Goal: Transaction & Acquisition: Purchase product/service

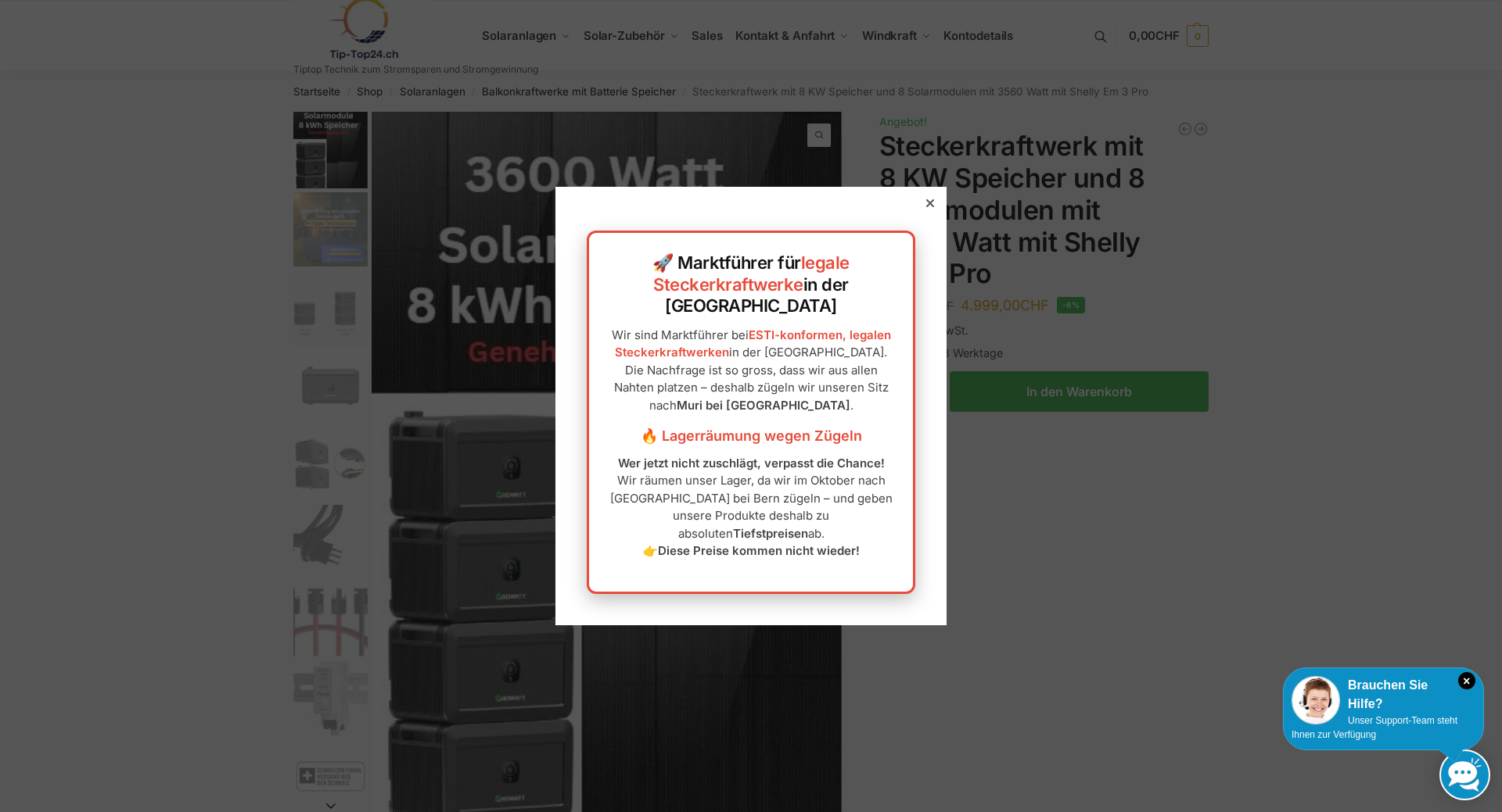
click at [930, 207] on icon at bounding box center [930, 203] width 8 height 8
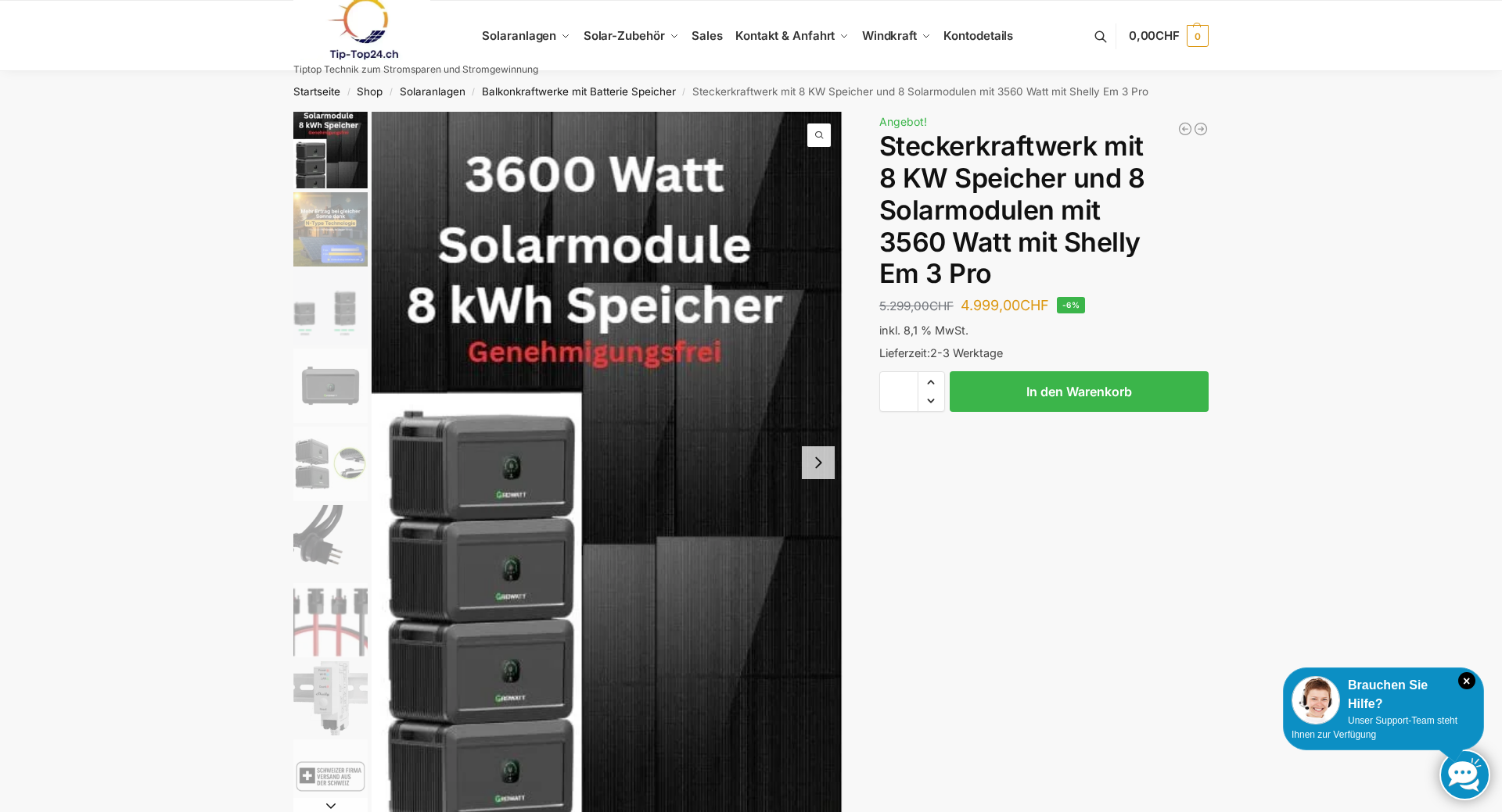
click at [817, 466] on button "Next slide" at bounding box center [818, 463] width 33 height 33
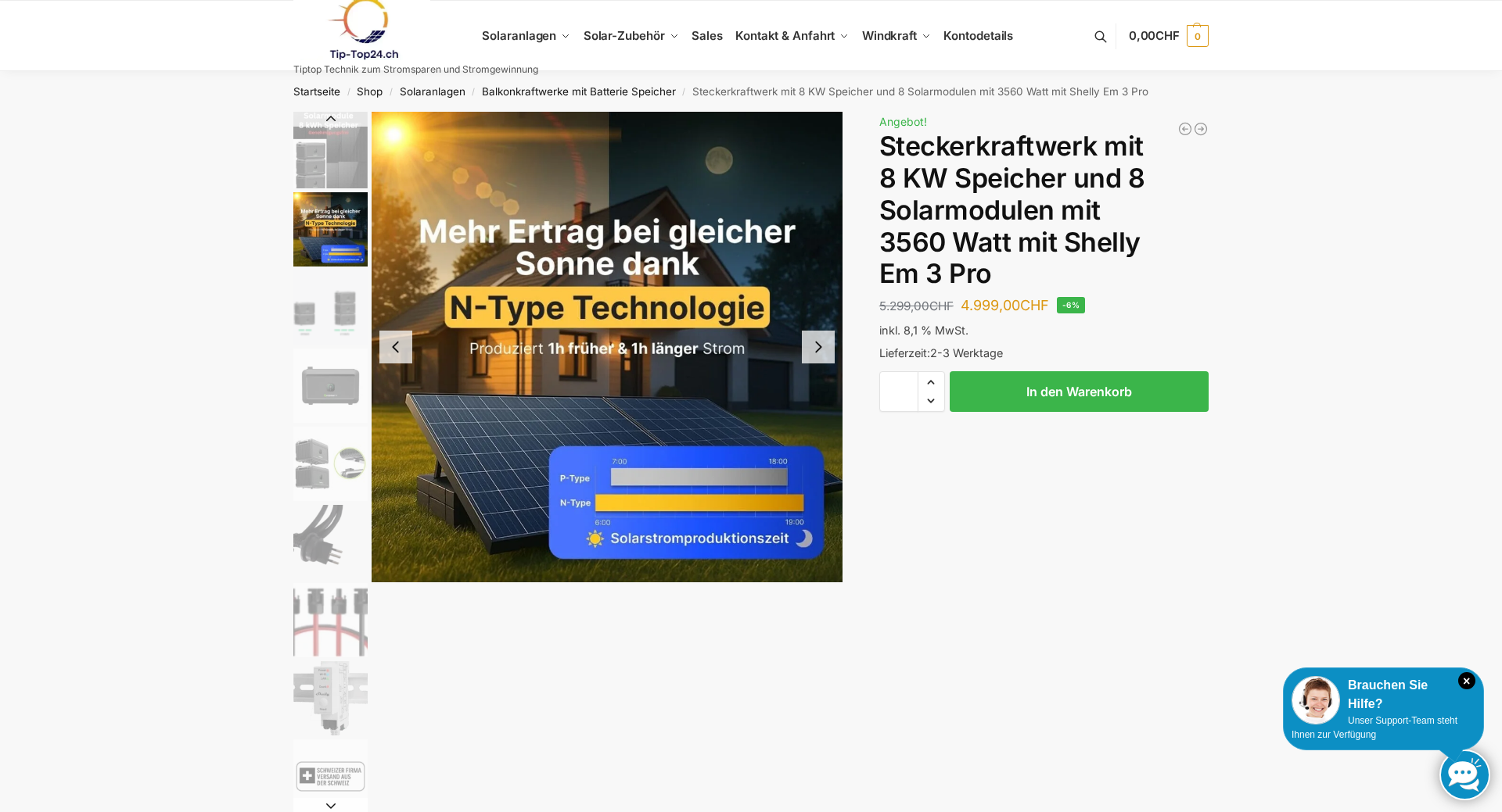
click at [814, 349] on button "Next slide" at bounding box center [818, 347] width 33 height 33
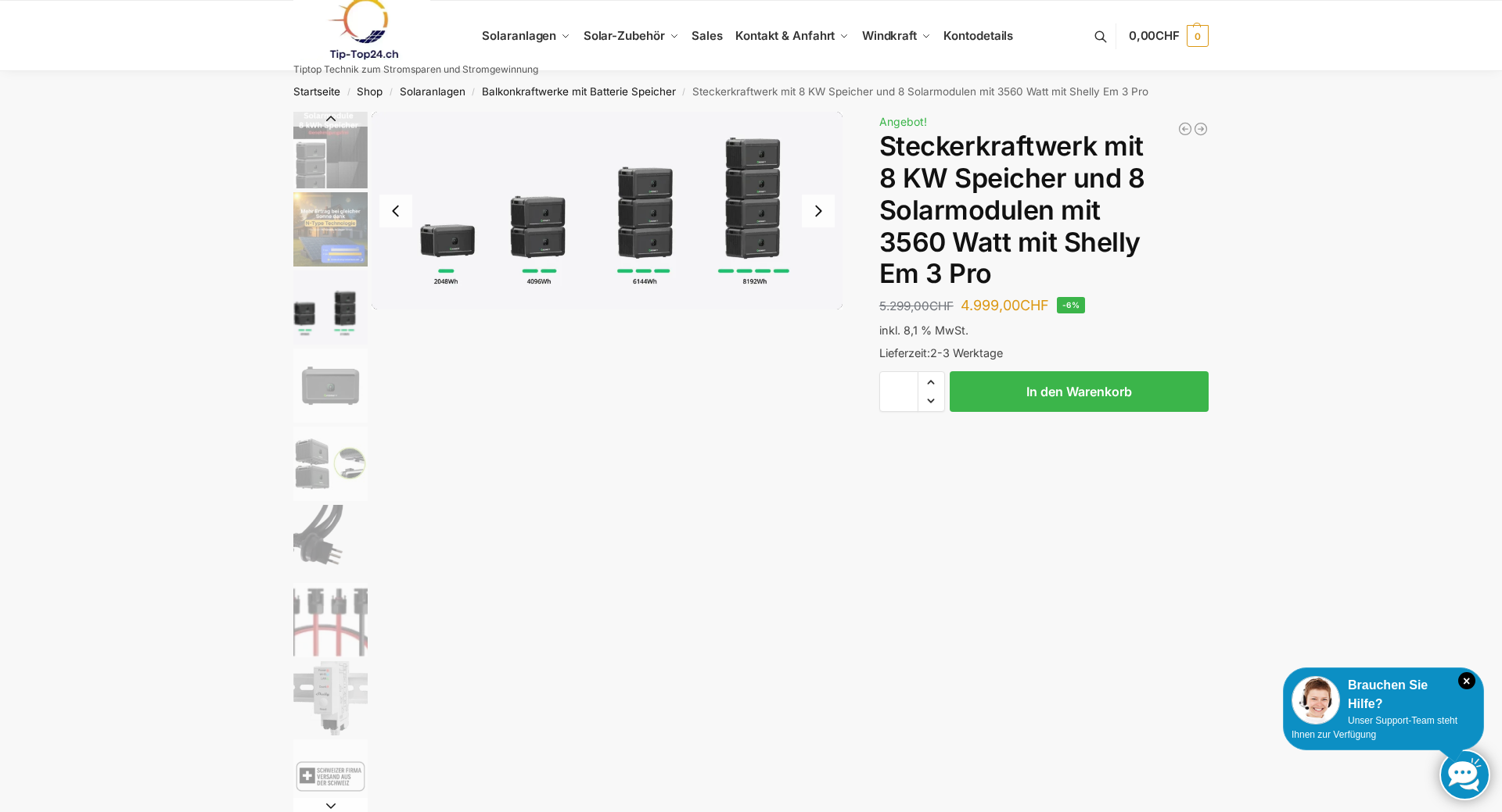
click at [819, 208] on button "Next slide" at bounding box center [818, 211] width 33 height 33
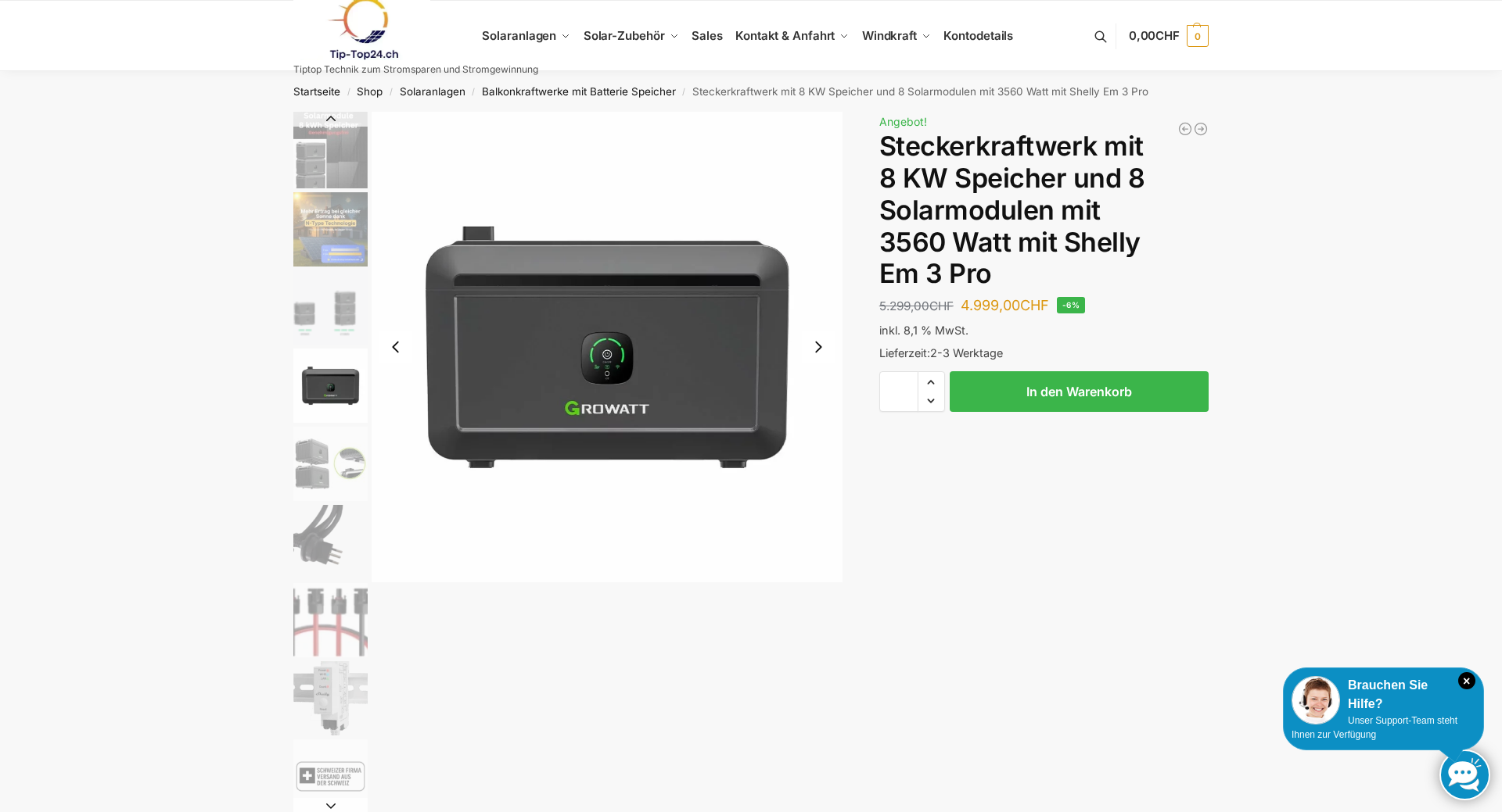
click at [817, 348] on button "Next slide" at bounding box center [818, 347] width 33 height 33
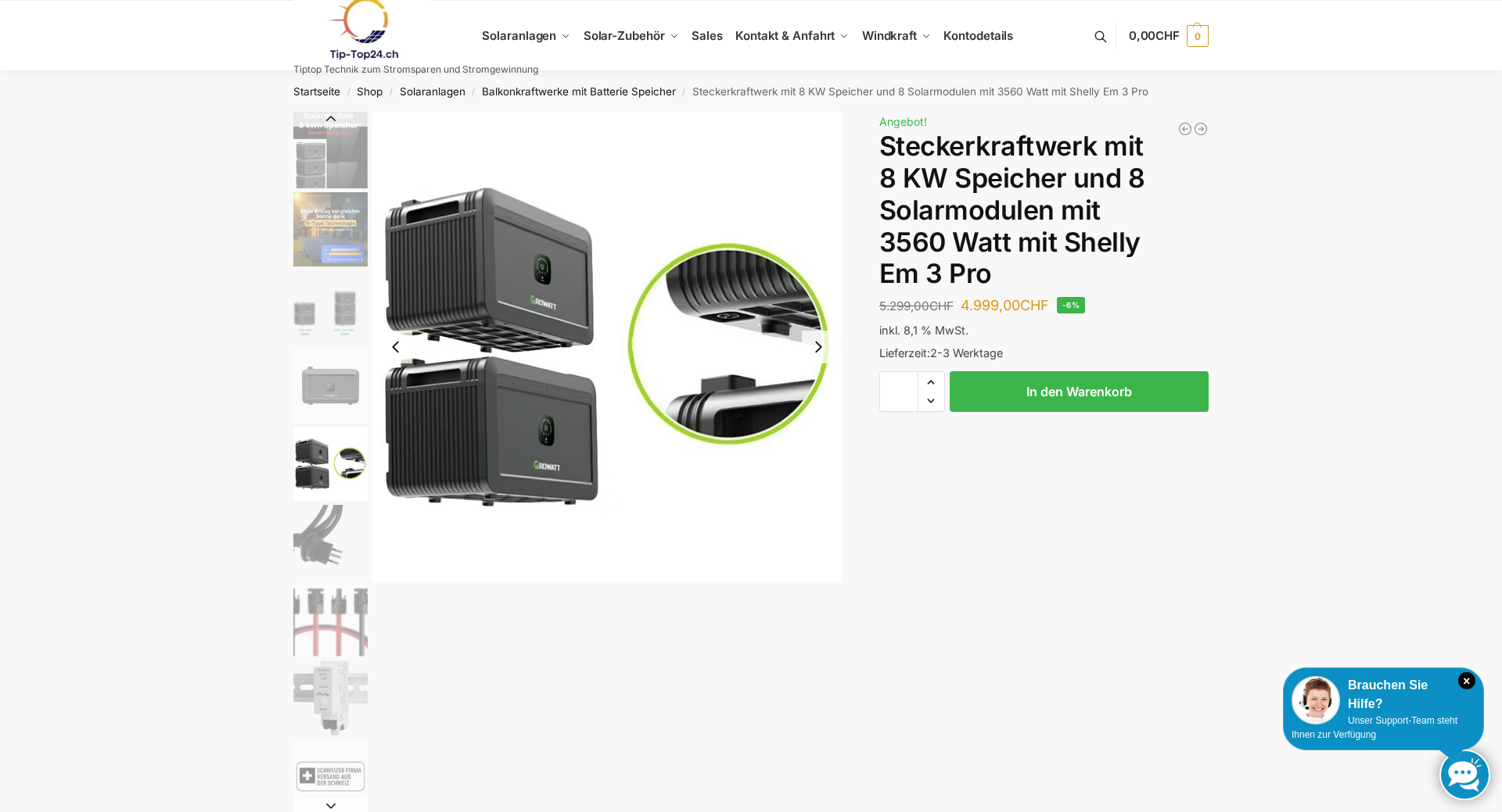
click at [816, 348] on button "Next slide" at bounding box center [818, 347] width 33 height 33
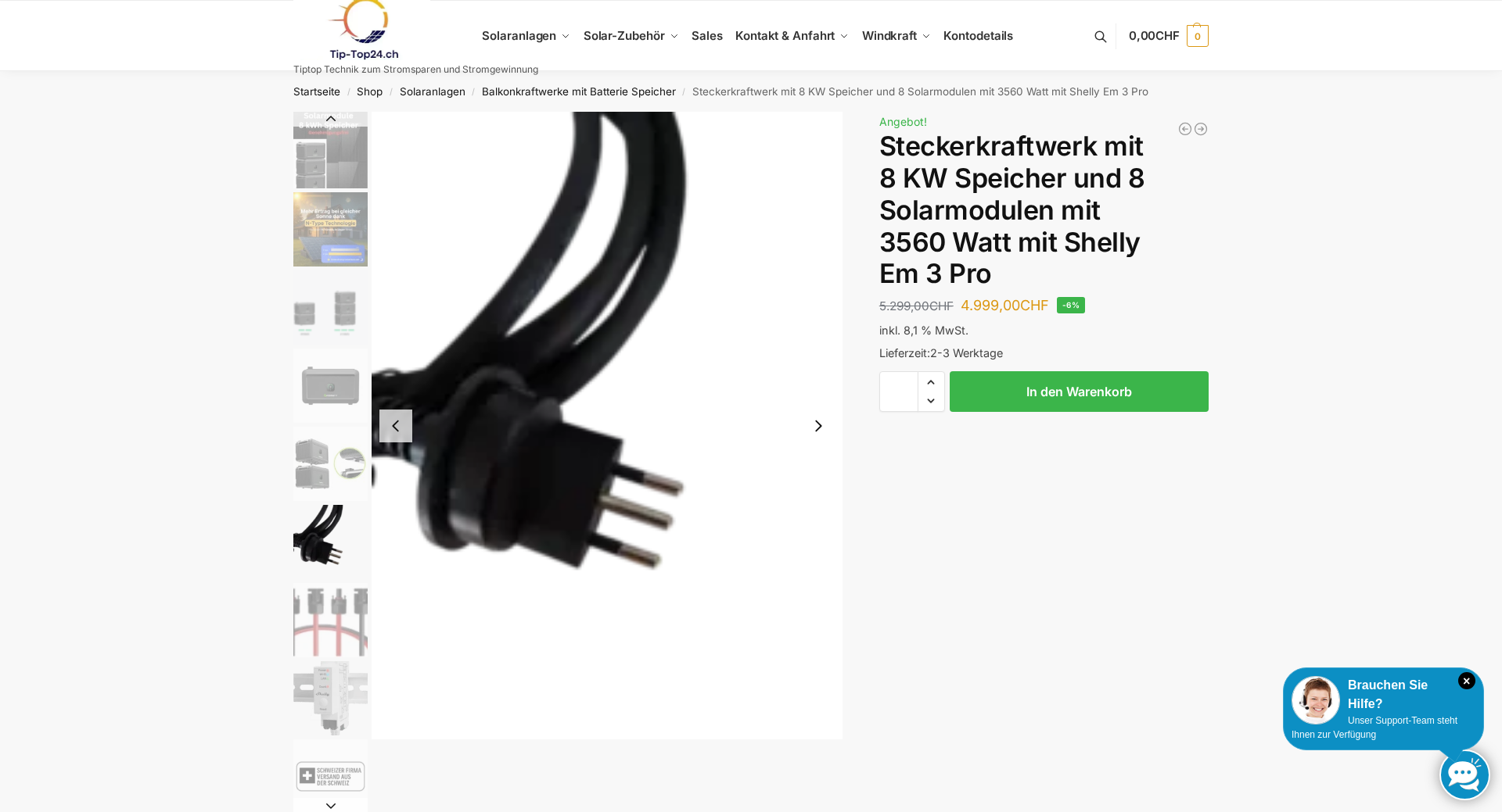
click at [816, 348] on img "6 / 9" at bounding box center [607, 425] width 471 height 628
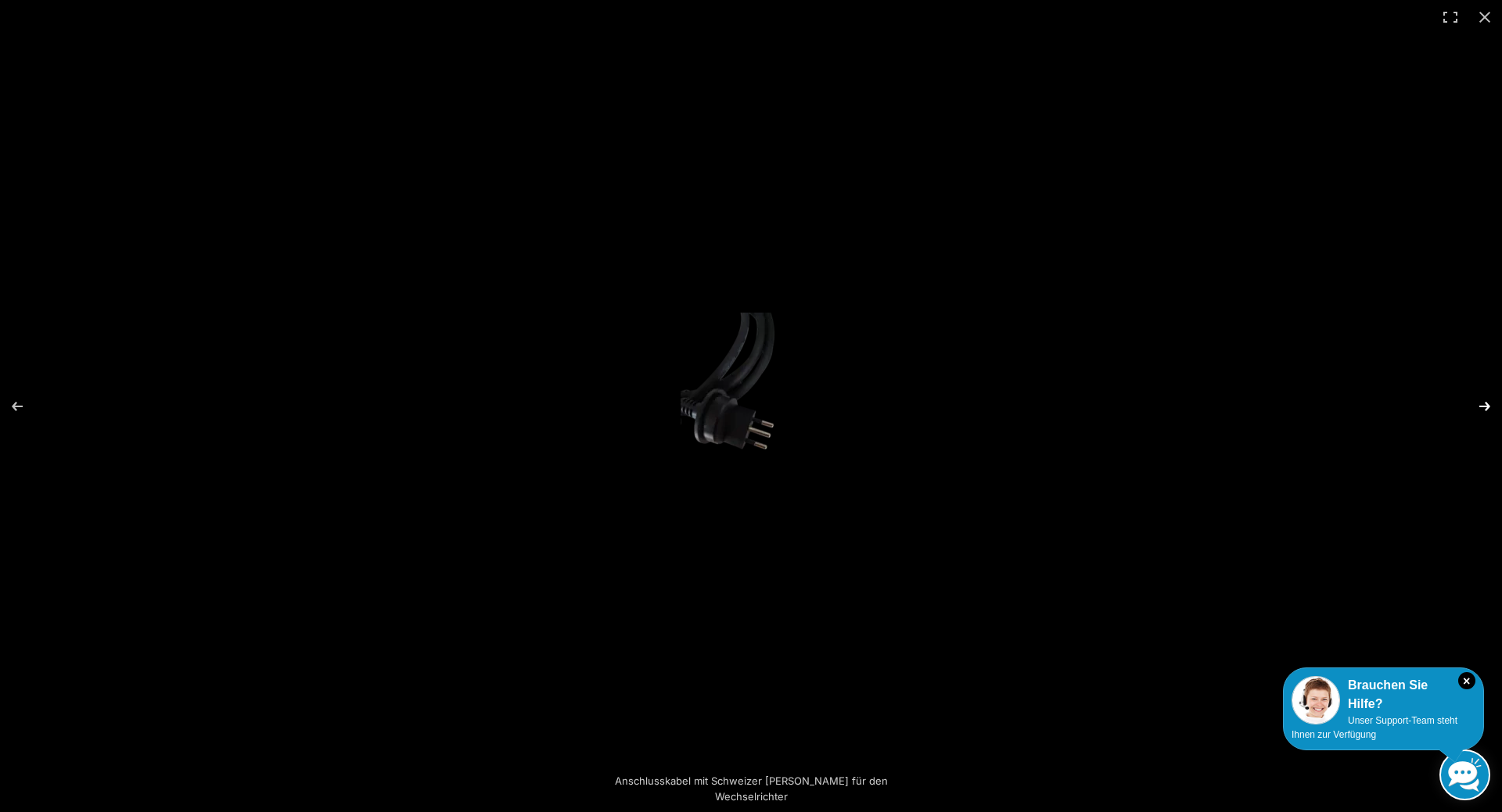
click at [1481, 405] on button "Next (arrow right)" at bounding box center [1474, 406] width 55 height 78
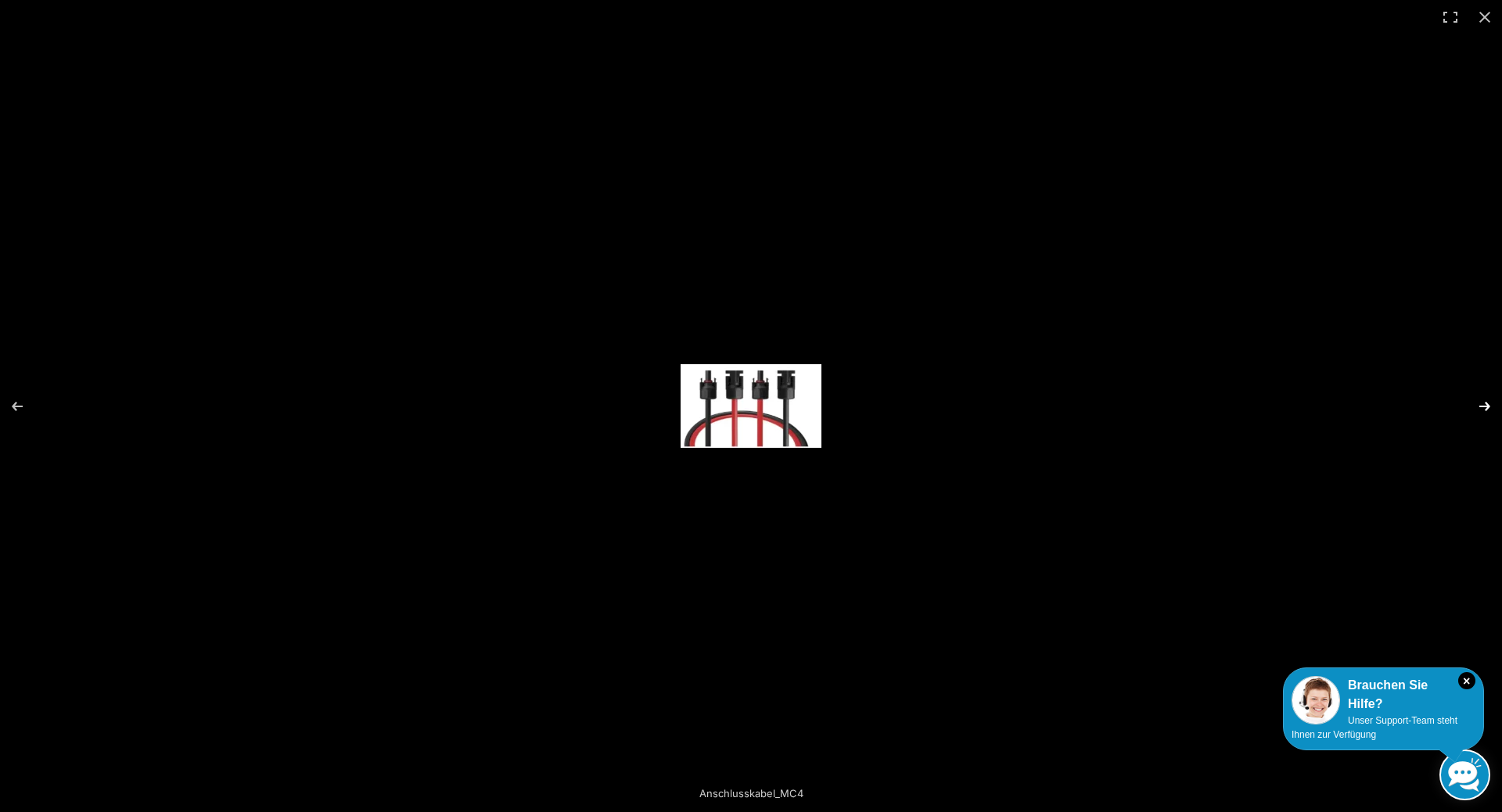
click at [1481, 405] on button "Next (arrow right)" at bounding box center [1474, 406] width 55 height 78
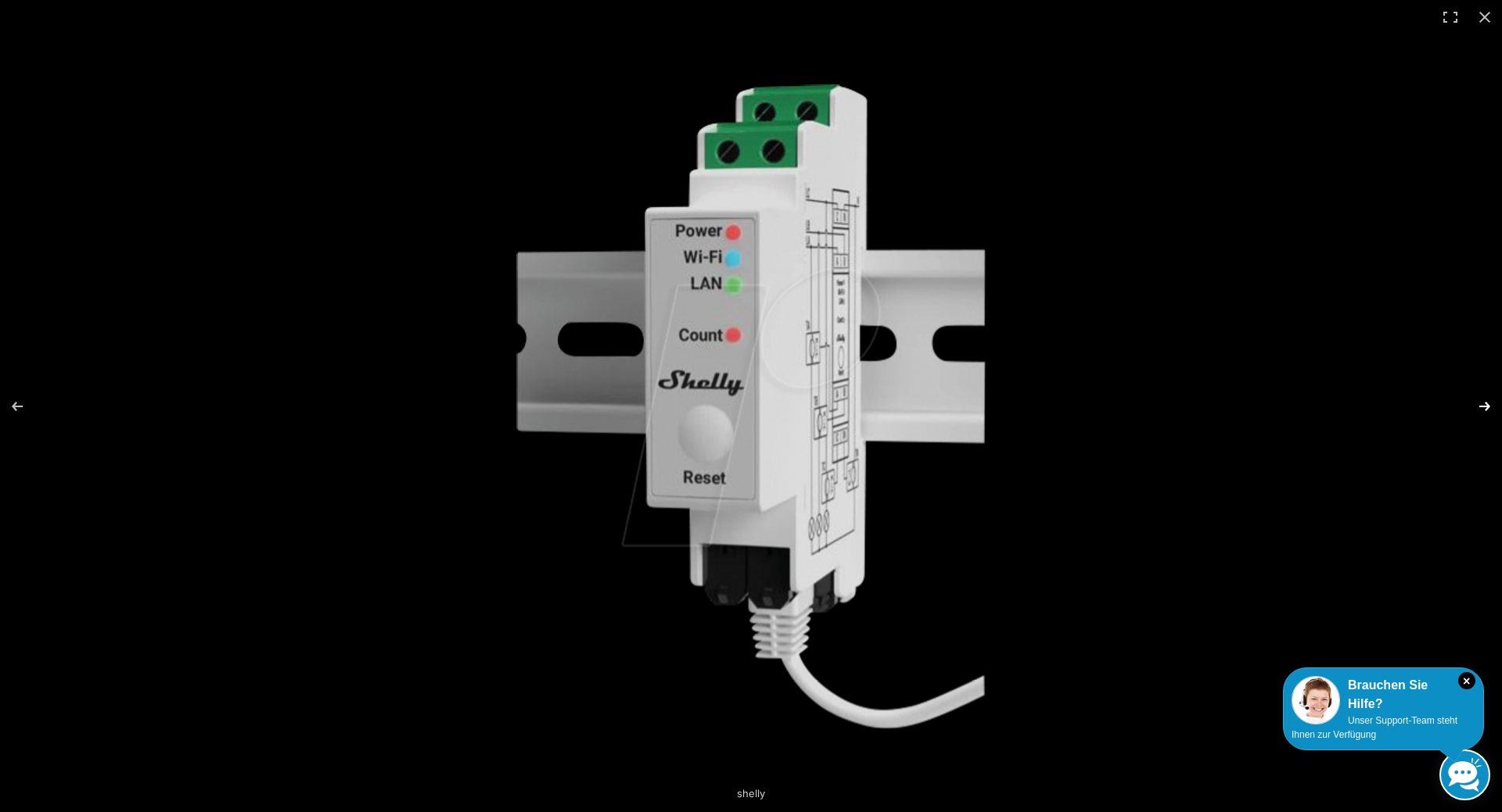
click at [1486, 408] on button "Next (arrow right)" at bounding box center [1474, 406] width 55 height 78
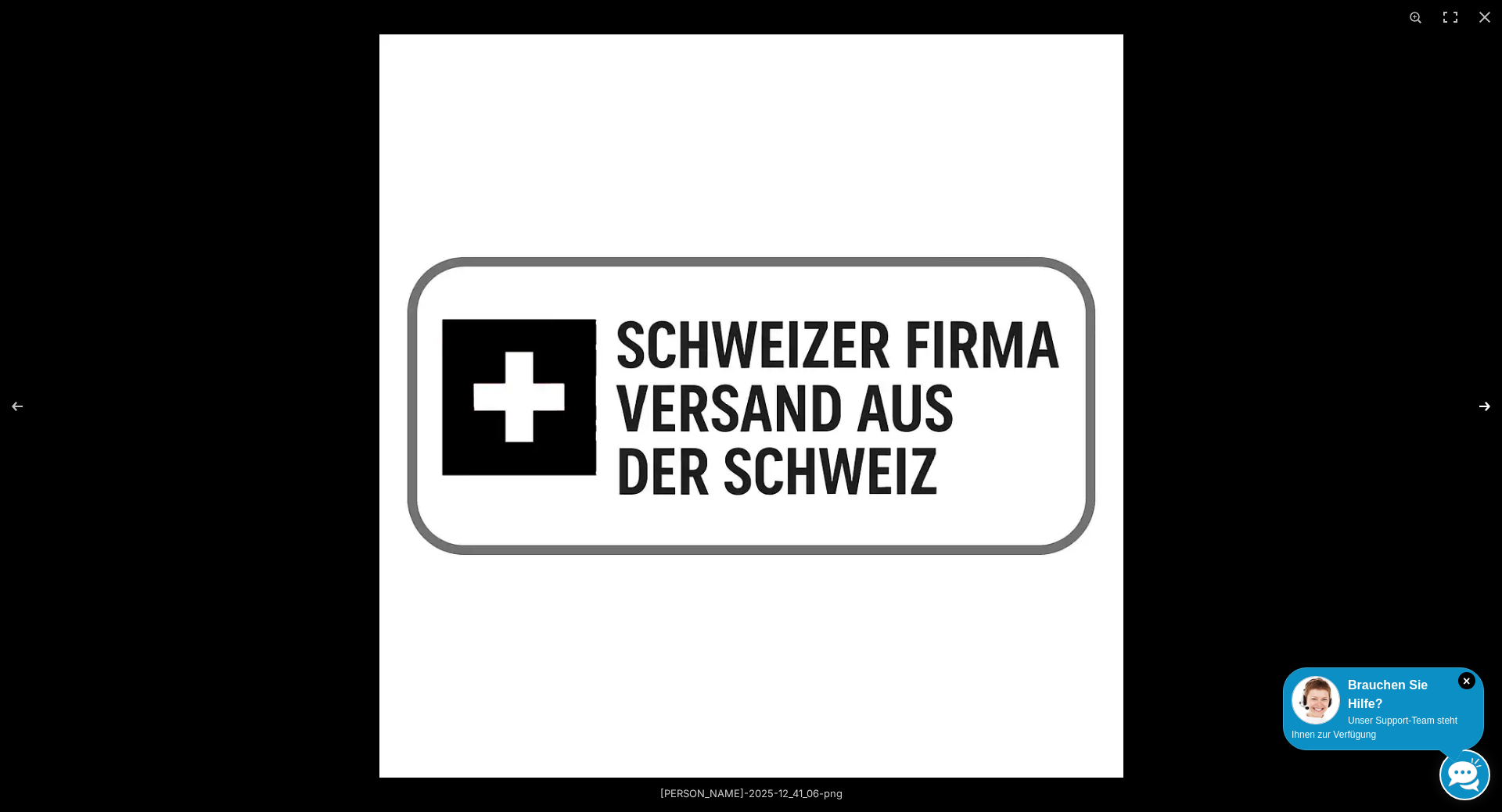
click at [1486, 408] on button "Next (arrow right)" at bounding box center [1474, 406] width 55 height 78
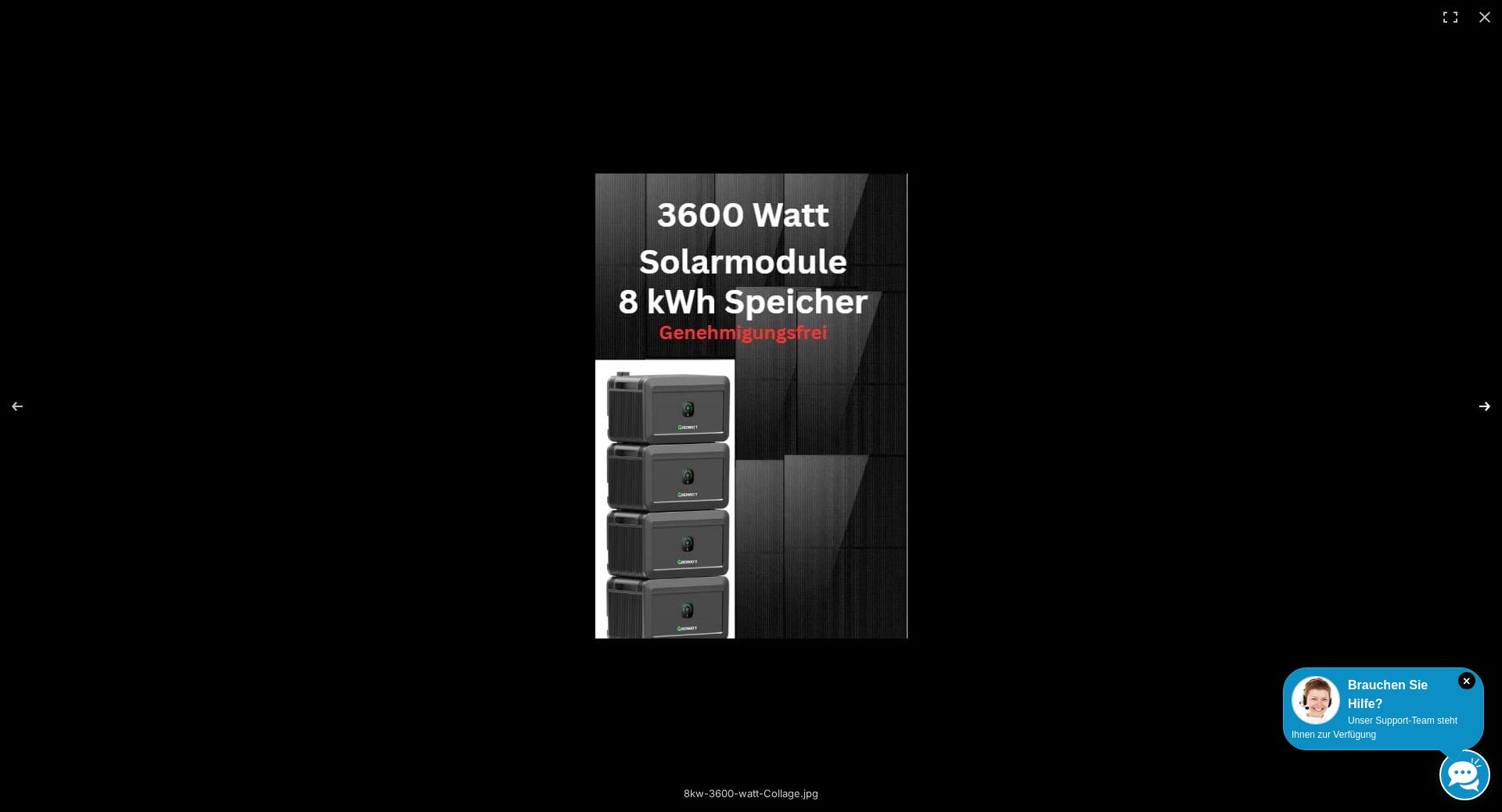
click at [1486, 408] on button "Next (arrow right)" at bounding box center [1474, 406] width 55 height 78
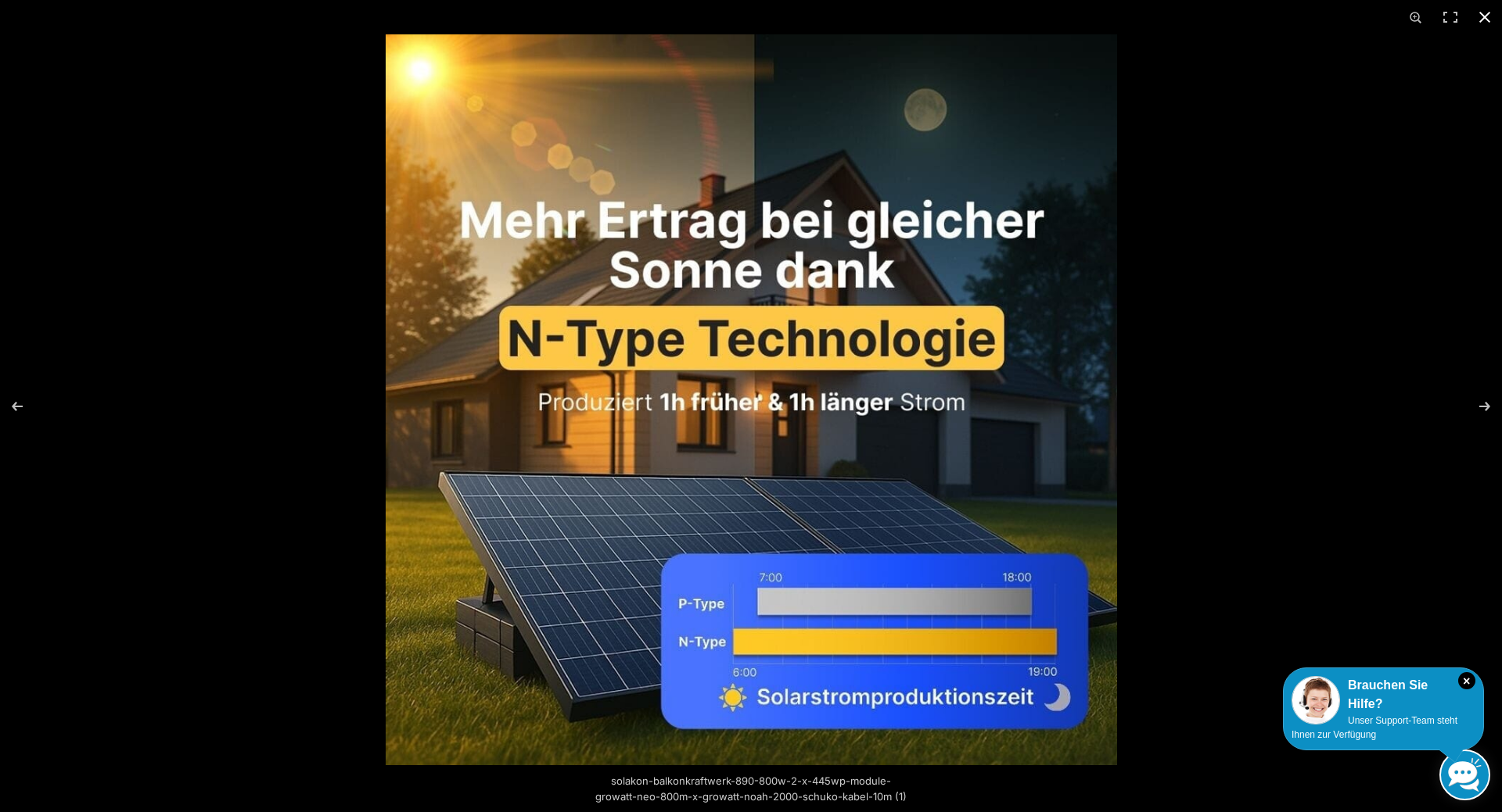
click at [1480, 14] on button "Close (Esc)" at bounding box center [1485, 17] width 35 height 35
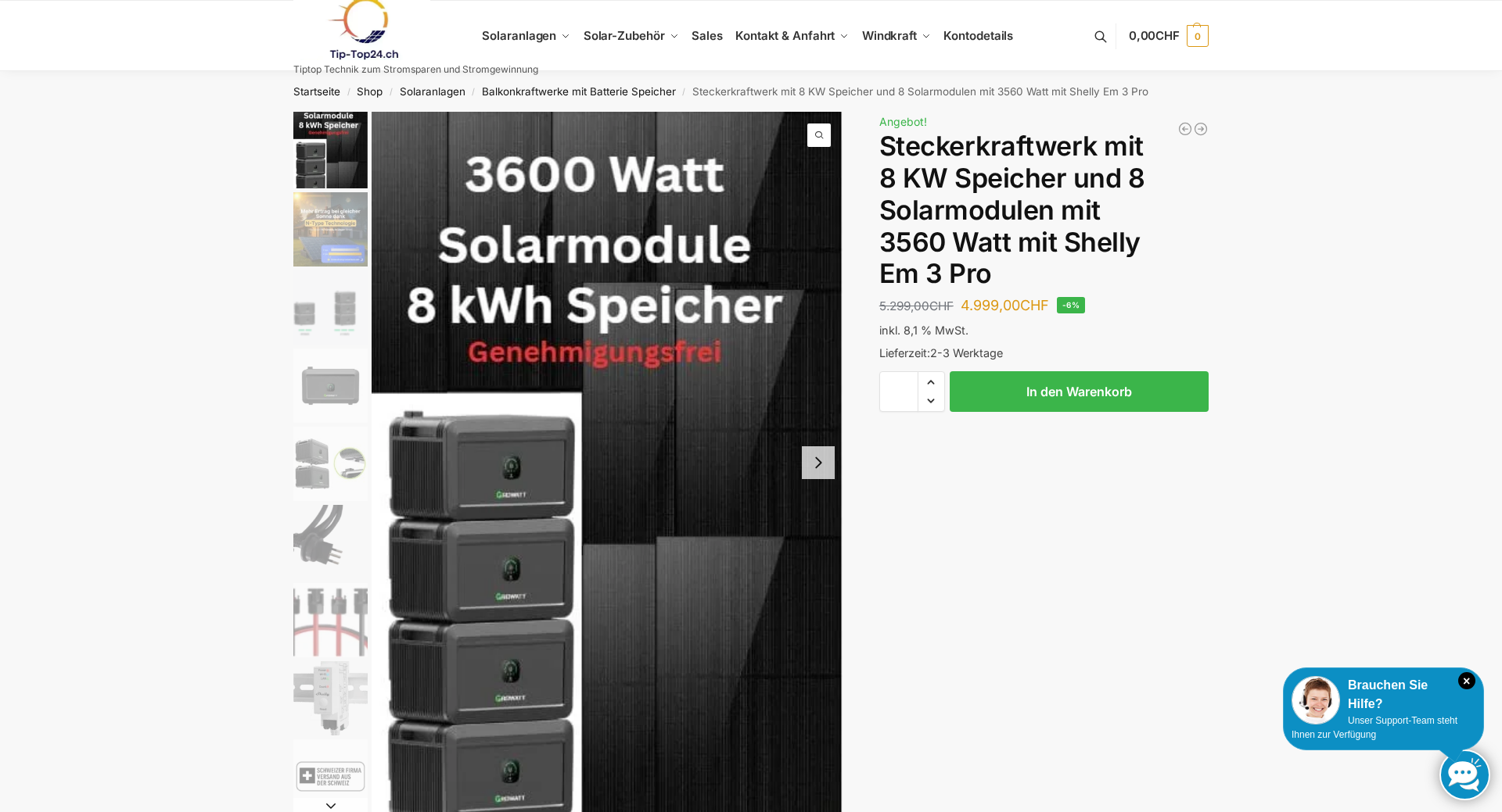
click at [712, 425] on img "1 / 9" at bounding box center [607, 462] width 471 height 702
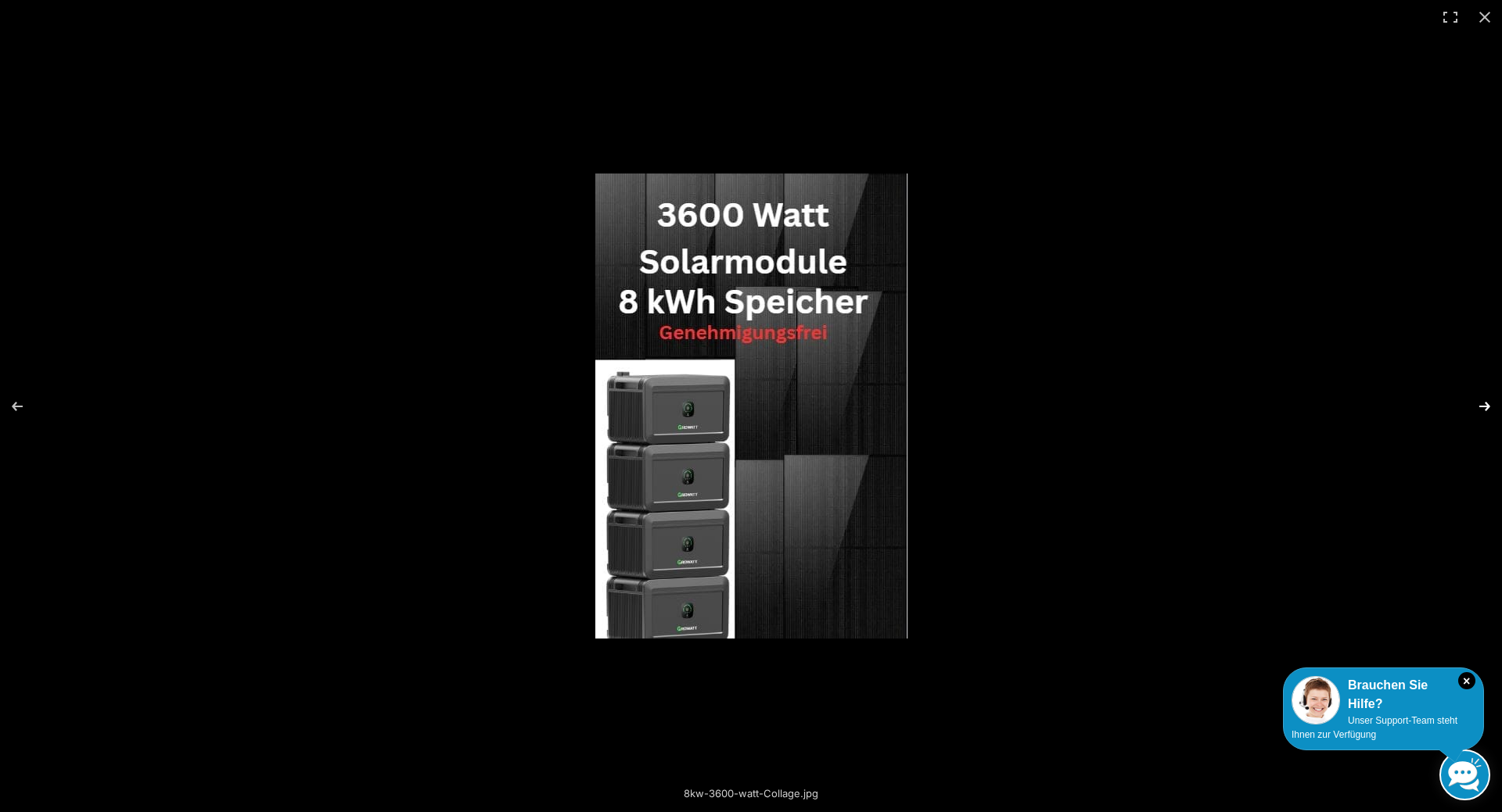
click at [1487, 406] on button "Next (arrow right)" at bounding box center [1474, 406] width 55 height 78
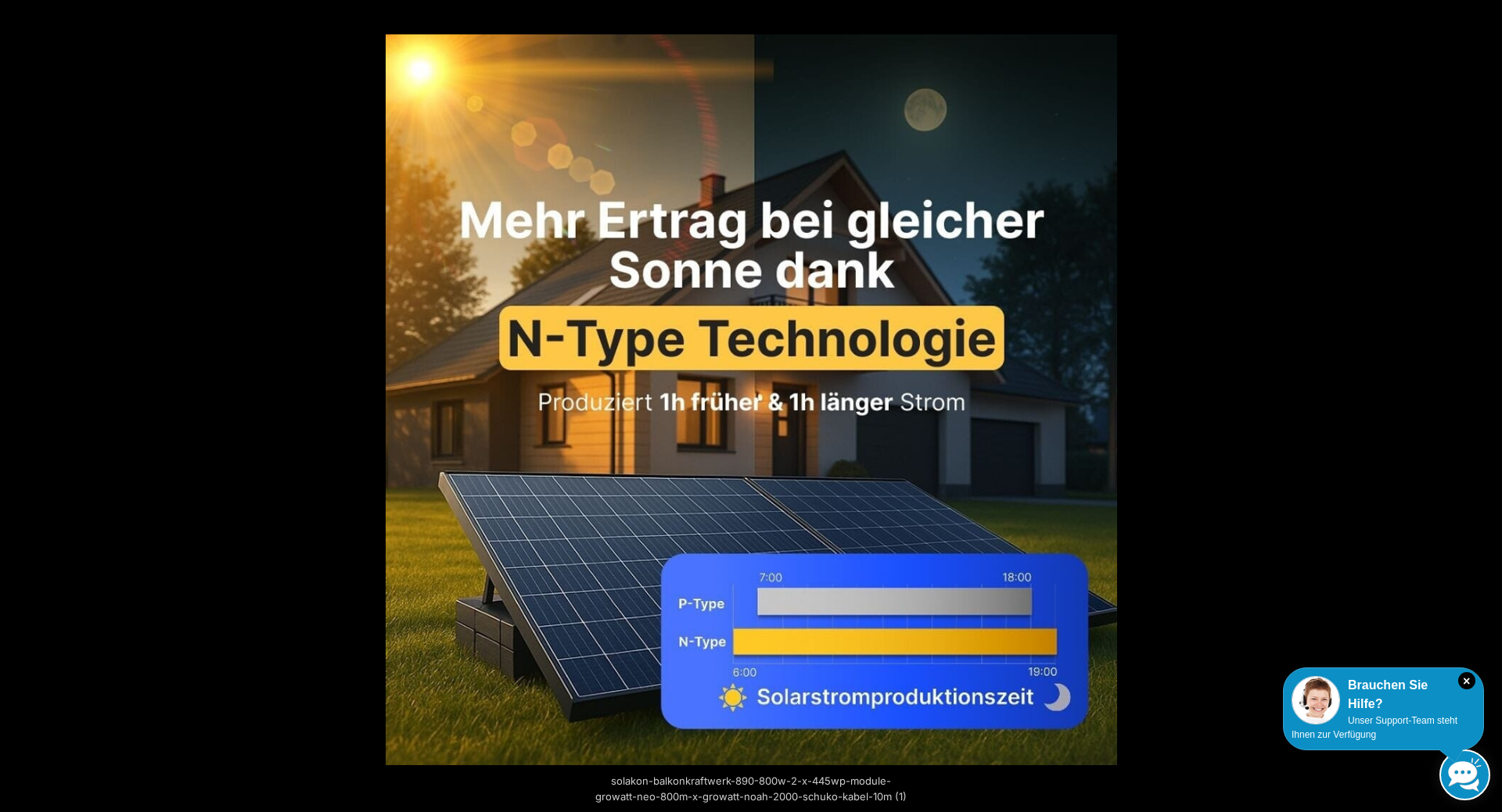
click at [1487, 406] on button "Next (arrow right)" at bounding box center [1474, 406] width 55 height 78
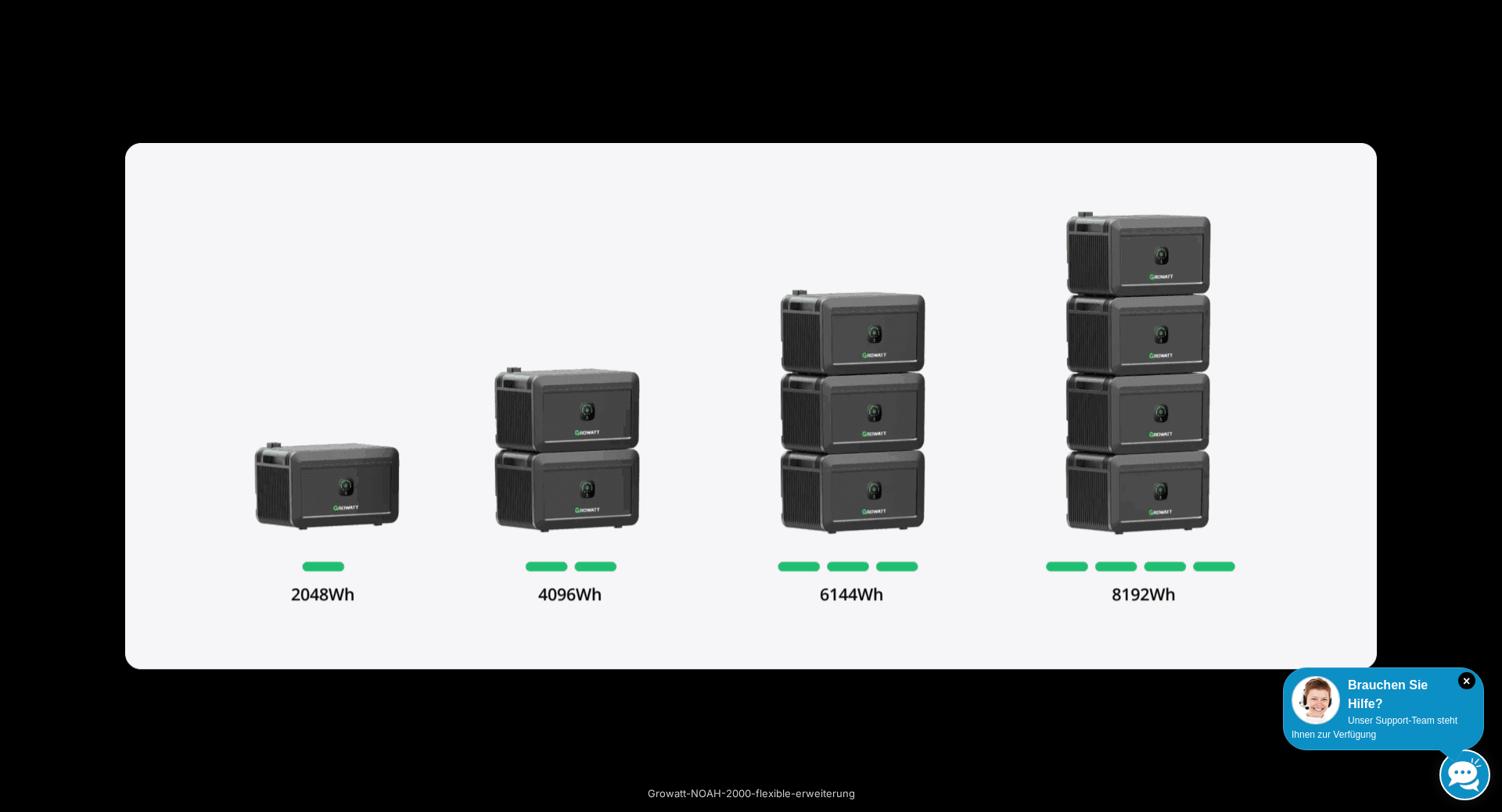
click at [1487, 406] on button "Next (arrow right)" at bounding box center [1474, 406] width 55 height 78
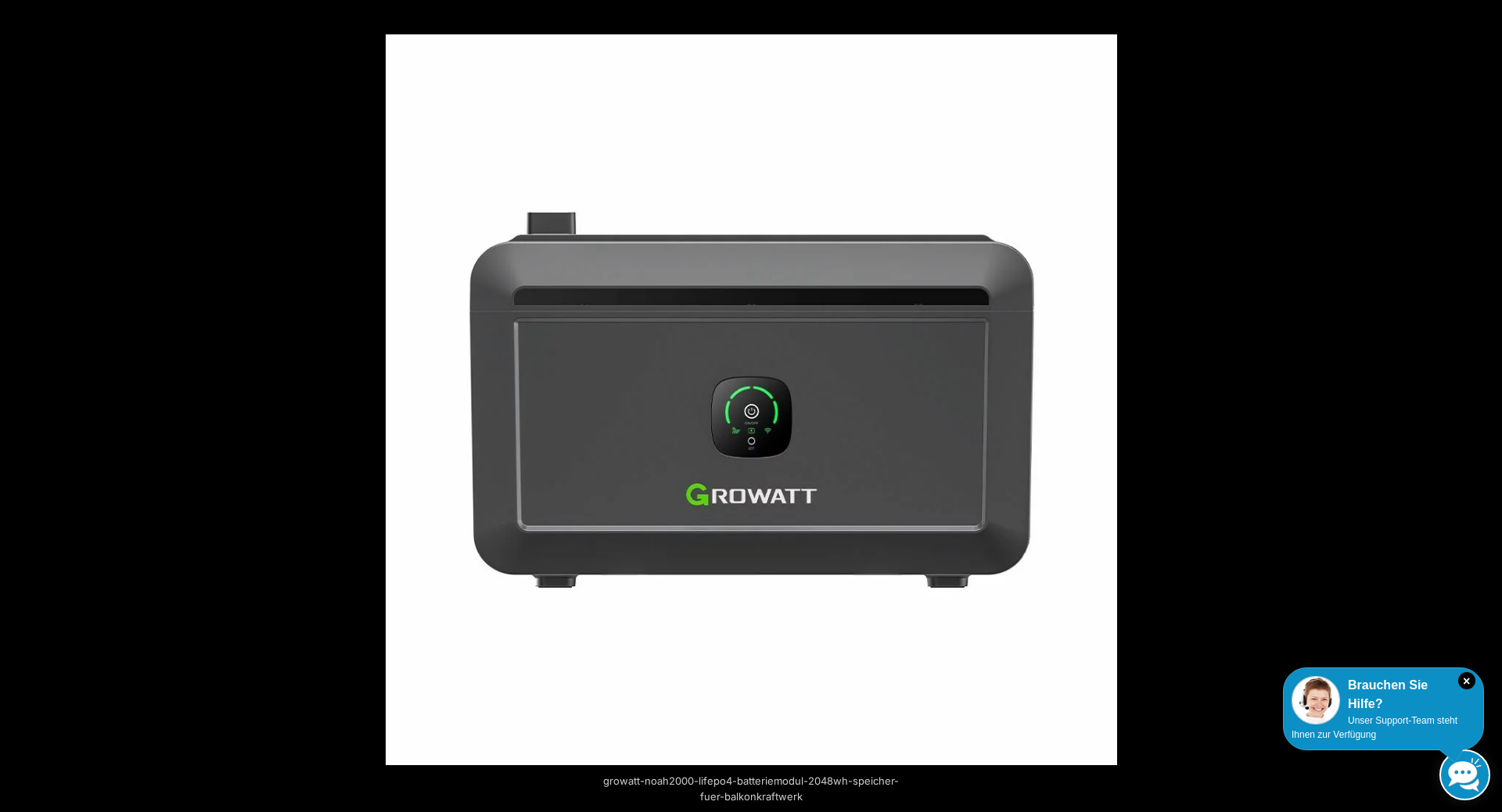
click at [1487, 406] on button "Next (arrow right)" at bounding box center [1474, 406] width 55 height 78
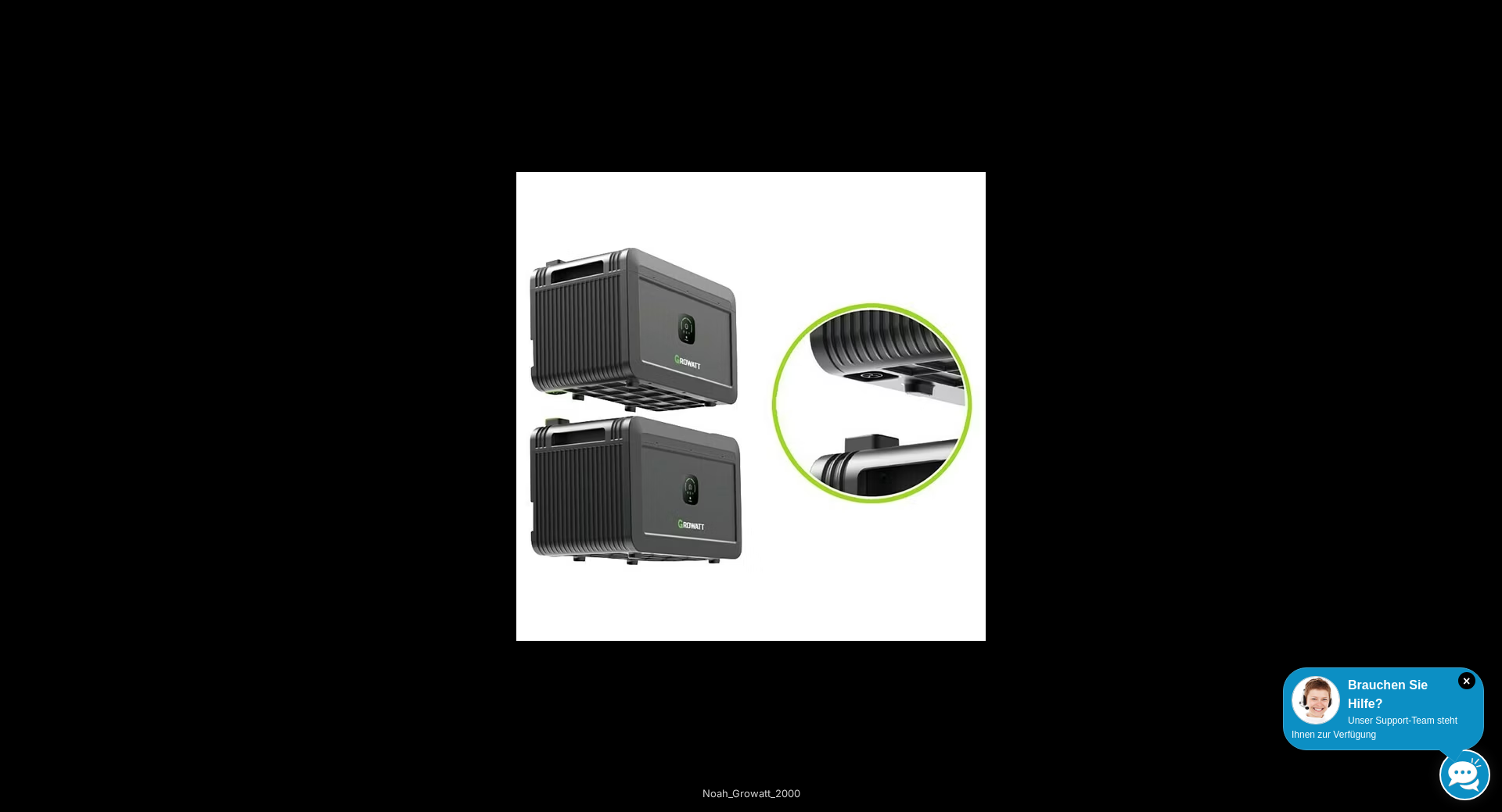
click at [1487, 406] on button "Next (arrow right)" at bounding box center [1474, 406] width 55 height 78
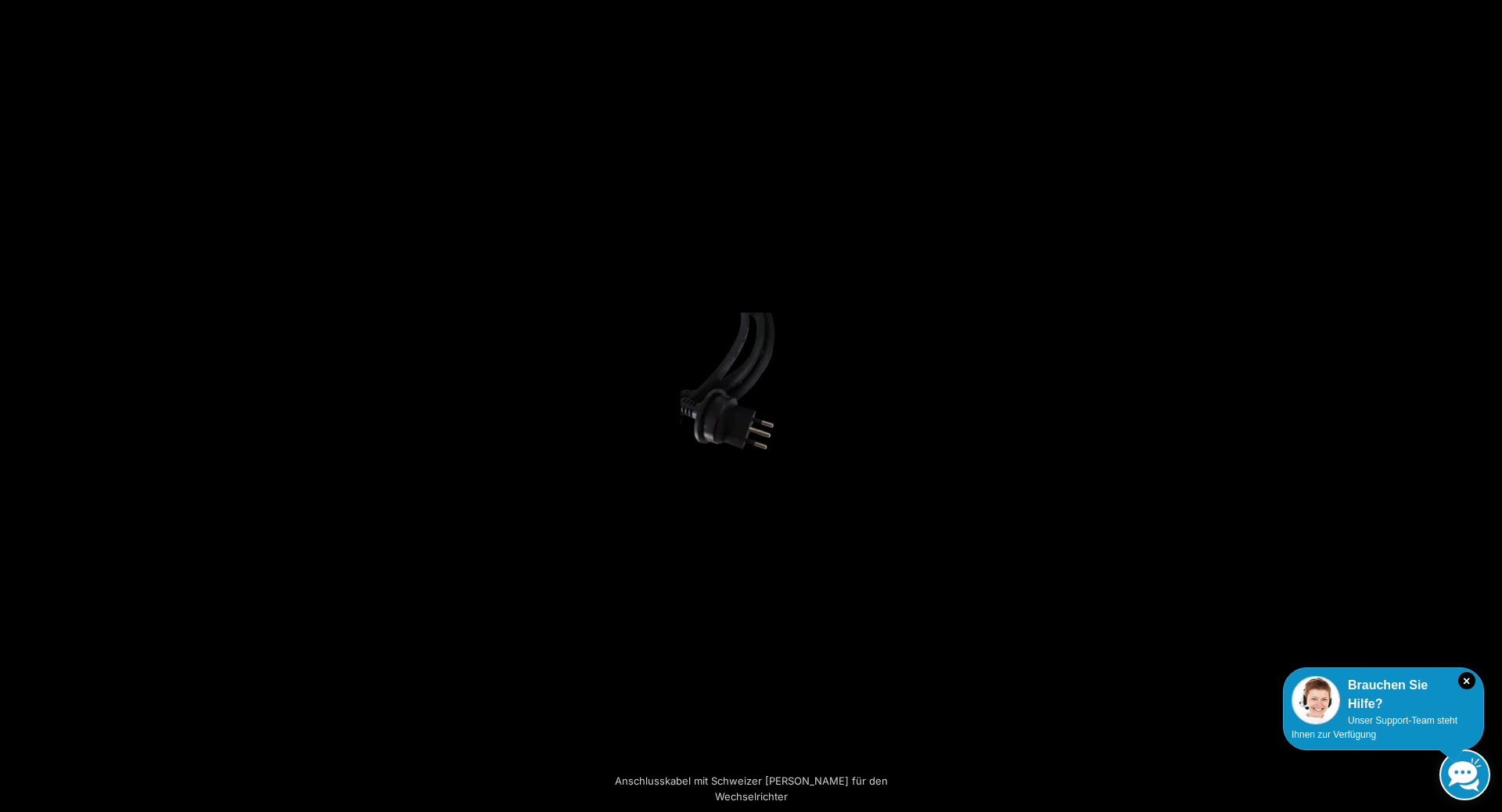
click at [1487, 406] on button "Next (arrow right)" at bounding box center [1474, 406] width 55 height 78
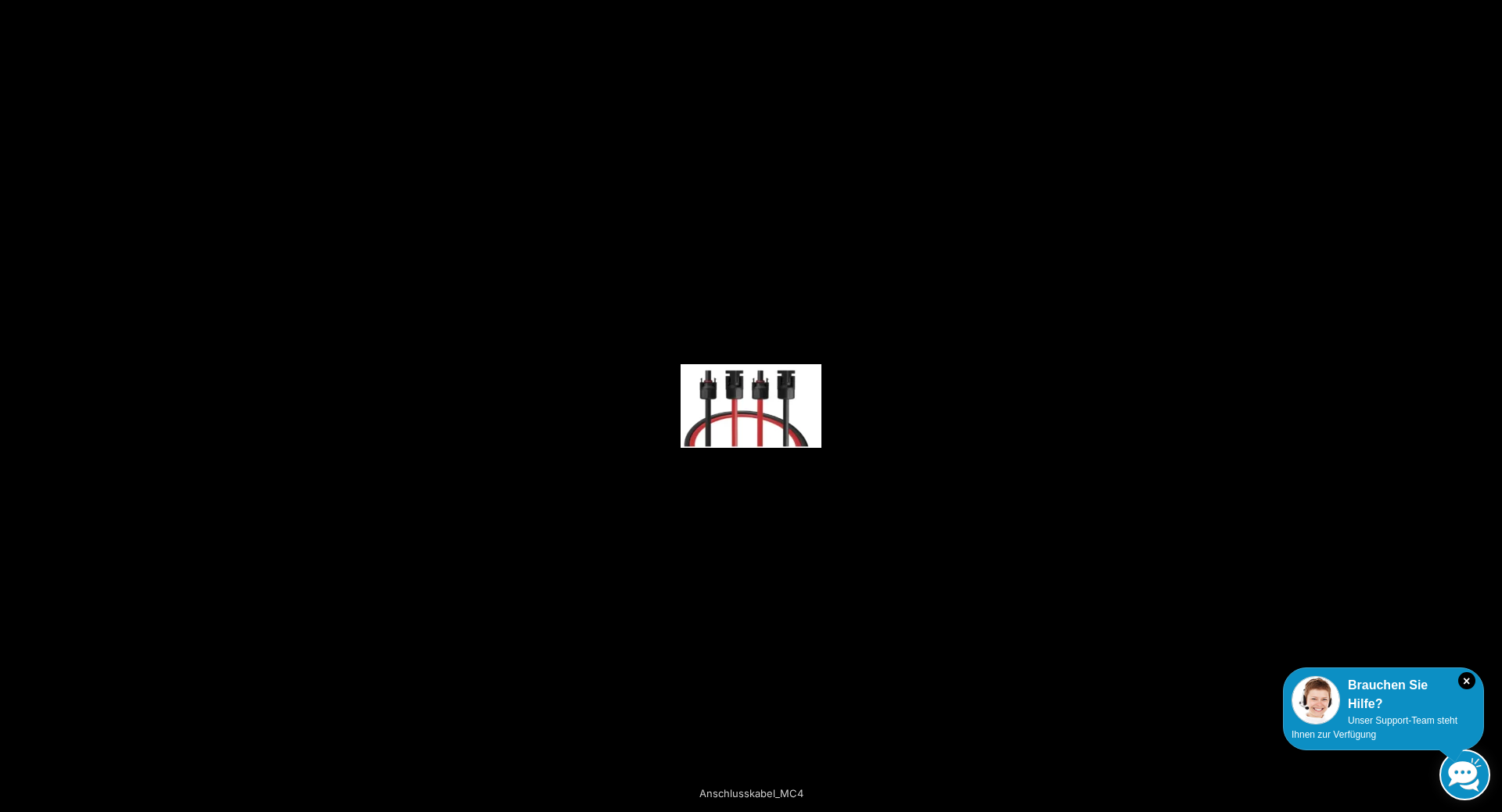
click at [1487, 406] on button "Next (arrow right)" at bounding box center [1474, 406] width 55 height 78
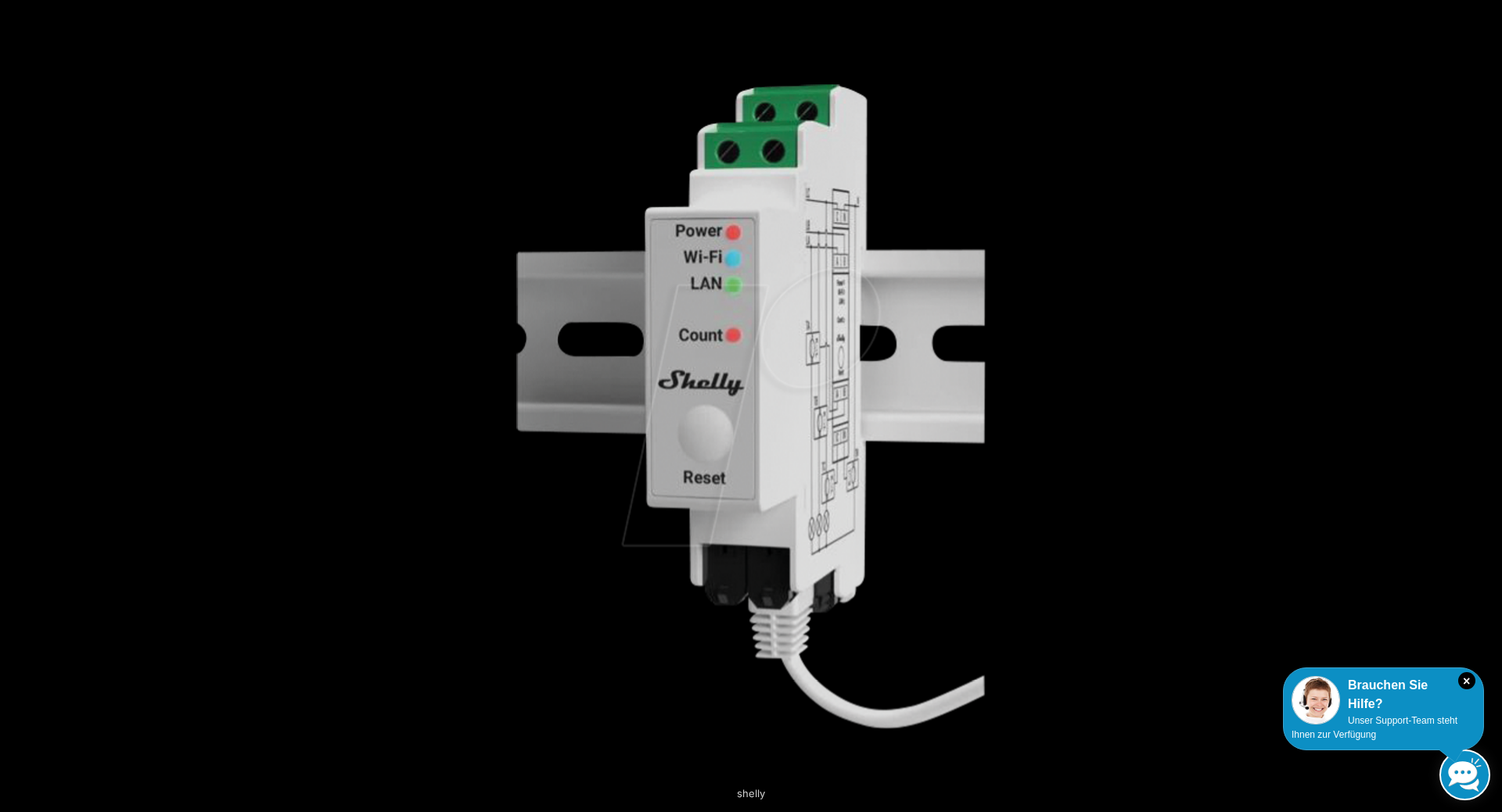
click at [1487, 406] on button "Next (arrow right)" at bounding box center [1474, 406] width 55 height 78
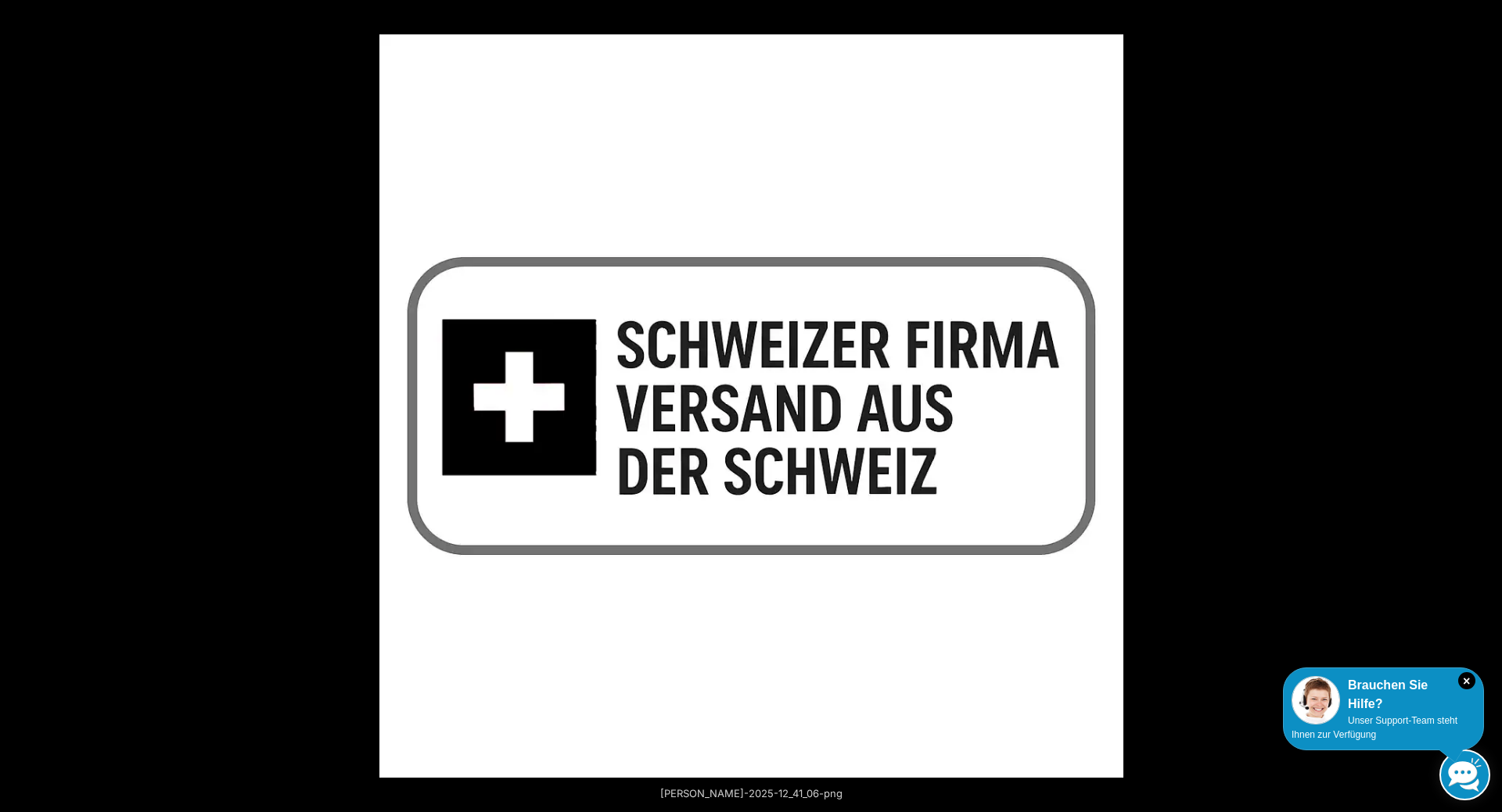
click at [1487, 406] on button "Next (arrow right)" at bounding box center [1474, 406] width 55 height 78
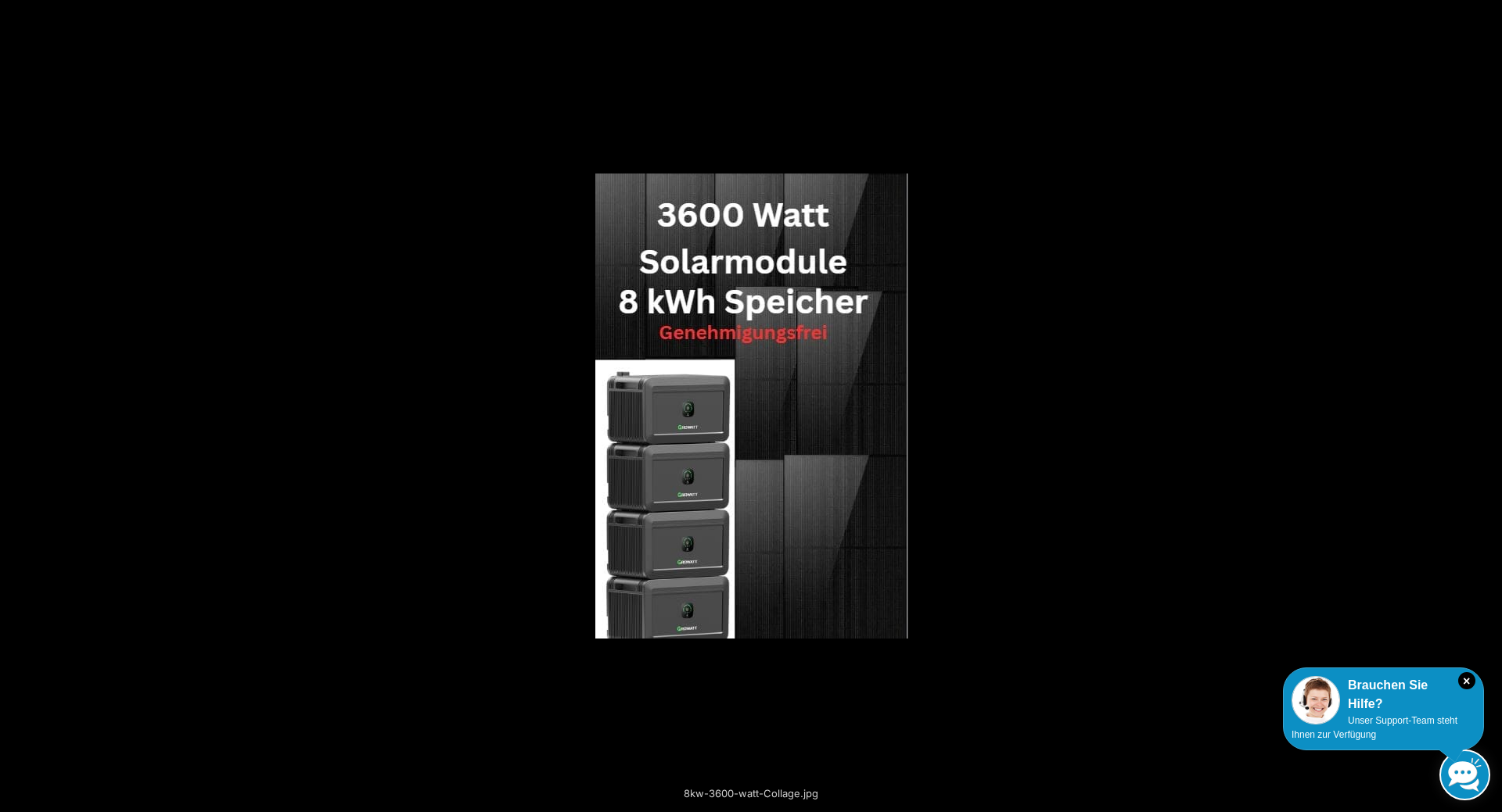
click at [1487, 406] on button "Next (arrow right)" at bounding box center [1474, 406] width 55 height 78
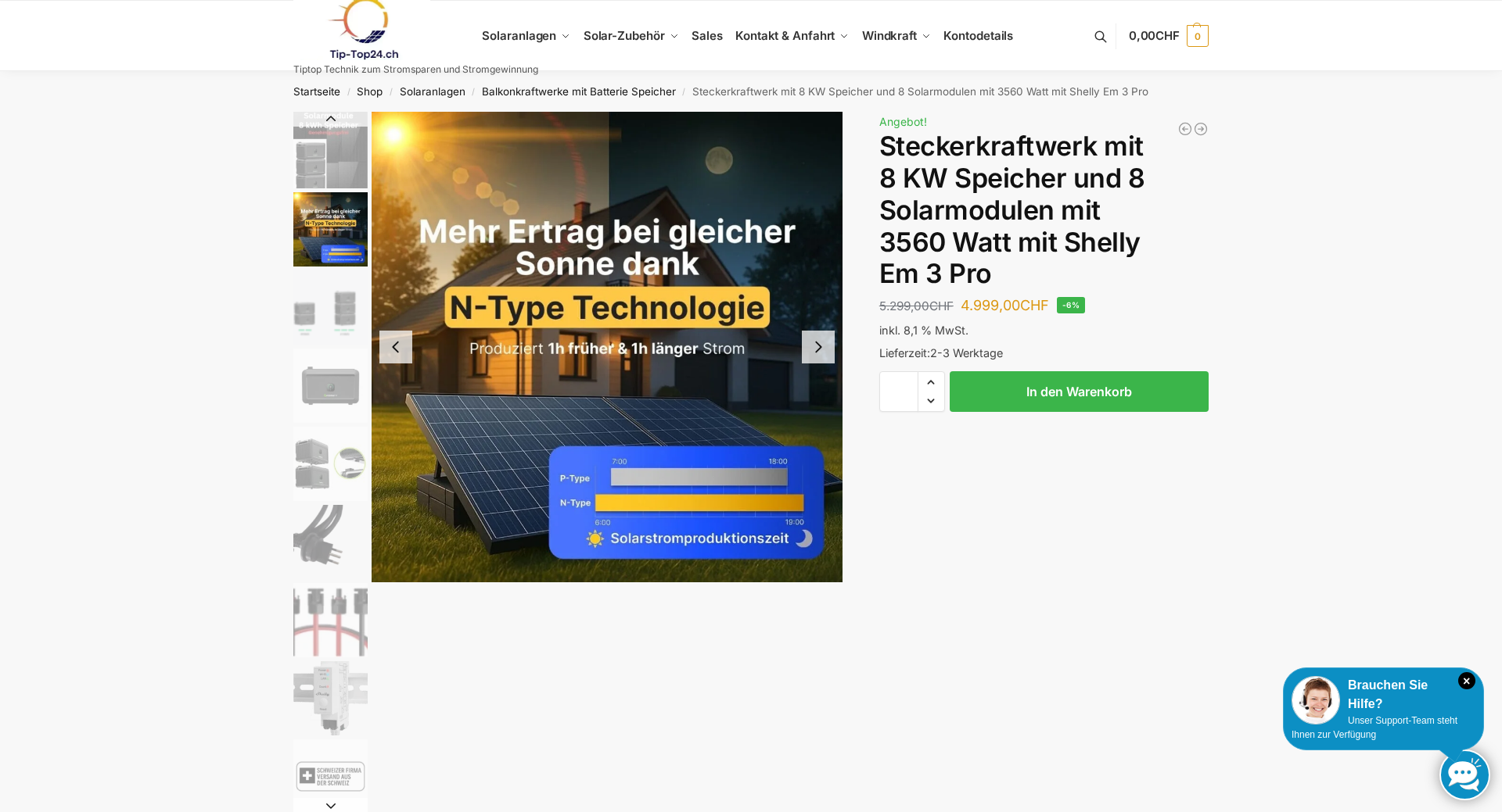
click at [816, 357] on button "Next slide" at bounding box center [818, 347] width 33 height 33
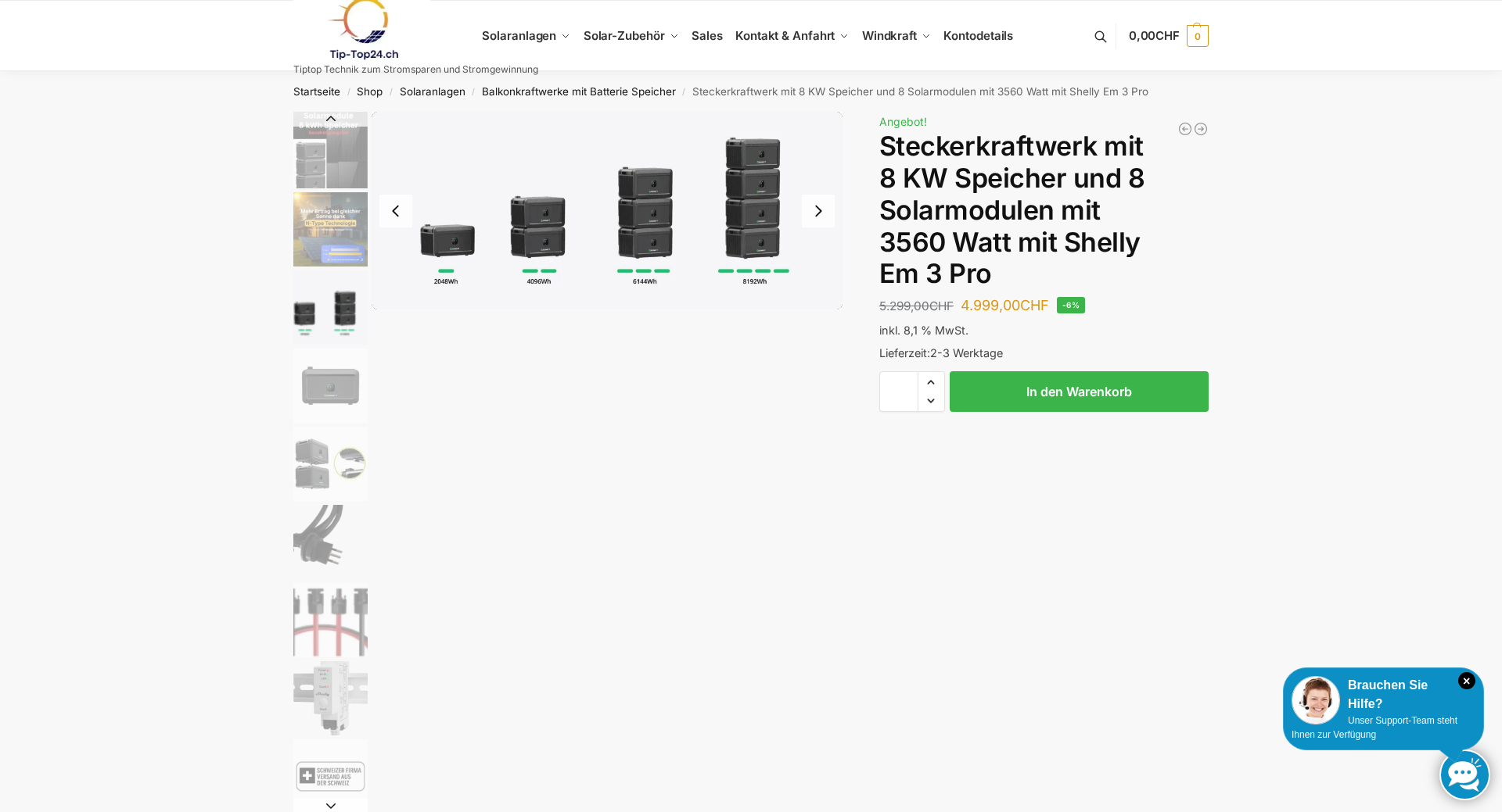
click at [829, 211] on button "Next slide" at bounding box center [818, 211] width 33 height 33
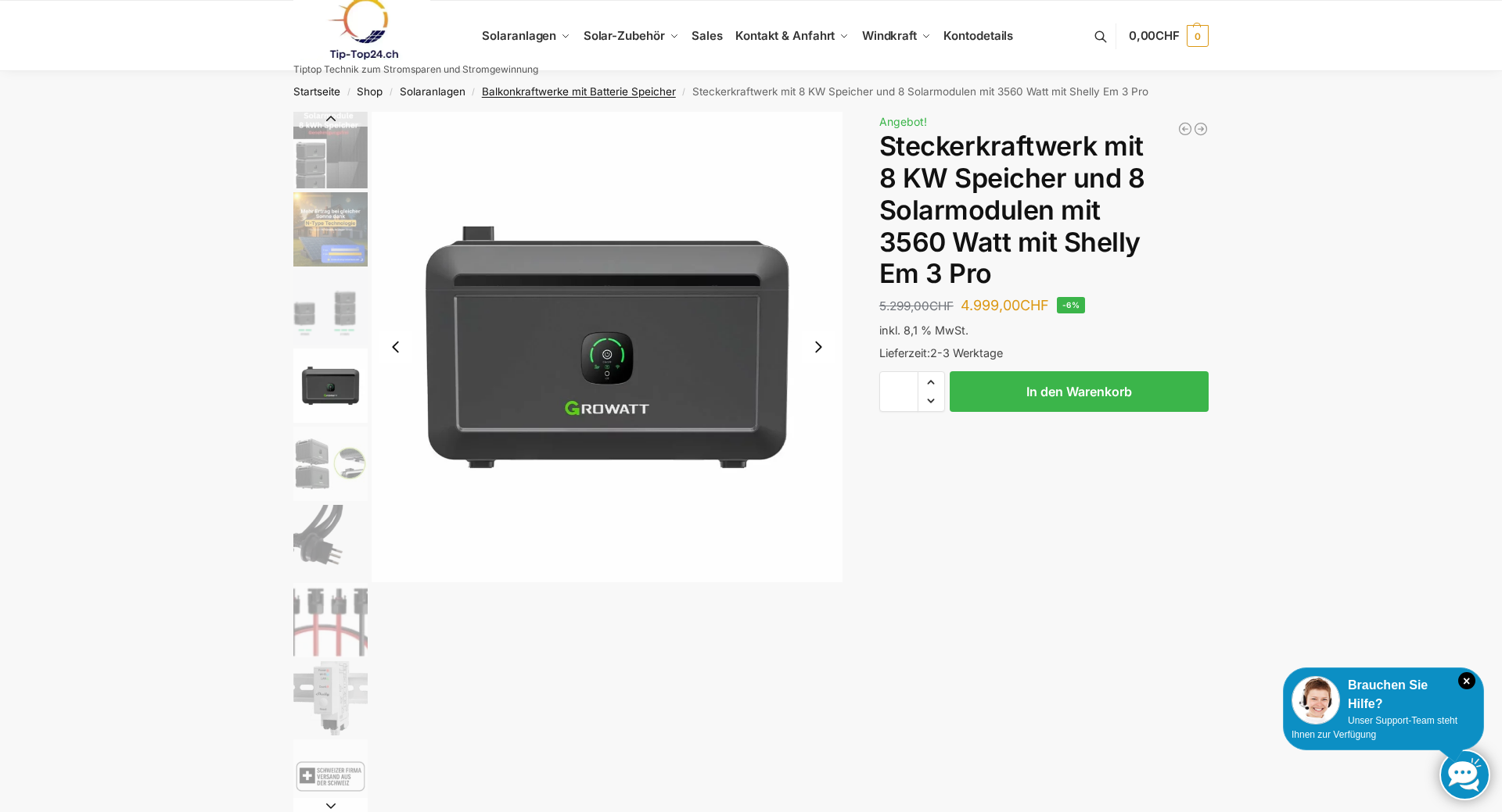
click at [538, 94] on link "Balkonkraftwerke mit Batterie Speicher" at bounding box center [579, 91] width 194 height 12
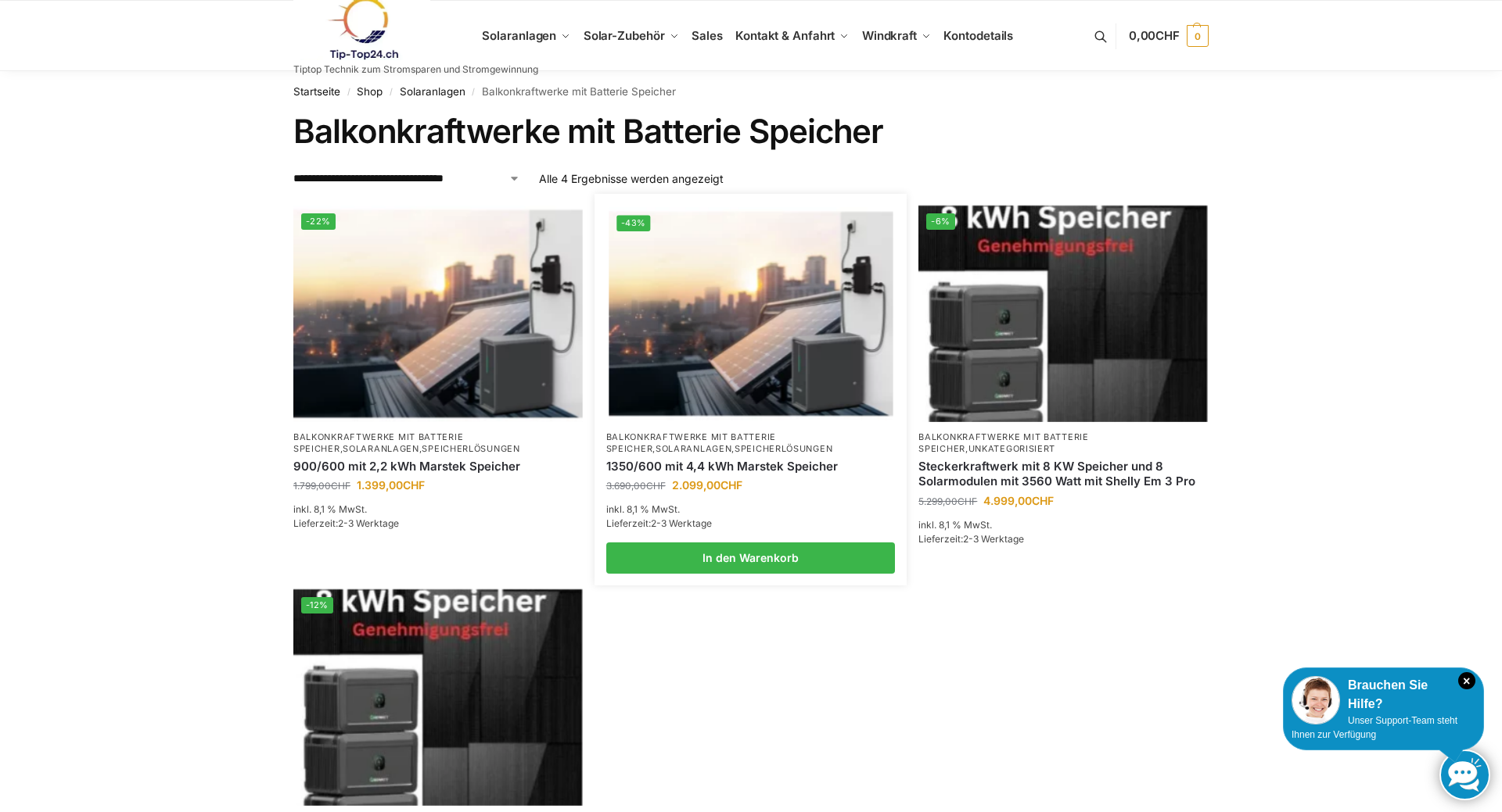
click at [758, 341] on img at bounding box center [751, 314] width 284 height 213
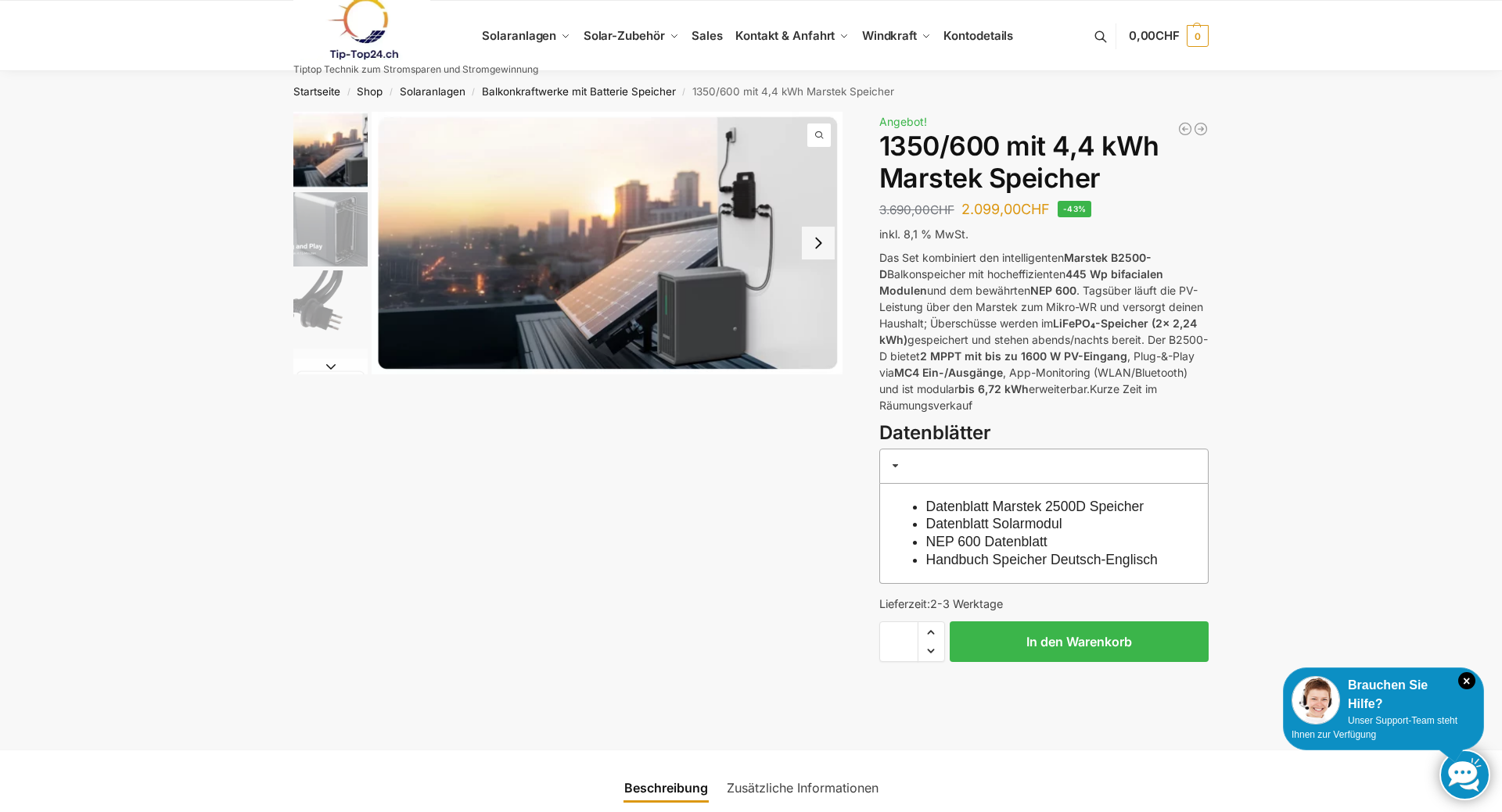
click at [812, 251] on button "Next slide" at bounding box center [818, 243] width 33 height 33
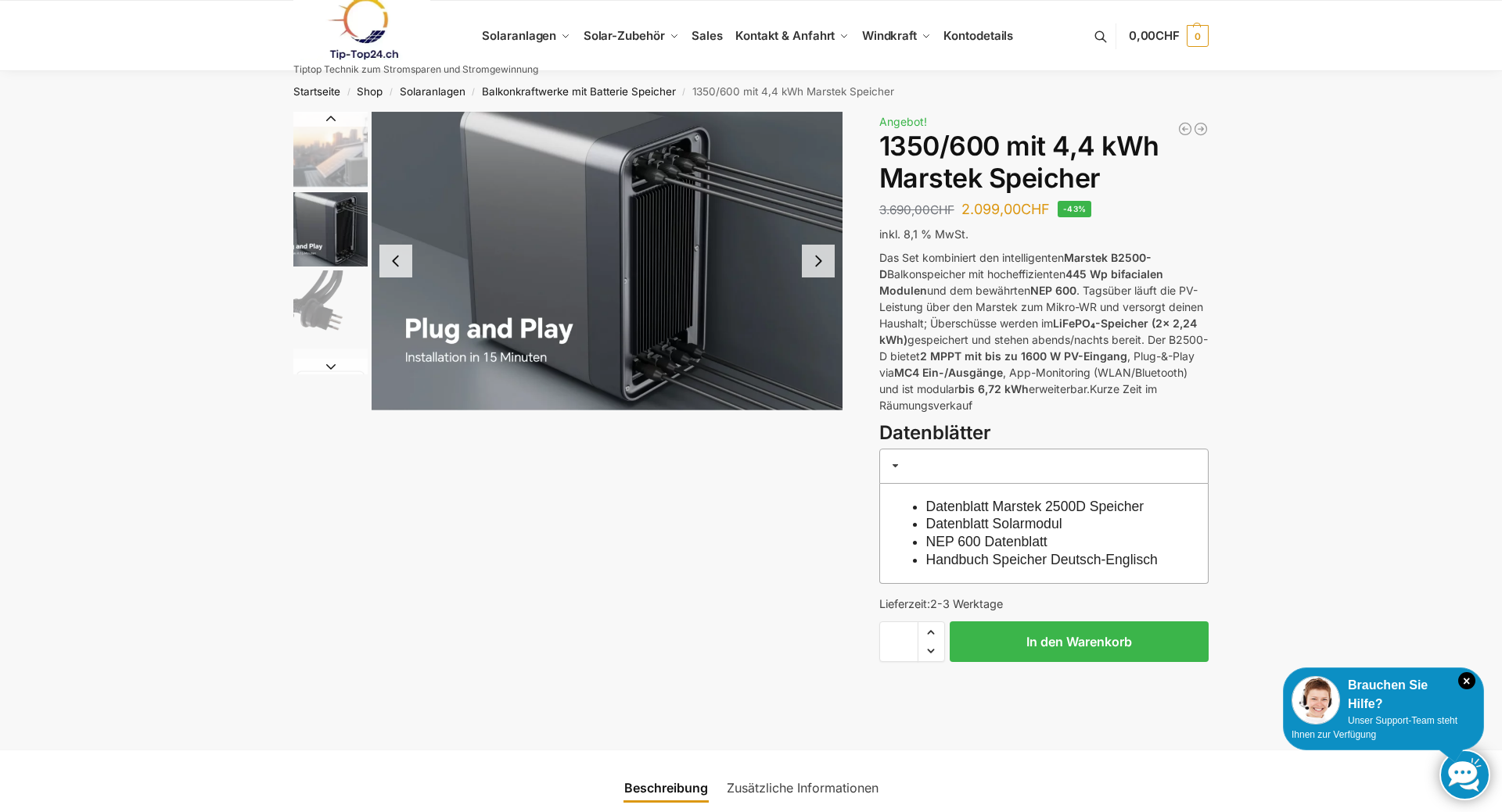
click at [816, 259] on button "Next slide" at bounding box center [818, 261] width 33 height 33
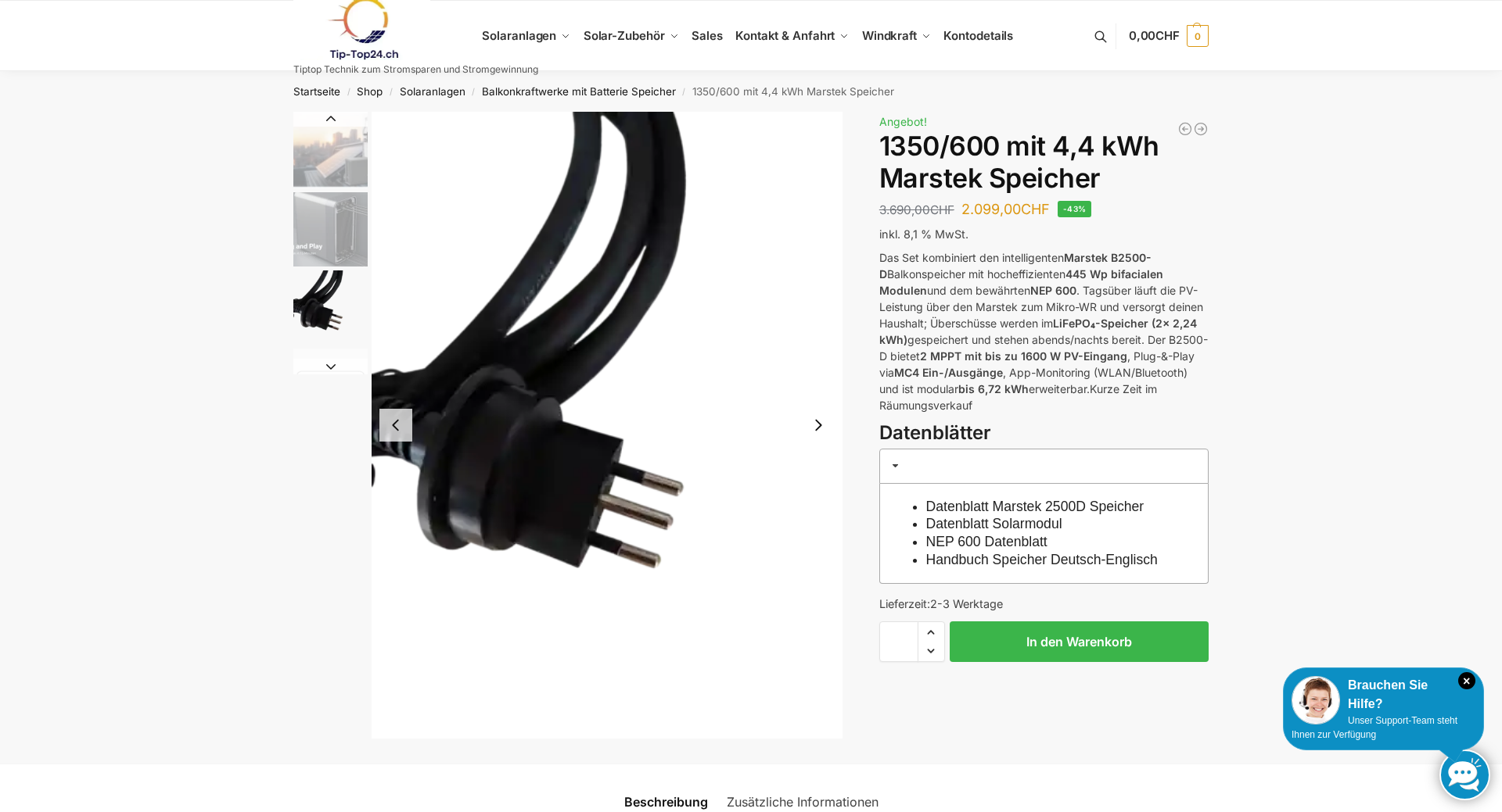
click at [816, 427] on button "Next slide" at bounding box center [818, 425] width 33 height 33
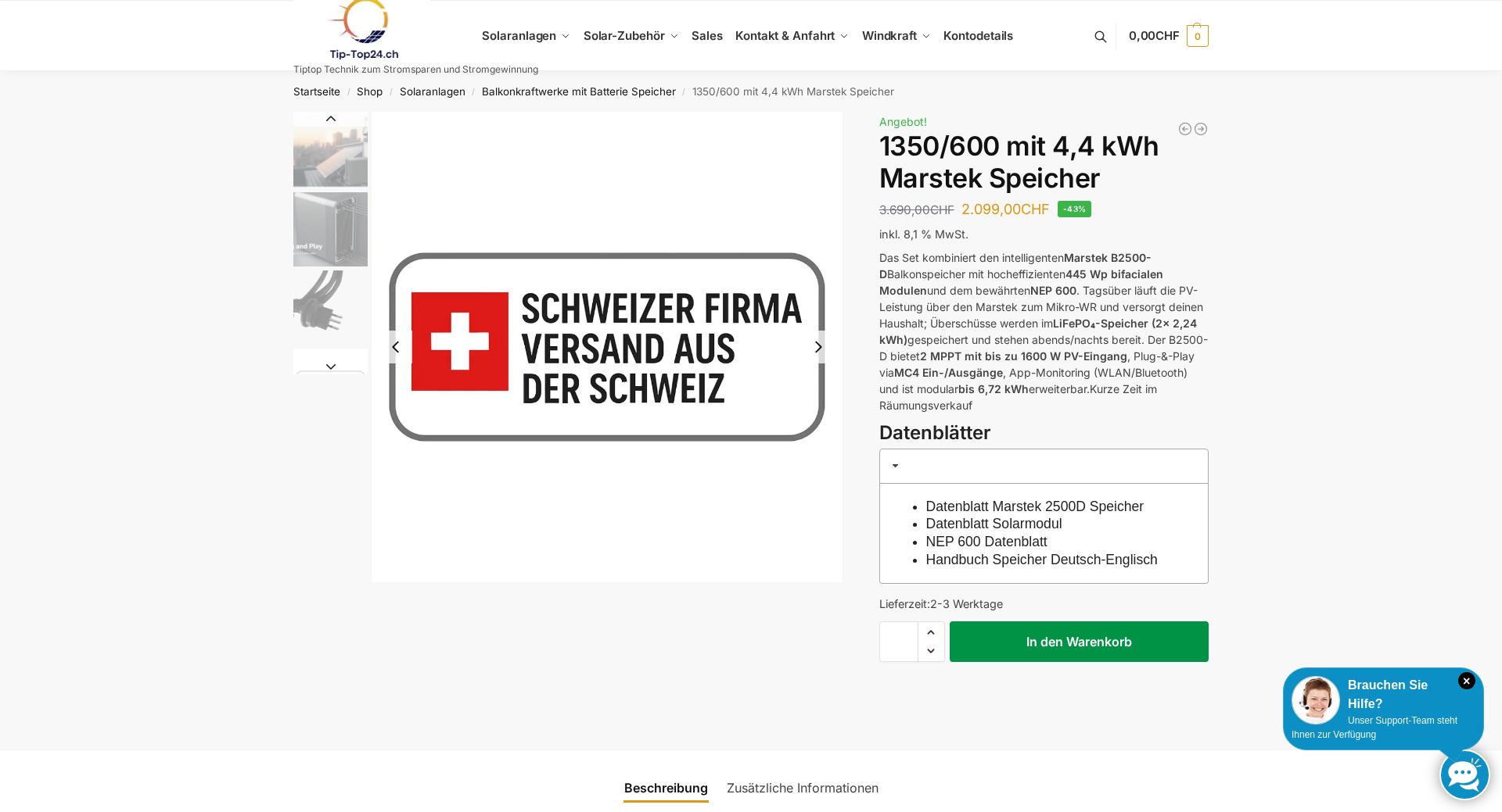
click at [1044, 662] on button "In den Warenkorb" at bounding box center [1079, 642] width 259 height 40
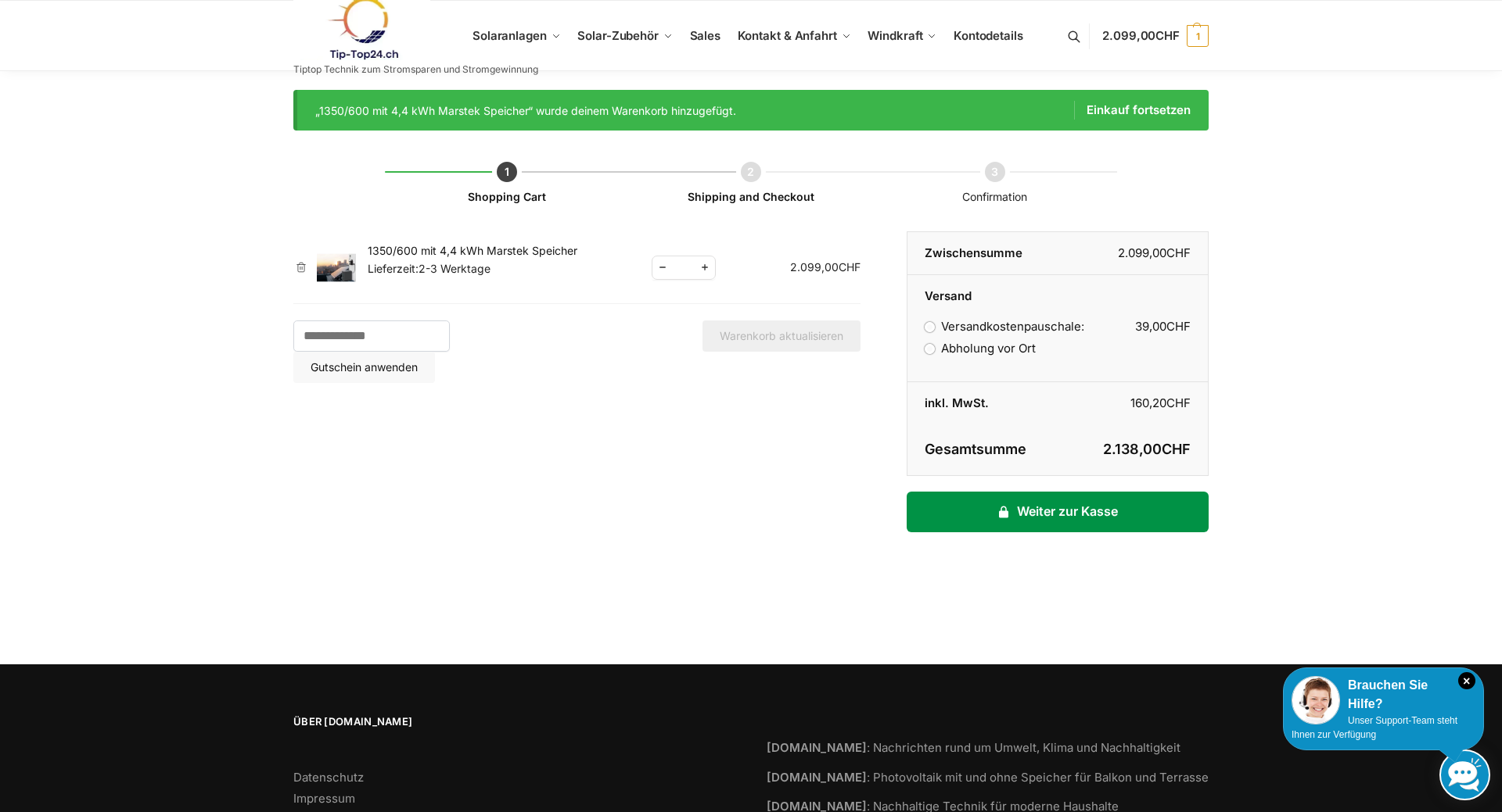
click at [1078, 513] on link "Weiter zur Kasse" at bounding box center [1057, 512] width 302 height 40
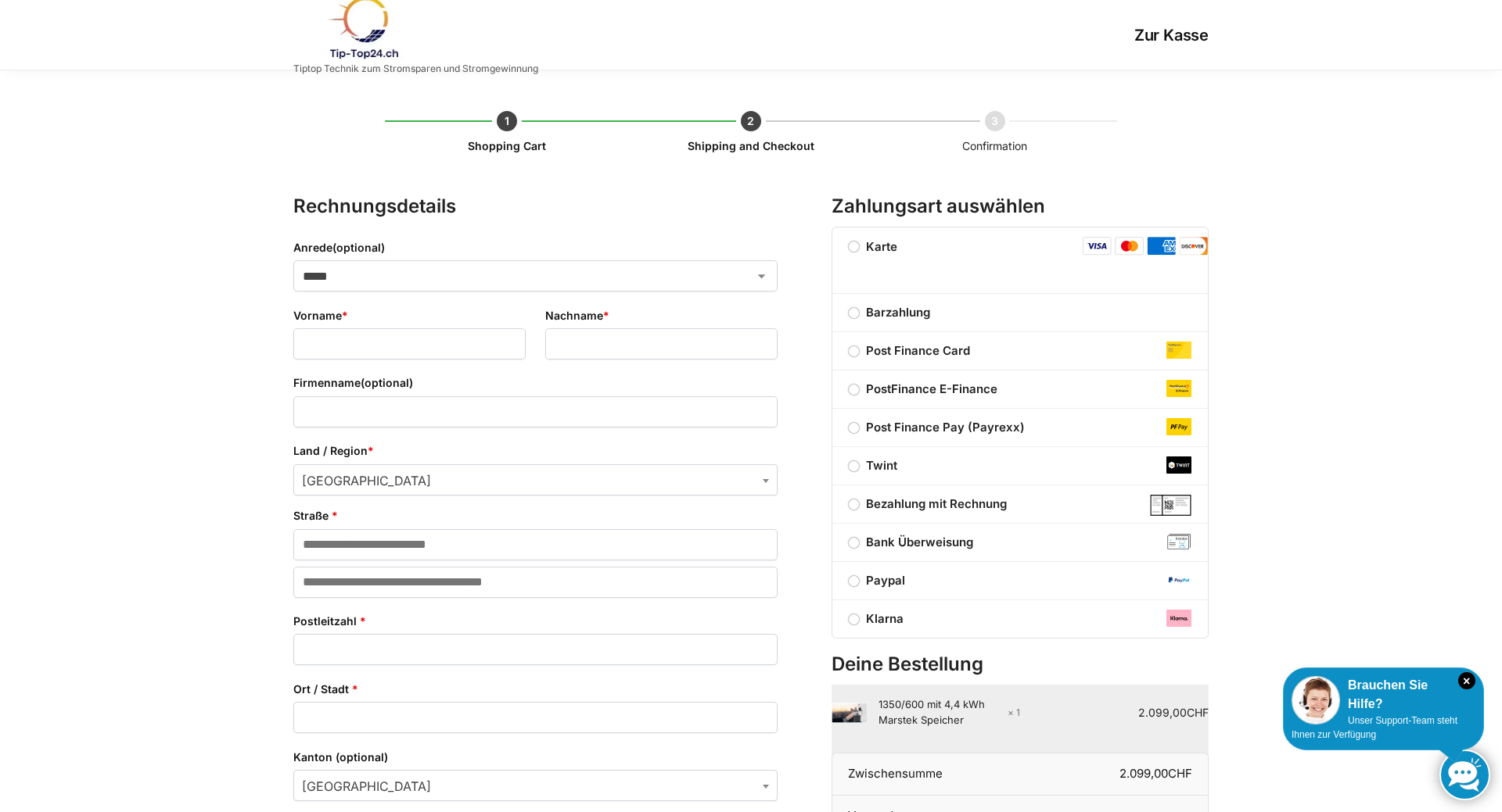
select select "**"
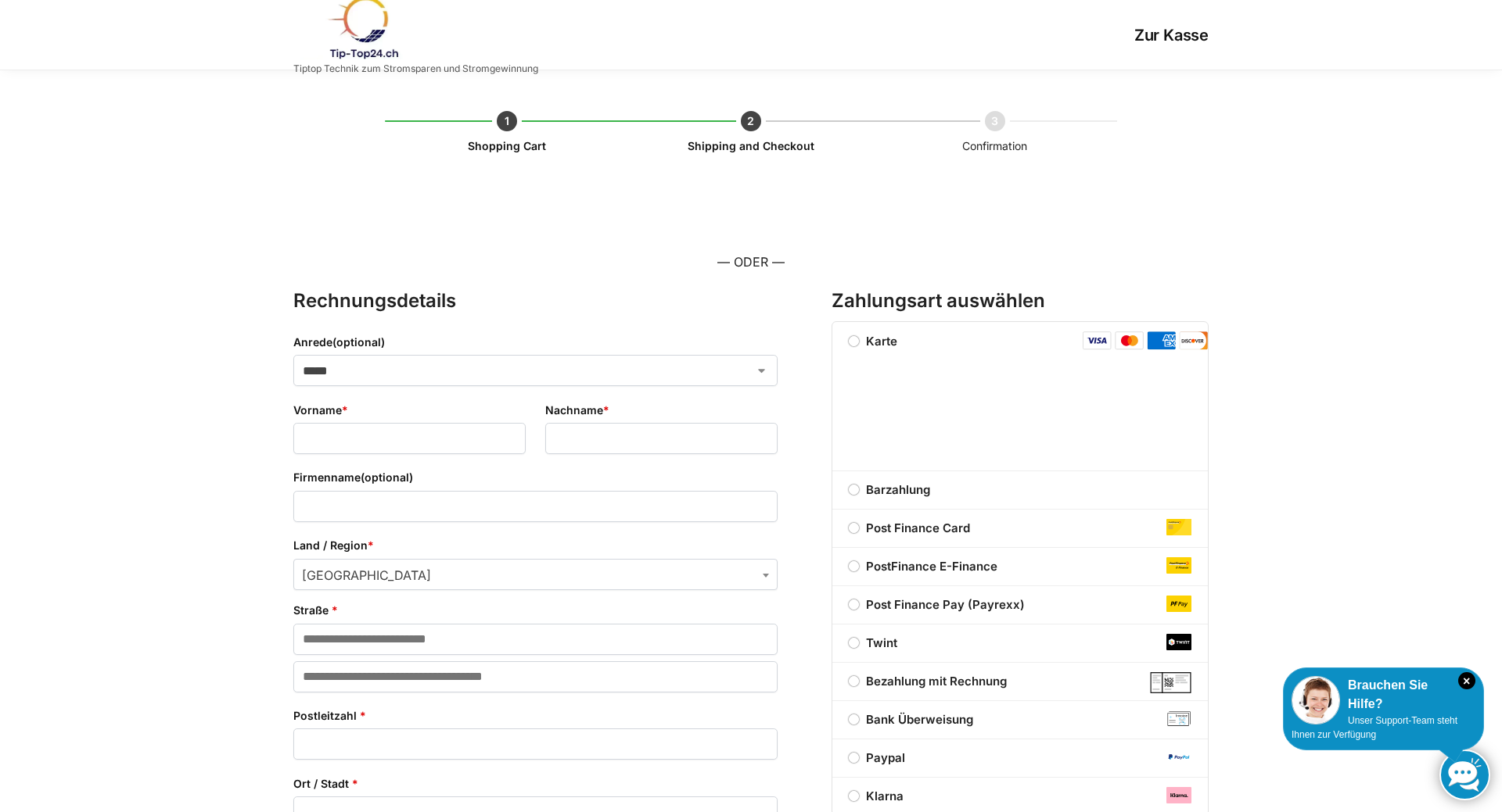
click at [293, 355] on select "***** **** **** ******" at bounding box center [535, 370] width 484 height 32
select select "*"
click option "****" at bounding box center [0, 0] width 0 height 0
click at [352, 444] on input "Vorname *" at bounding box center [409, 439] width 232 height 32
type input "******"
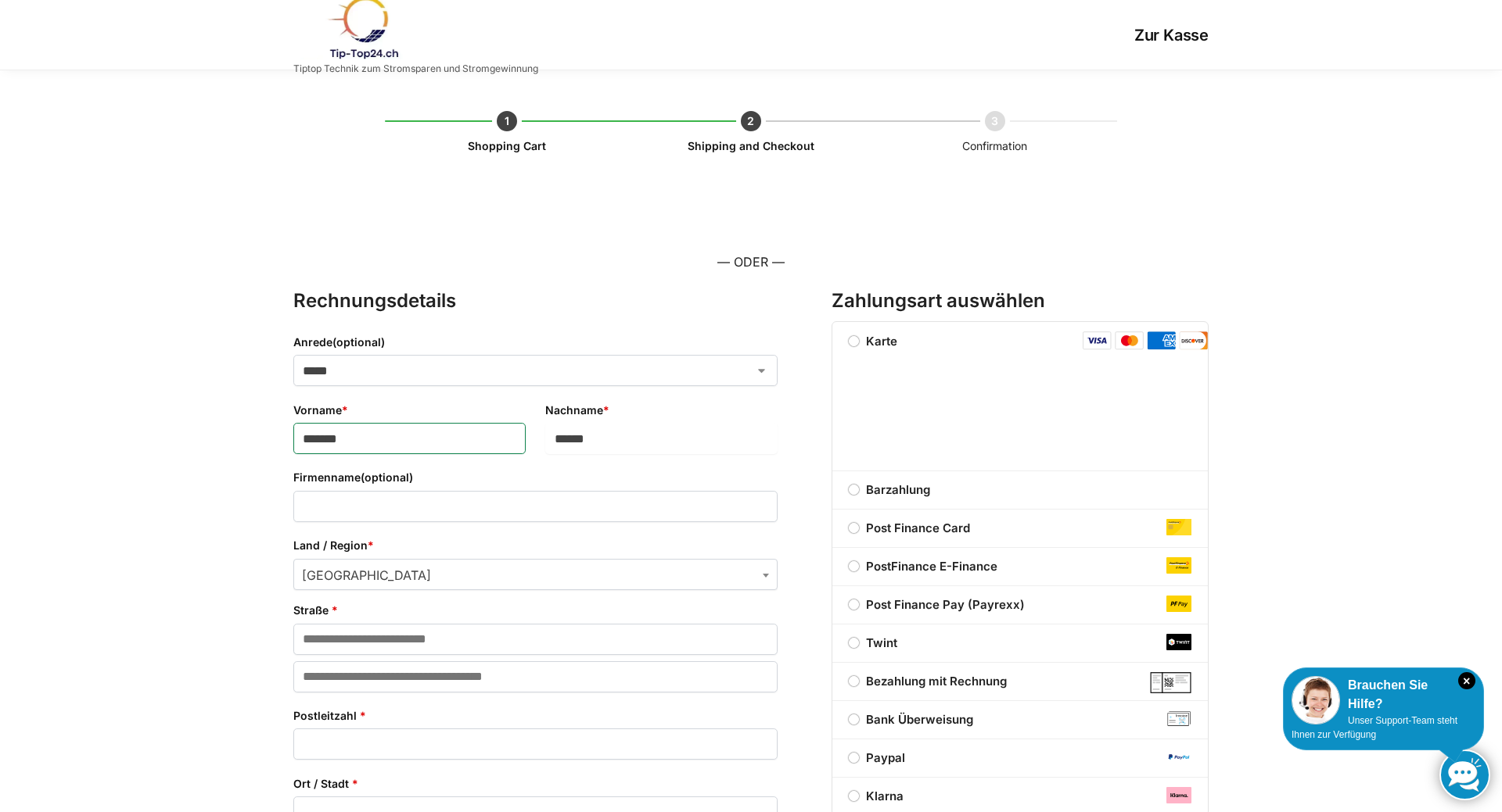
type input "******"
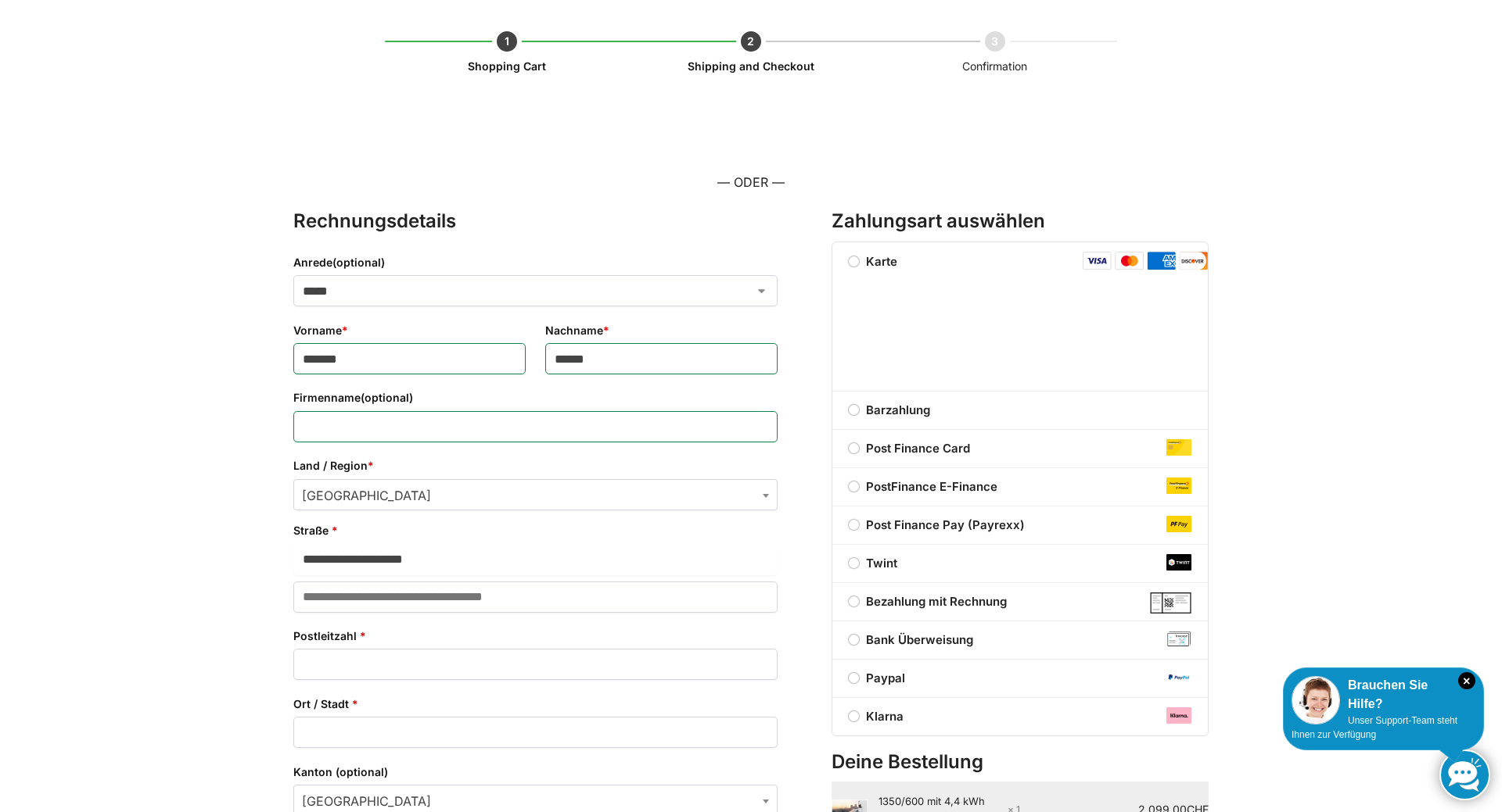
scroll to position [239, 0]
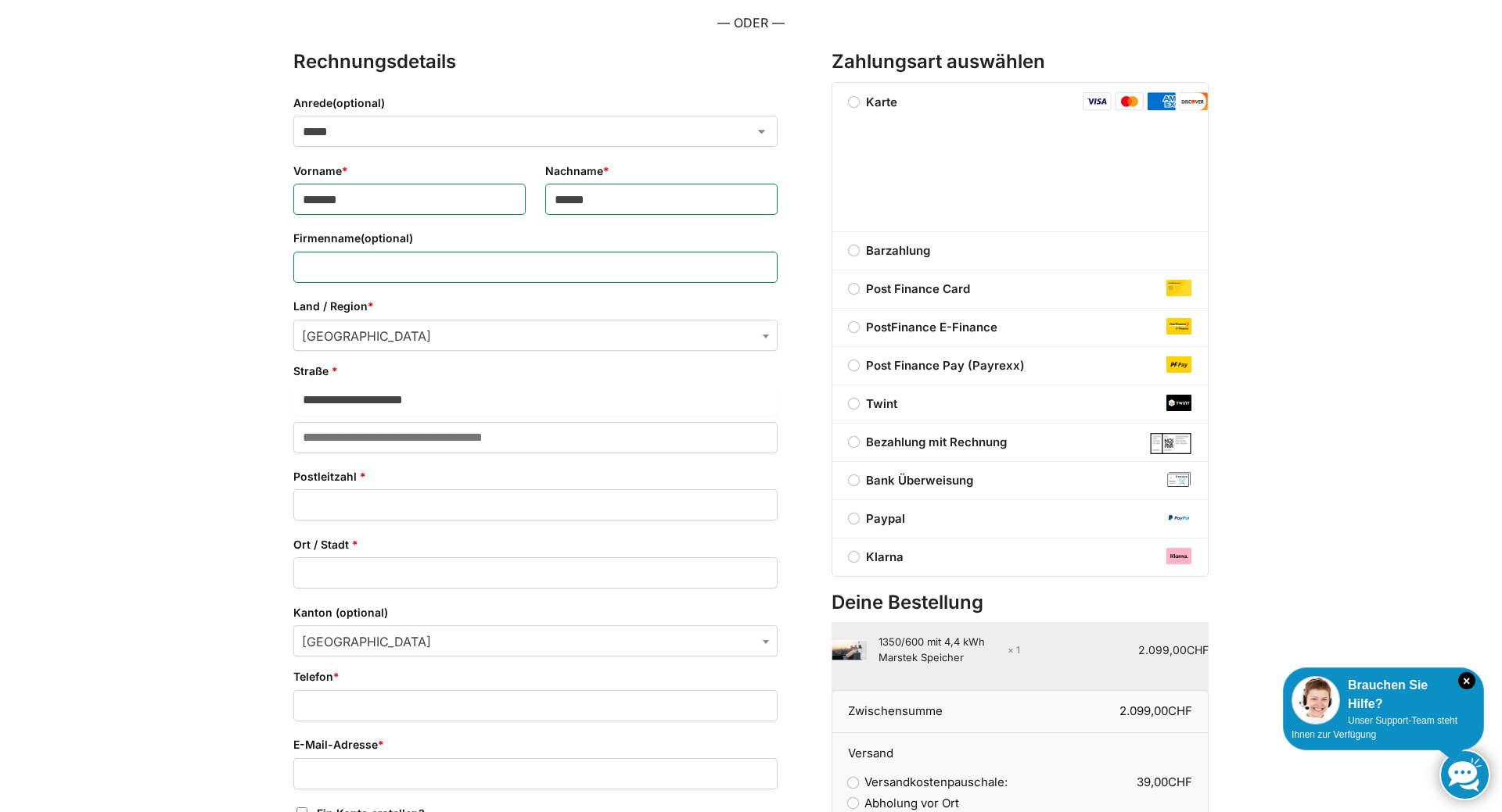
type input "**********"
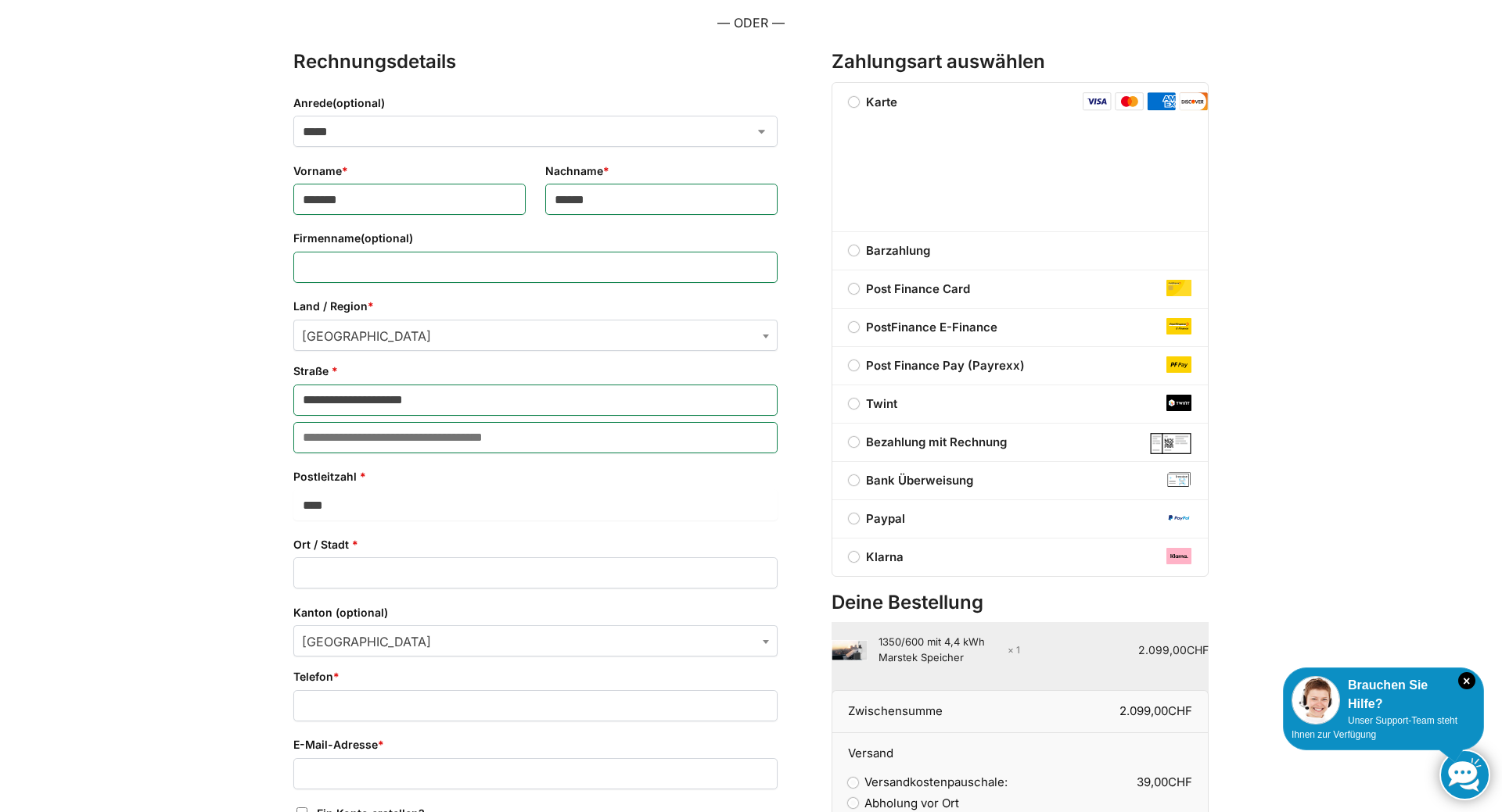
type input "****"
type input "********"
click at [376, 642] on span "Bern" at bounding box center [535, 641] width 483 height 32
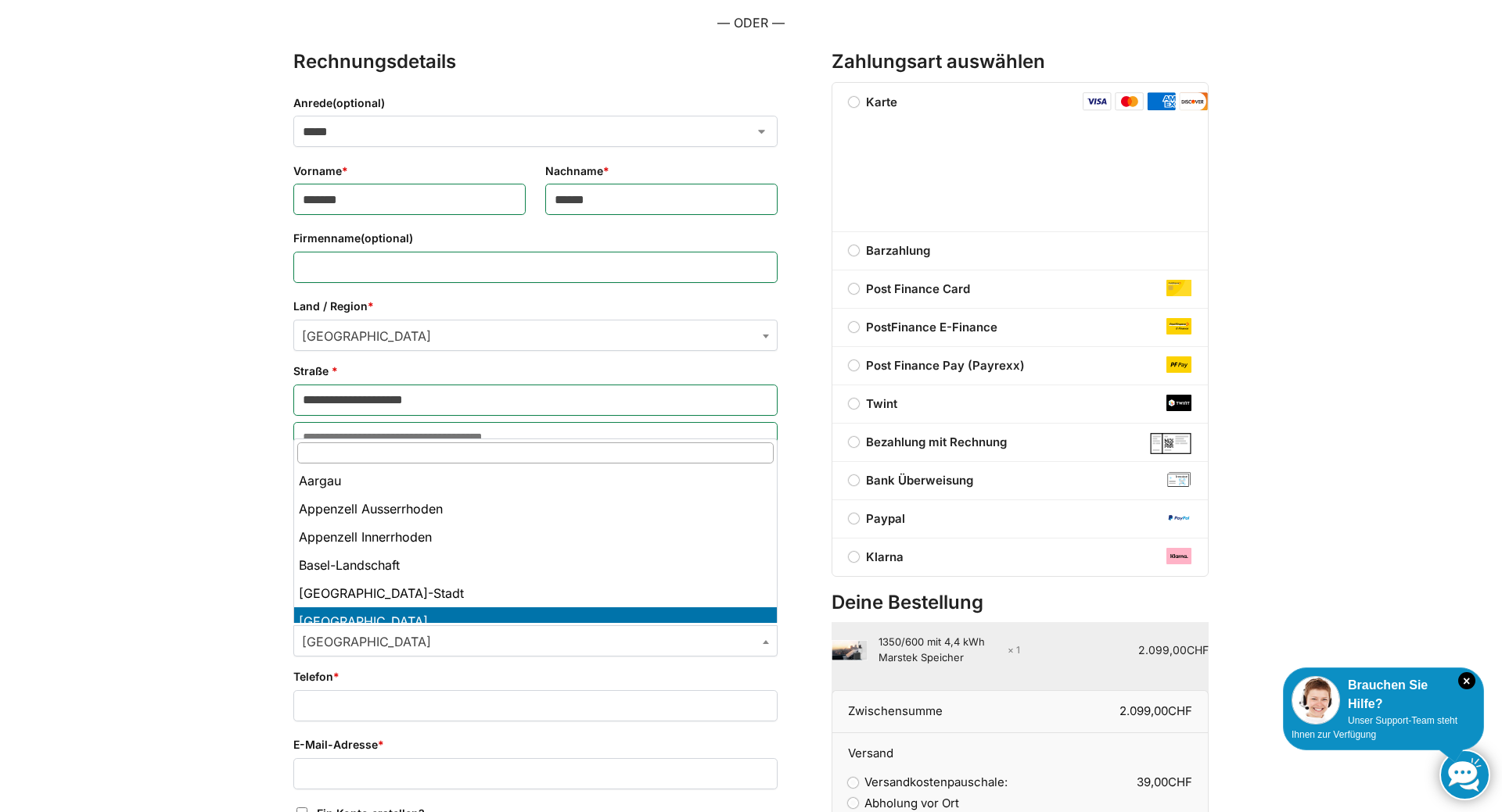
scroll to position [77, 0]
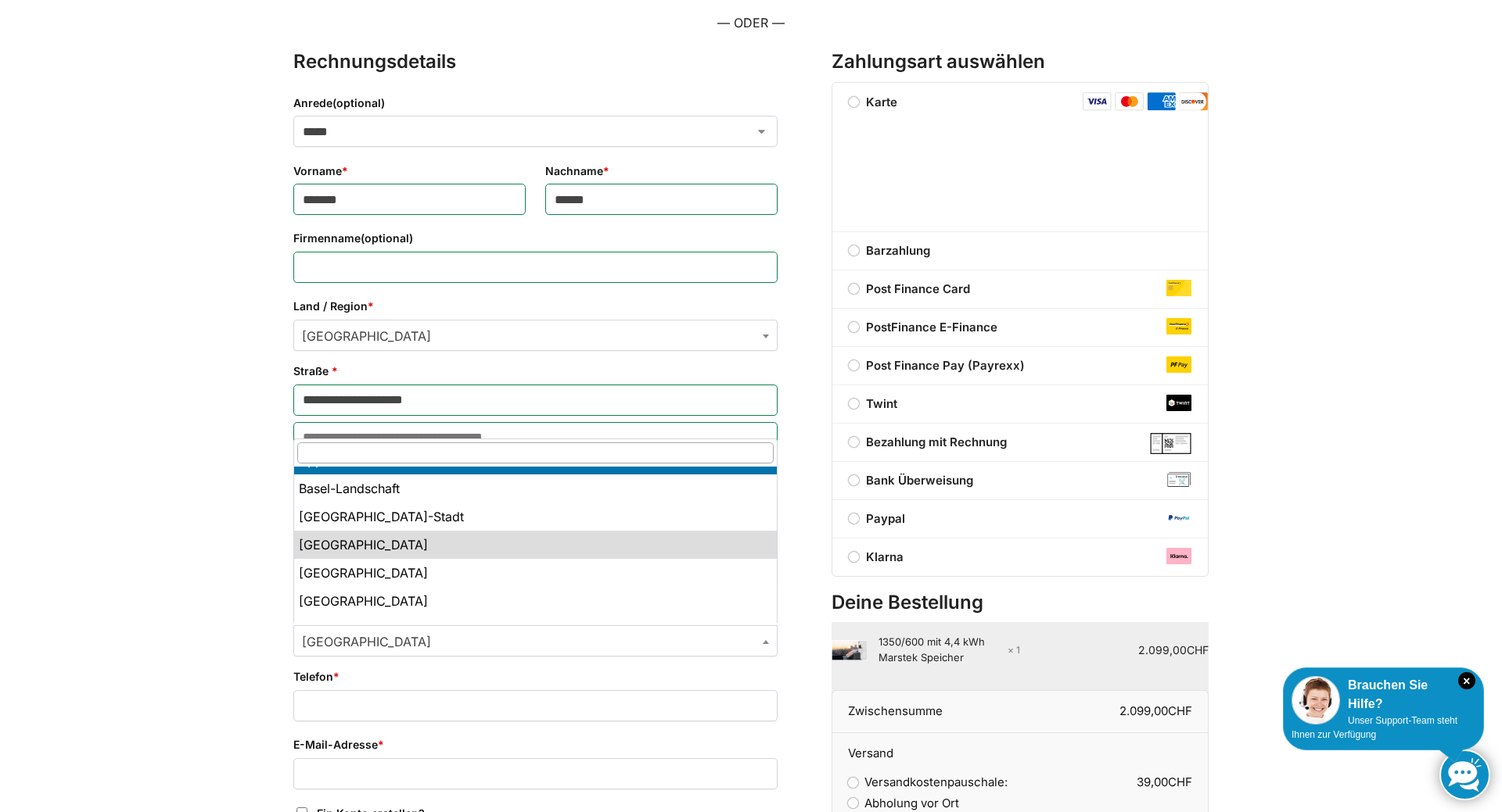
click at [350, 458] on input "text" at bounding box center [536, 453] width 476 height 21
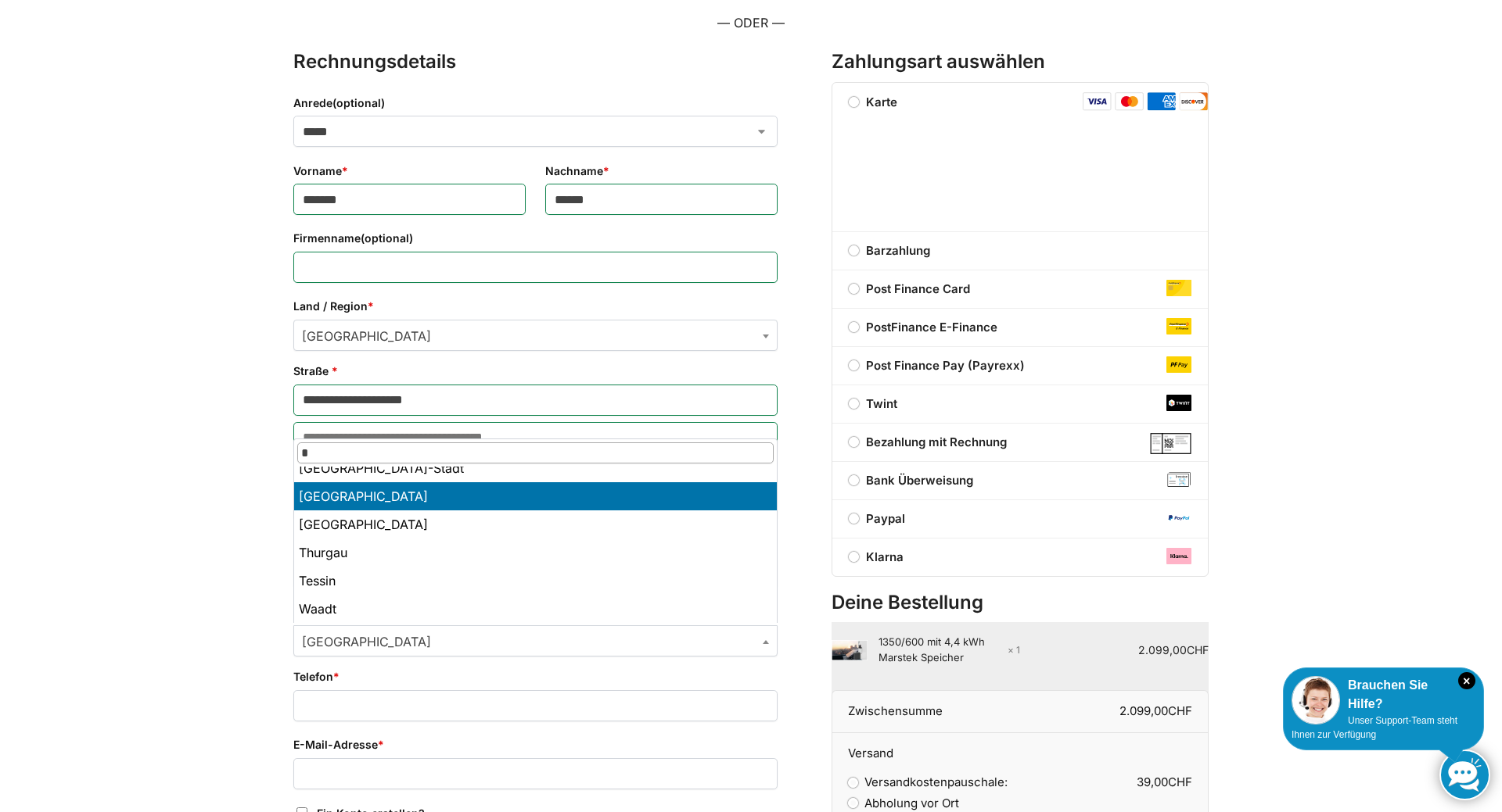
scroll to position [0, 0]
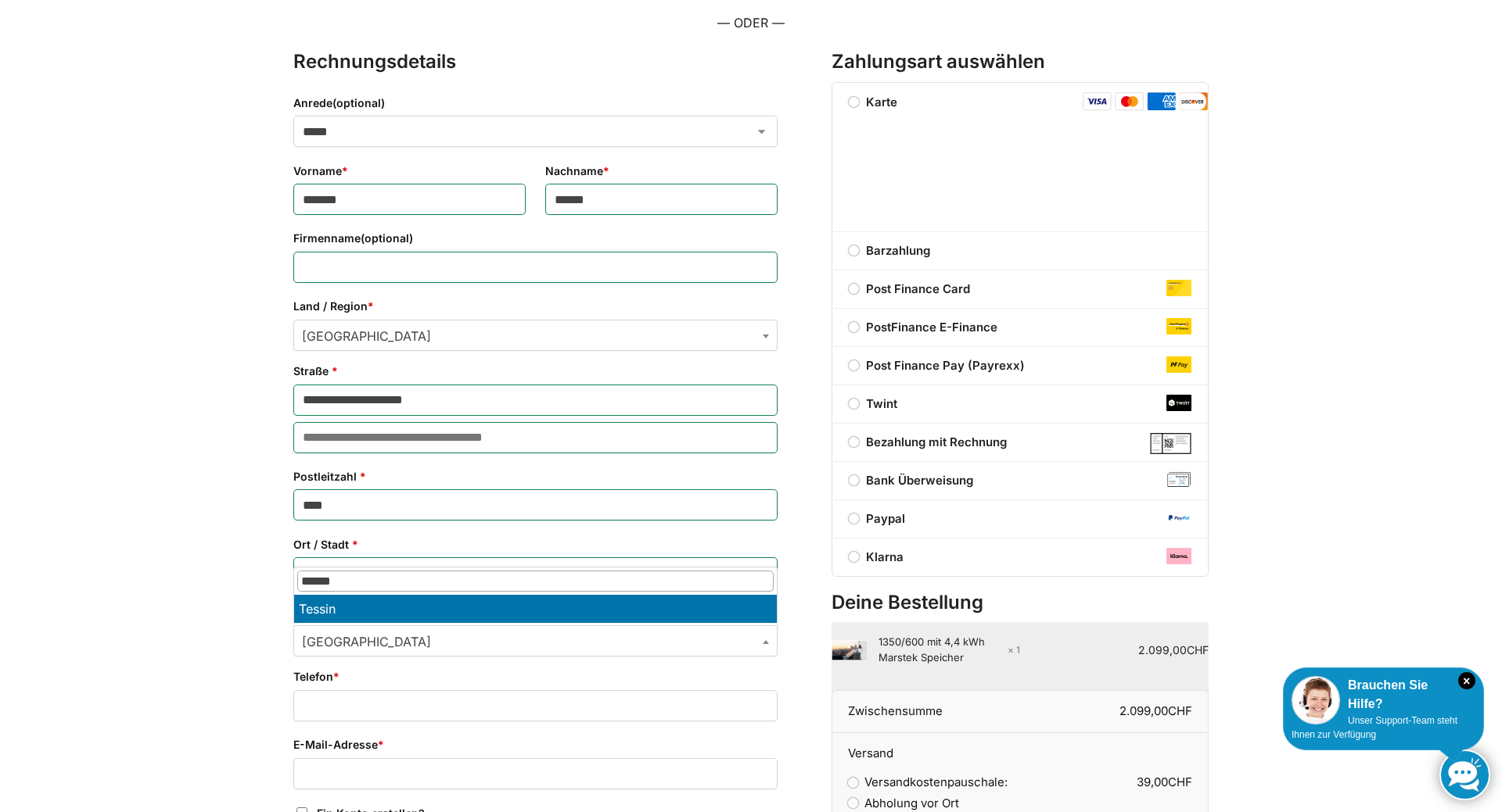
type input "******"
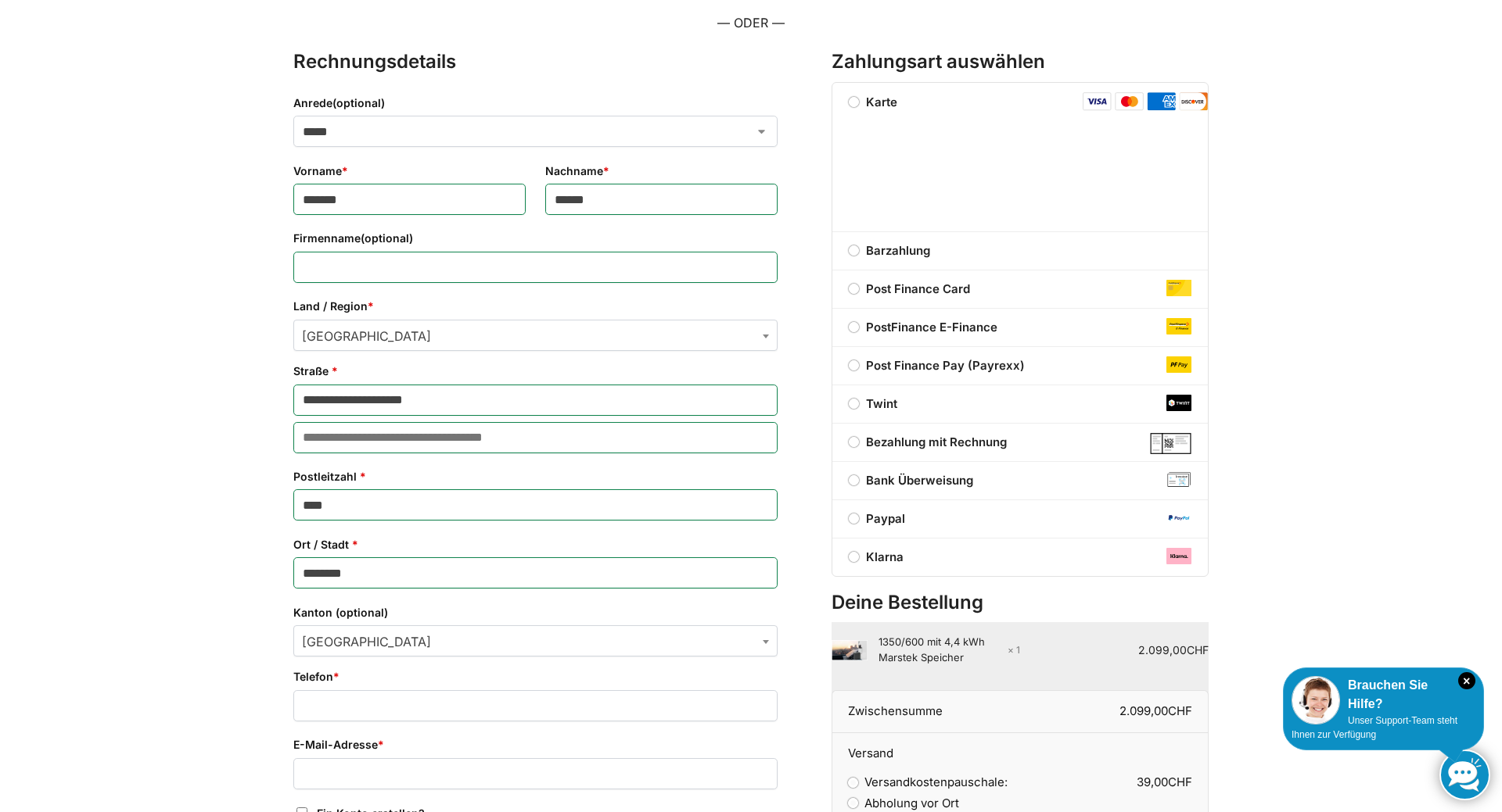
click at [222, 505] on div "**********" at bounding box center [751, 490] width 1502 height 1319
click at [354, 707] on input "Telefon *" at bounding box center [535, 705] width 484 height 32
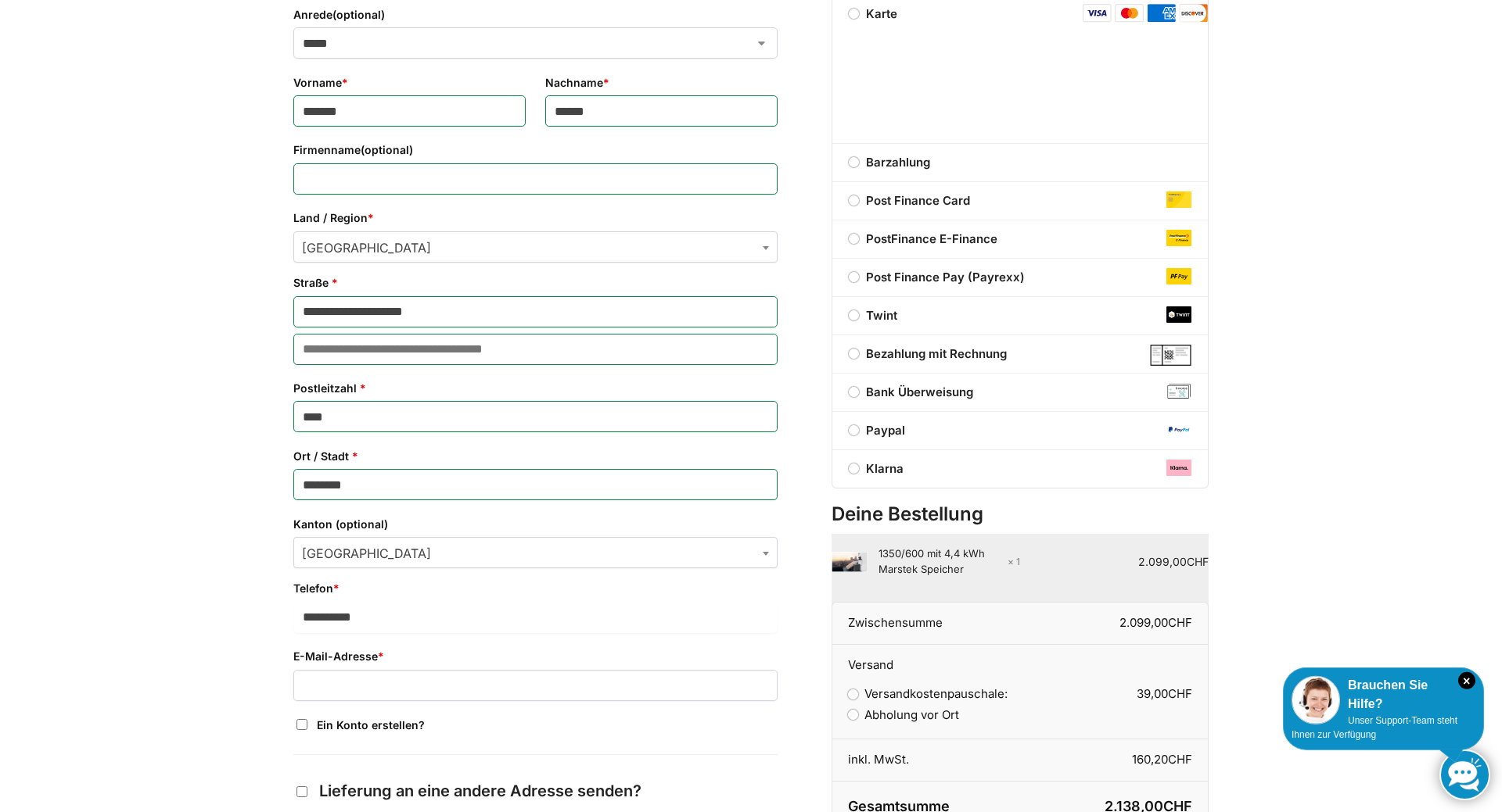
scroll to position [398, 0]
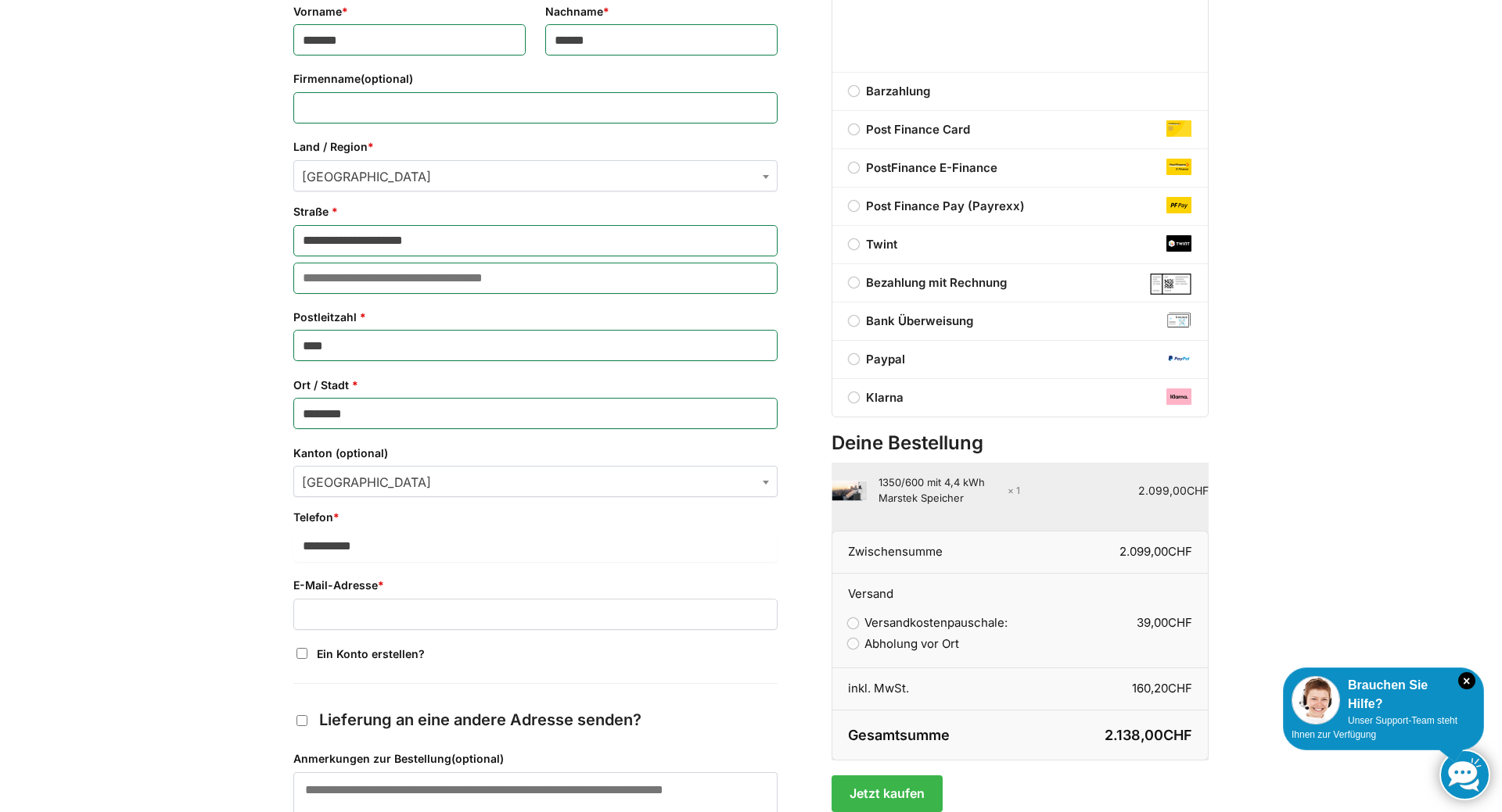
type input "**********"
click at [407, 608] on input "E-Mail-Adresse *" at bounding box center [535, 614] width 484 height 32
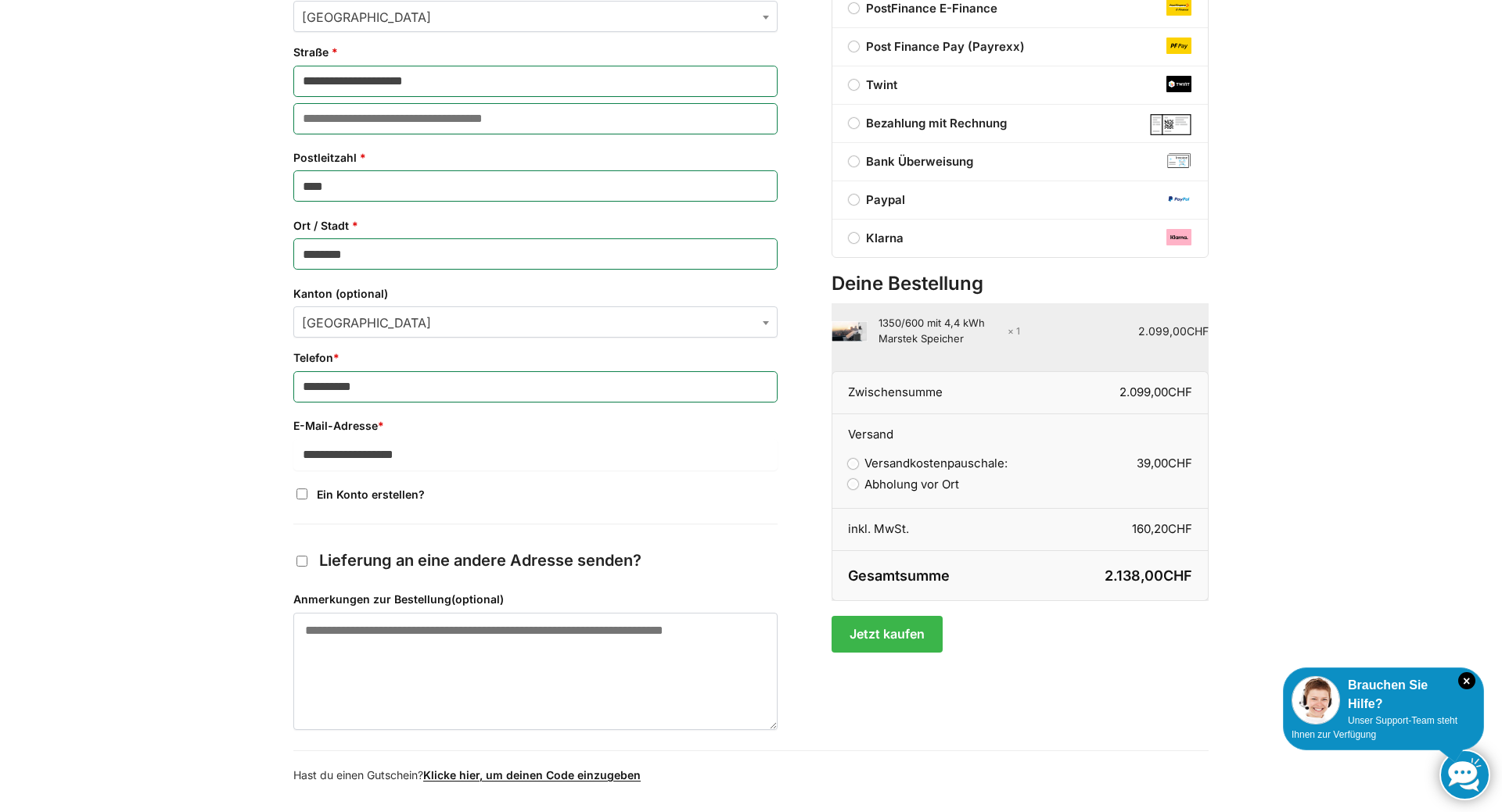
scroll to position [319, 0]
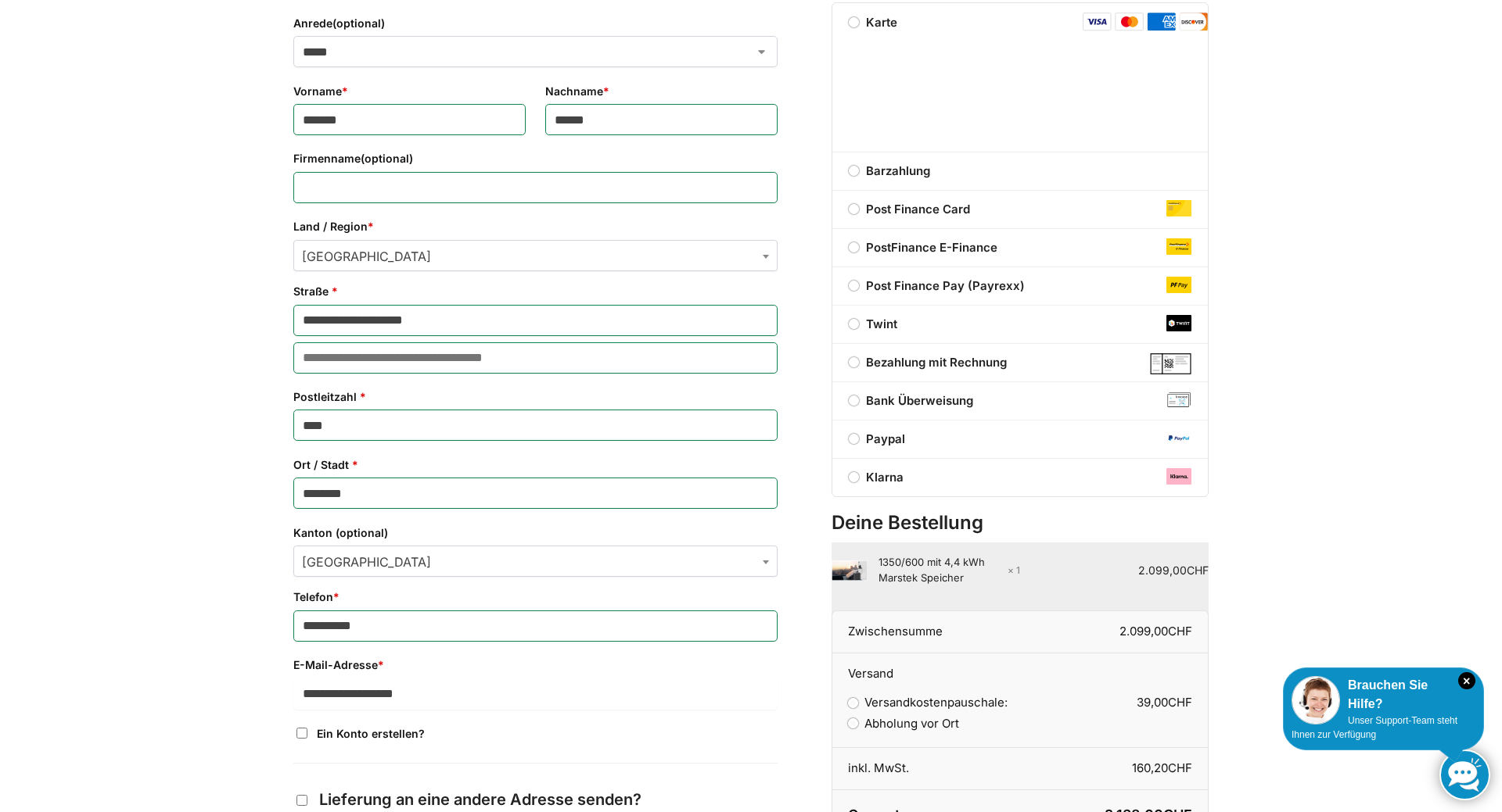
type input "**********"
click at [1022, 171] on label "Barzahlung" at bounding box center [1020, 172] width 376 height 19
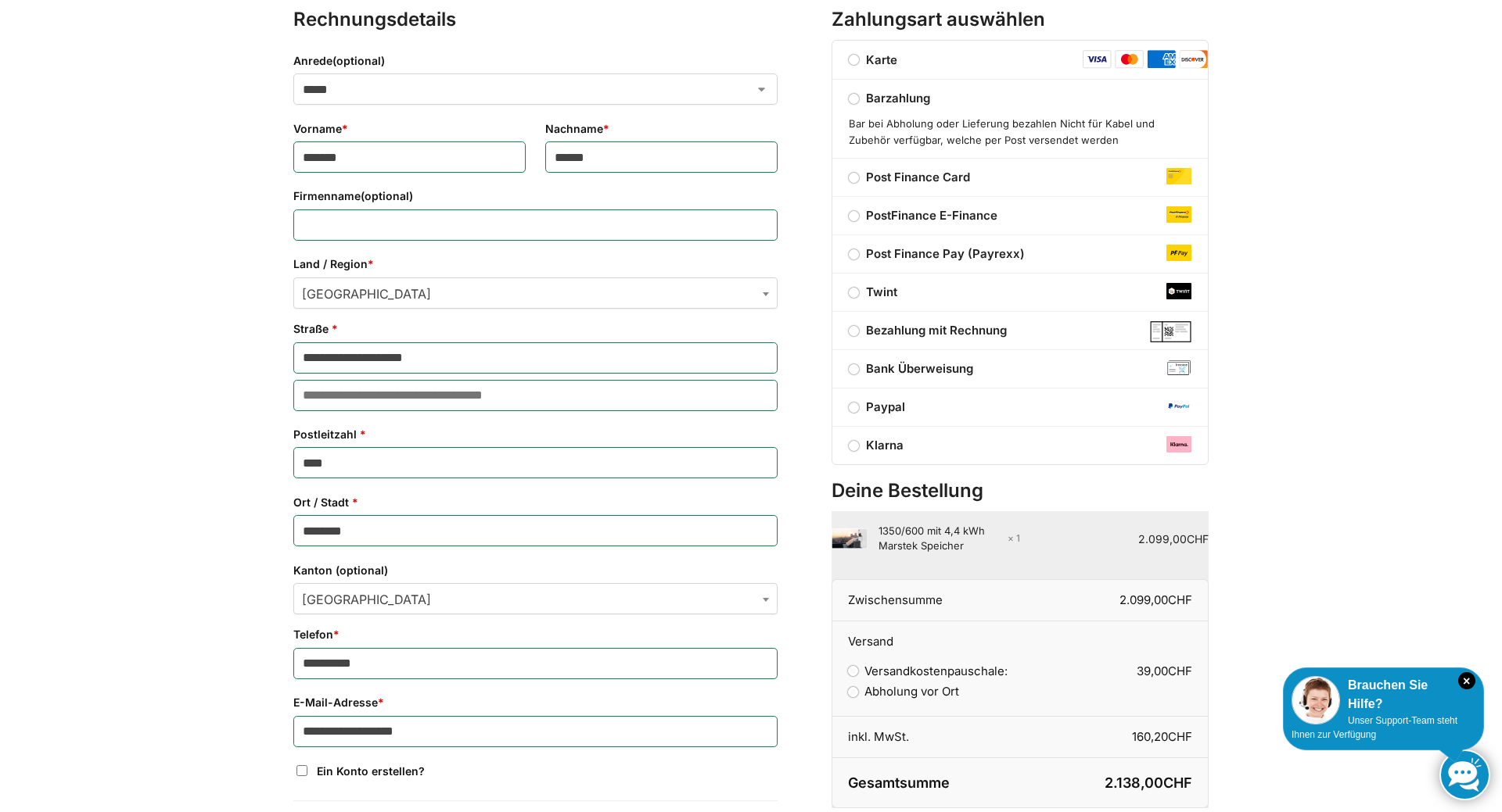
scroll to position [2, 0]
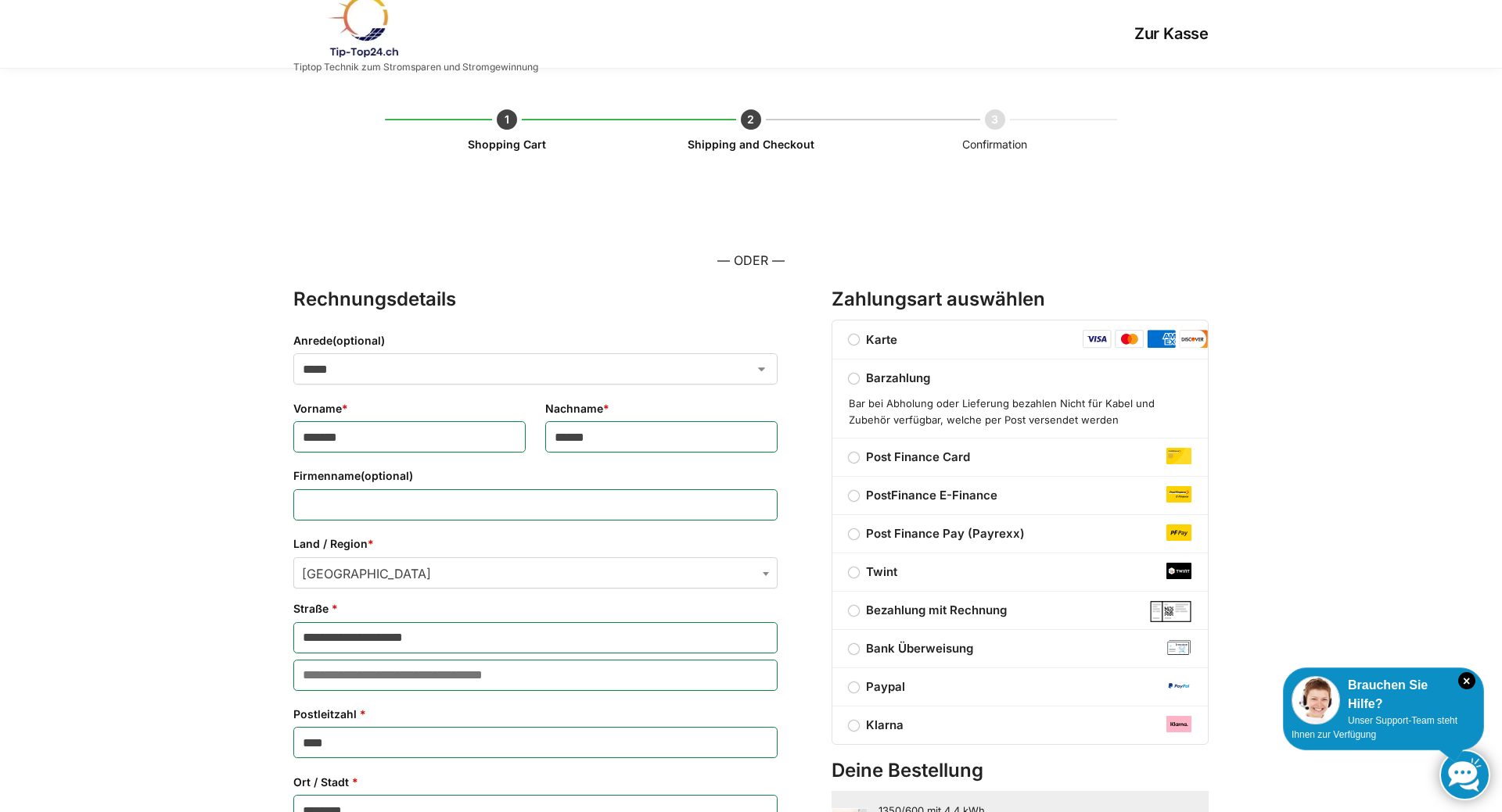
click at [854, 342] on label "Karte" at bounding box center [873, 339] width 82 height 14
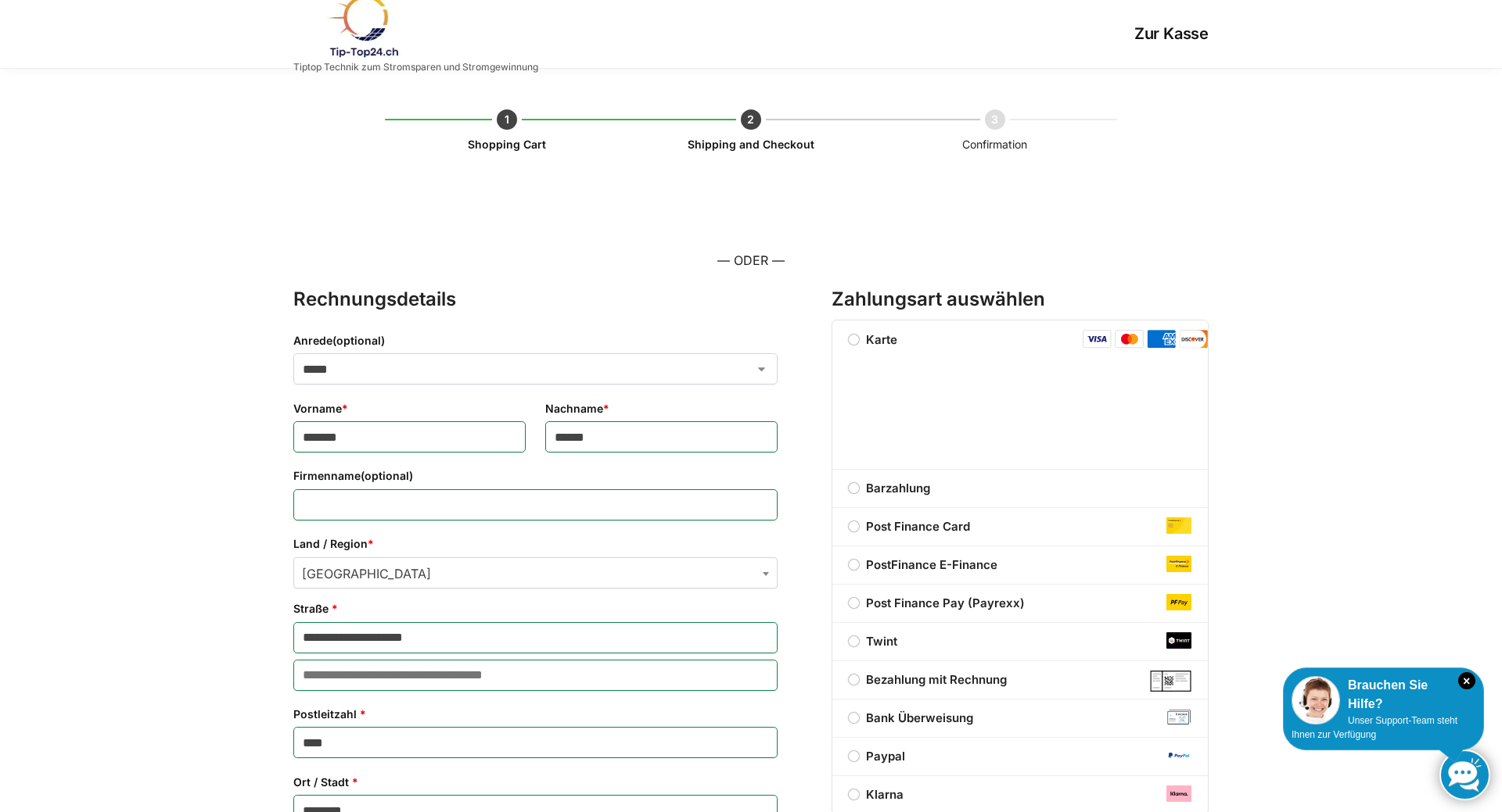
click at [1243, 453] on div "**********" at bounding box center [751, 728] width 1502 height 1319
click at [1269, 438] on div "**********" at bounding box center [751, 728] width 1502 height 1319
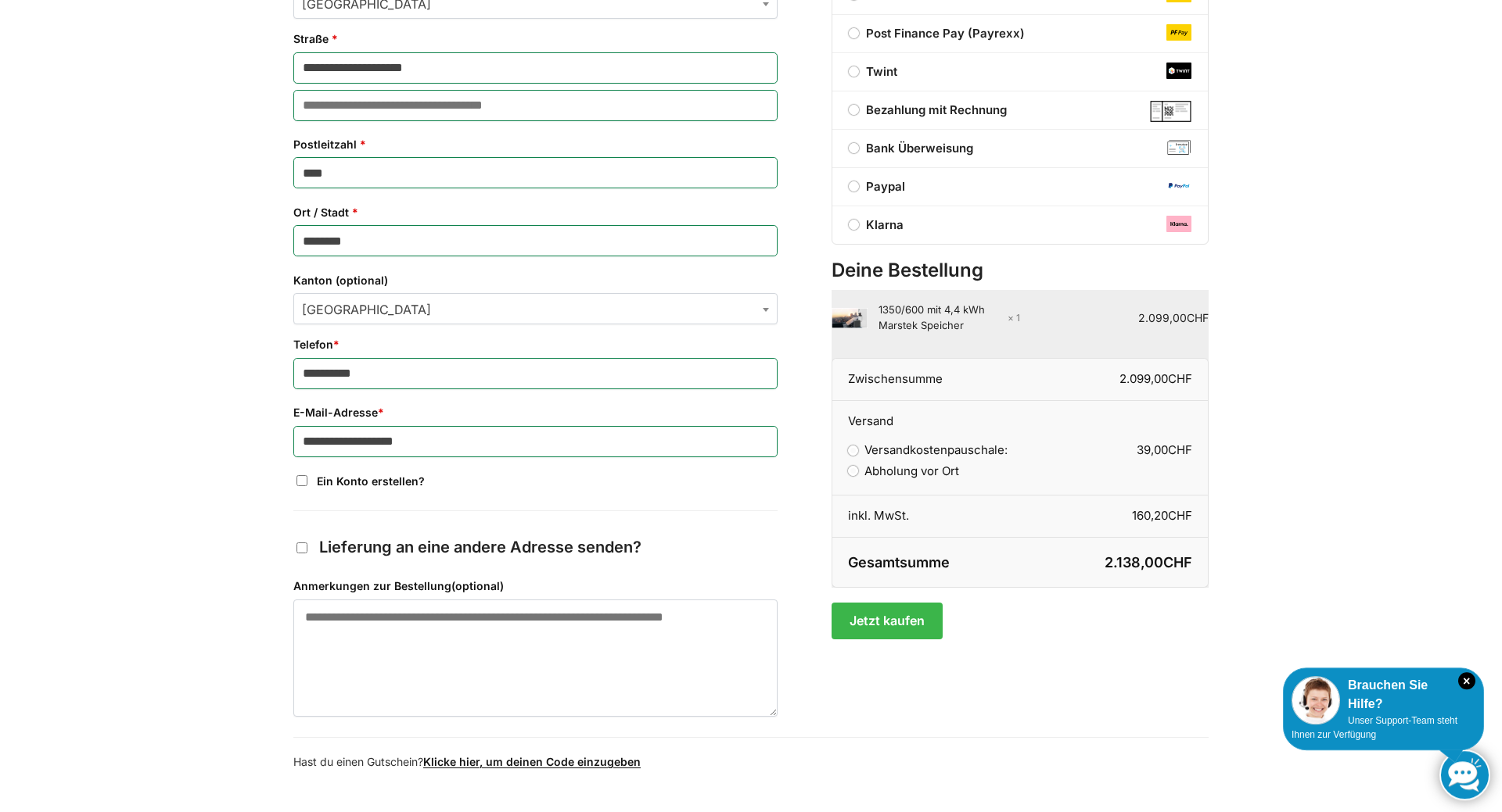
scroll to position [615, 0]
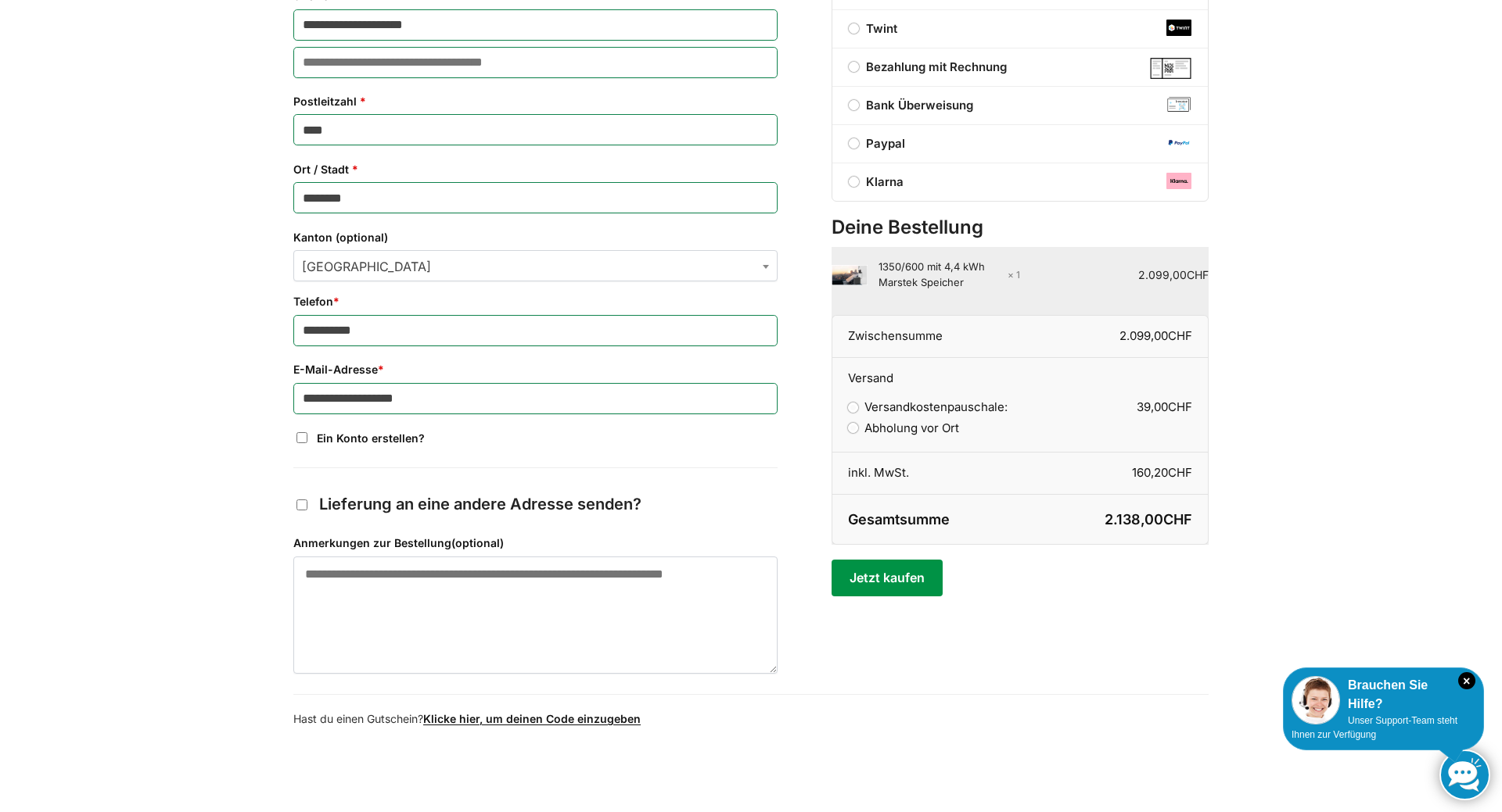
click at [893, 573] on button "Jetzt kaufen" at bounding box center [886, 577] width 110 height 36
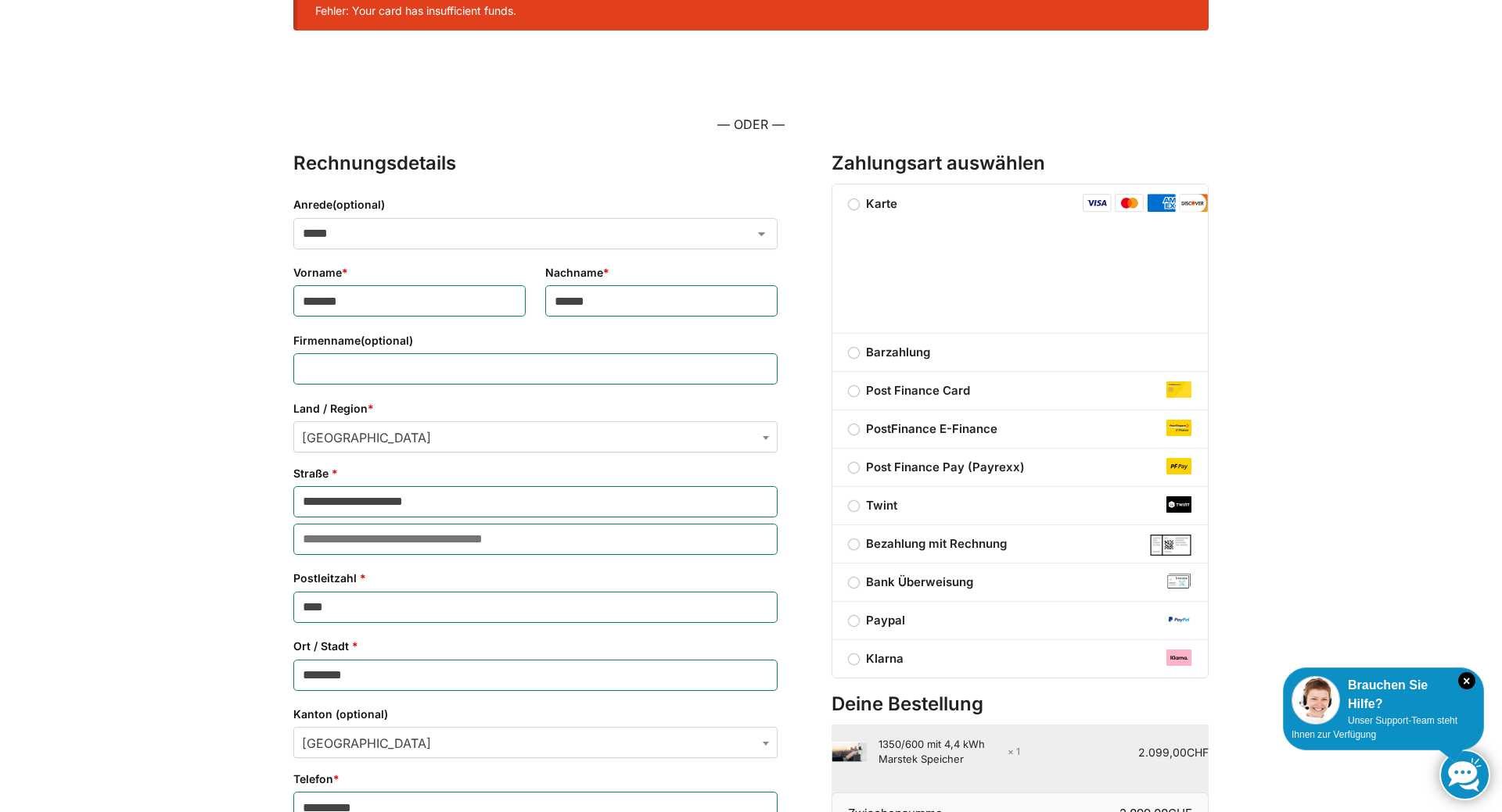
scroll to position [348, 0]
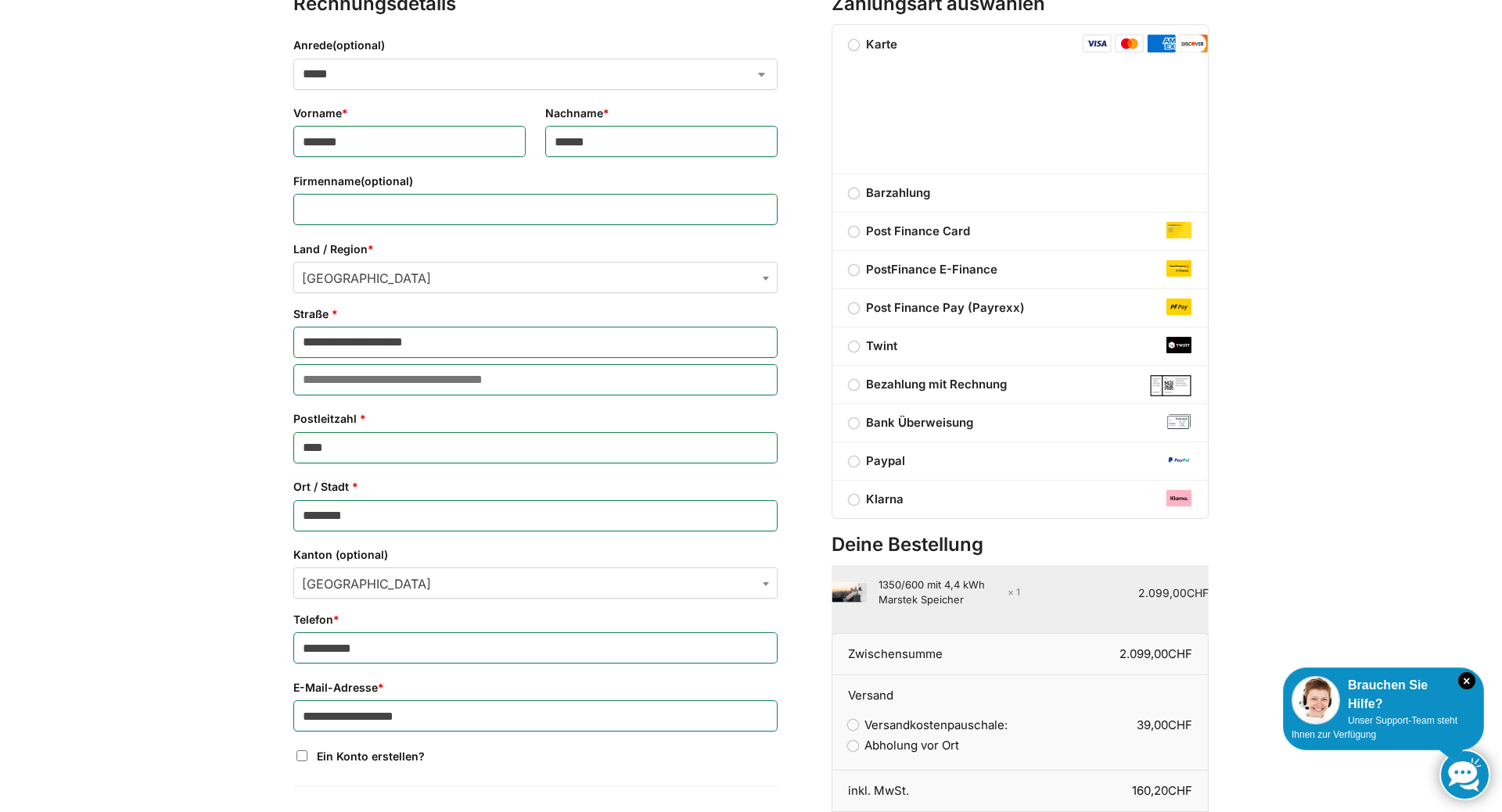
click at [360, 517] on input "********" at bounding box center [535, 515] width 484 height 32
type input "*"
type input "******"
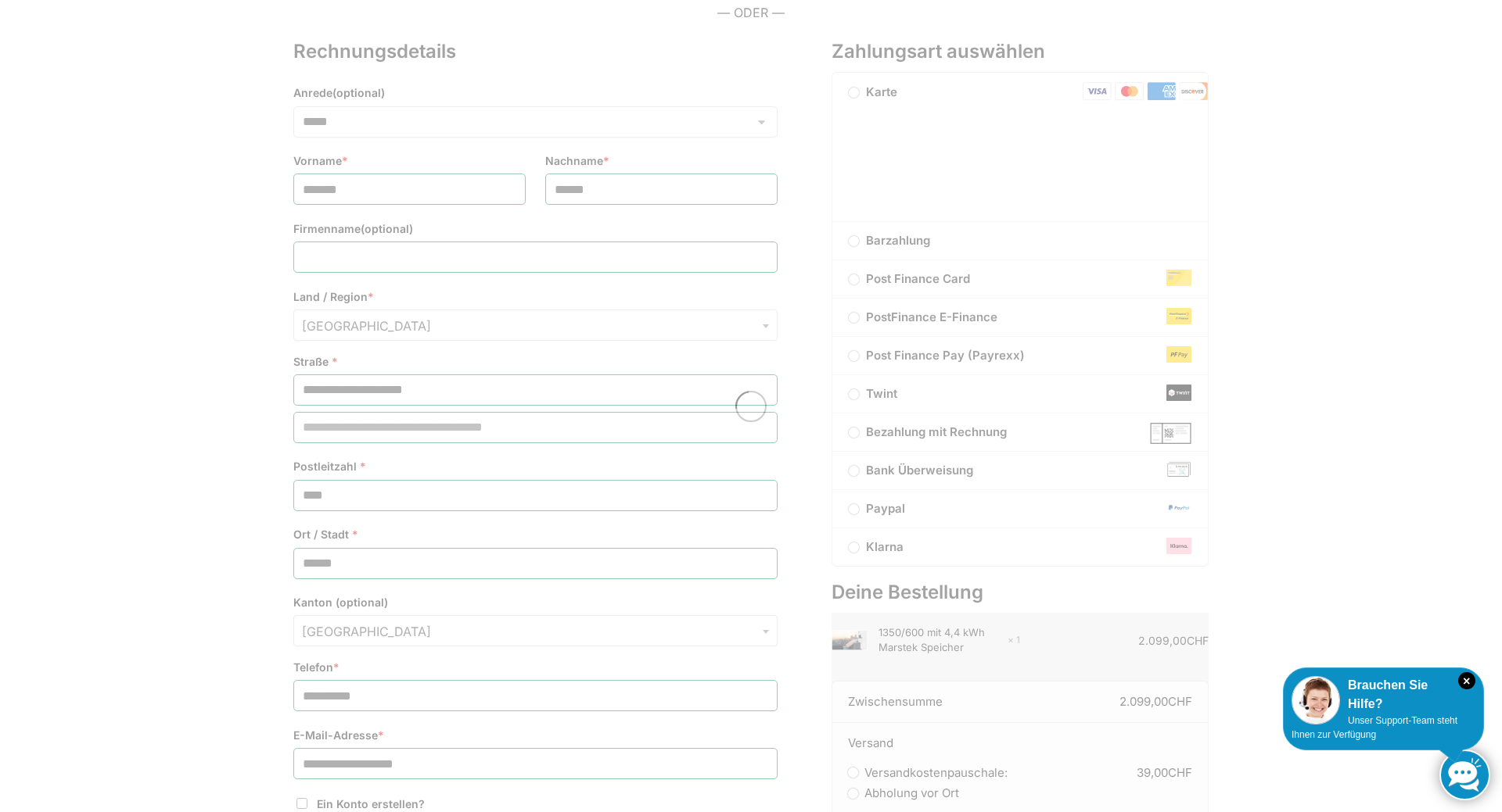
click at [578, 561] on div "Kasse" at bounding box center [751, 406] width 1502 height 812
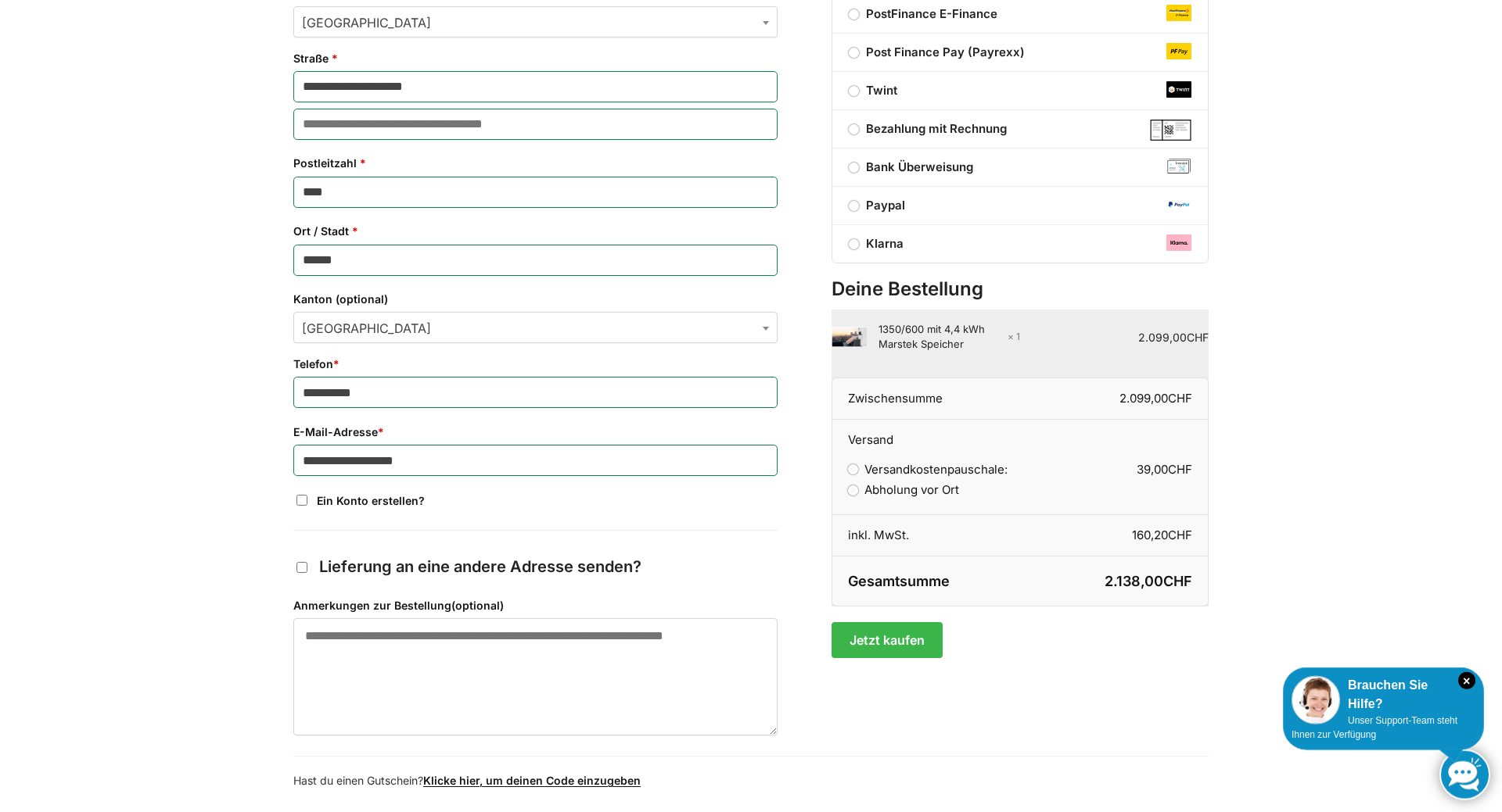
scroll to position [668, 0]
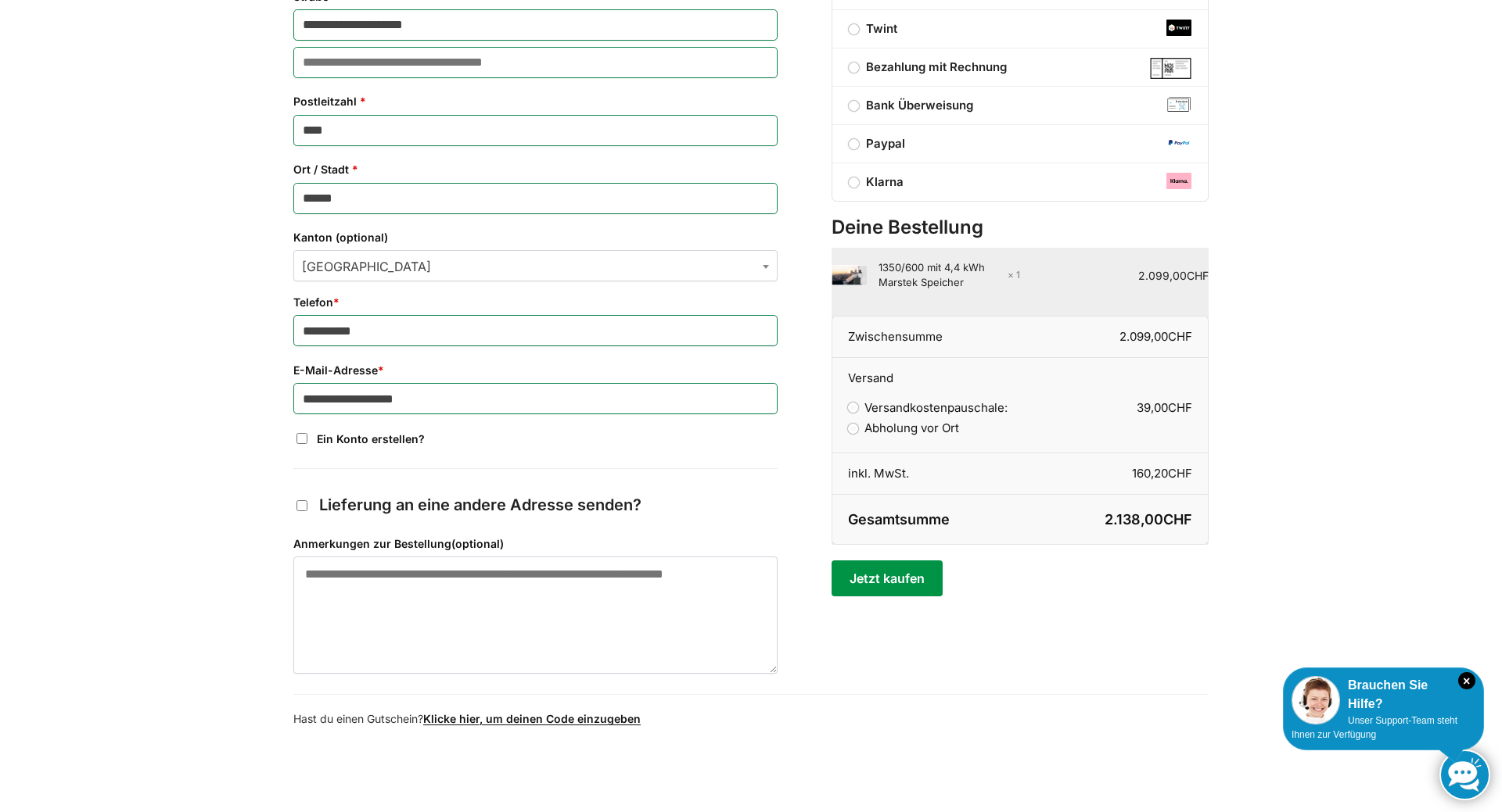
click at [893, 582] on button "Jetzt kaufen" at bounding box center [886, 578] width 110 height 36
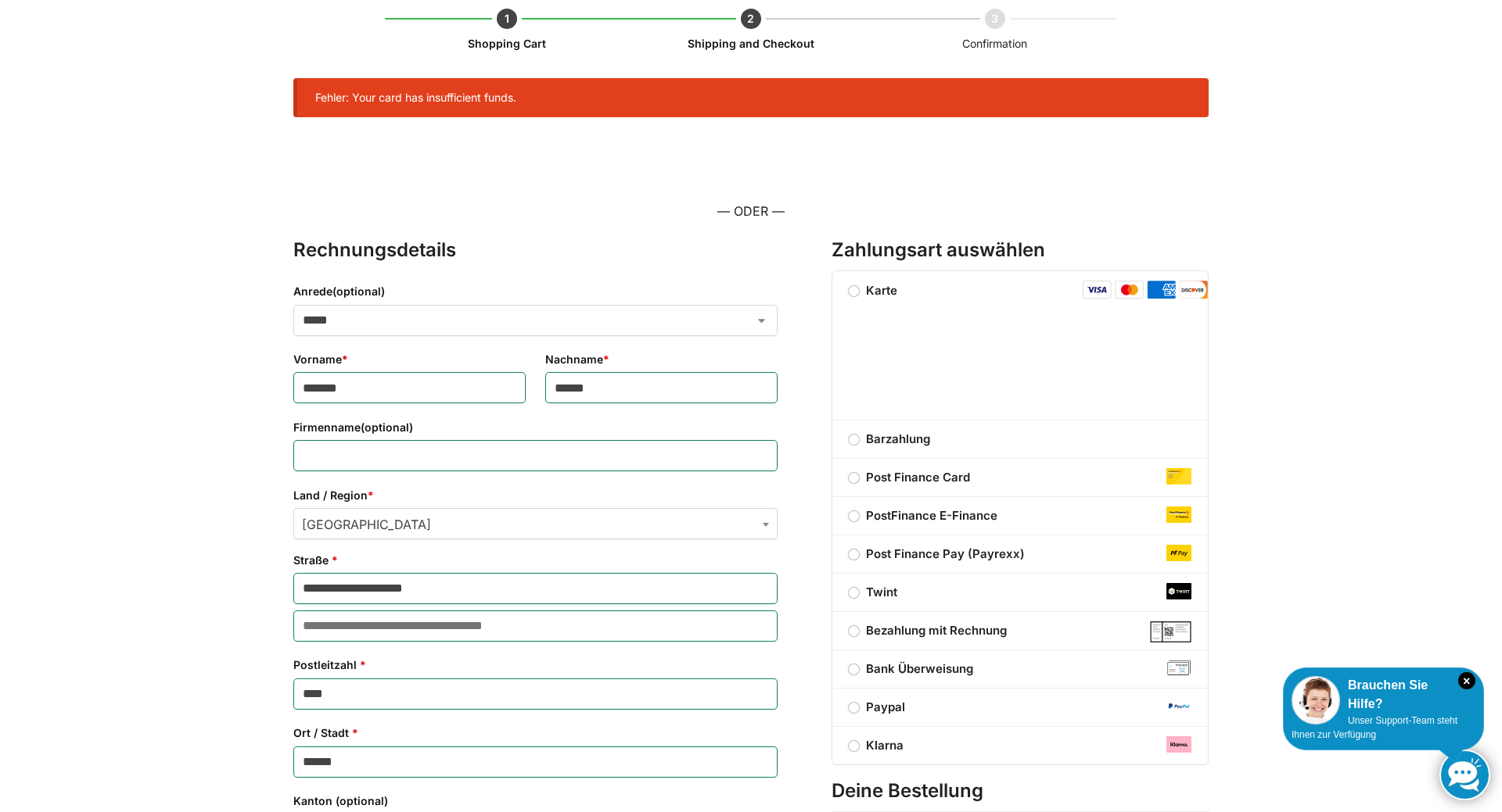
scroll to position [342, 0]
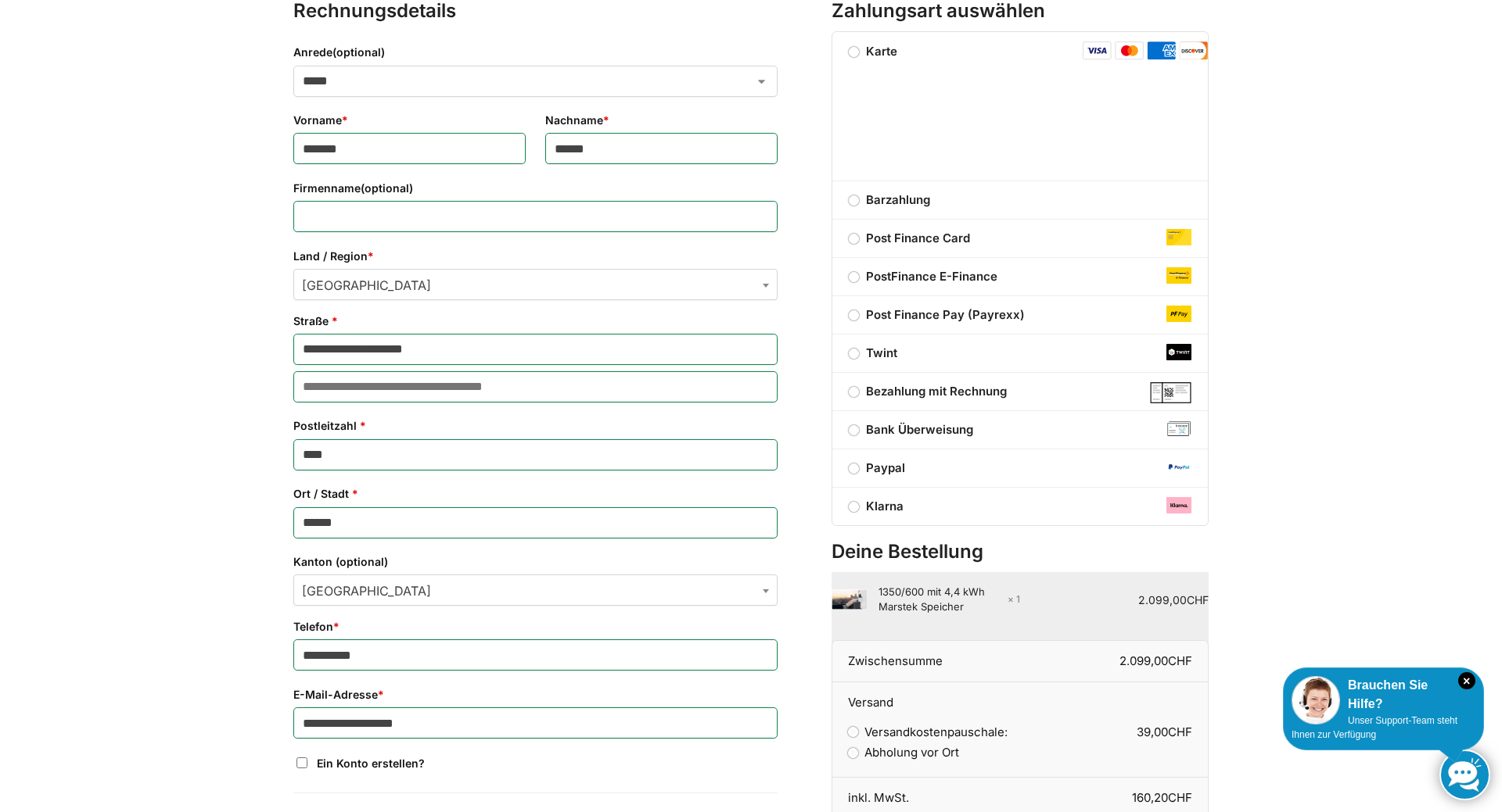
click at [1097, 46] on img "Kasse" at bounding box center [1097, 51] width 29 height 19
click at [1097, 56] on img "Kasse" at bounding box center [1097, 51] width 29 height 19
click at [1099, 56] on img "Kasse" at bounding box center [1097, 51] width 29 height 19
click at [1101, 56] on img "Kasse" at bounding box center [1097, 51] width 29 height 19
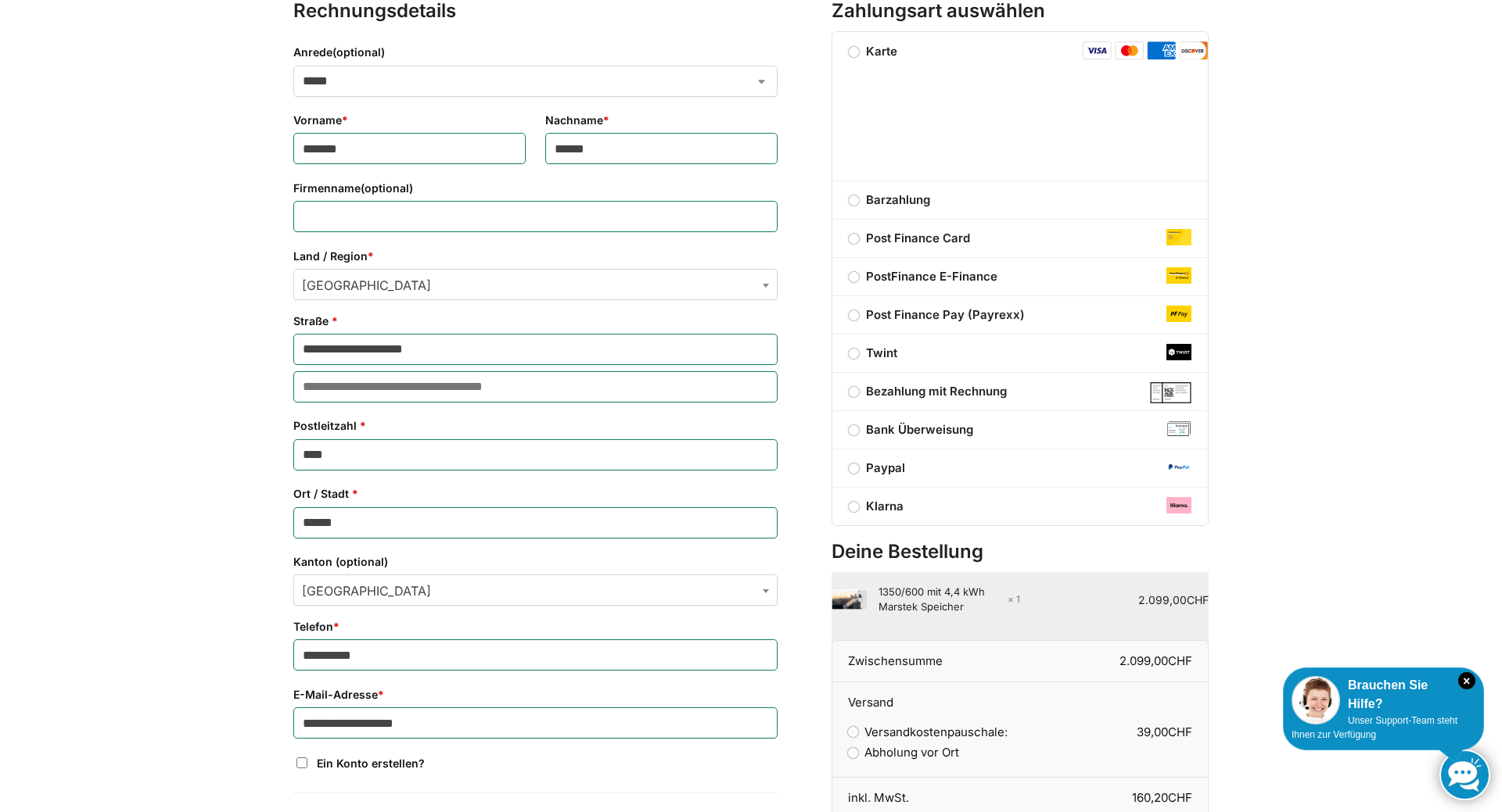
click at [1101, 55] on img "Kasse" at bounding box center [1097, 51] width 29 height 19
click at [1099, 53] on img "Kasse" at bounding box center [1097, 51] width 29 height 19
click at [1098, 51] on img "Kasse" at bounding box center [1097, 51] width 29 height 19
click at [1098, 49] on img "Kasse" at bounding box center [1097, 51] width 29 height 19
click at [1127, 48] on img "Kasse" at bounding box center [1129, 51] width 29 height 19
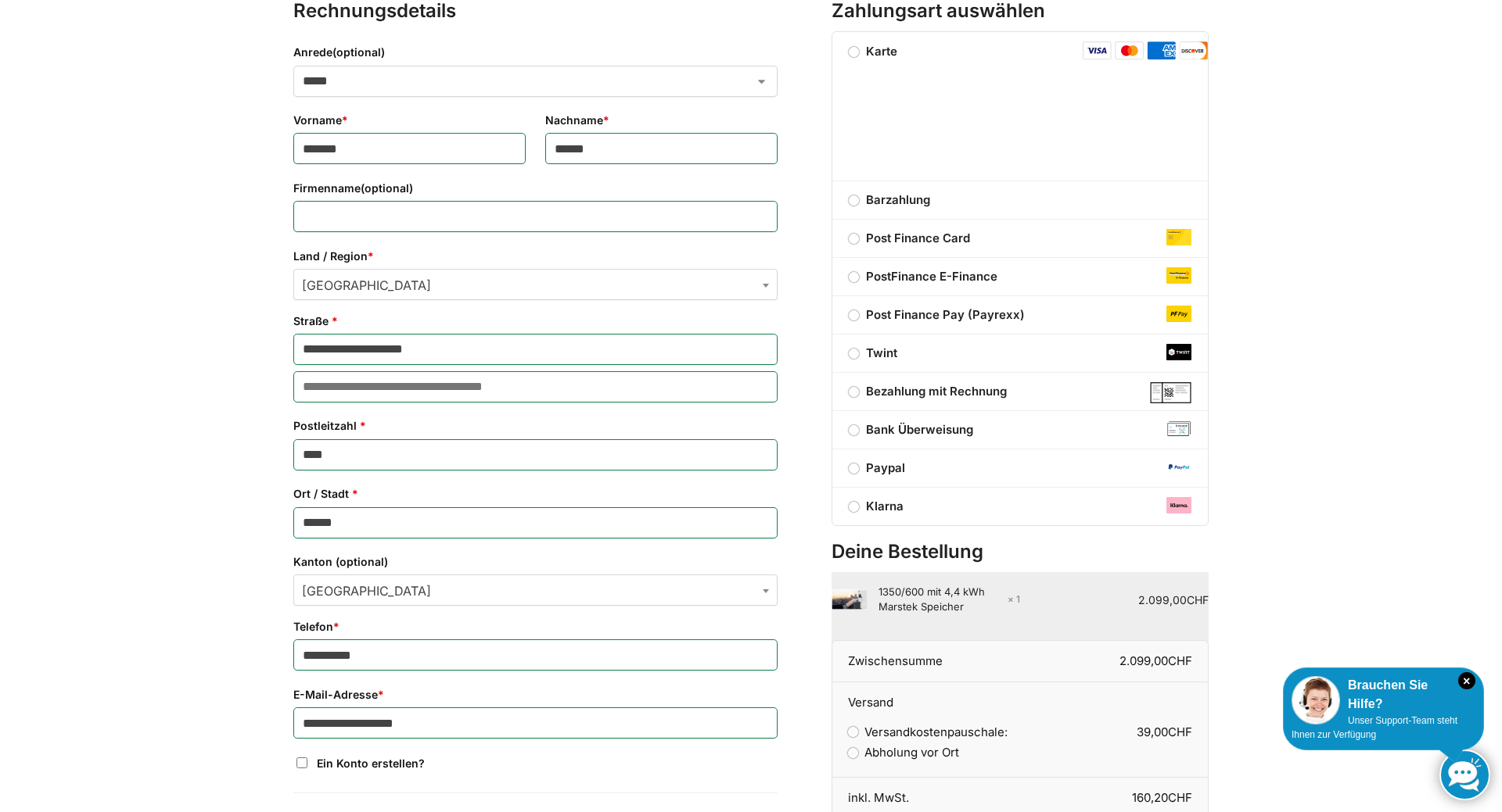
click at [1105, 51] on img "Kasse" at bounding box center [1097, 51] width 29 height 19
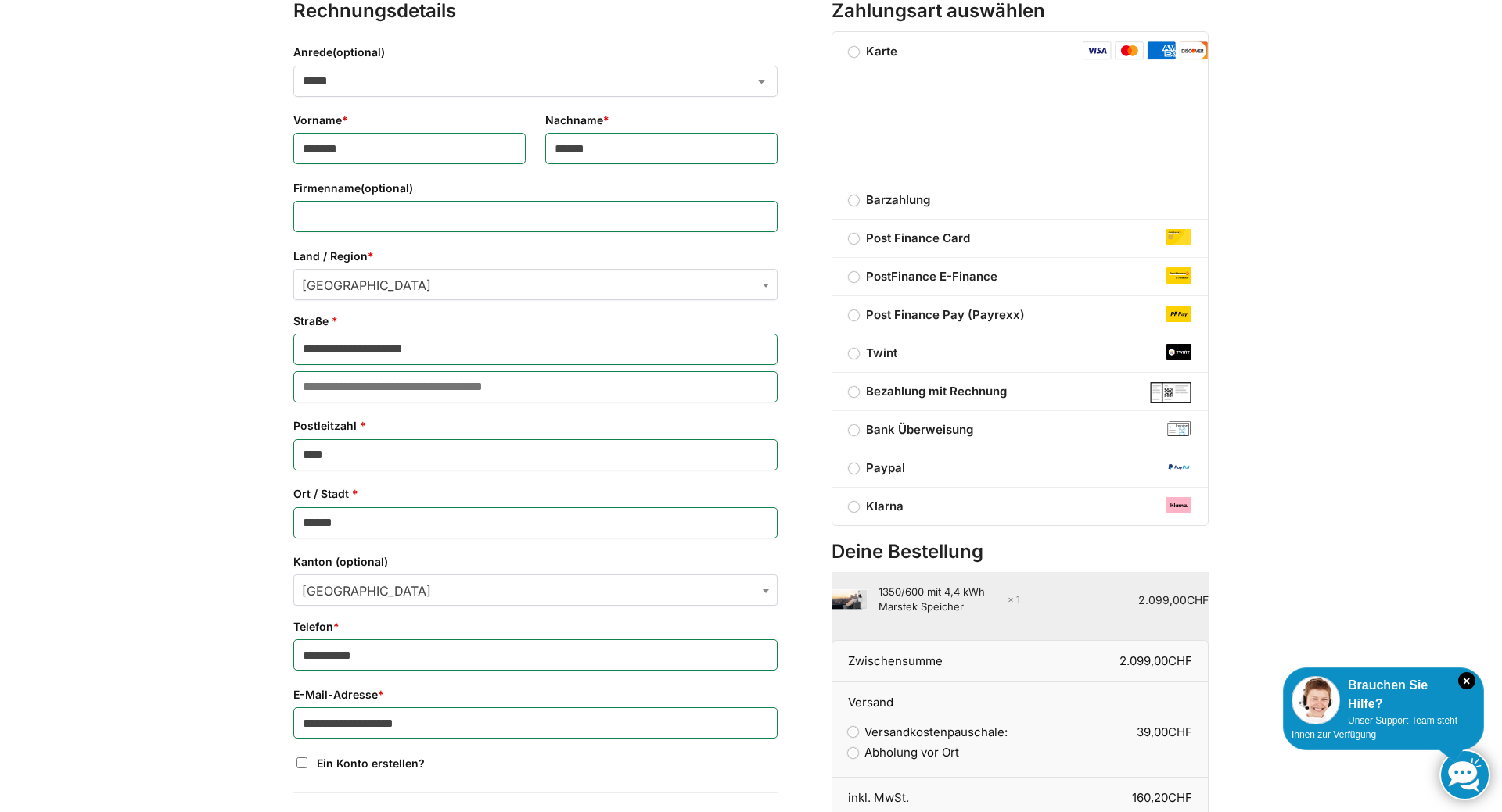
scroll to position [660, 0]
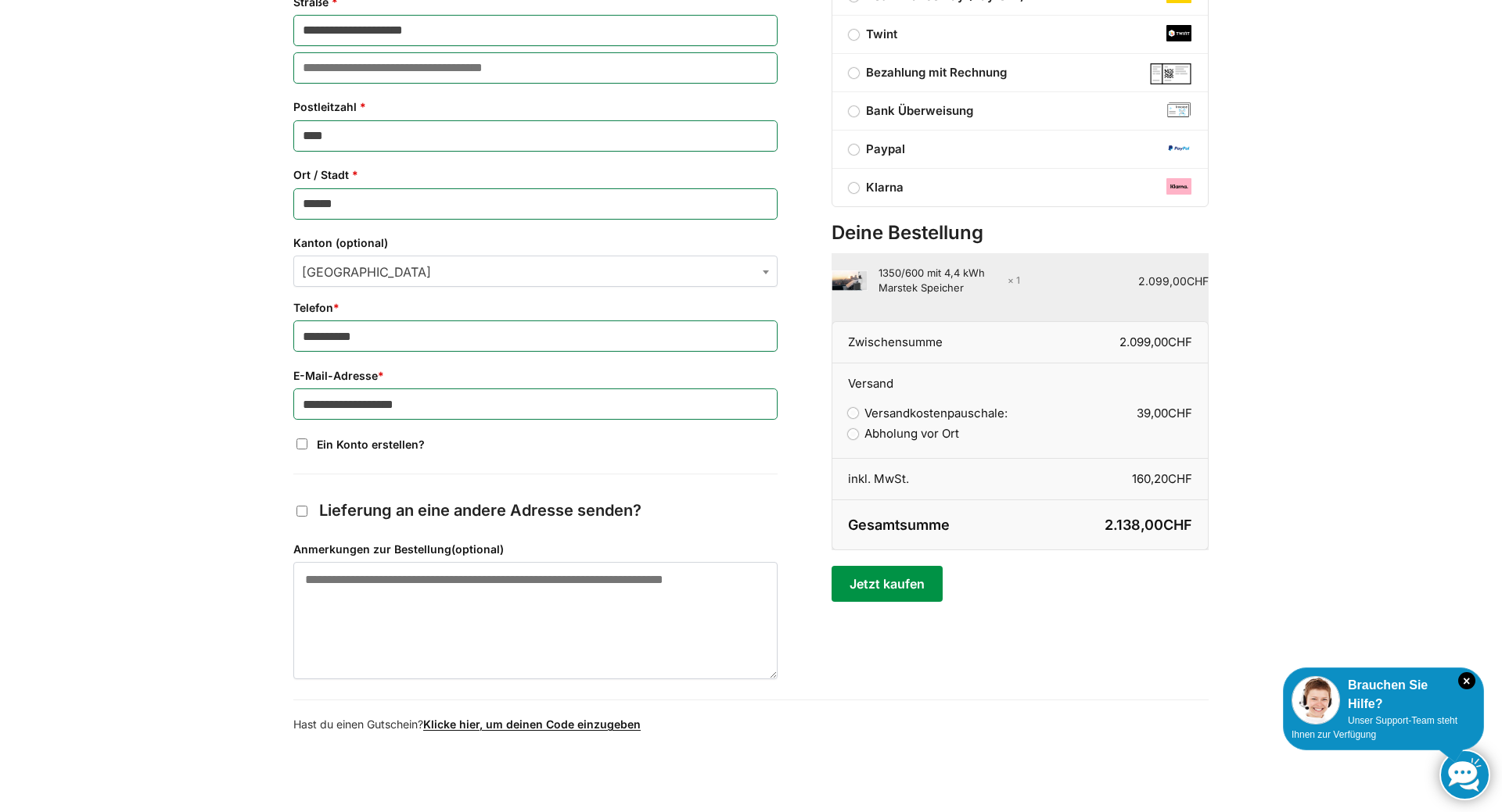
click at [917, 594] on button "Jetzt kaufen" at bounding box center [886, 584] width 110 height 36
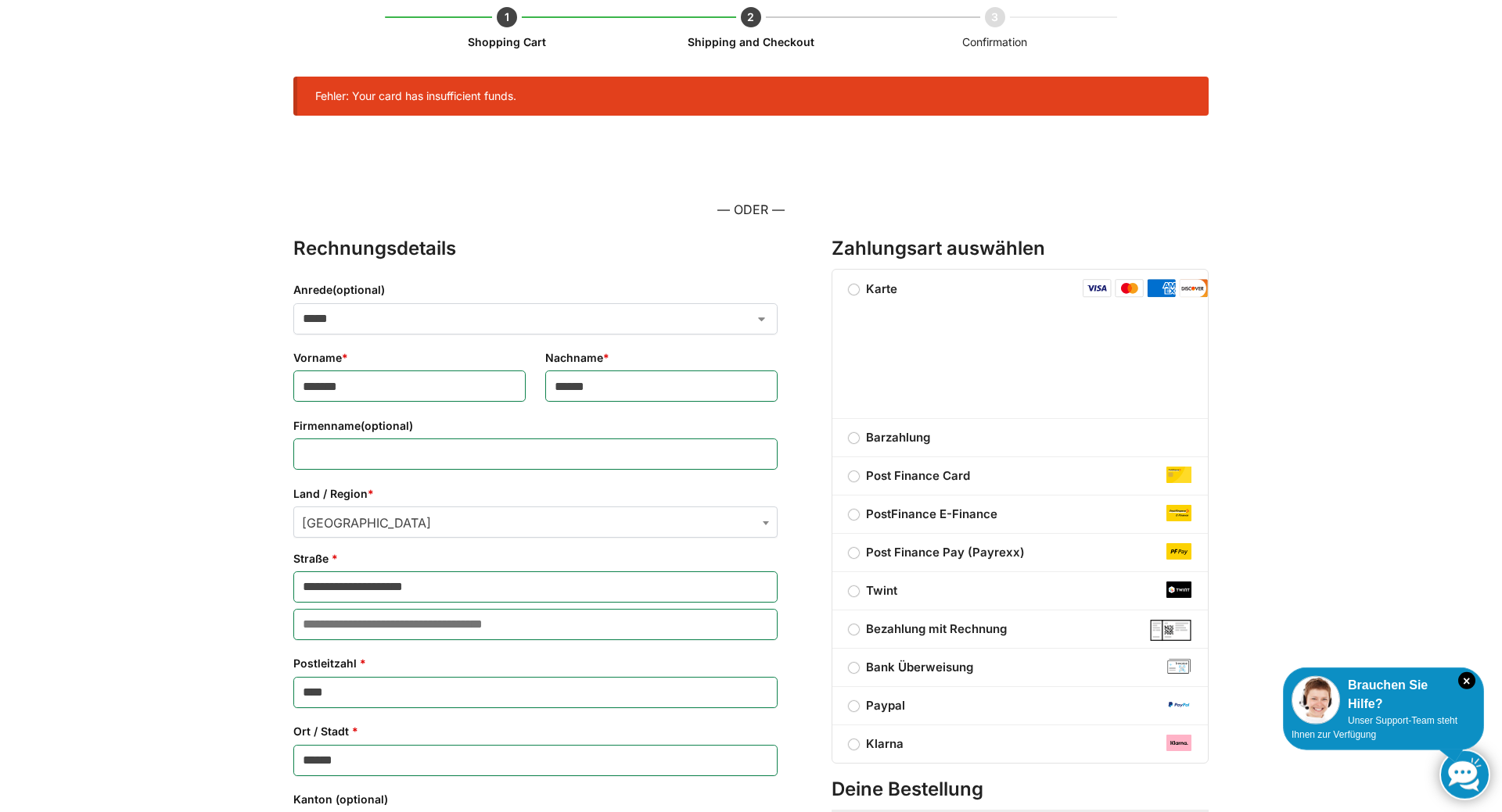
scroll to position [103, 0]
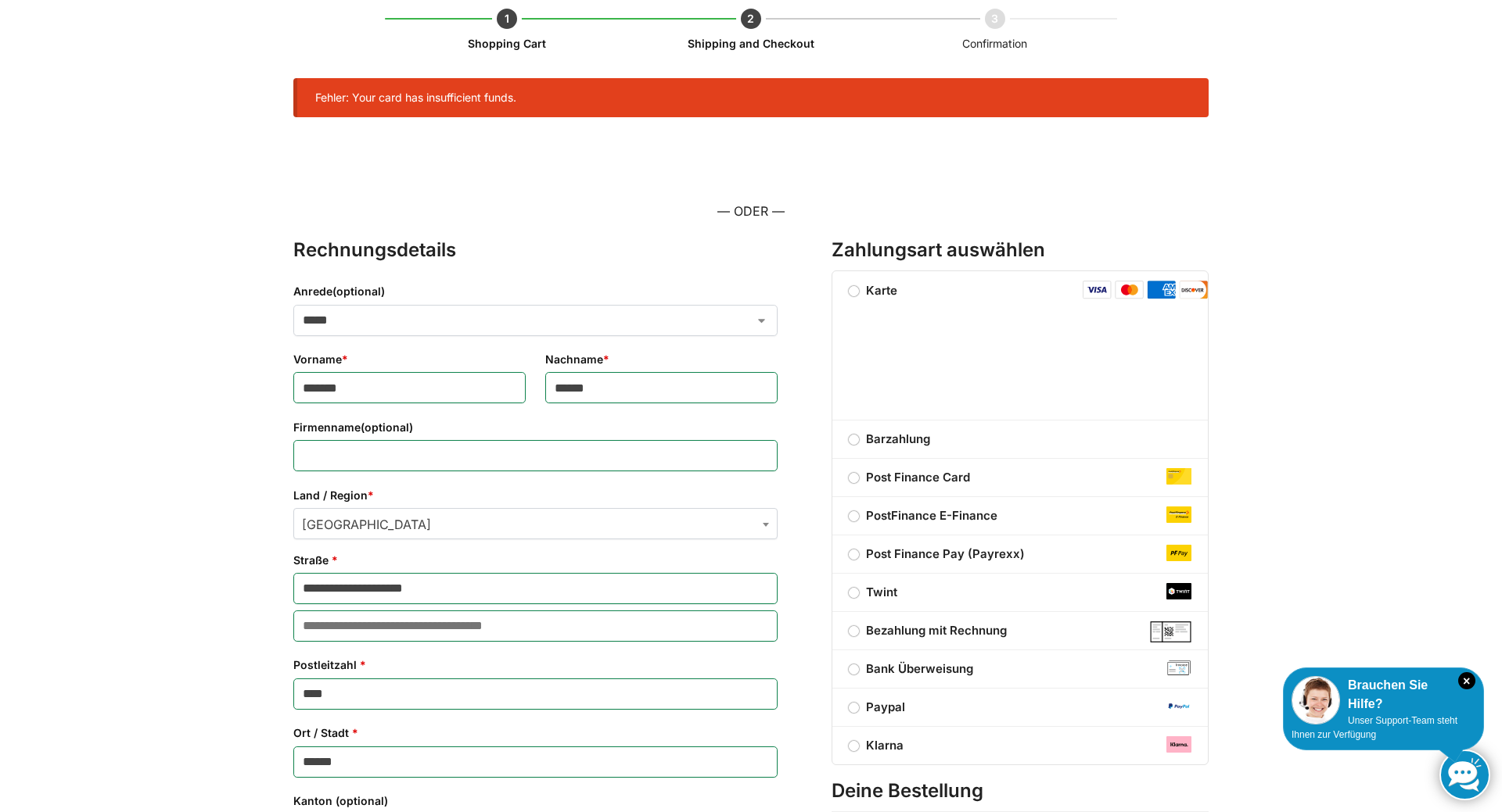
click at [1161, 284] on img "Kasse" at bounding box center [1161, 290] width 29 height 19
drag, startPoint x: 1180, startPoint y: 291, endPoint x: 1188, endPoint y: 290, distance: 8.1
click at [1181, 292] on img "Kasse" at bounding box center [1193, 290] width 29 height 19
click at [1053, 303] on fieldset "Kasse" at bounding box center [1020, 356] width 343 height 109
click at [1053, 301] on fieldset "Kasse" at bounding box center [1020, 356] width 343 height 109
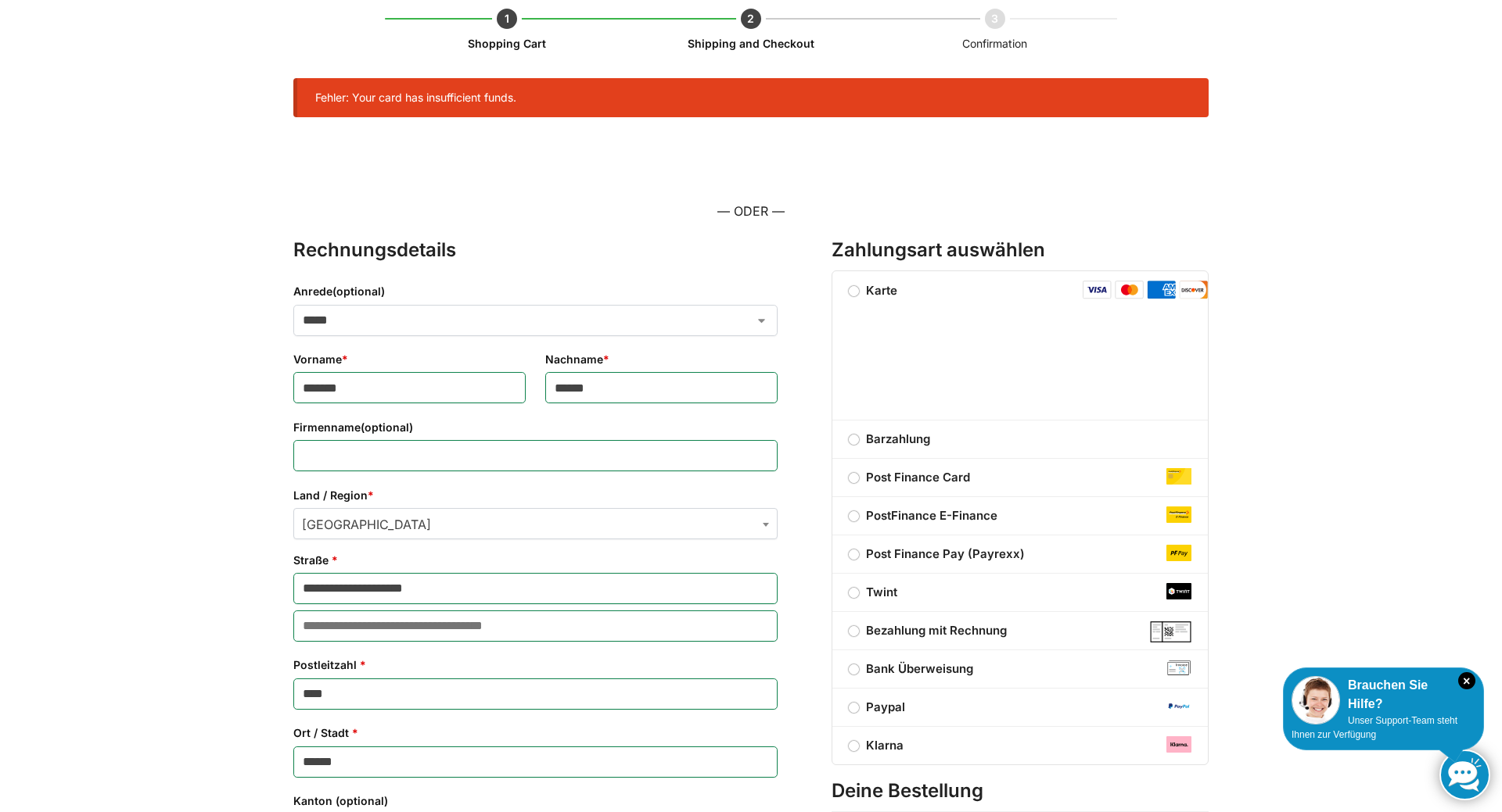
drag, startPoint x: 1049, startPoint y: 299, endPoint x: 904, endPoint y: 305, distance: 145.1
click at [1046, 299] on li "Karte" at bounding box center [1020, 346] width 376 height 150
click at [852, 292] on label "Karte" at bounding box center [873, 290] width 82 height 14
click at [851, 293] on label "Karte" at bounding box center [873, 290] width 82 height 14
click at [859, 293] on label "Karte" at bounding box center [873, 290] width 82 height 14
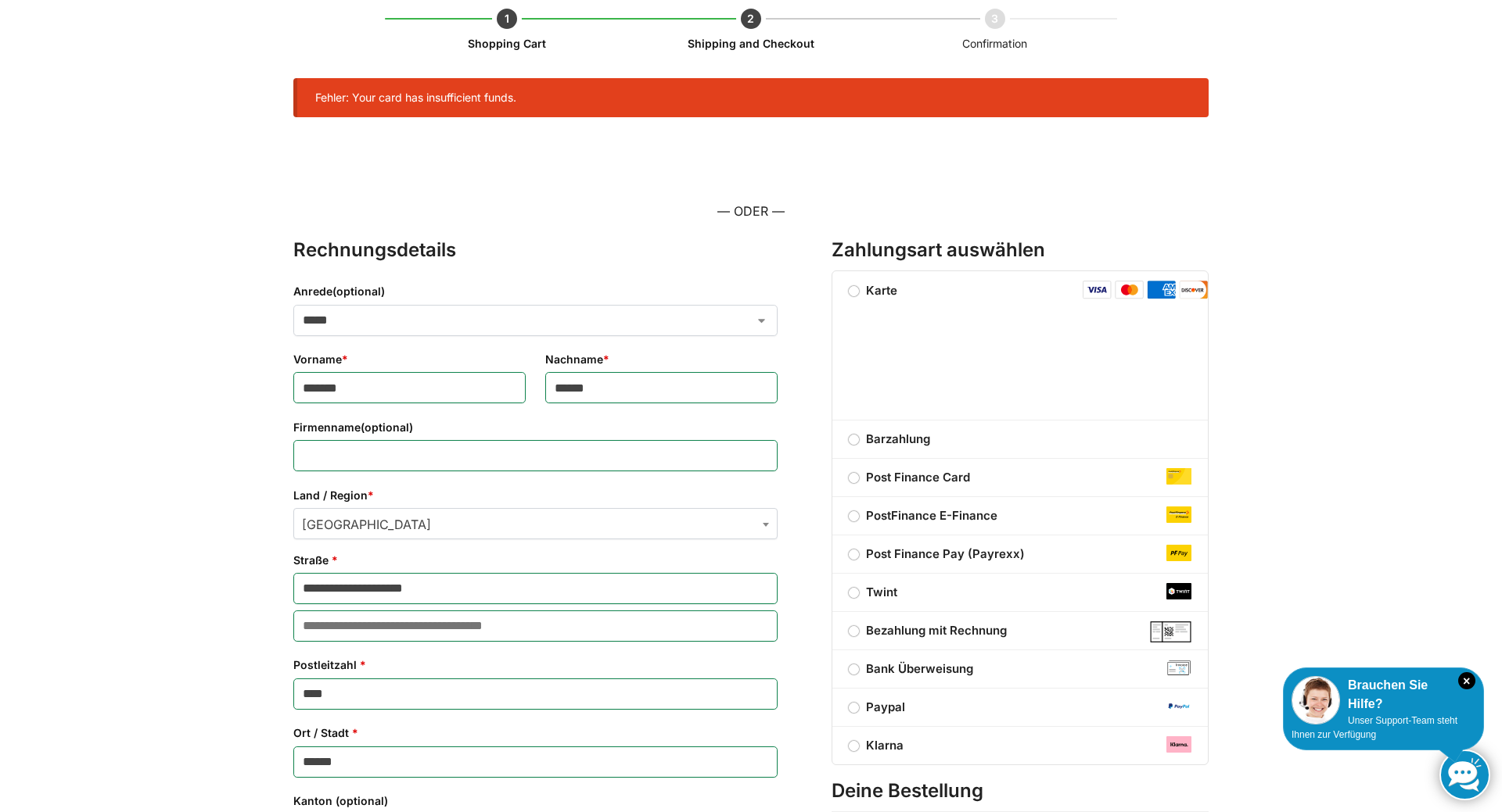
drag, startPoint x: 850, startPoint y: 419, endPoint x: 851, endPoint y: 430, distance: 11.0
click at [851, 422] on ul "Karte Barzahlung Bar bei Abholung oder Lieferung bezahlen Nicht für Kabel und Z…" at bounding box center [1020, 518] width 377 height 495
click at [854, 444] on label "Barzahlung" at bounding box center [1020, 440] width 376 height 19
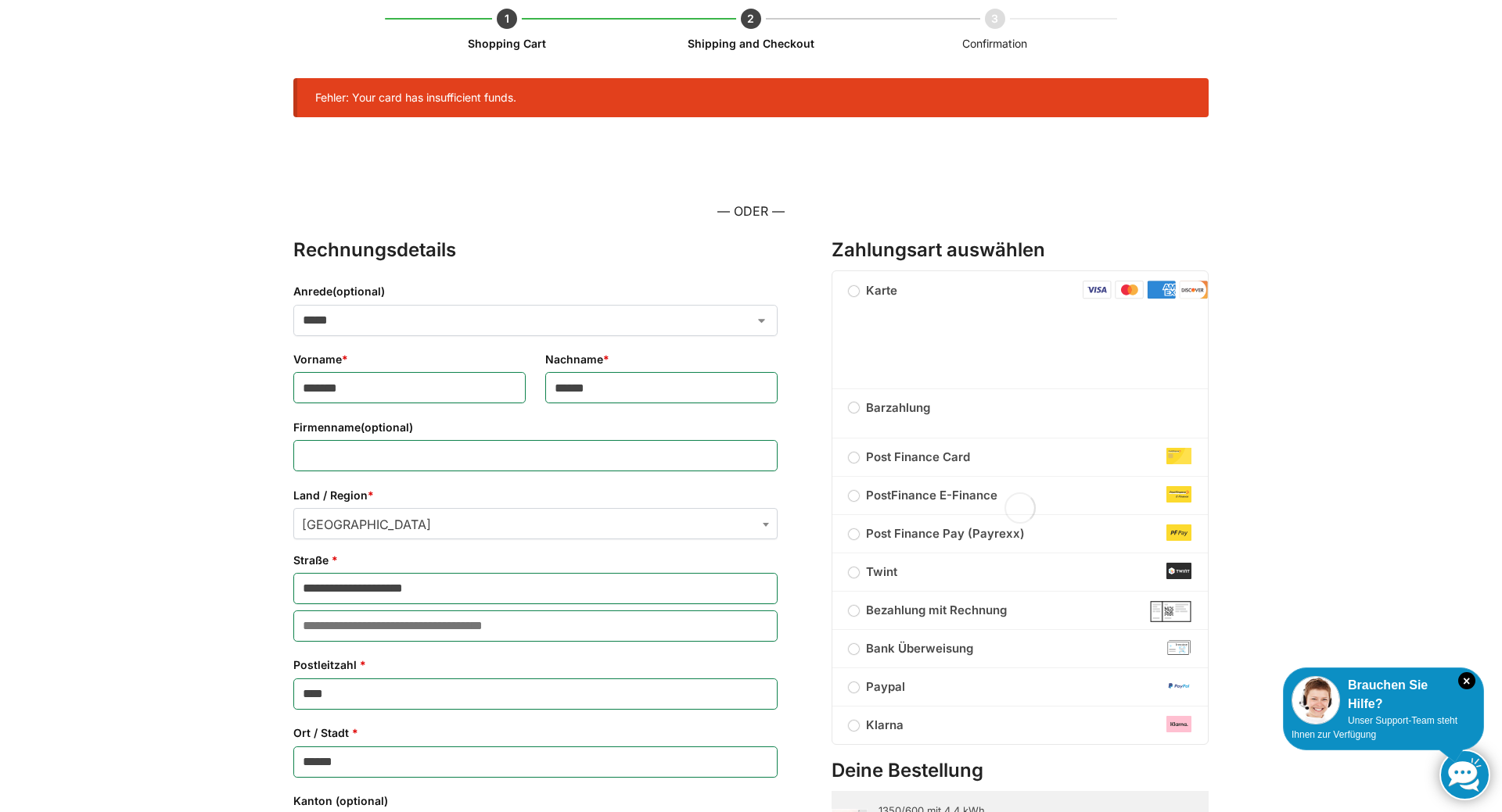
click at [860, 414] on div "Kasse" at bounding box center [1020, 508] width 377 height 474
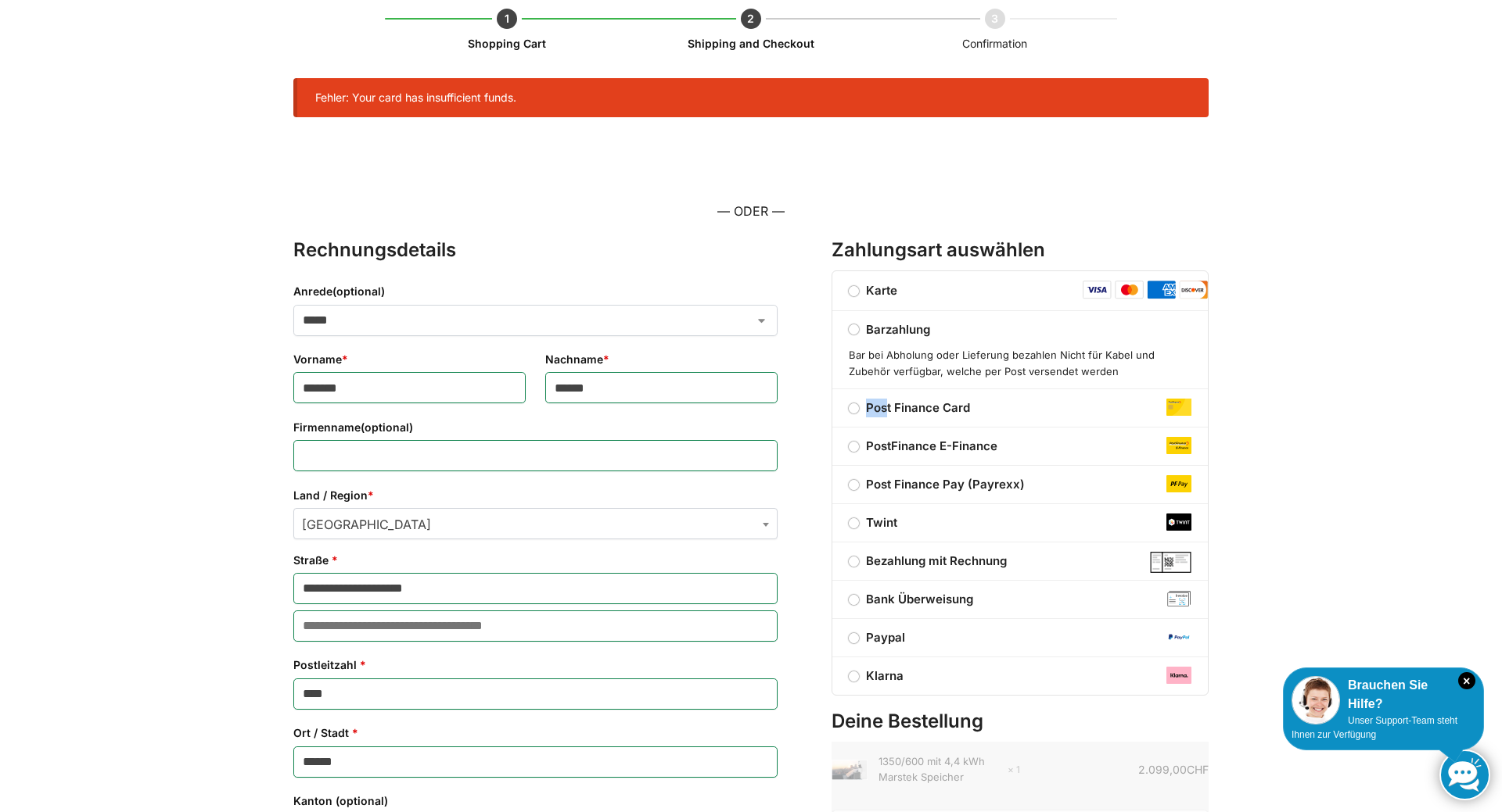
click at [860, 414] on label "Post Finance Card" at bounding box center [1020, 408] width 376 height 19
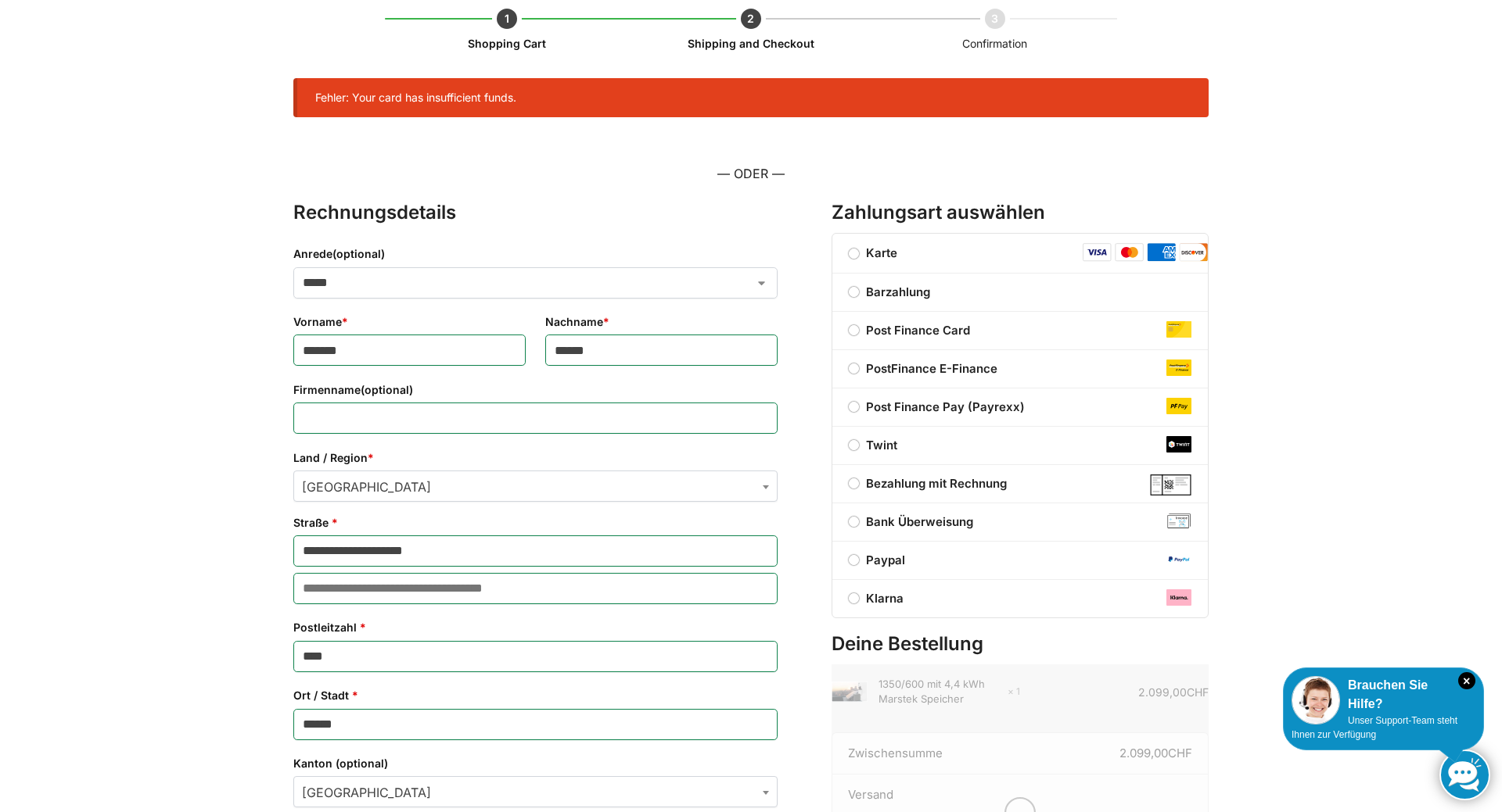
click at [999, 333] on label "Post Finance Card" at bounding box center [1020, 331] width 376 height 19
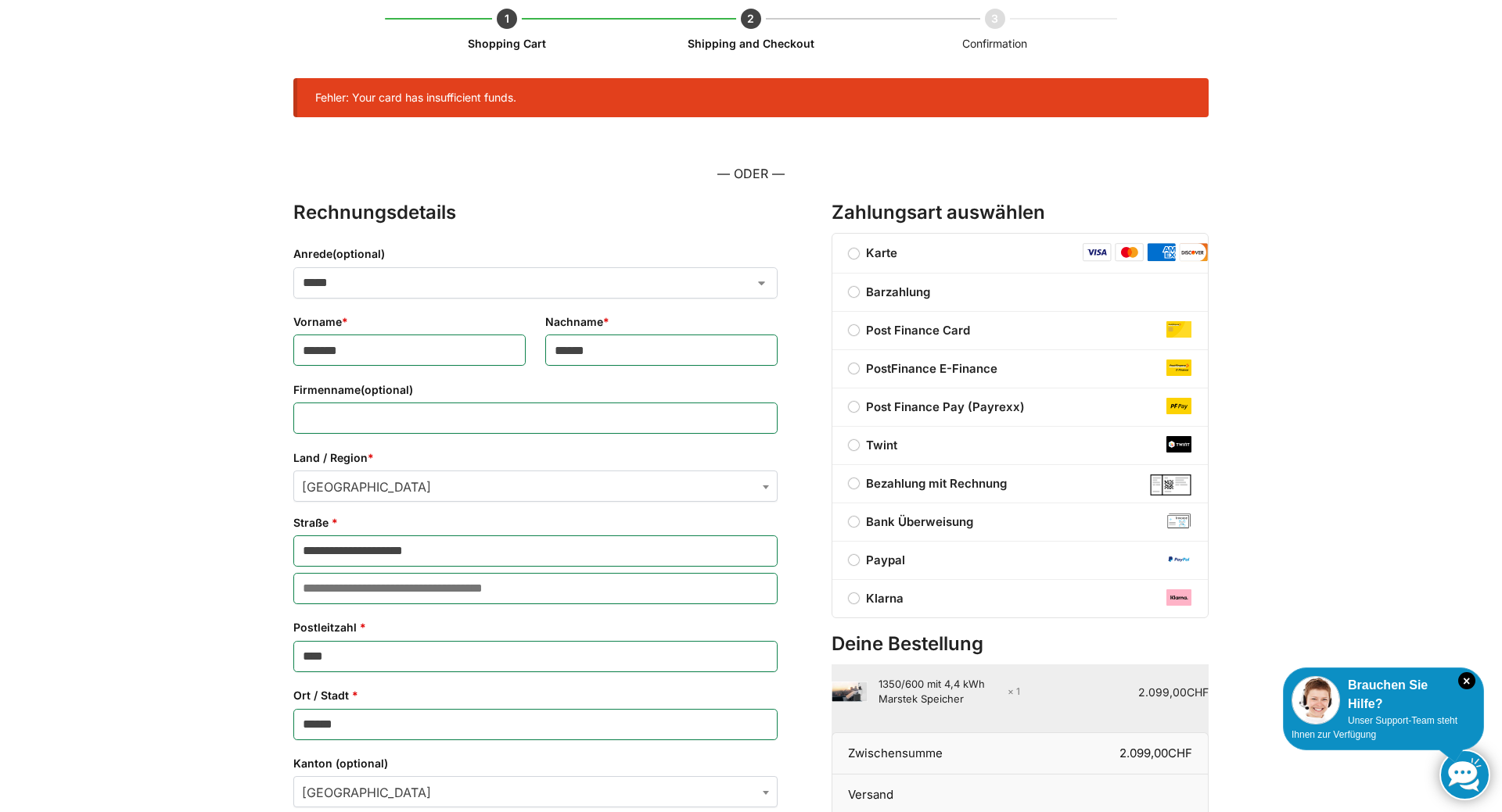
click at [1263, 272] on div "**********" at bounding box center [751, 634] width 1502 height 1333
drag, startPoint x: 1255, startPoint y: 264, endPoint x: 1239, endPoint y: 259, distance: 16.8
click at [1251, 263] on div "**********" at bounding box center [751, 634] width 1502 height 1333
click at [1231, 255] on div "**********" at bounding box center [750, 634] width 981 height 1333
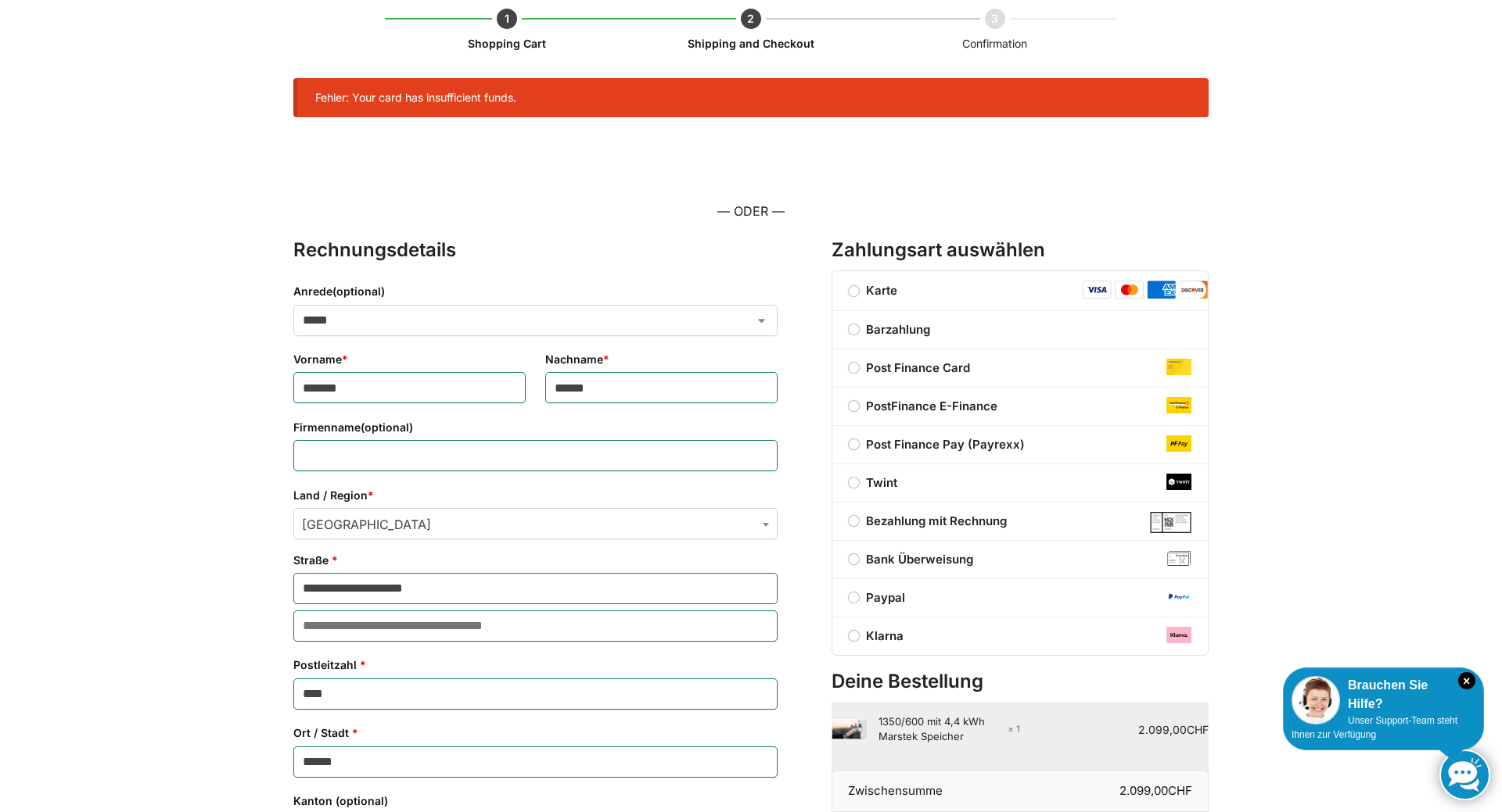
click at [1229, 251] on div "**********" at bounding box center [750, 654] width 981 height 1371
click at [1229, 251] on div "**********" at bounding box center [750, 654] width 981 height 1371
click at [1229, 247] on div "**********" at bounding box center [750, 654] width 981 height 1371
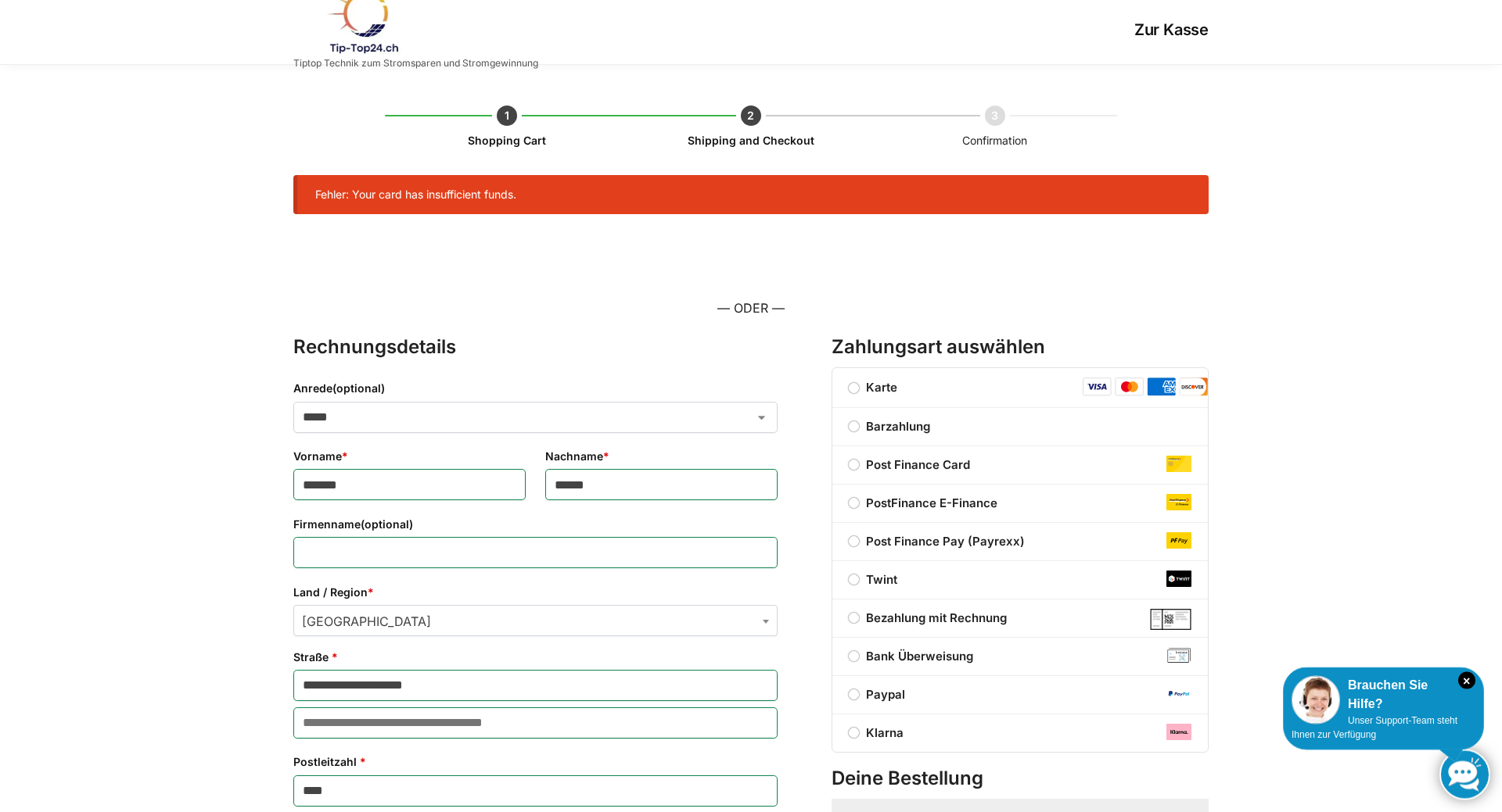
scroll to position [0, 0]
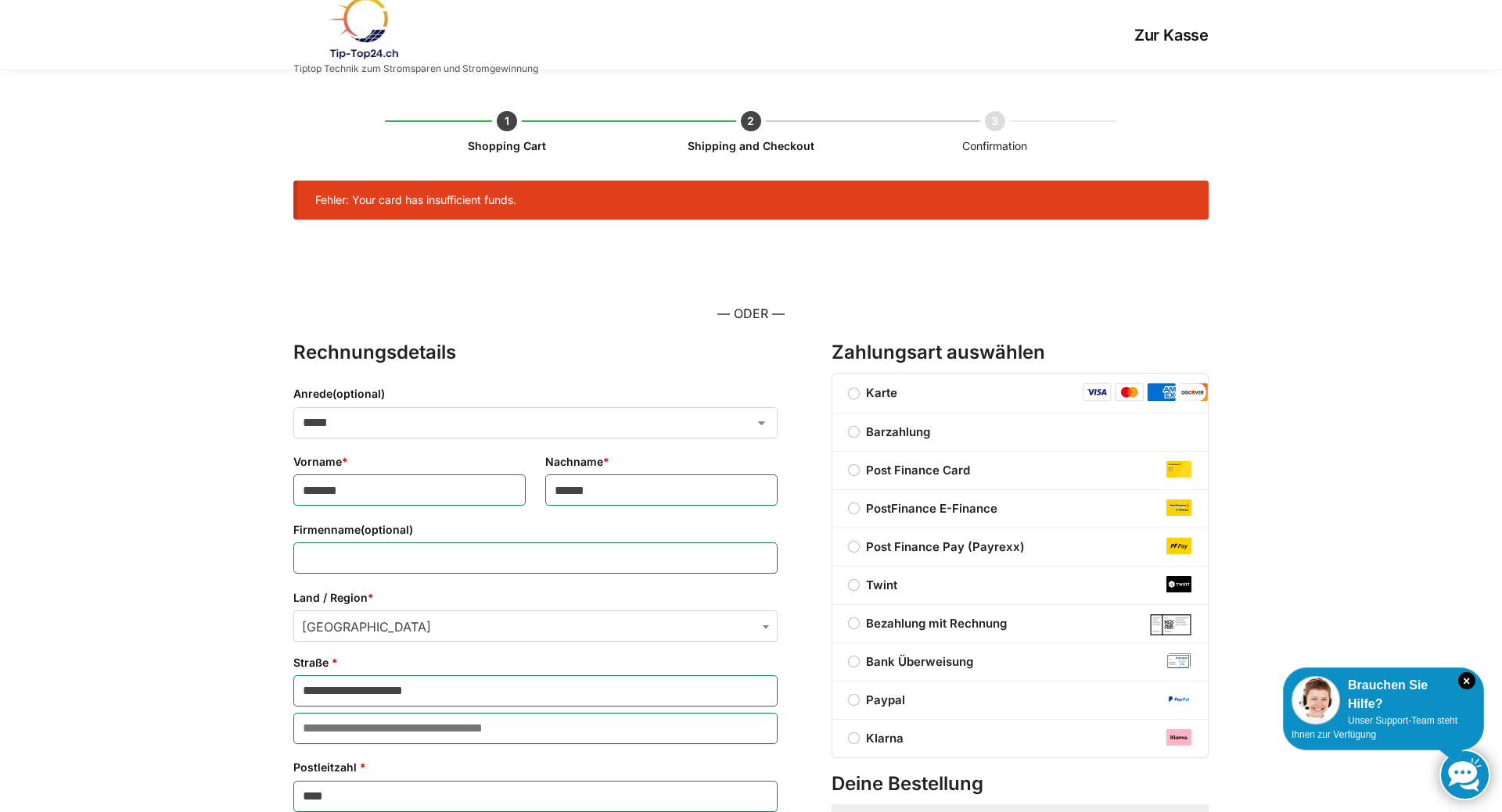
click at [860, 396] on label "Karte" at bounding box center [873, 393] width 82 height 14
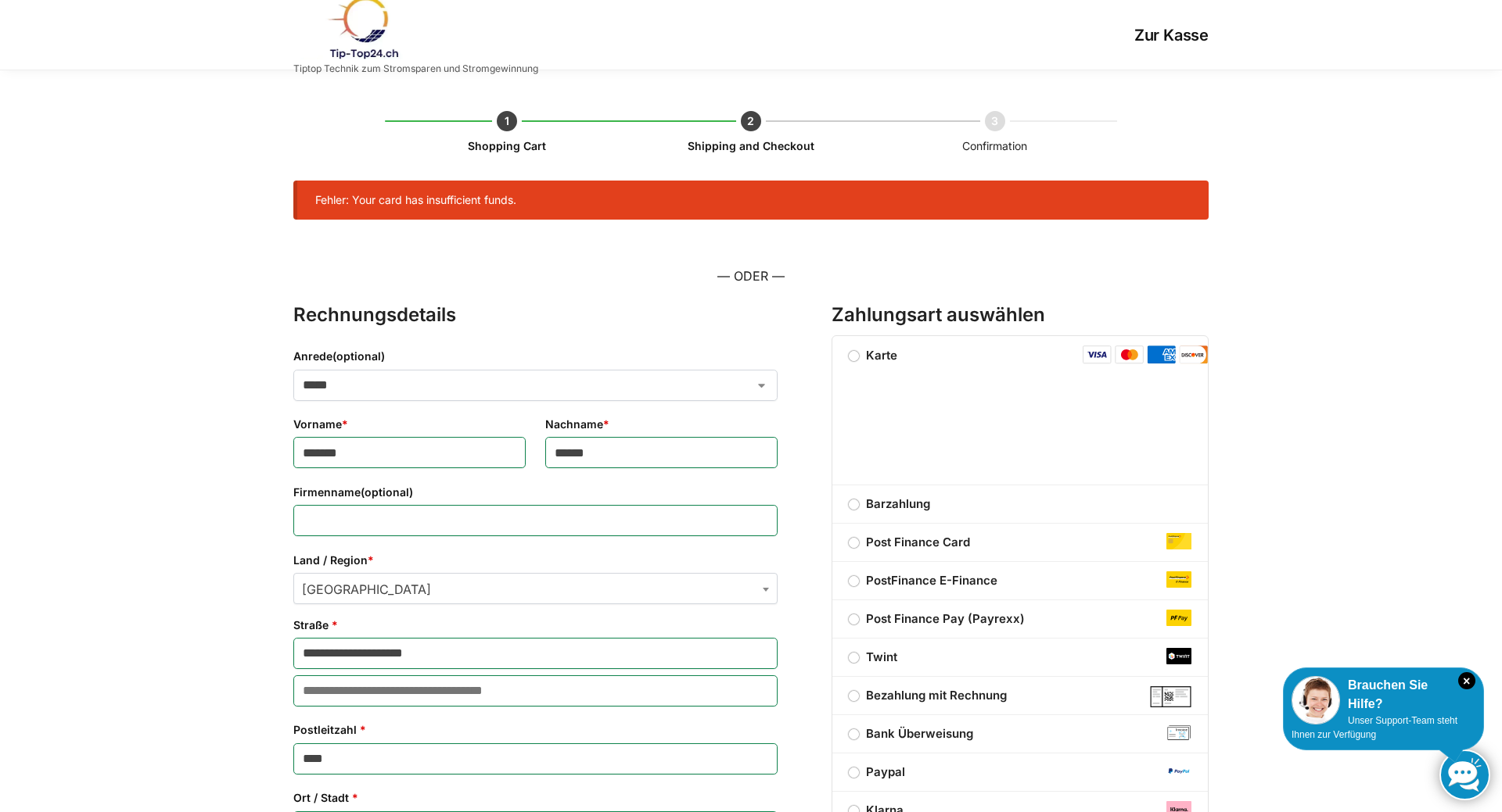
click at [1091, 392] on li "Karte" at bounding box center [1020, 411] width 376 height 150
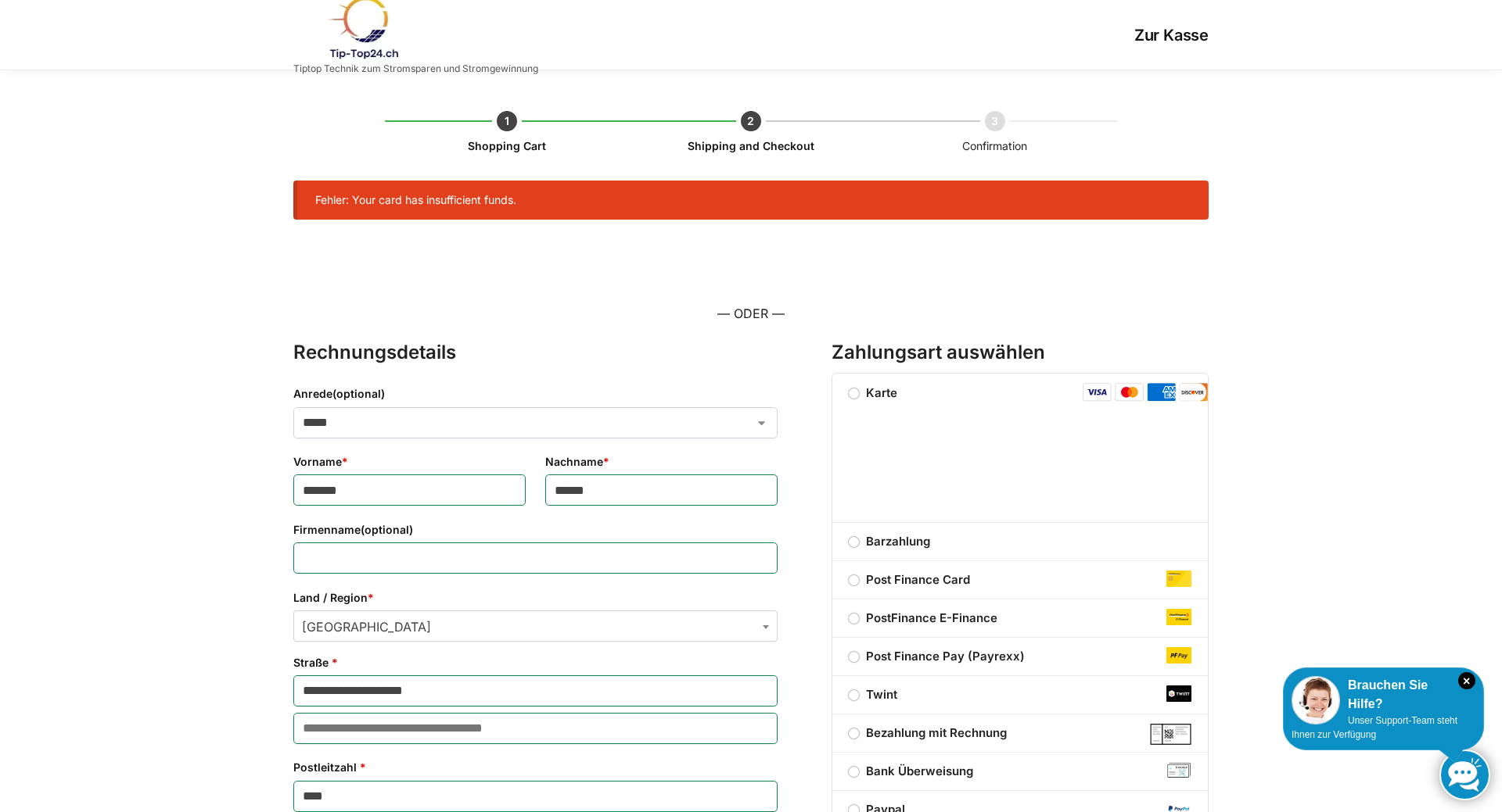
click at [1092, 392] on img "Kasse" at bounding box center [1097, 393] width 29 height 19
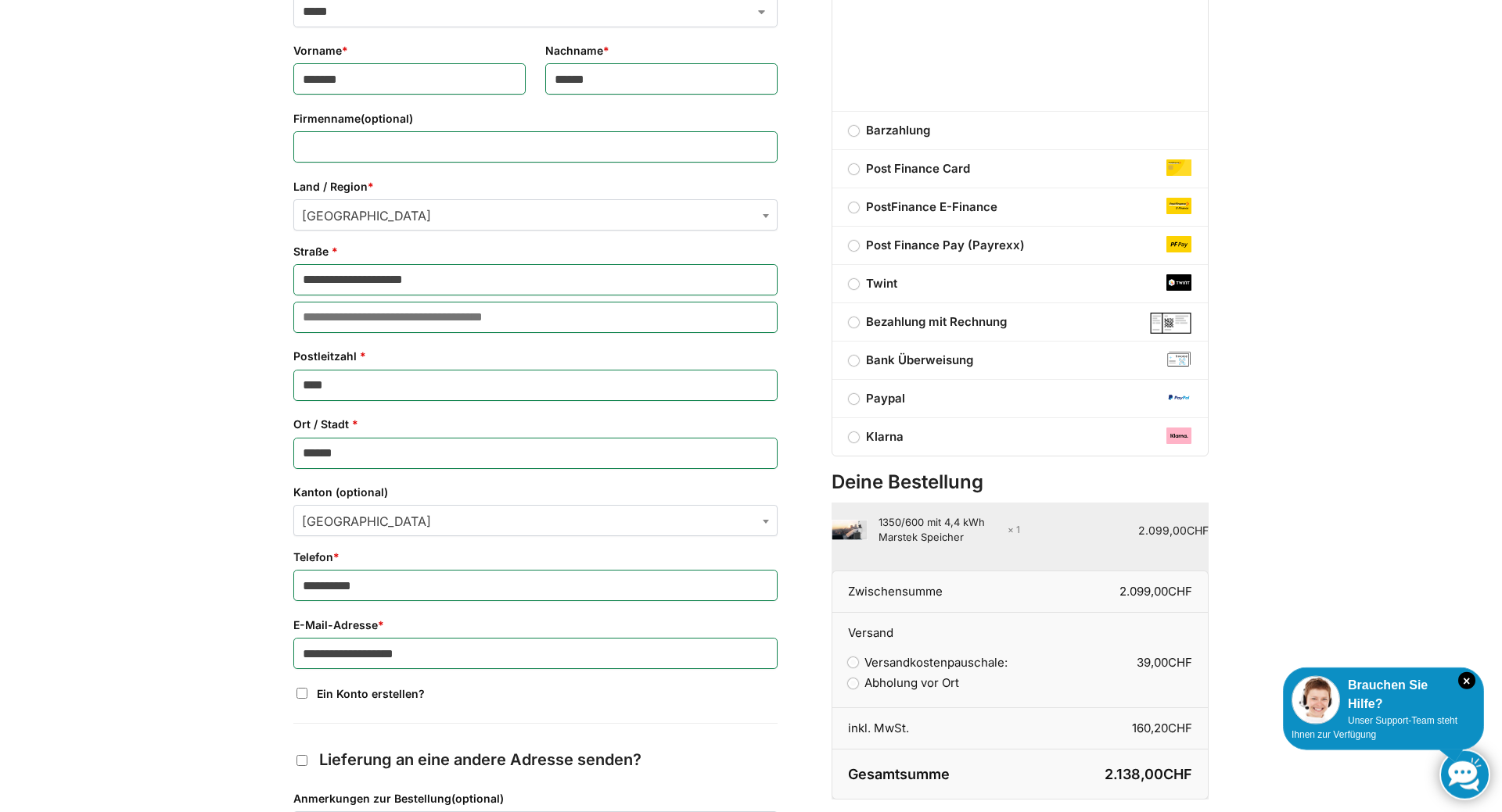
scroll to position [559, 0]
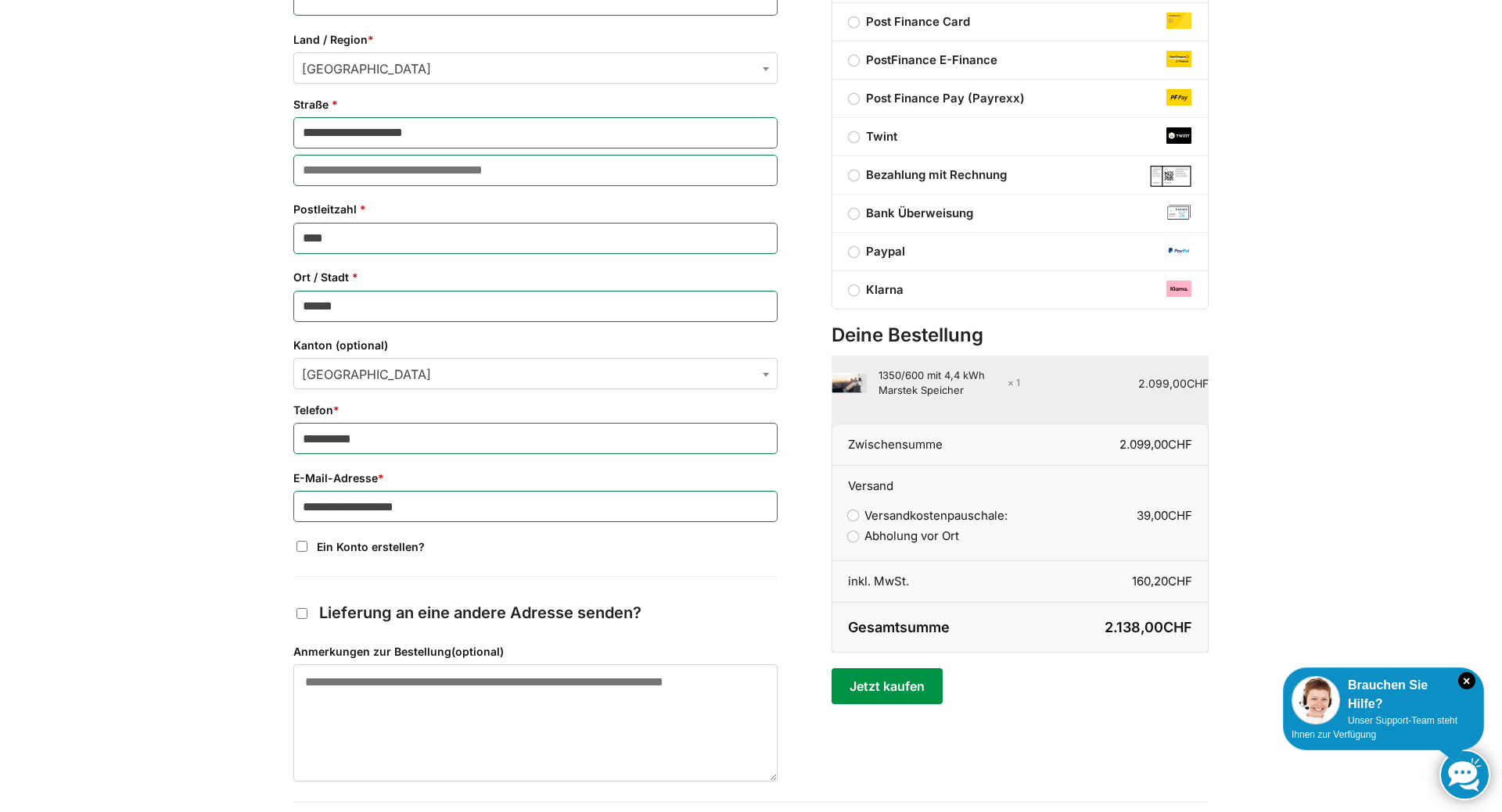
click at [927, 692] on button "Jetzt kaufen" at bounding box center [886, 685] width 110 height 36
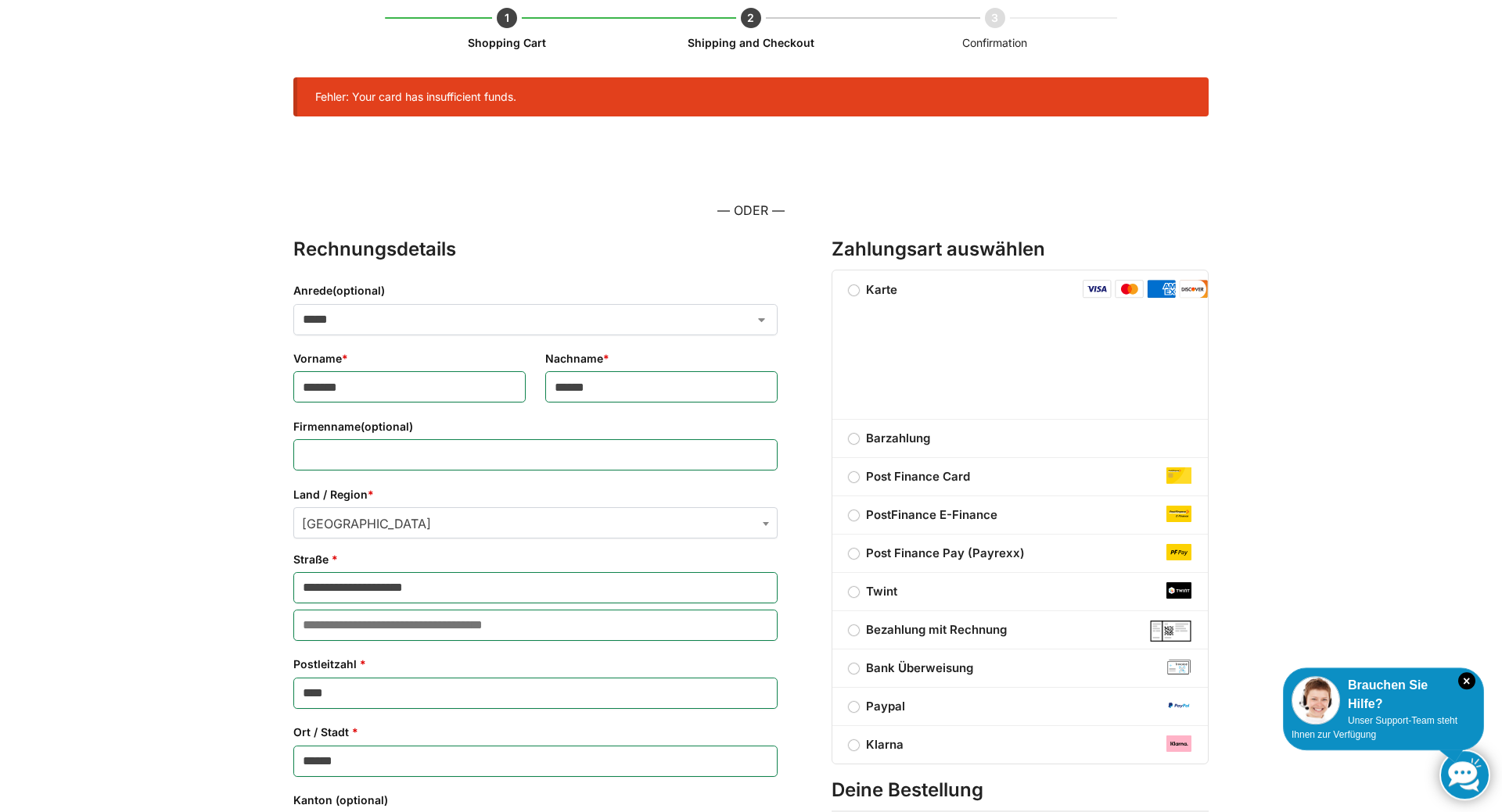
scroll to position [103, 0]
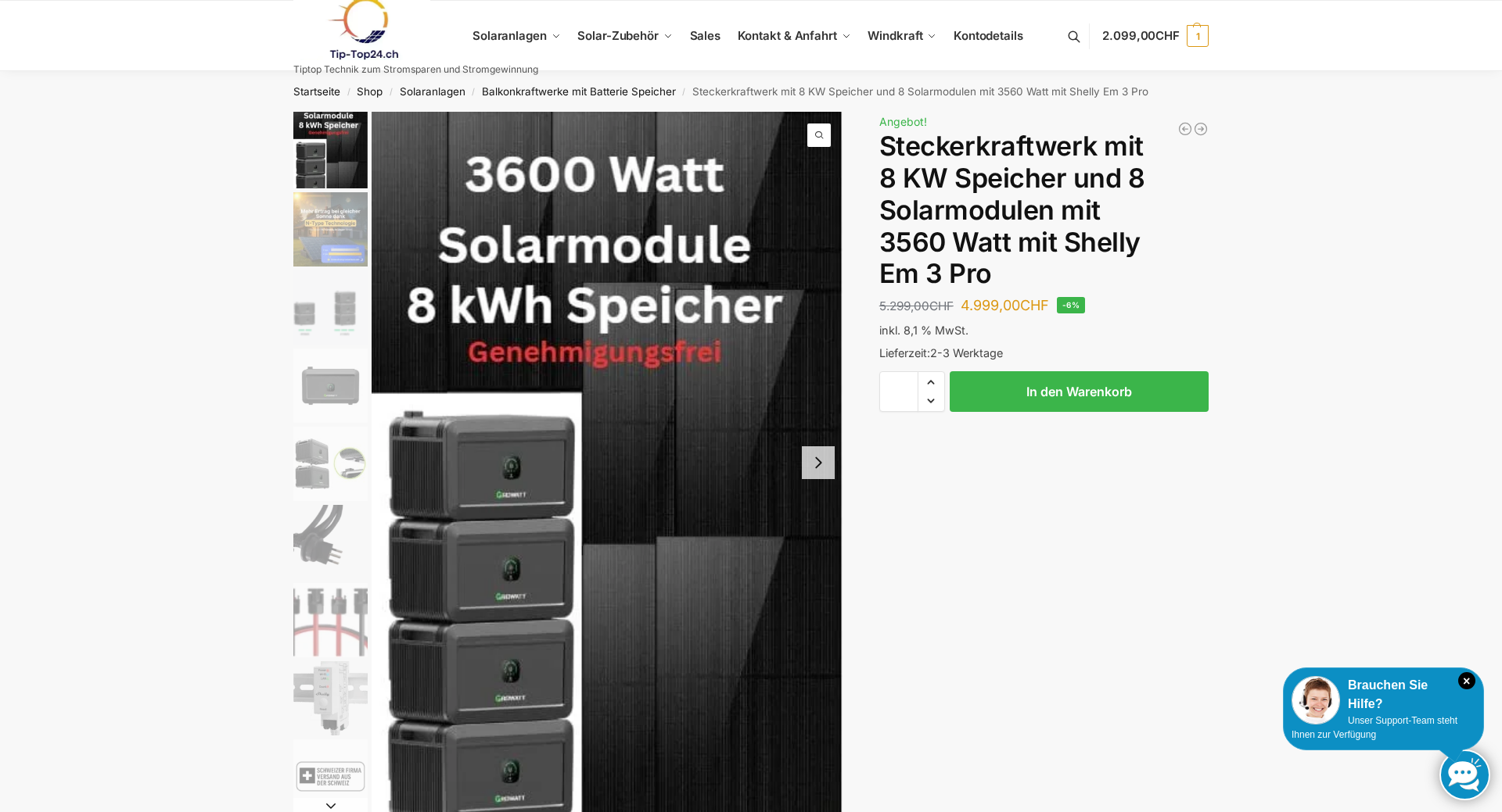
click at [510, 36] on link at bounding box center [415, 29] width 245 height 63
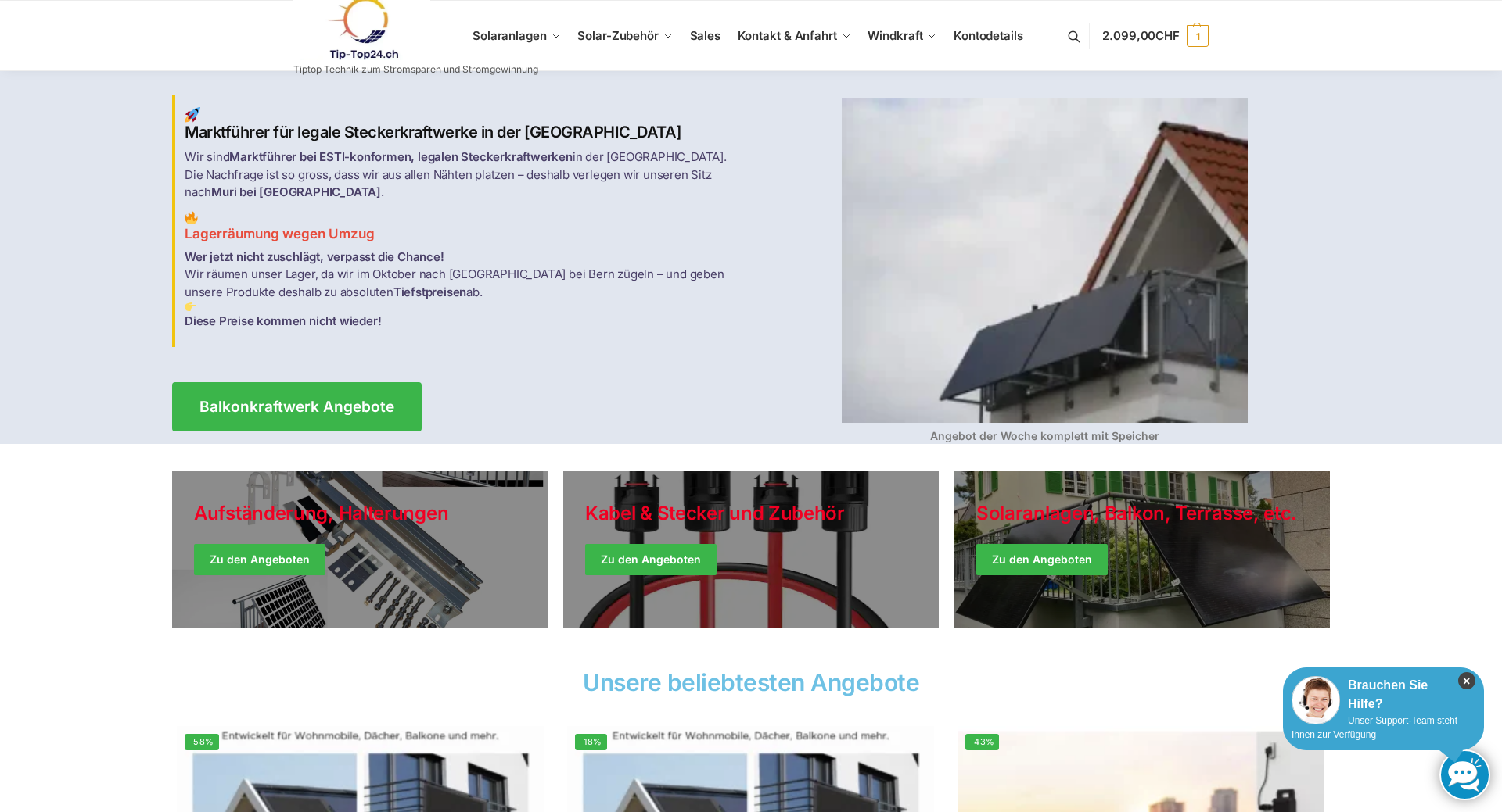
click at [1466, 682] on icon "×" at bounding box center [1466, 681] width 17 height 17
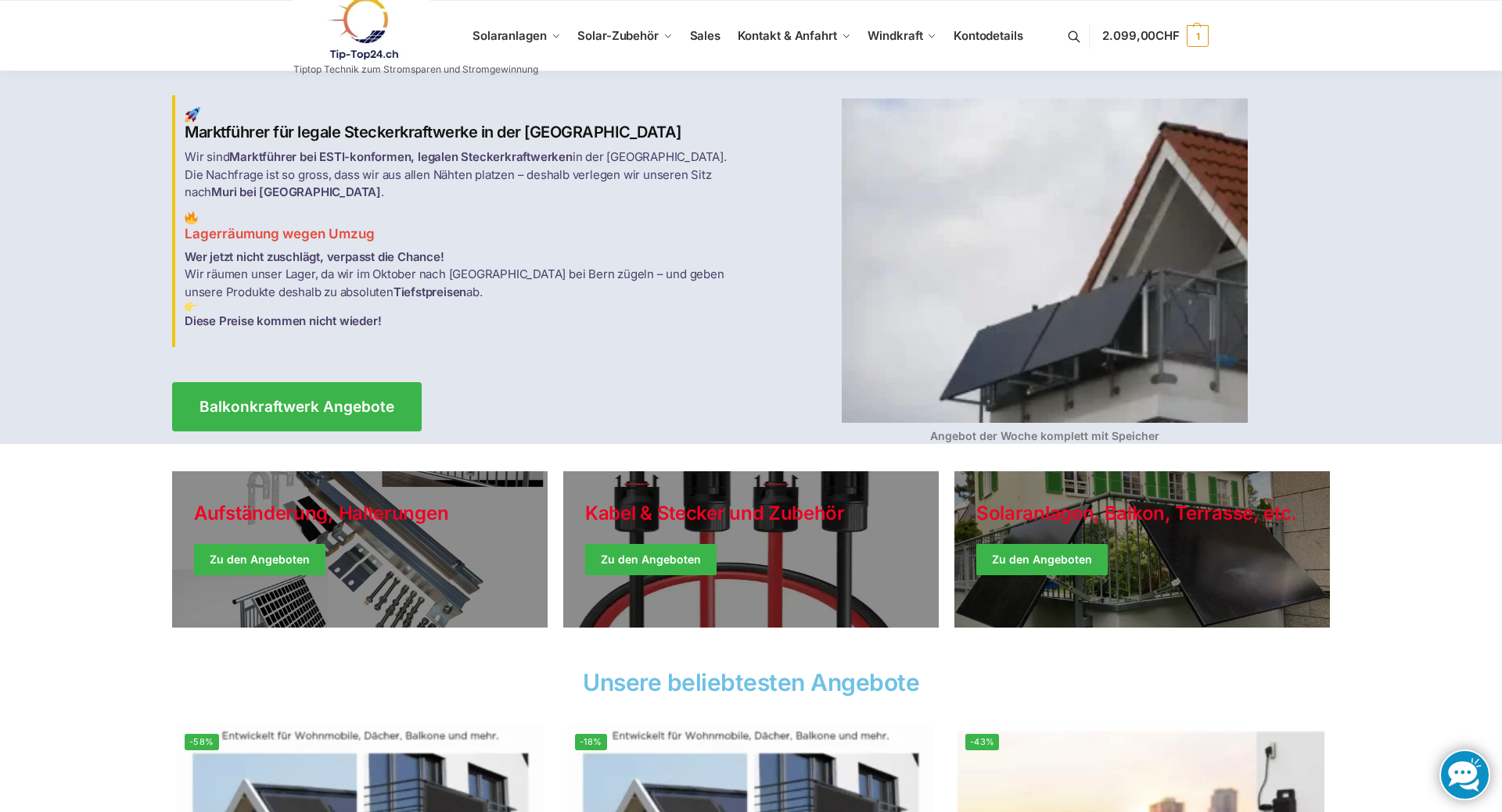
click at [514, 32] on link at bounding box center [415, 29] width 245 height 63
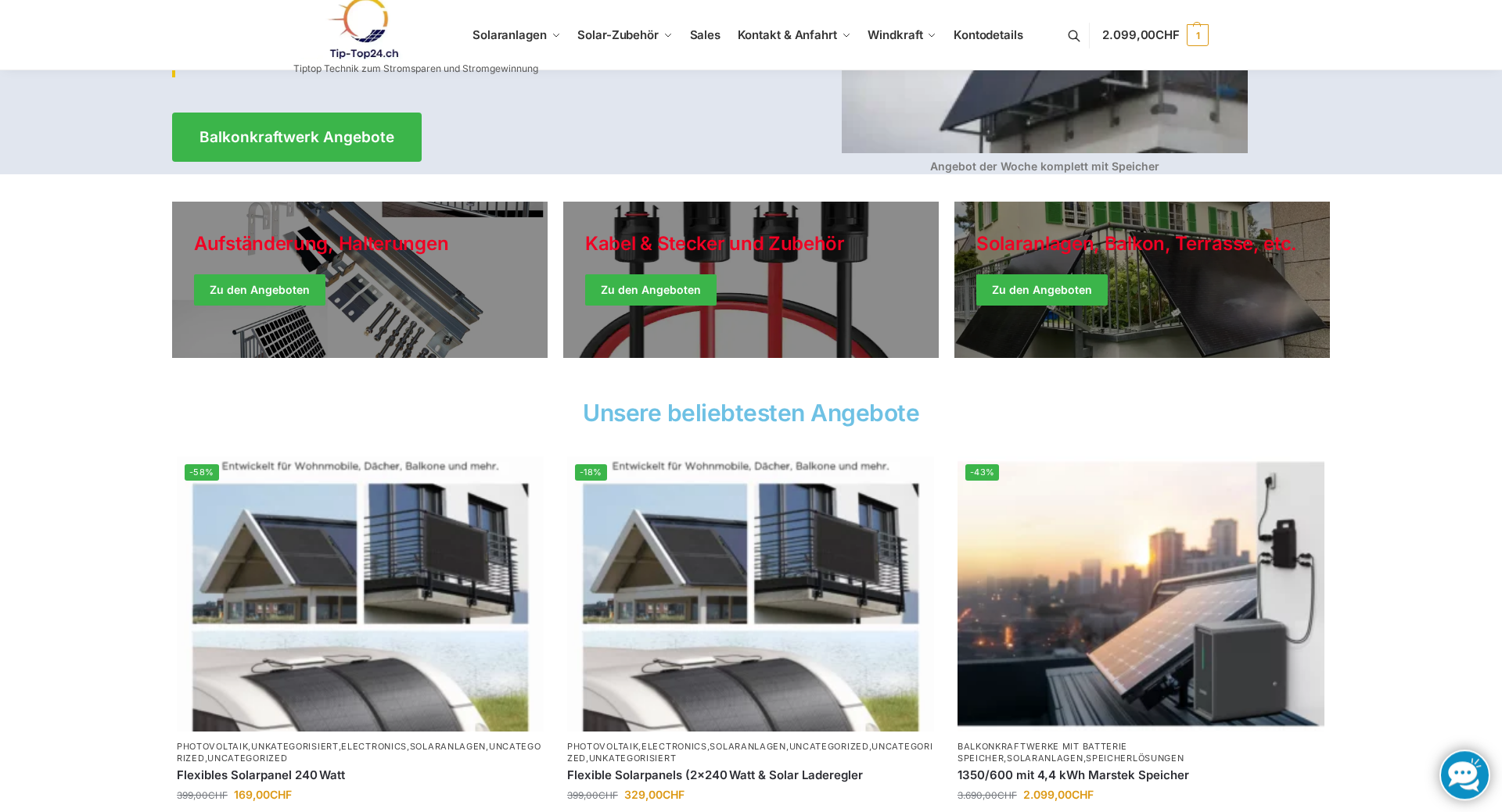
scroll to position [239, 0]
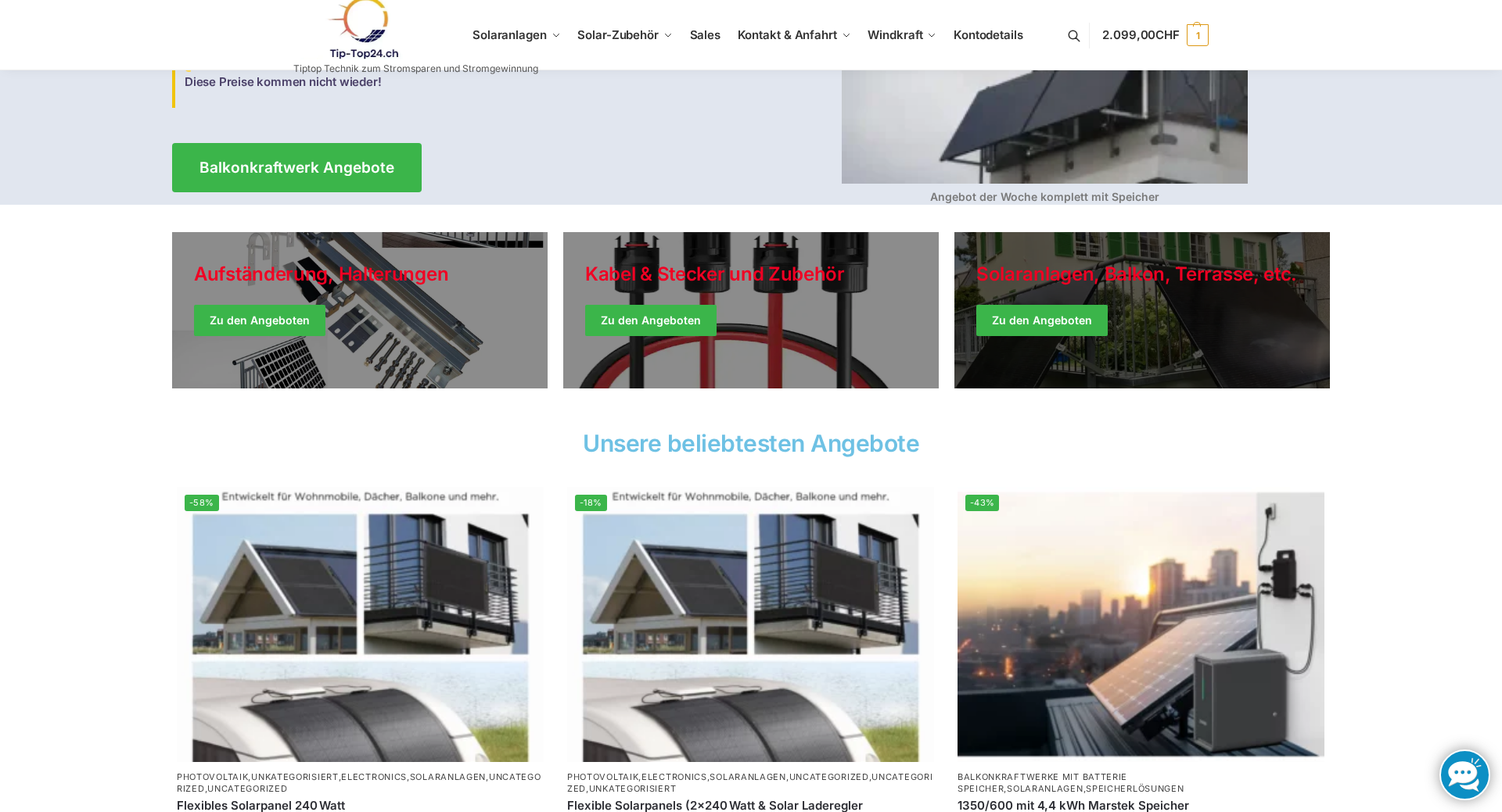
click at [1054, 309] on link "Winter Jackets" at bounding box center [1142, 310] width 376 height 156
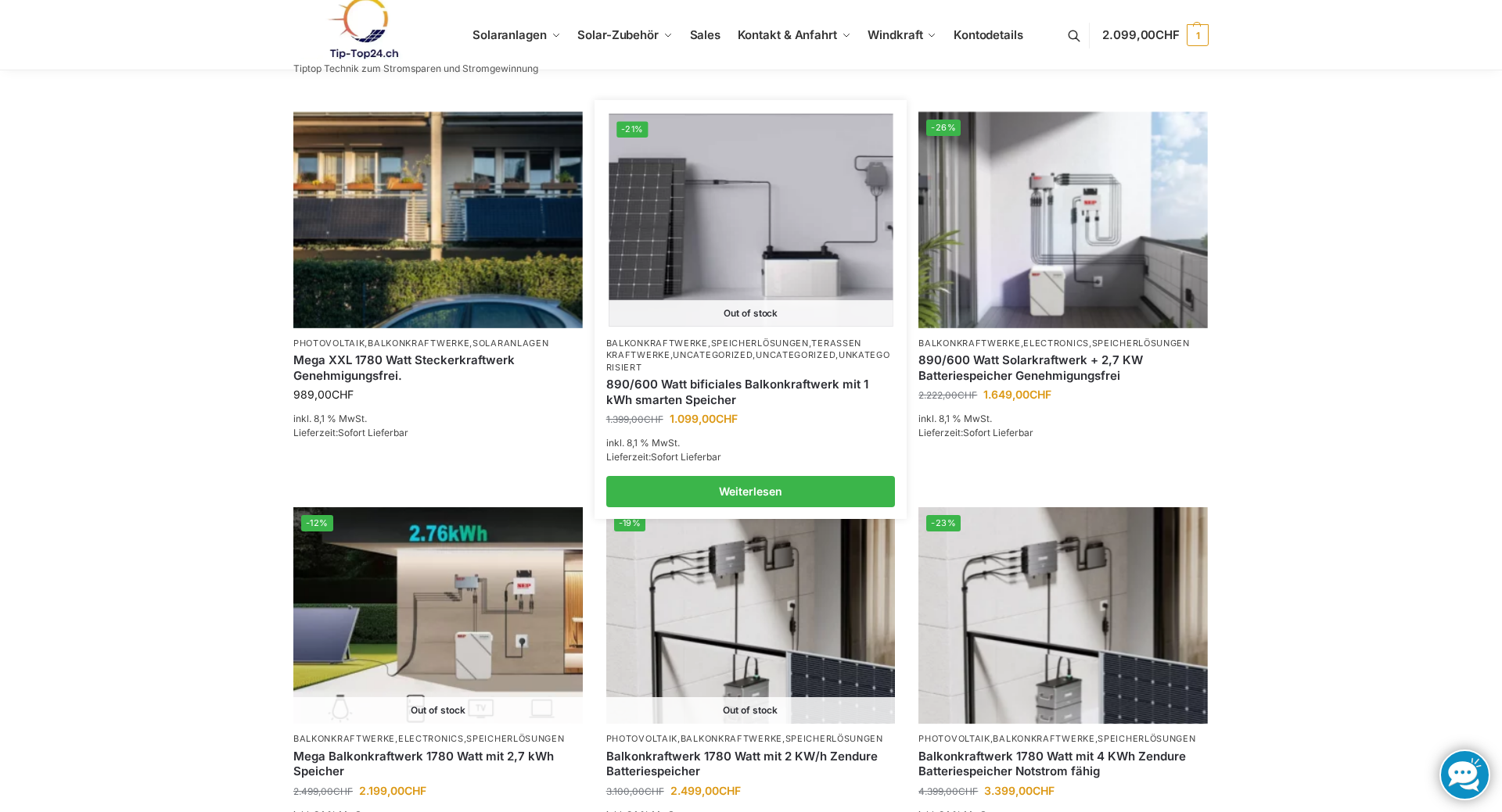
scroll to position [877, 0]
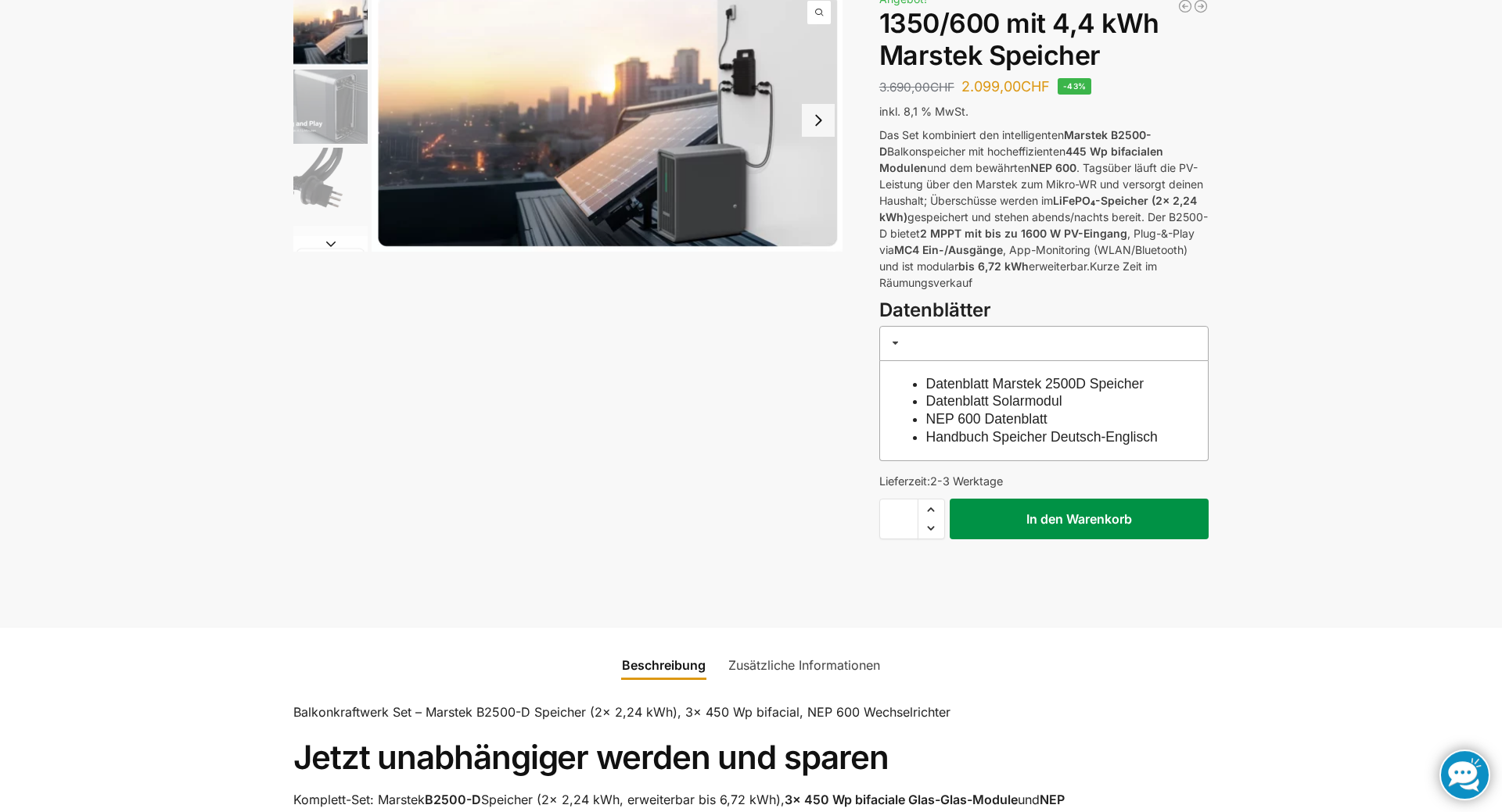
scroll to position [239, 0]
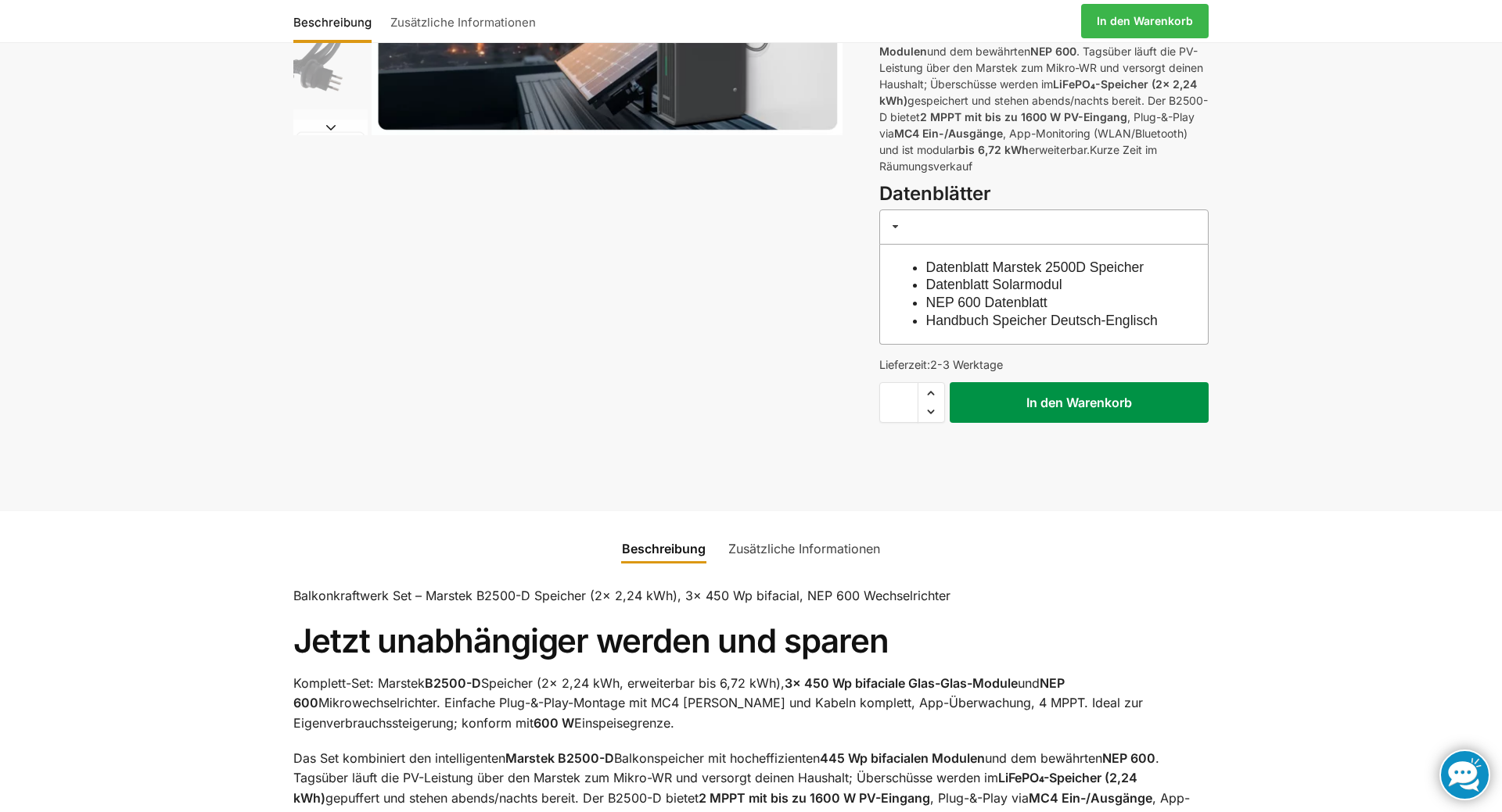
click at [1074, 419] on button "In den Warenkorb" at bounding box center [1079, 402] width 259 height 40
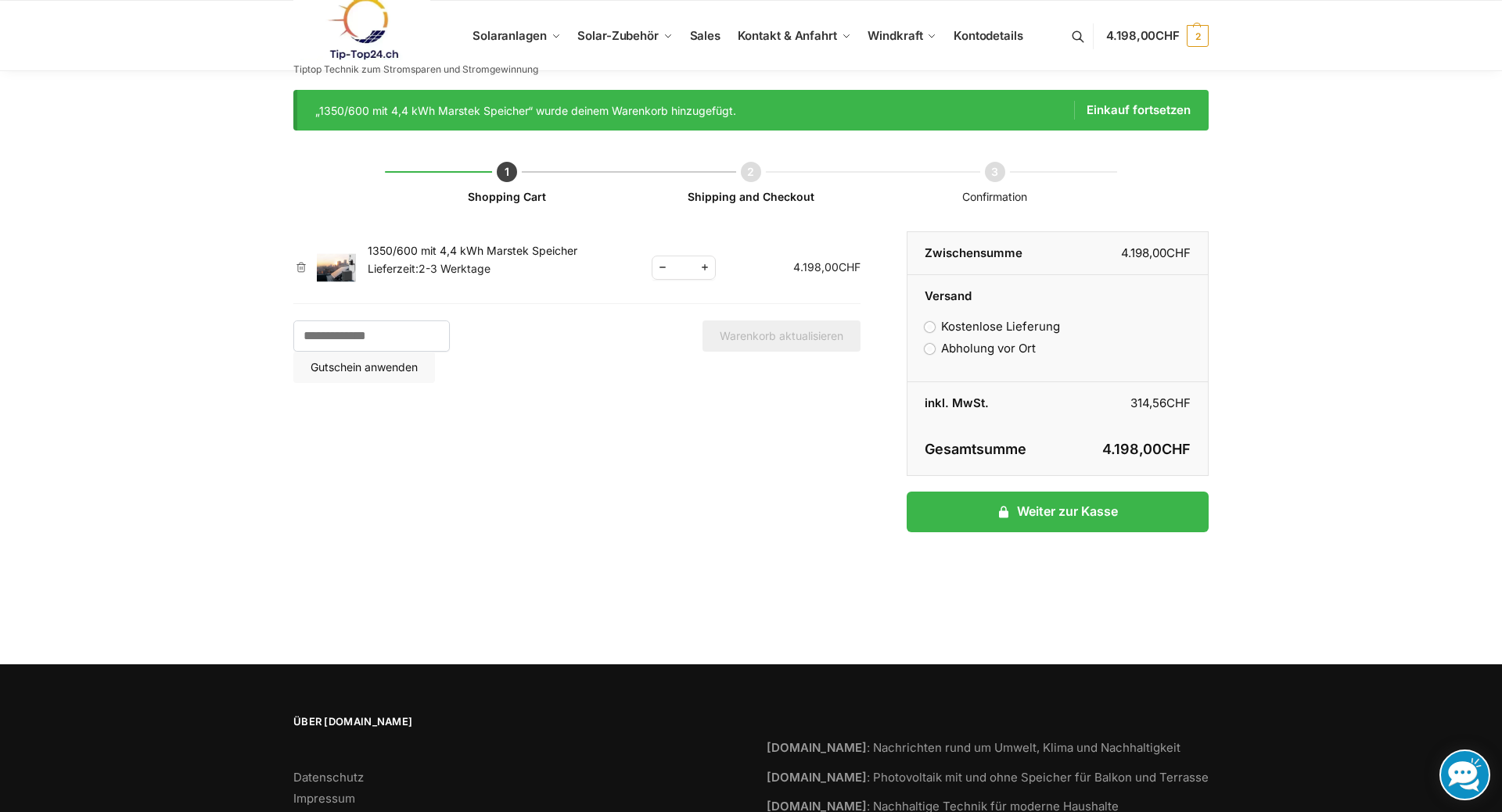
click at [663, 268] on span "Reduce quantity" at bounding box center [662, 268] width 20 height 19
type input "*"
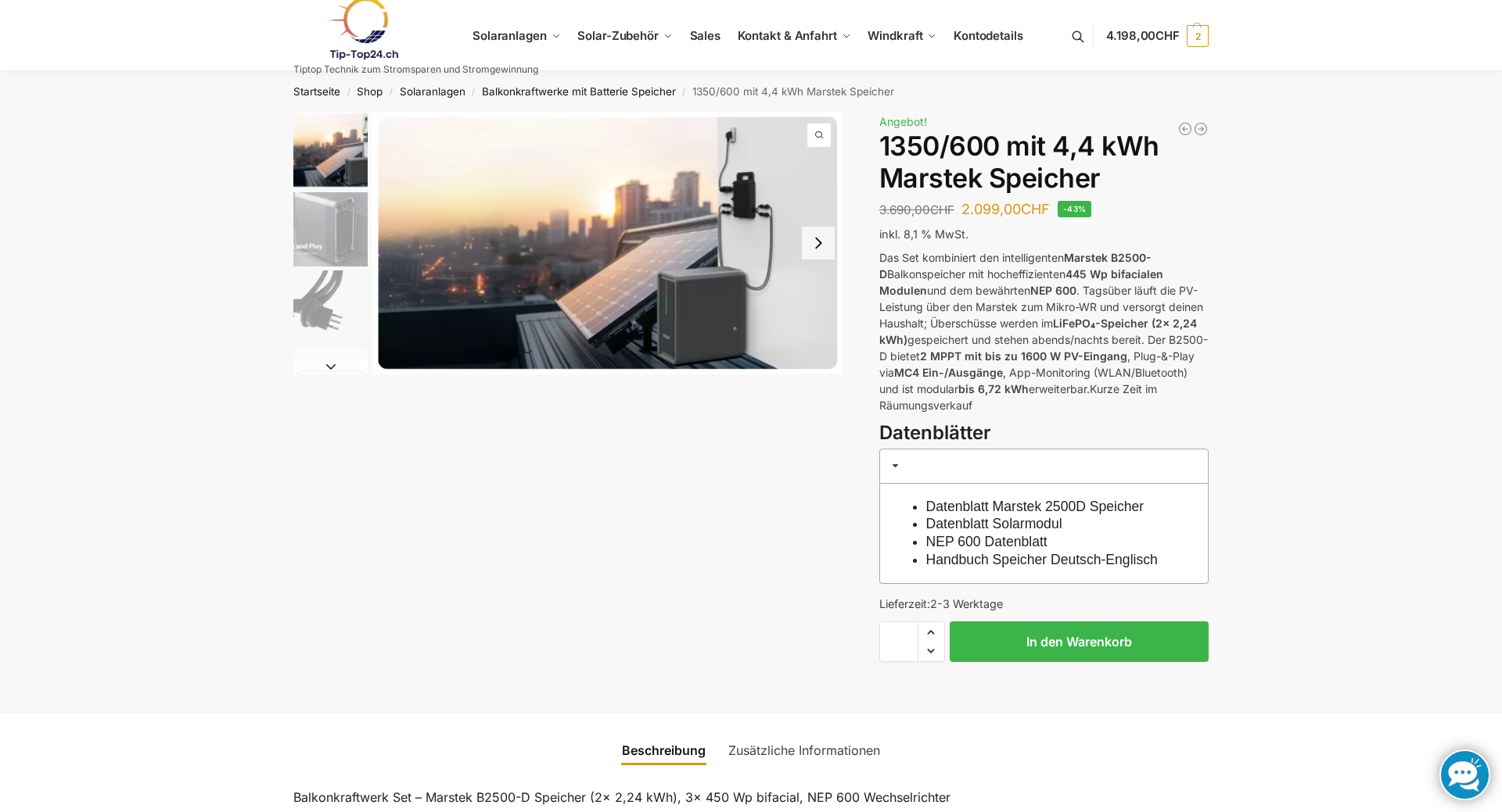
scroll to position [239, 0]
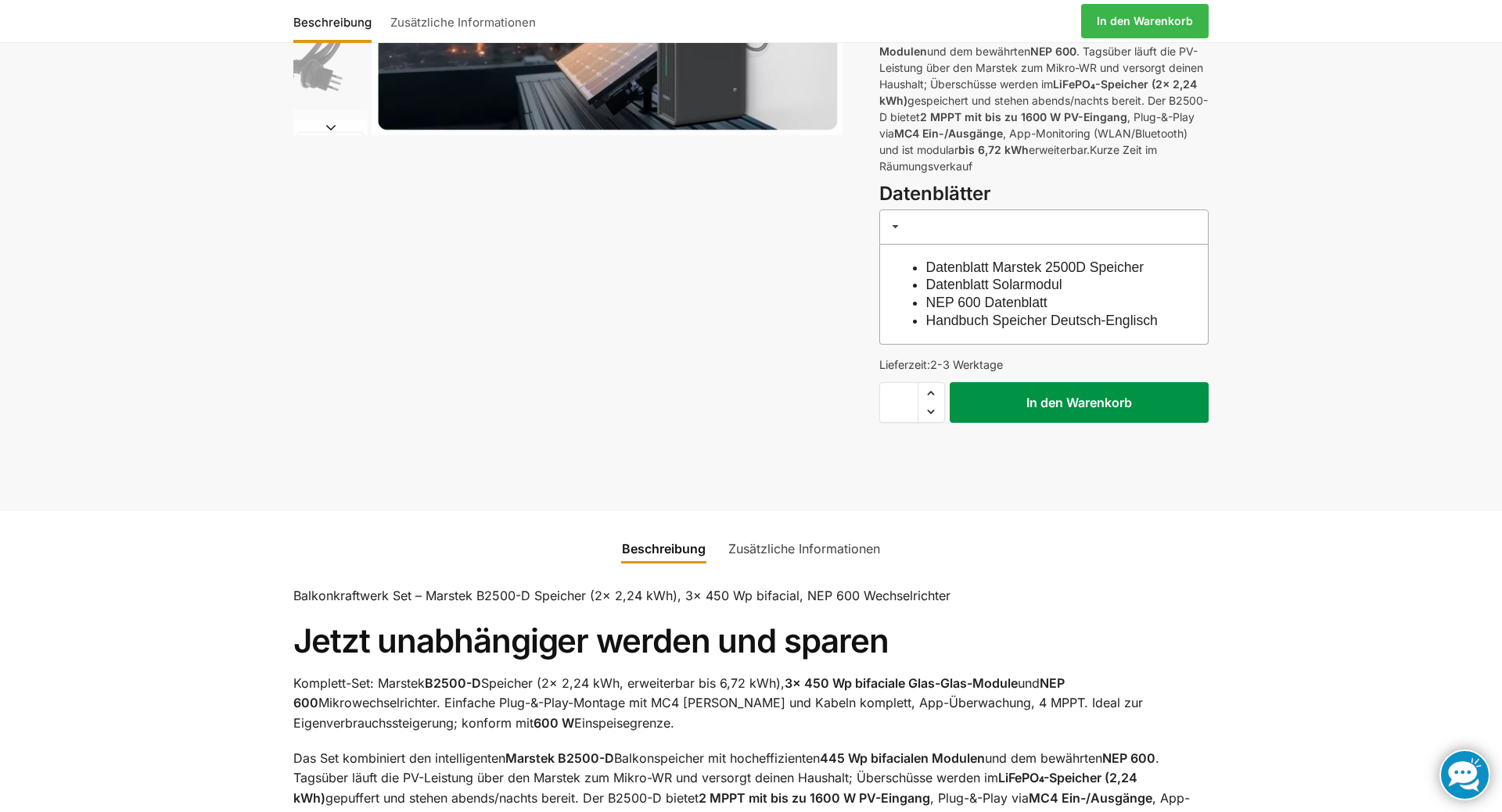
click at [1050, 423] on button "In den Warenkorb" at bounding box center [1079, 402] width 259 height 40
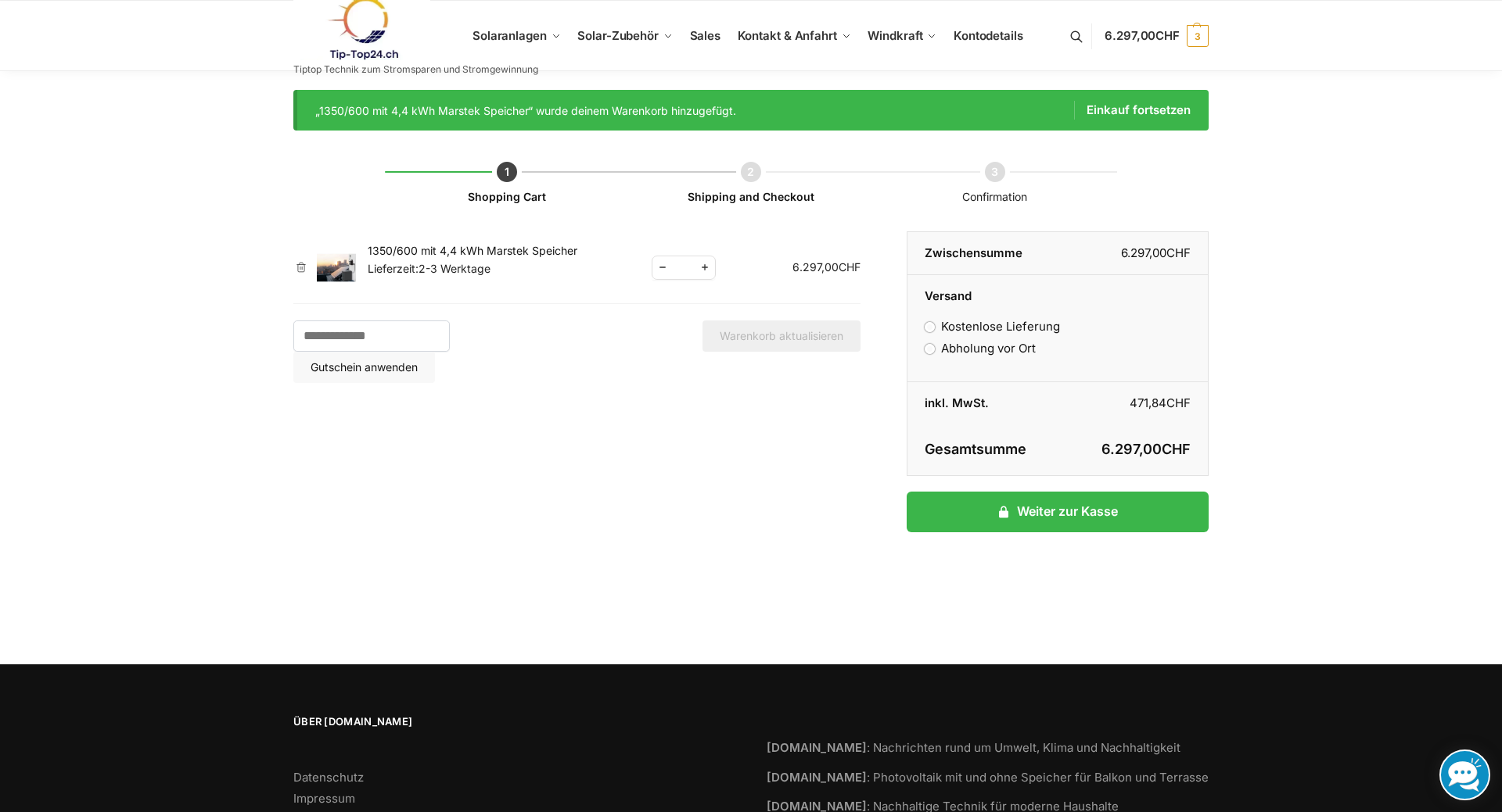
click at [658, 266] on span "Reduce quantity" at bounding box center [662, 268] width 20 height 19
click at [661, 266] on span "Reduce quantity" at bounding box center [662, 268] width 20 height 19
click at [663, 266] on span "Reduce quantity" at bounding box center [662, 268] width 20 height 19
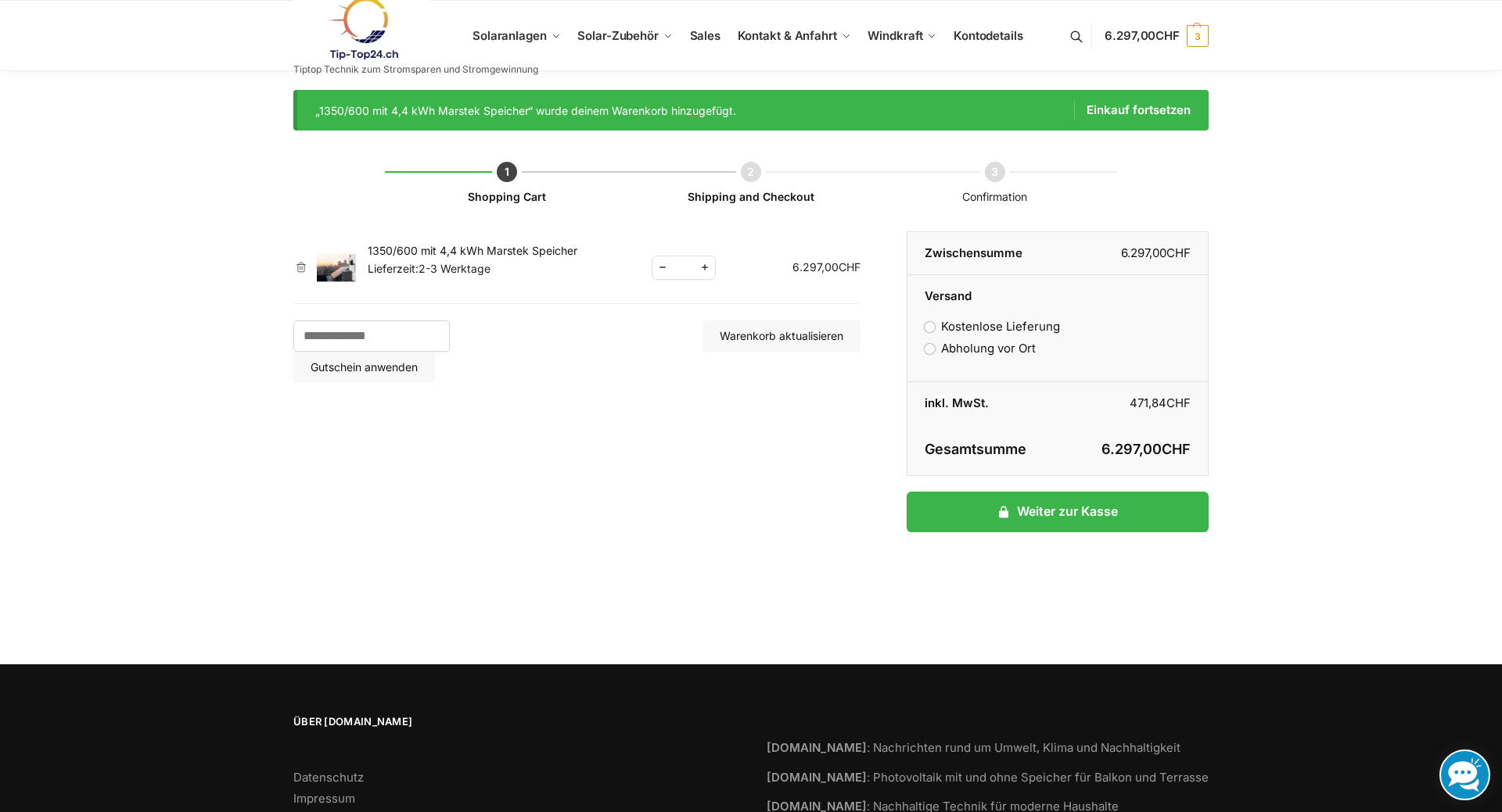
click at [663, 266] on span "Reduce quantity" at bounding box center [662, 268] width 20 height 19
click at [701, 265] on span "Increase quantity" at bounding box center [704, 268] width 20 height 19
type input "*"
click at [739, 338] on button "Warenkorb aktualisieren" at bounding box center [781, 336] width 158 height 32
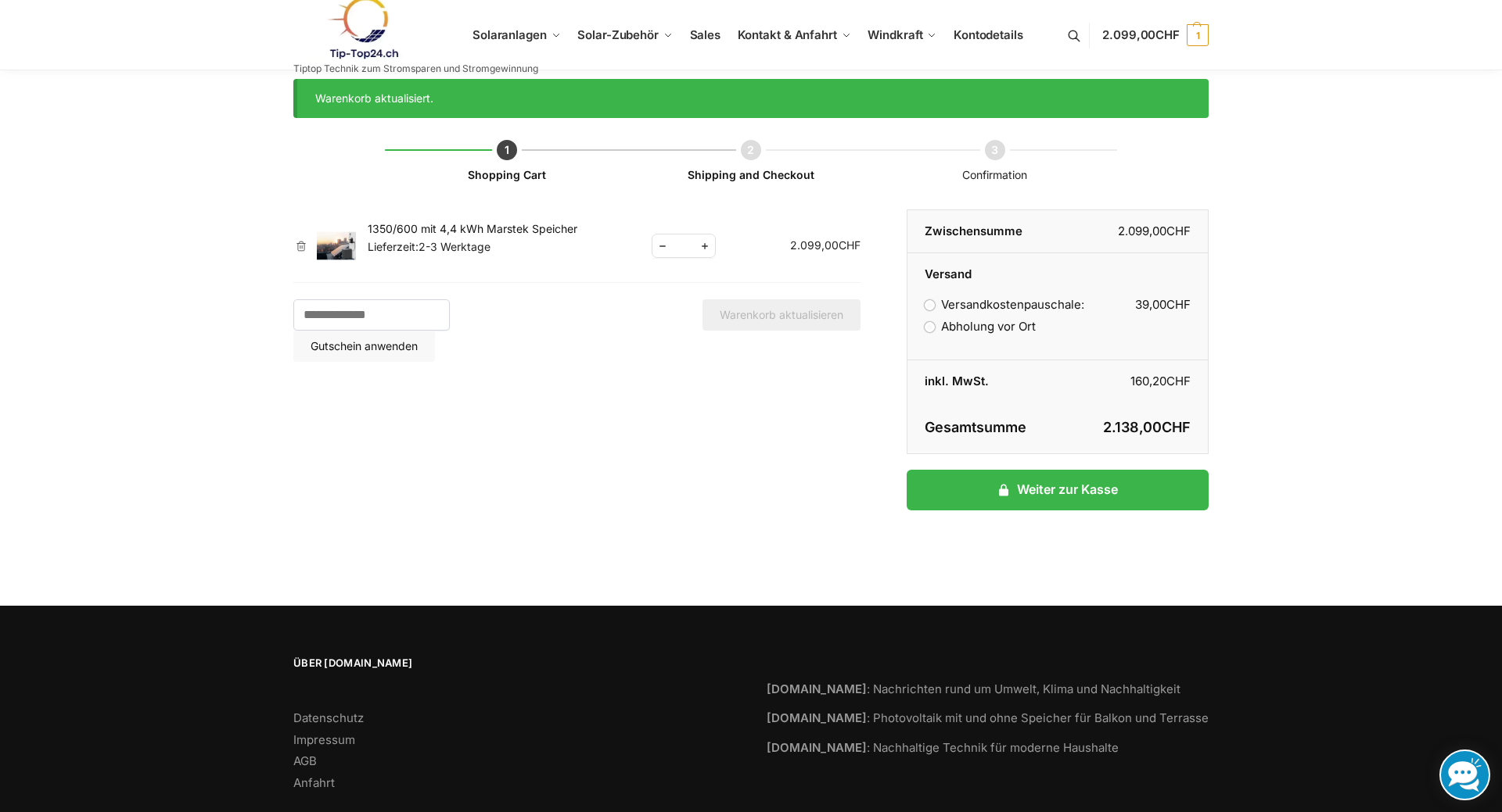
scroll to position [18, 0]
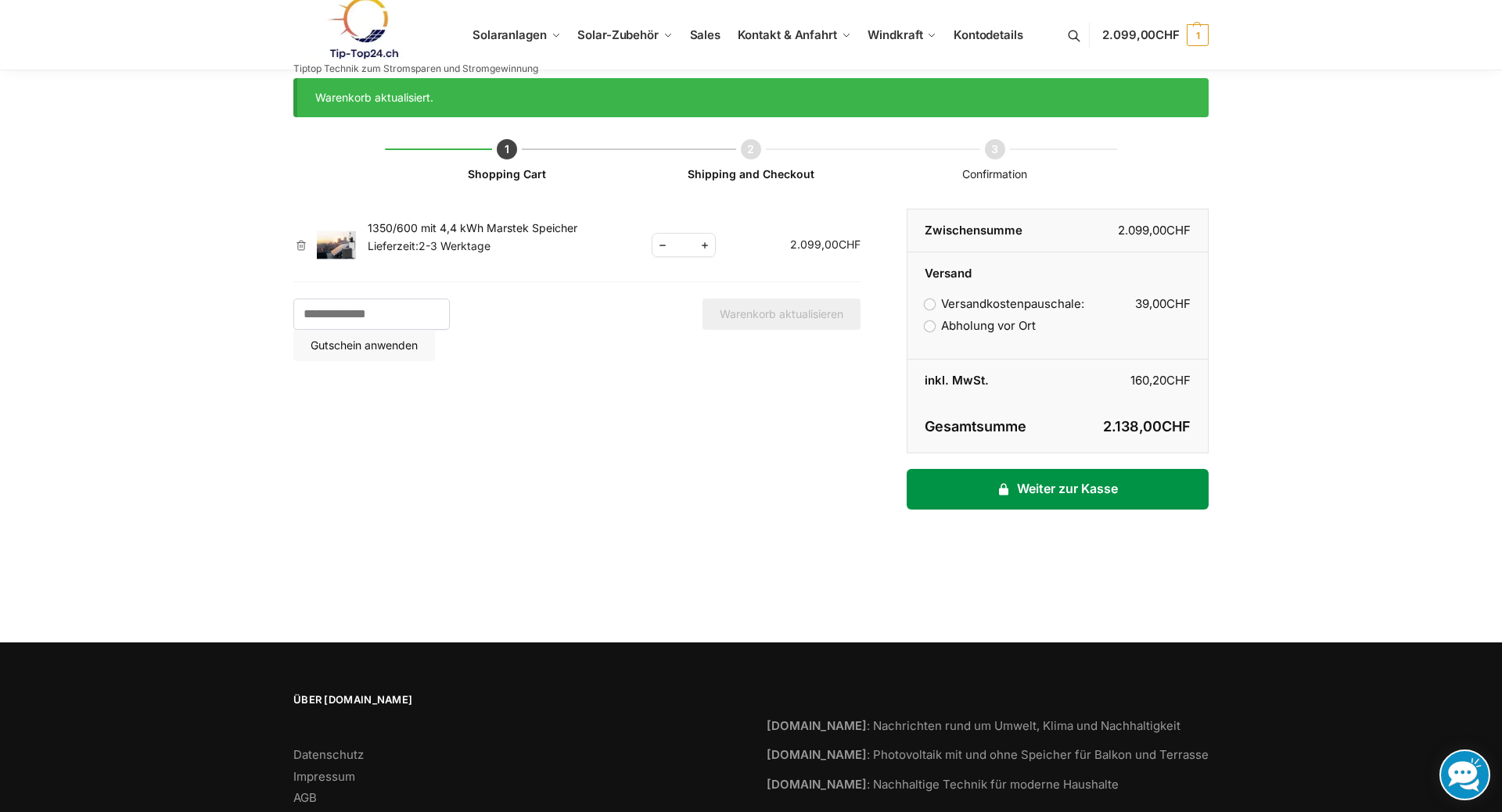
click at [1085, 492] on link "Weiter zur Kasse" at bounding box center [1057, 490] width 302 height 40
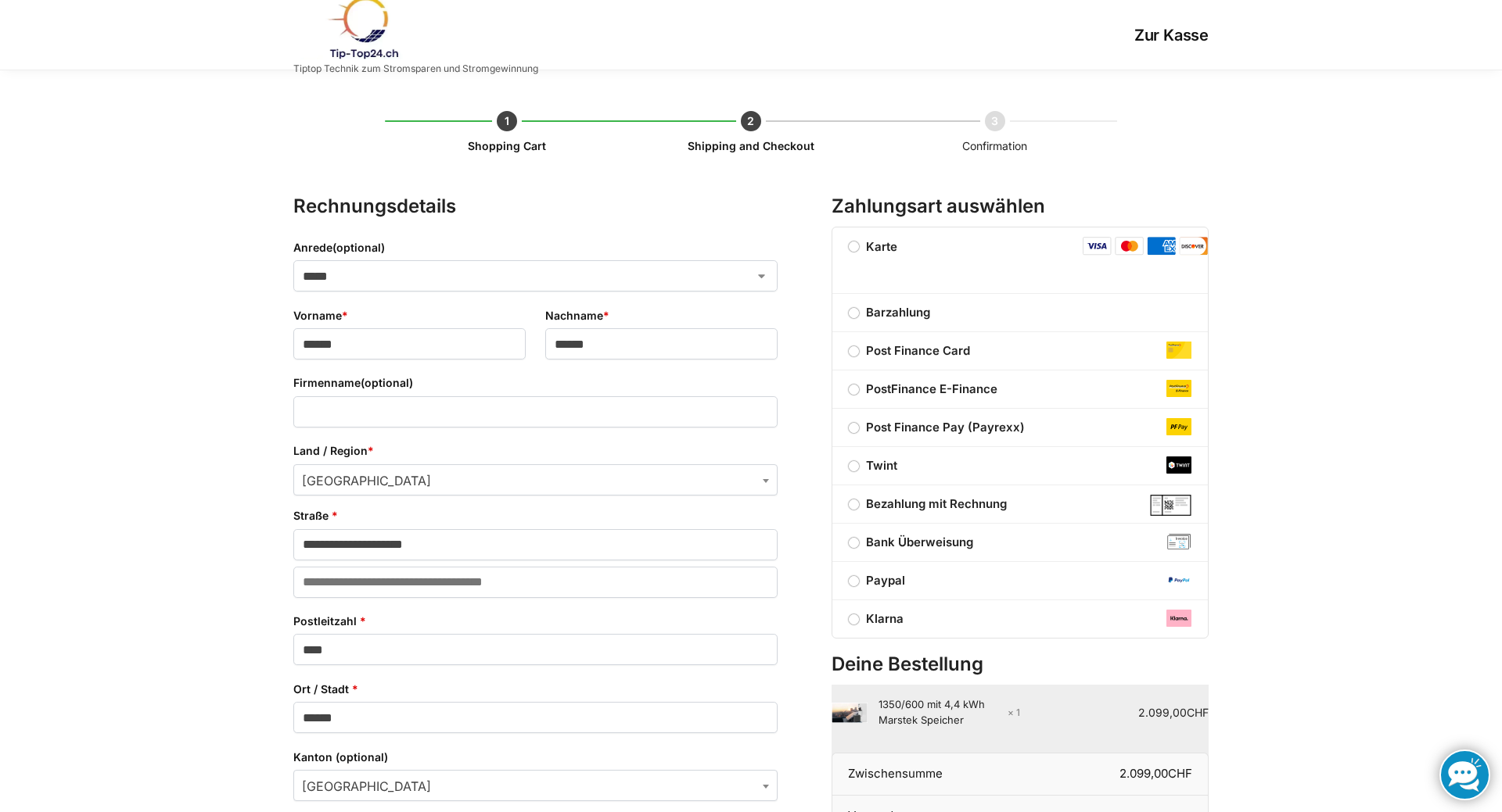
select select "**"
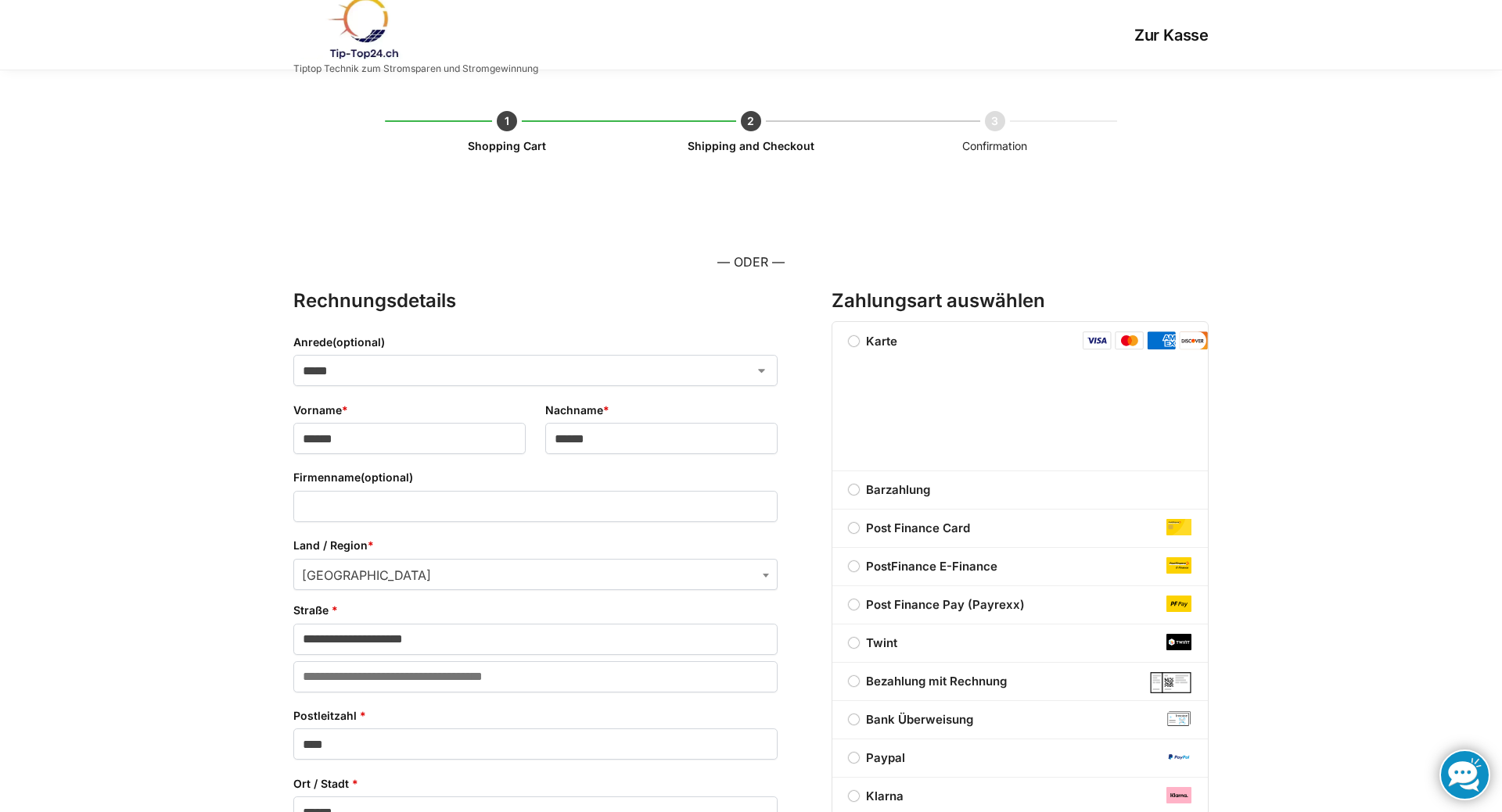
click at [1099, 342] on img "Kasse" at bounding box center [1097, 341] width 29 height 19
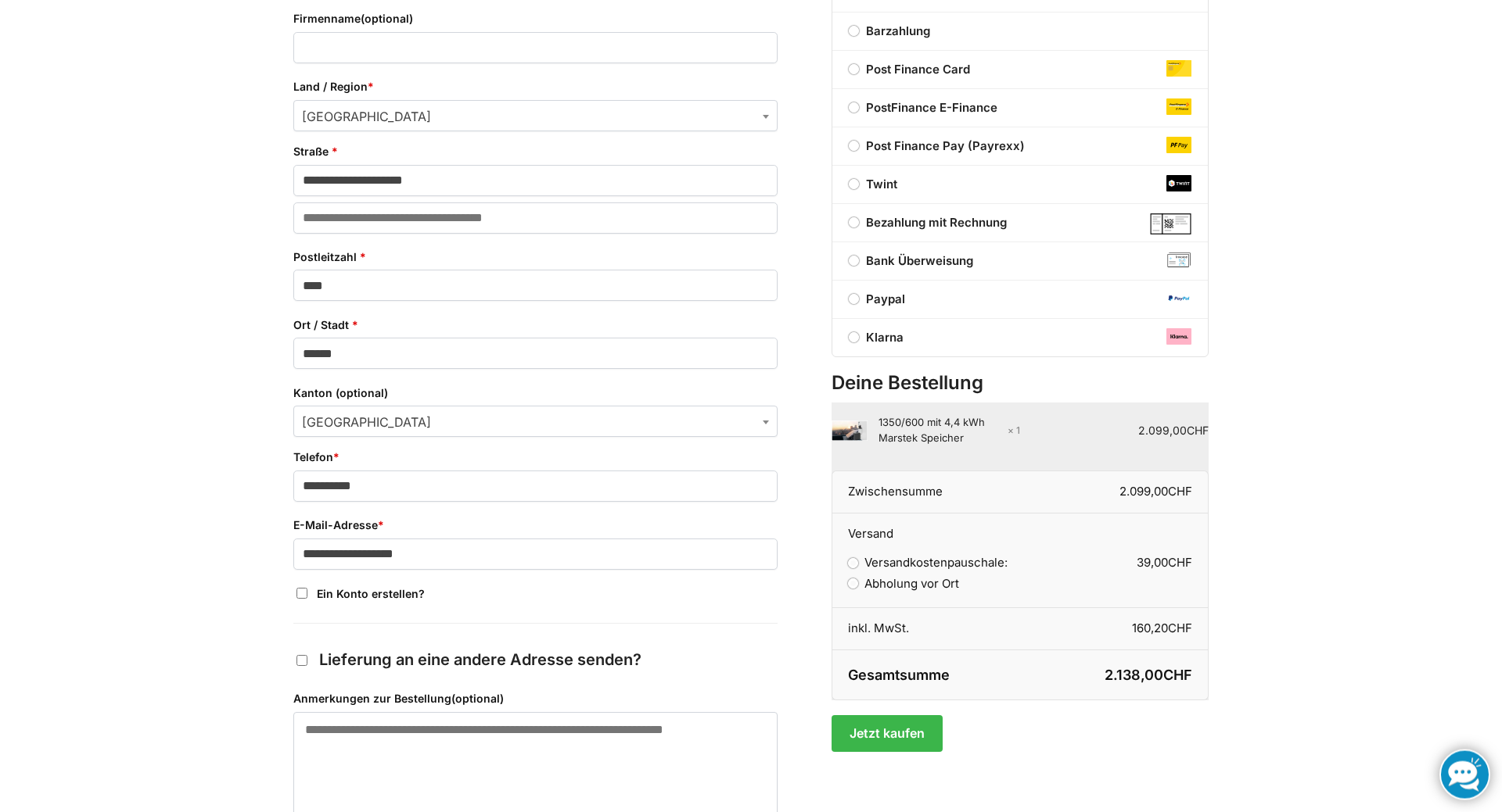
scroll to position [478, 0]
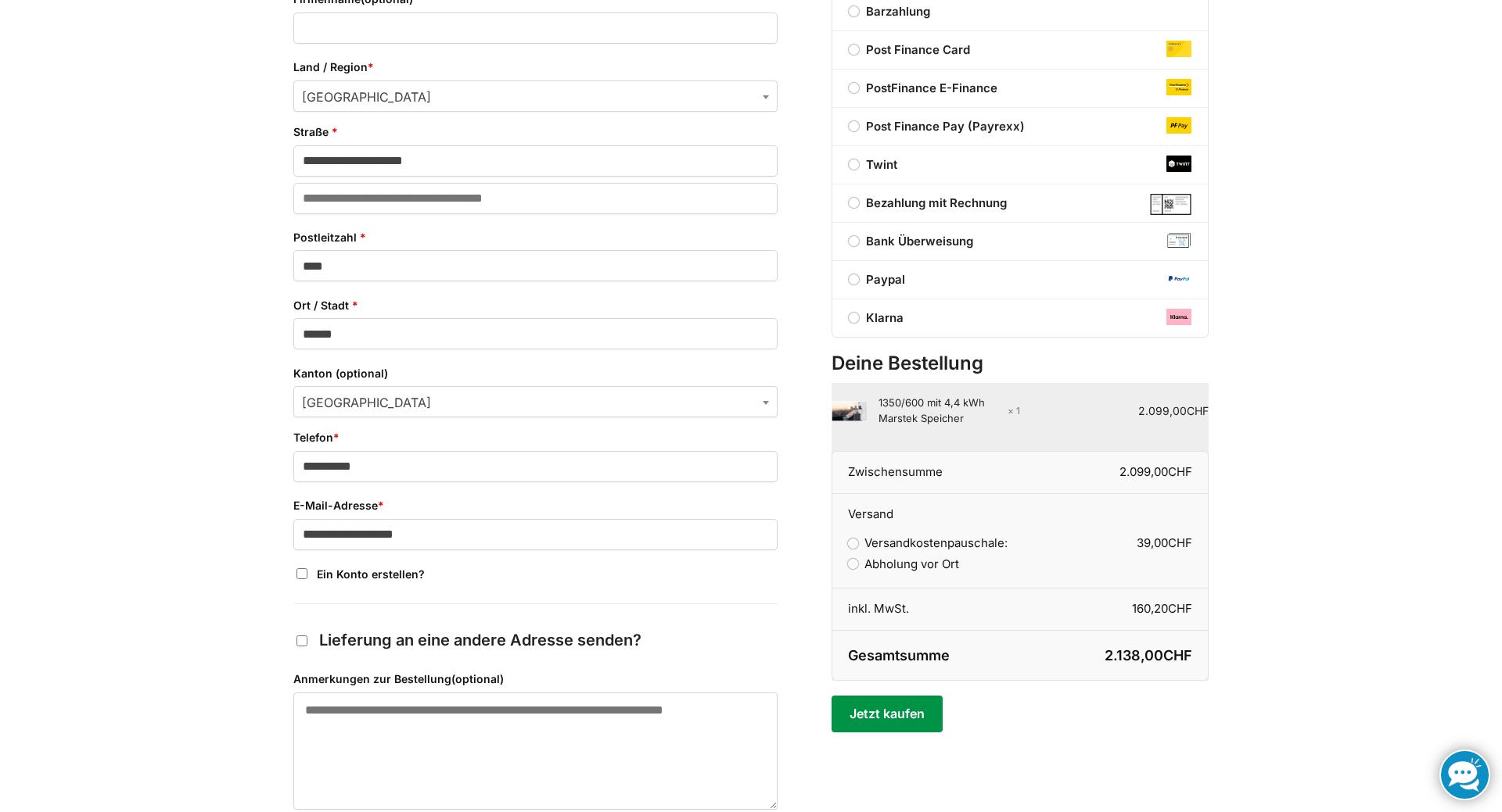
click at [871, 702] on button "Jetzt kaufen" at bounding box center [886, 713] width 110 height 36
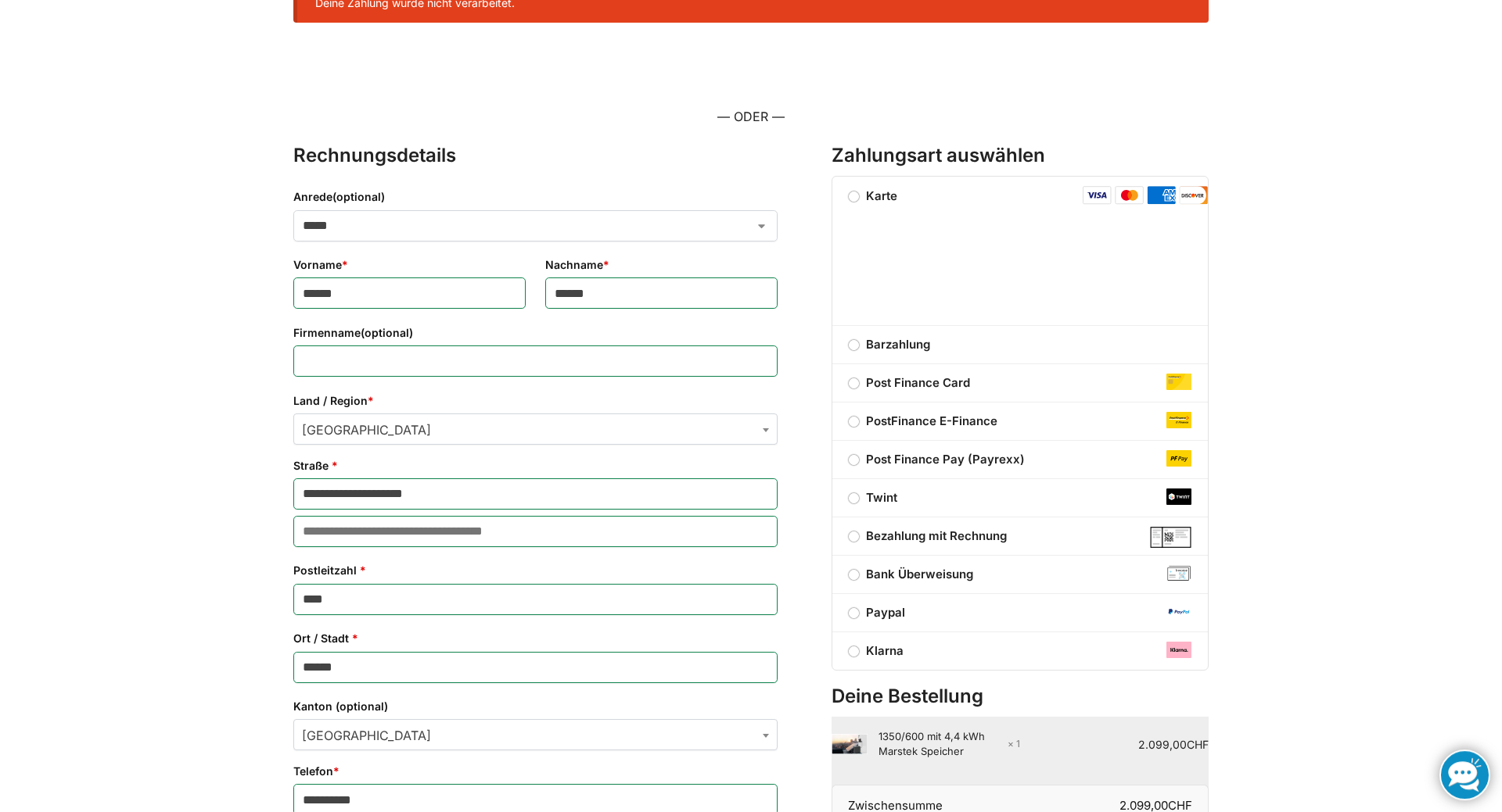
scroll to position [342, 0]
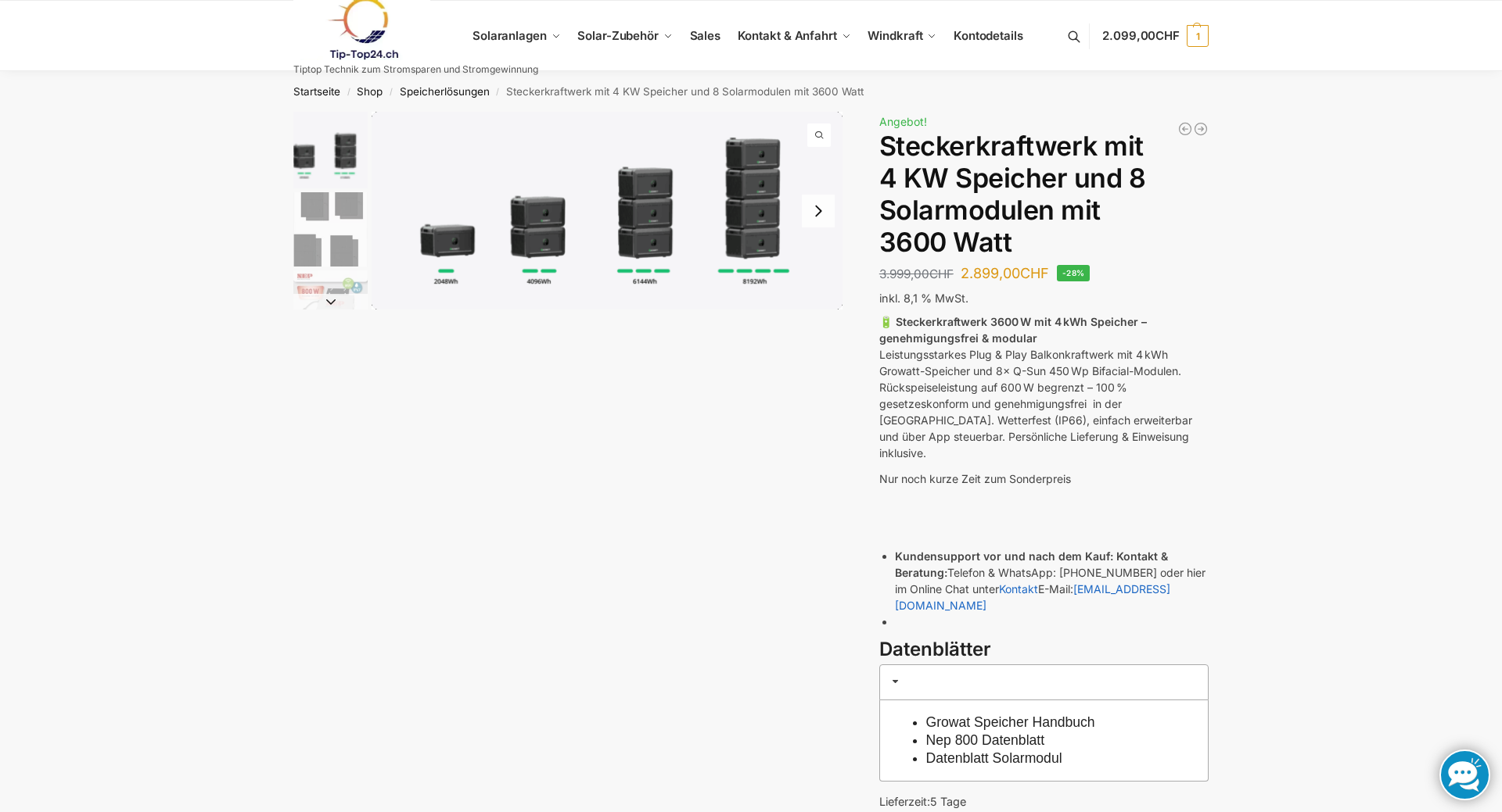
click at [332, 301] on button "Next slide" at bounding box center [329, 301] width 74 height 15
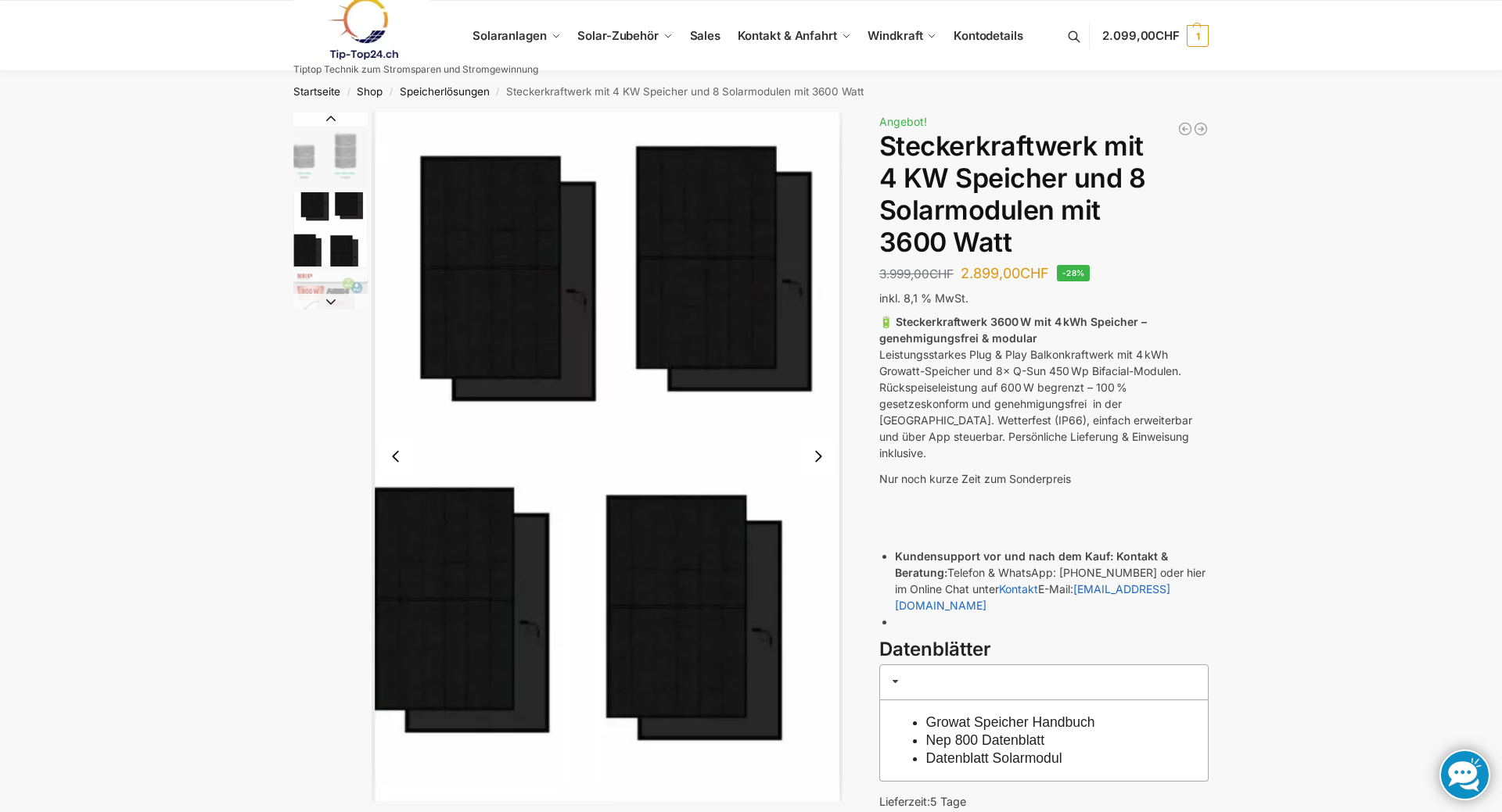
click at [818, 454] on button "Next slide" at bounding box center [818, 457] width 33 height 33
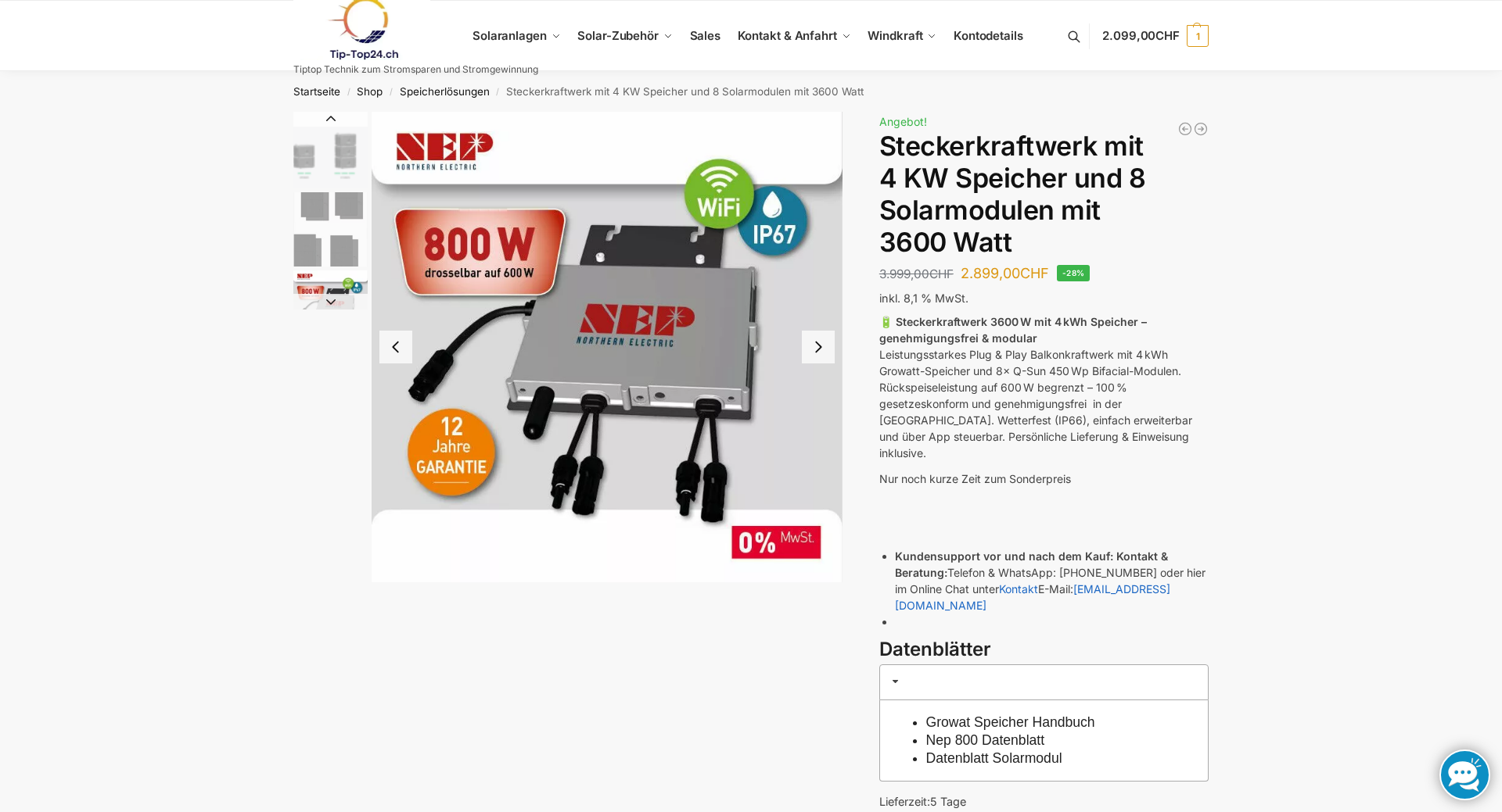
click at [812, 347] on button "Next slide" at bounding box center [818, 347] width 33 height 33
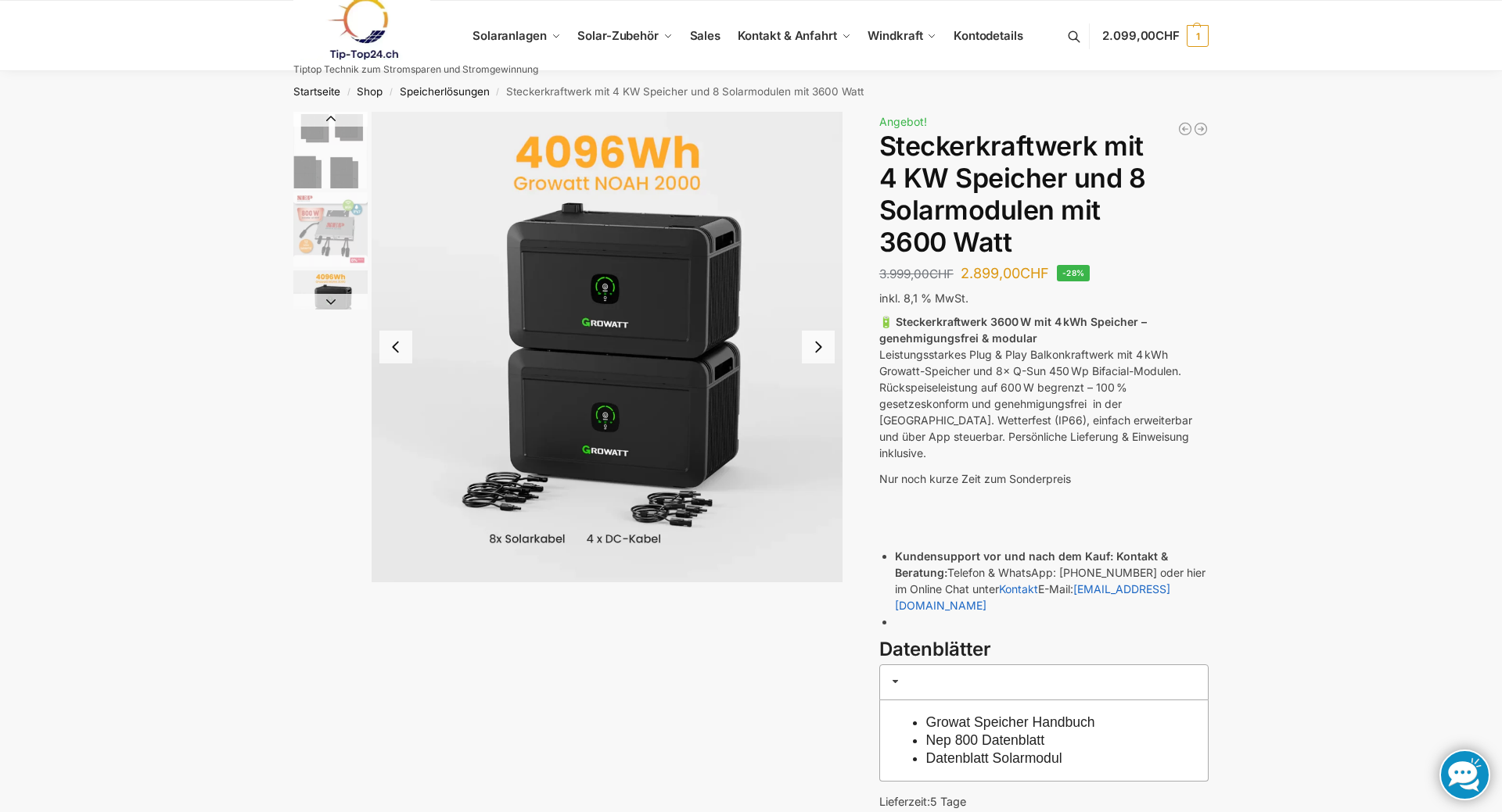
click at [812, 347] on button "Next slide" at bounding box center [818, 347] width 33 height 33
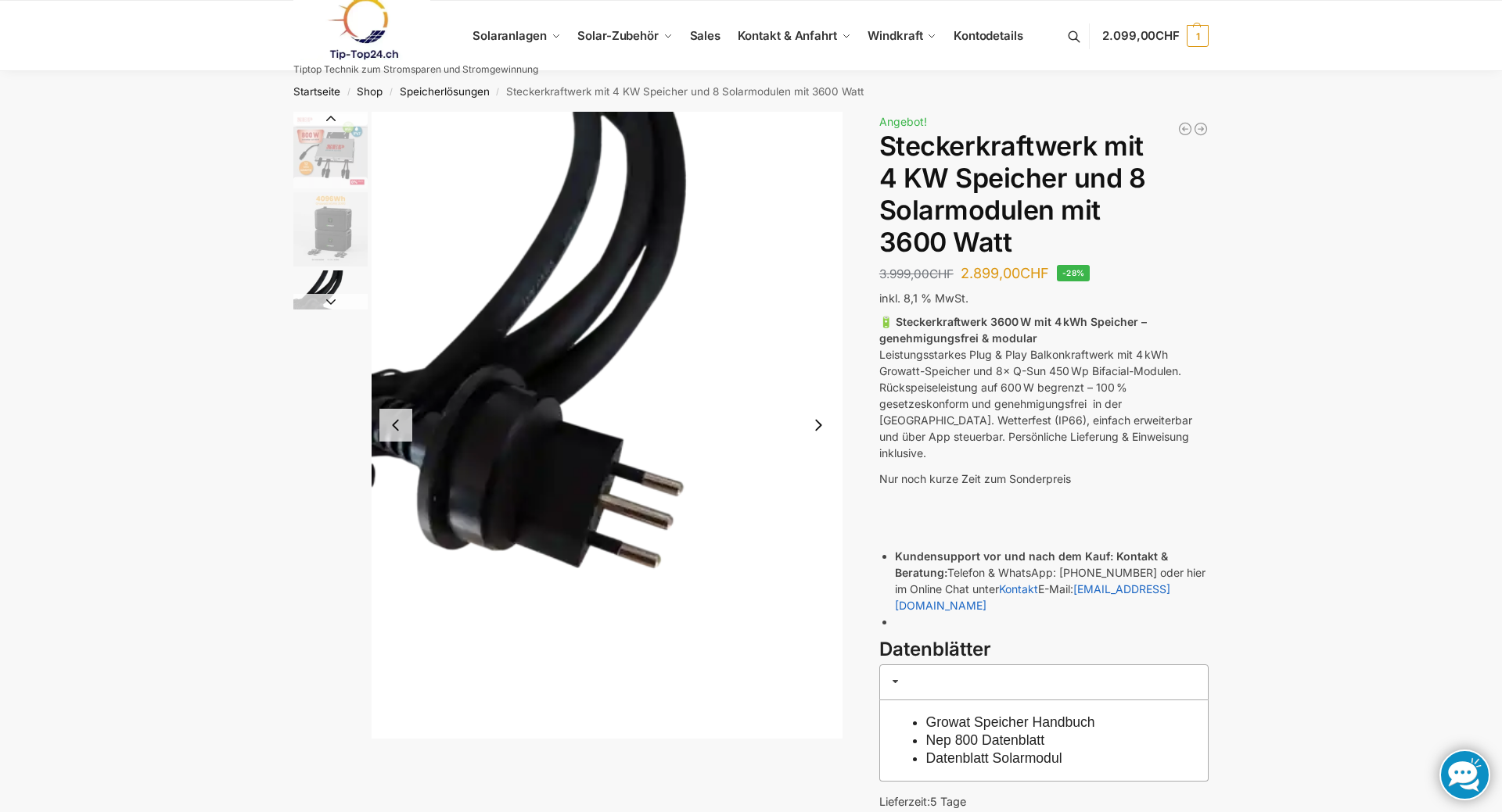
click at [812, 416] on button "Next slide" at bounding box center [818, 425] width 33 height 33
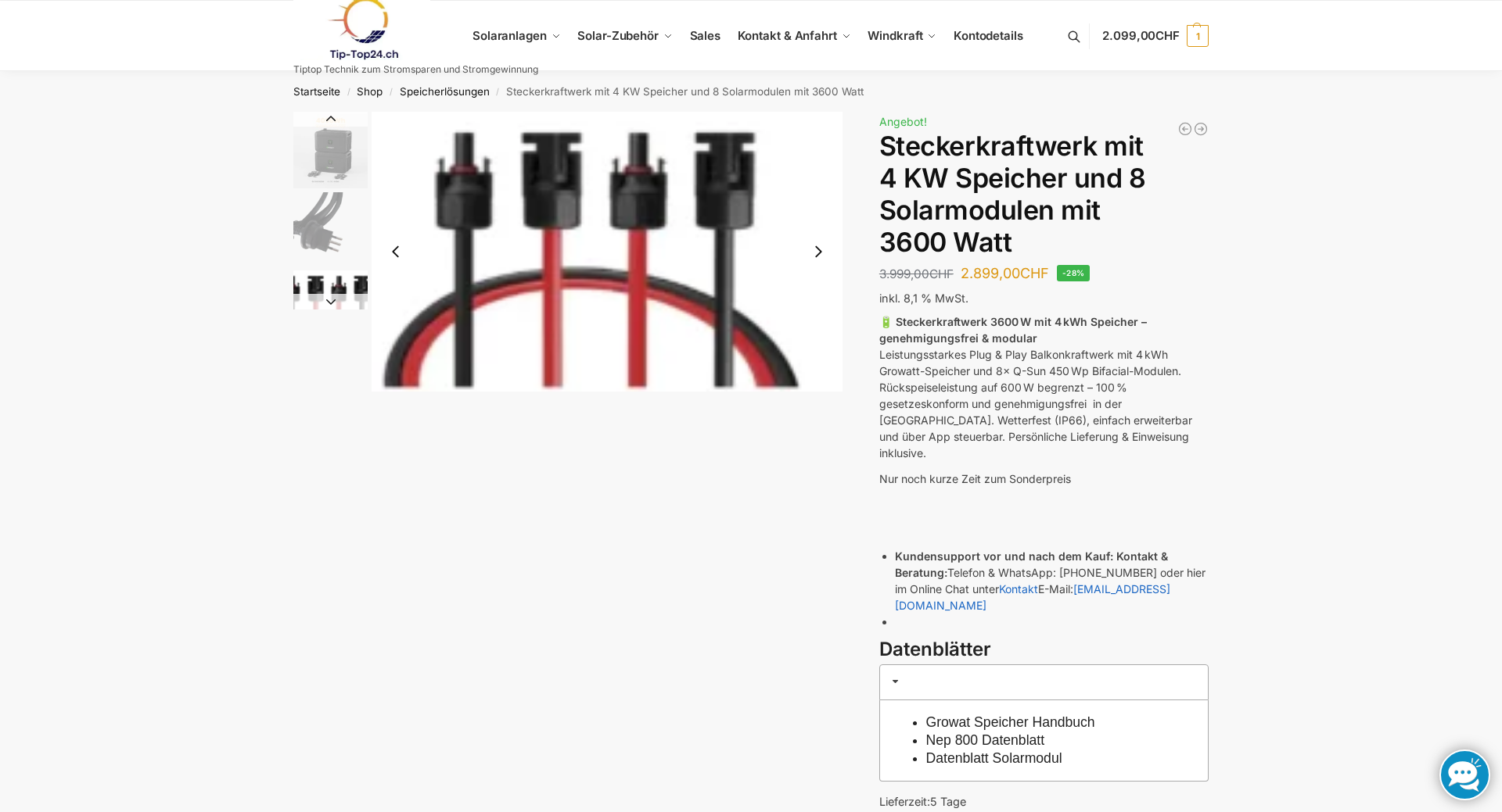
click at [814, 254] on button "Next slide" at bounding box center [818, 251] width 33 height 33
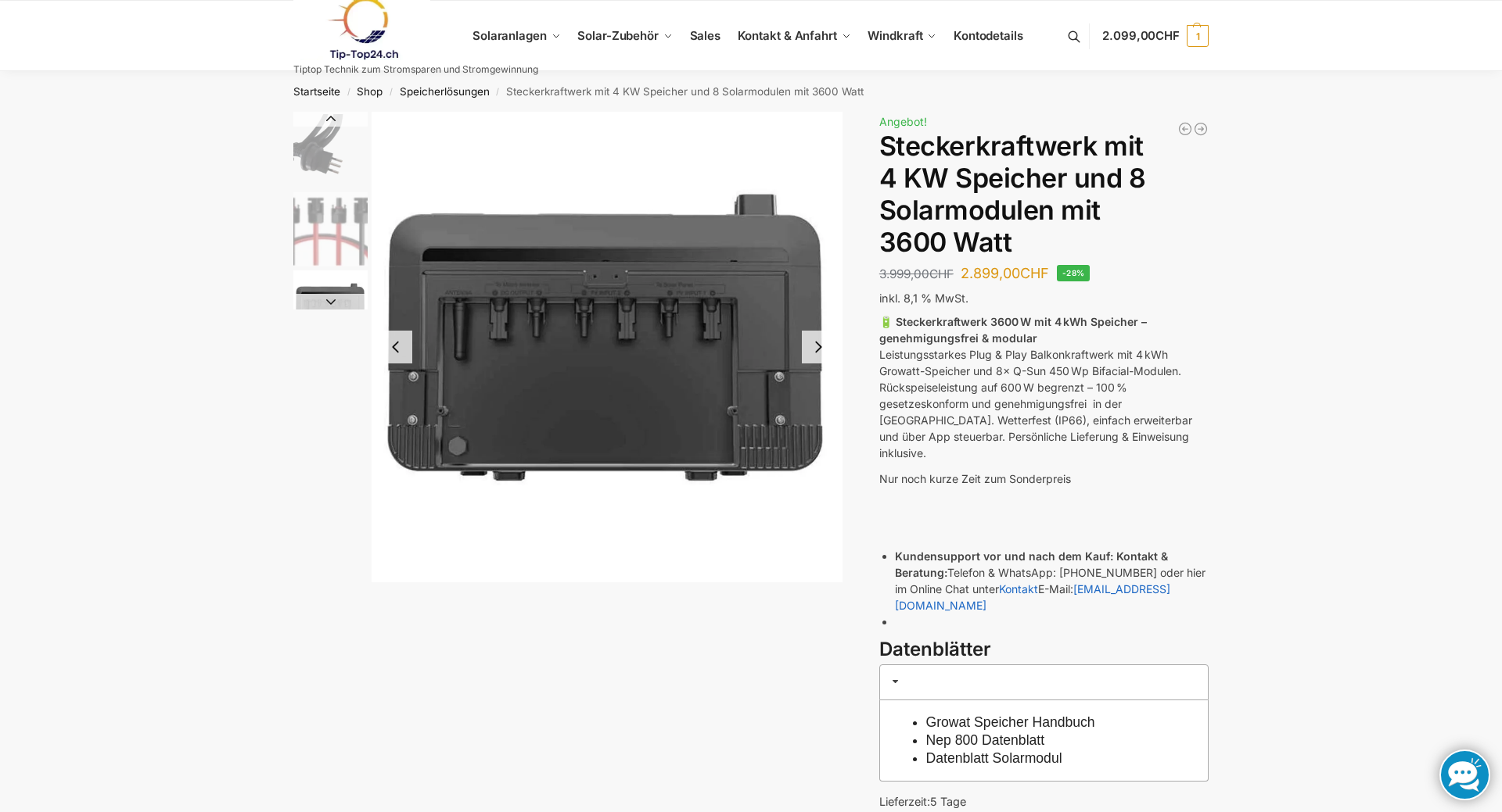
click at [813, 346] on button "Next slide" at bounding box center [818, 347] width 33 height 33
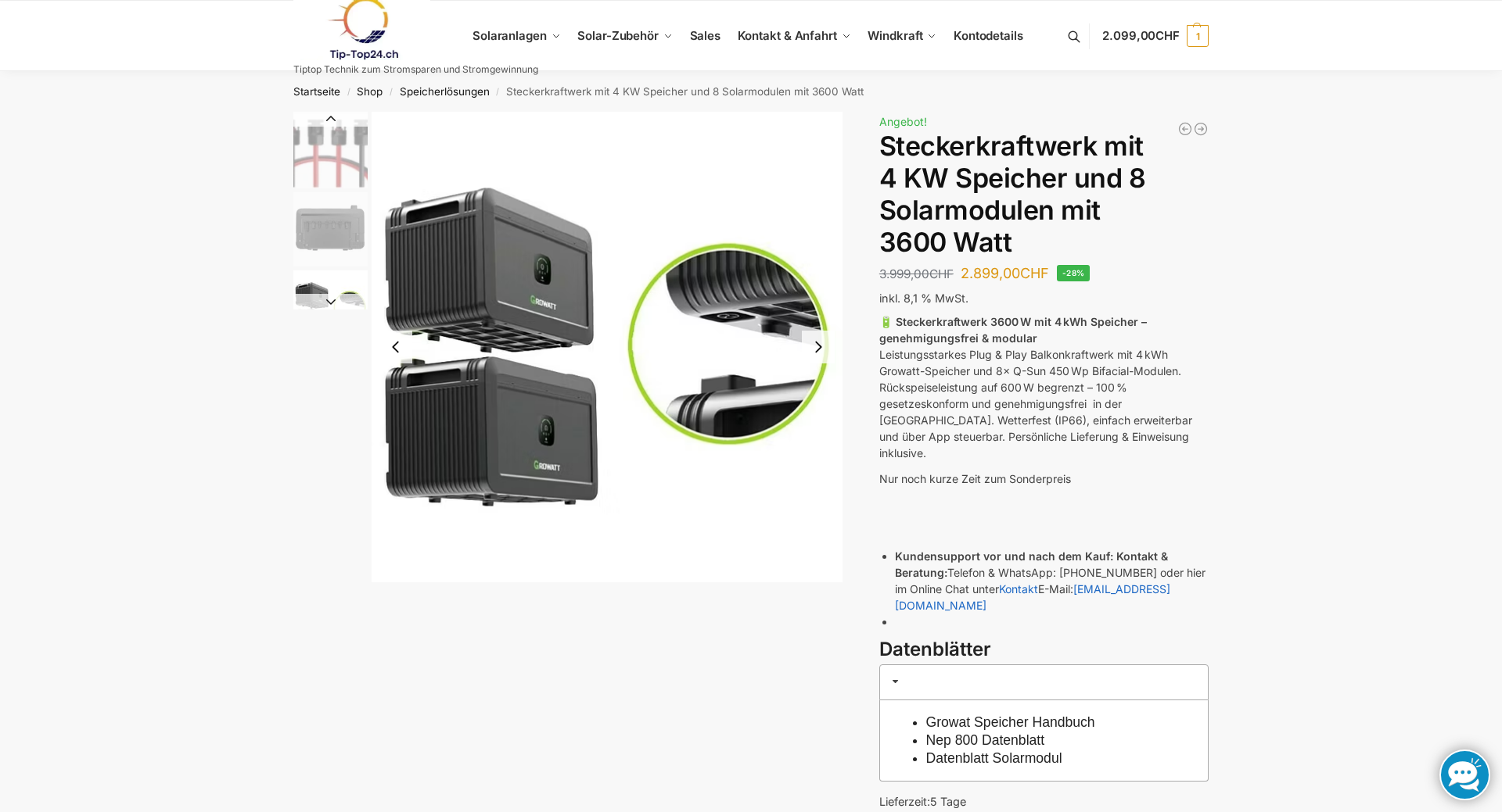
click at [813, 346] on button "Next slide" at bounding box center [818, 347] width 33 height 33
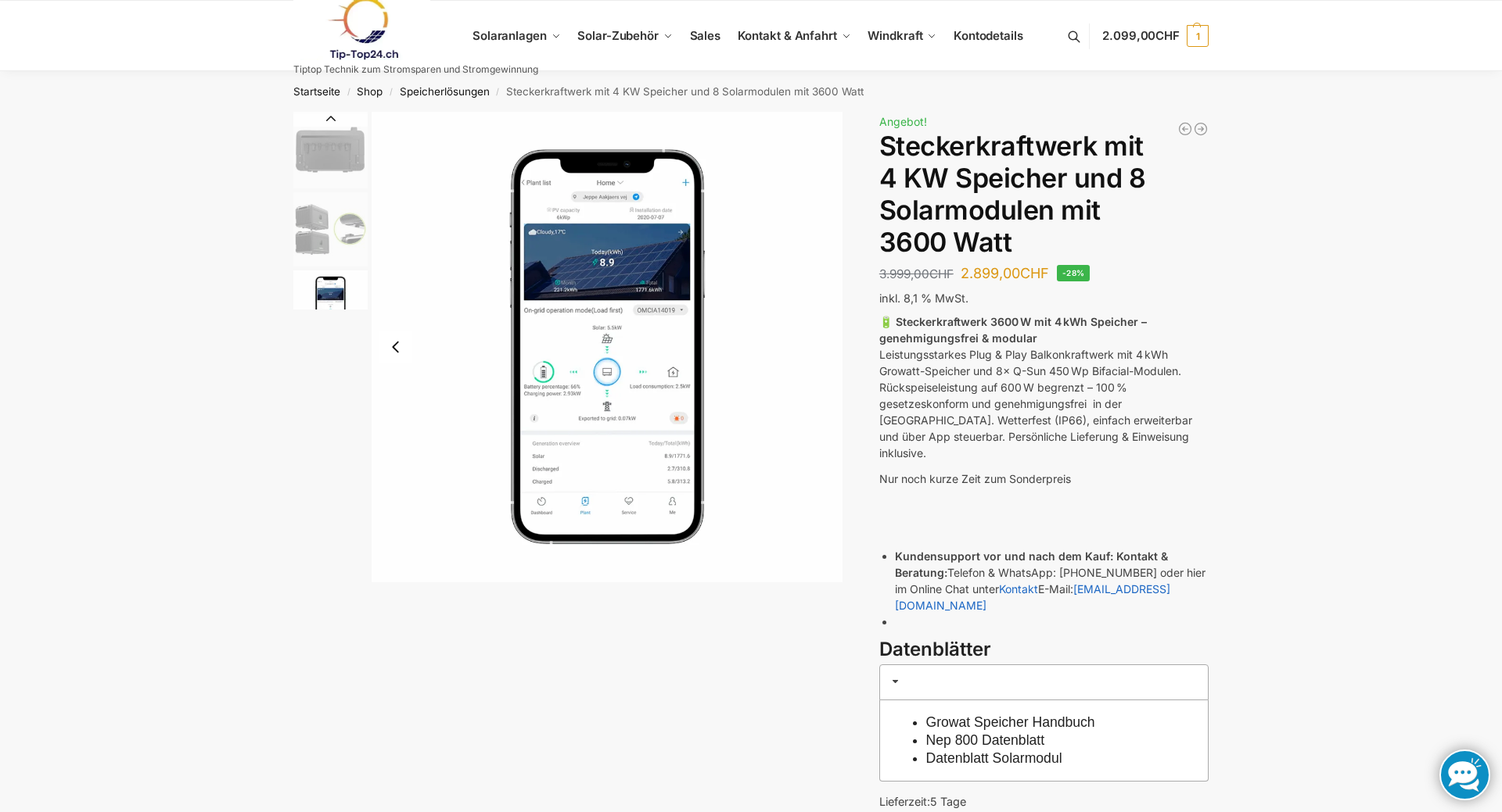
click at [813, 346] on img "9 / 9" at bounding box center [607, 346] width 471 height 470
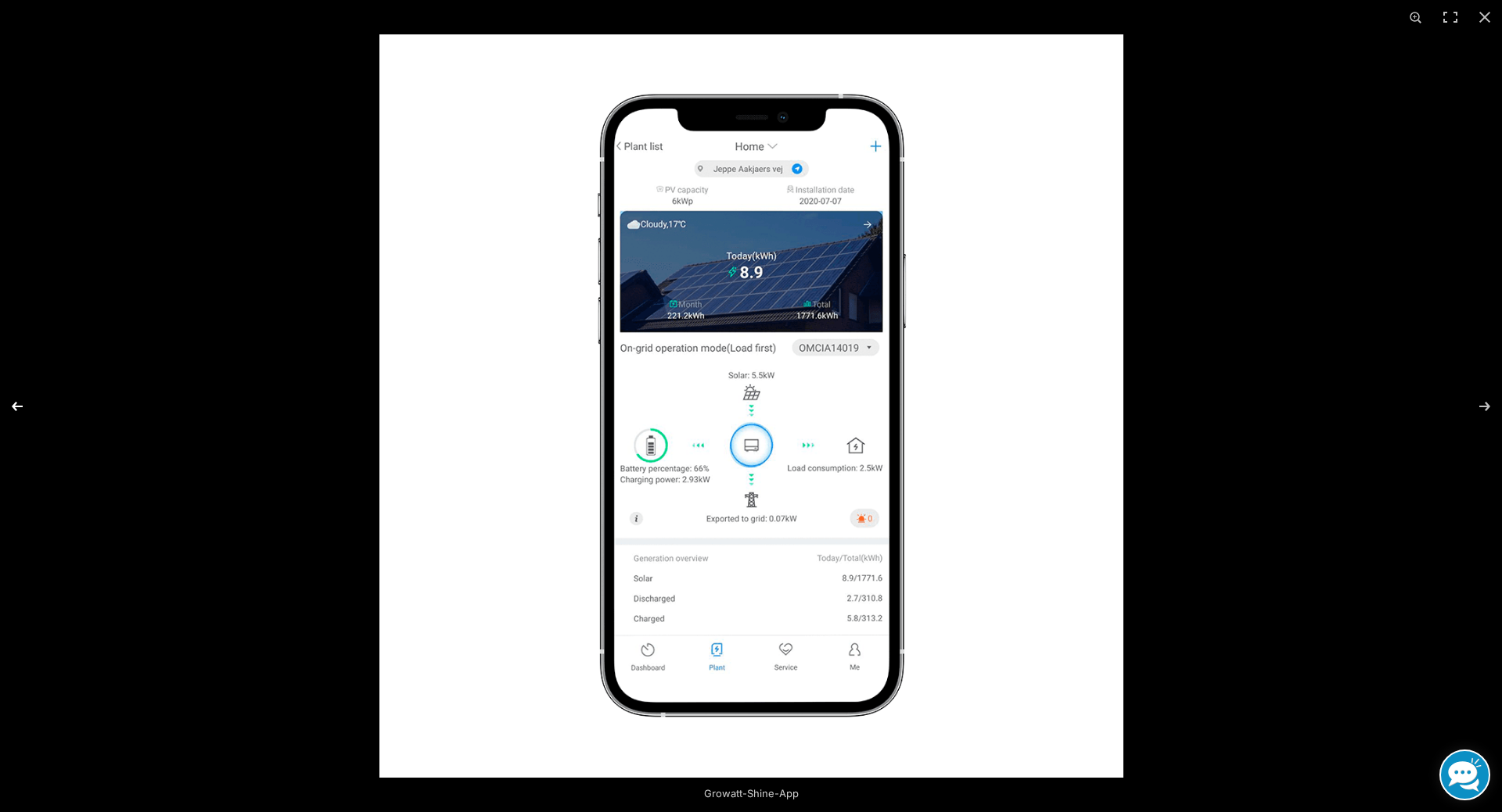
click at [14, 406] on button "Previous (arrow left)" at bounding box center [27, 406] width 55 height 78
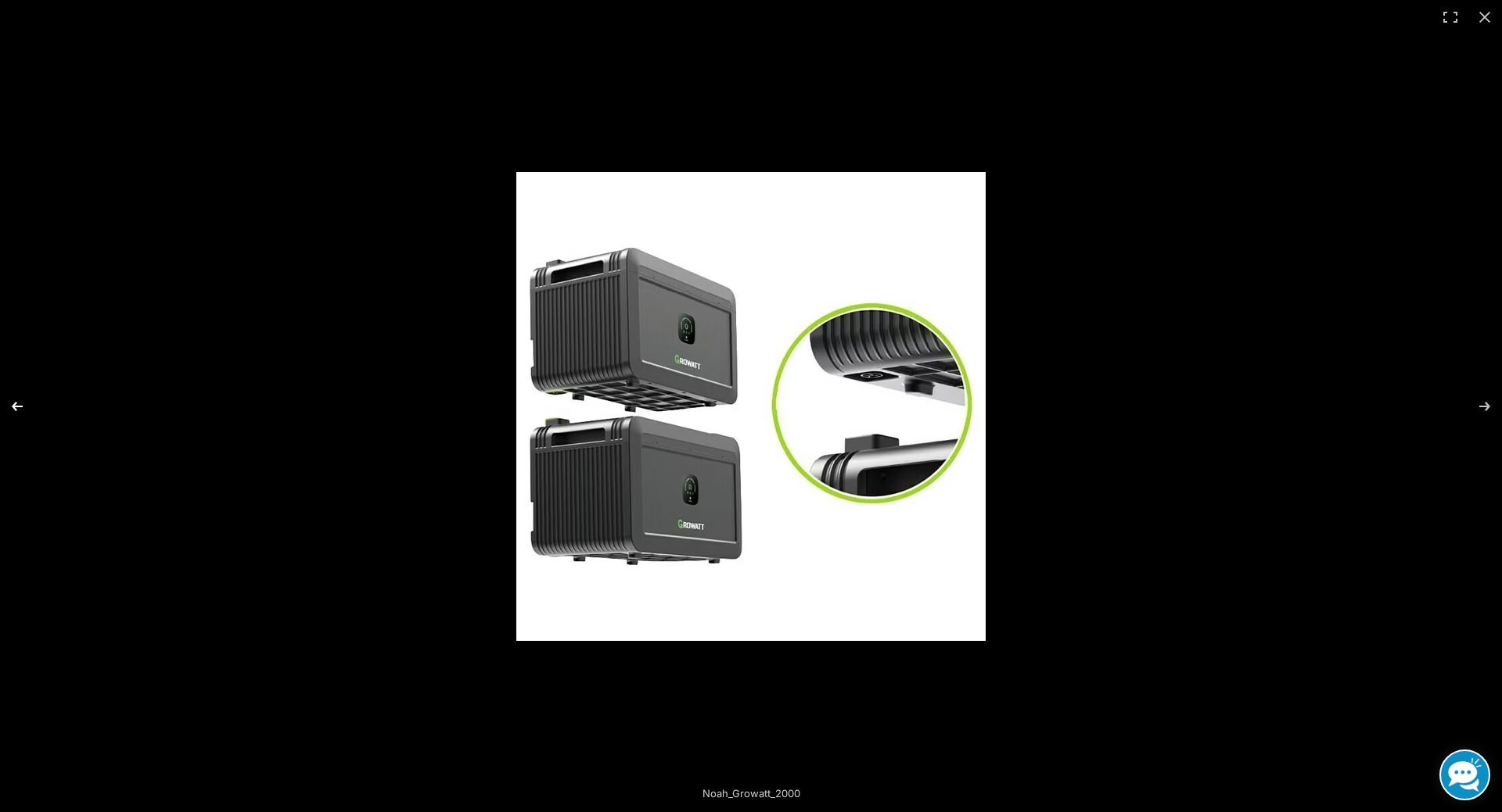
click at [14, 406] on button "Previous (arrow left)" at bounding box center [27, 406] width 55 height 78
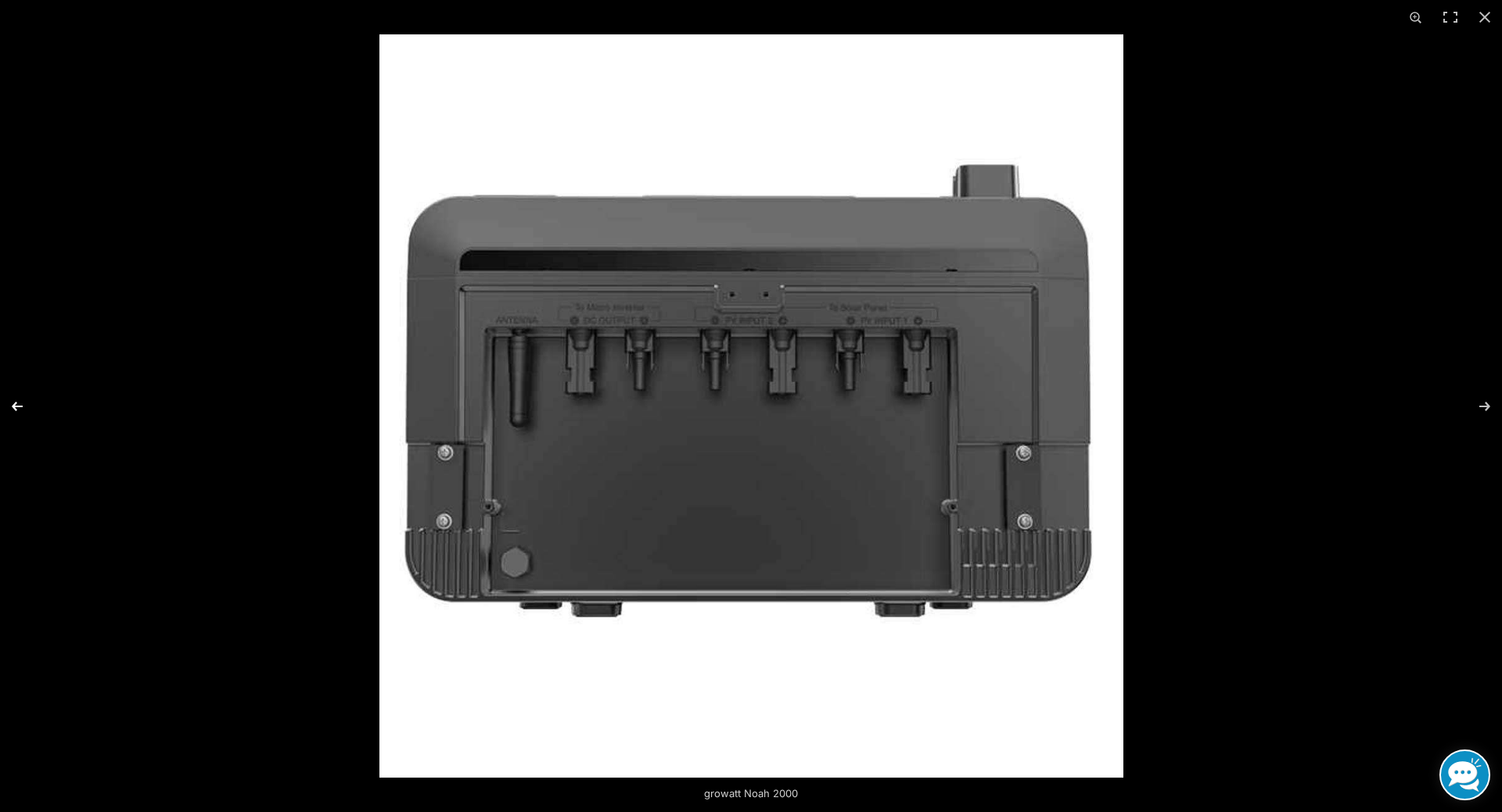
click at [18, 409] on button "Previous (arrow left)" at bounding box center [27, 406] width 55 height 78
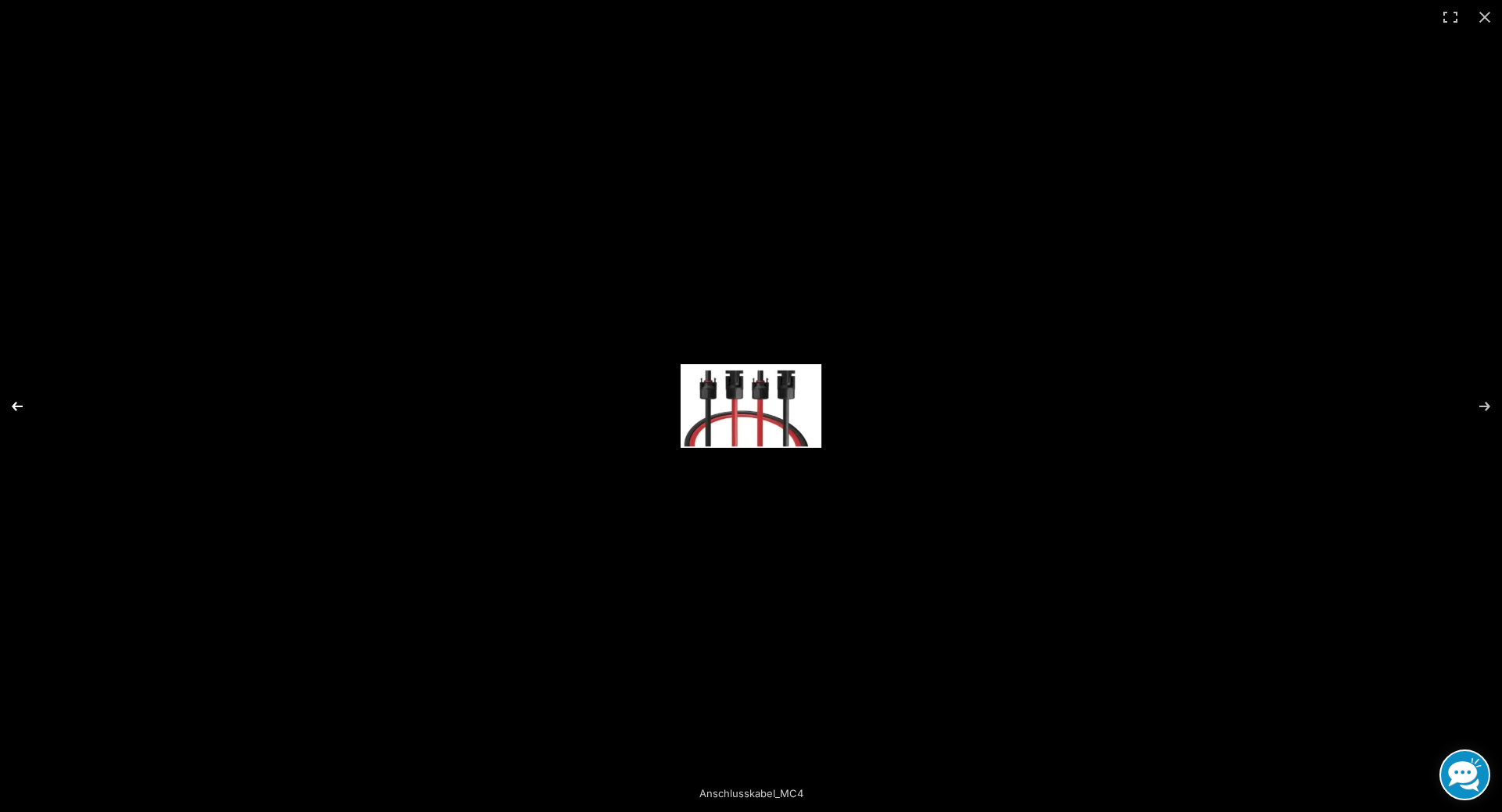
click at [16, 403] on button "Previous (arrow left)" at bounding box center [27, 406] width 55 height 78
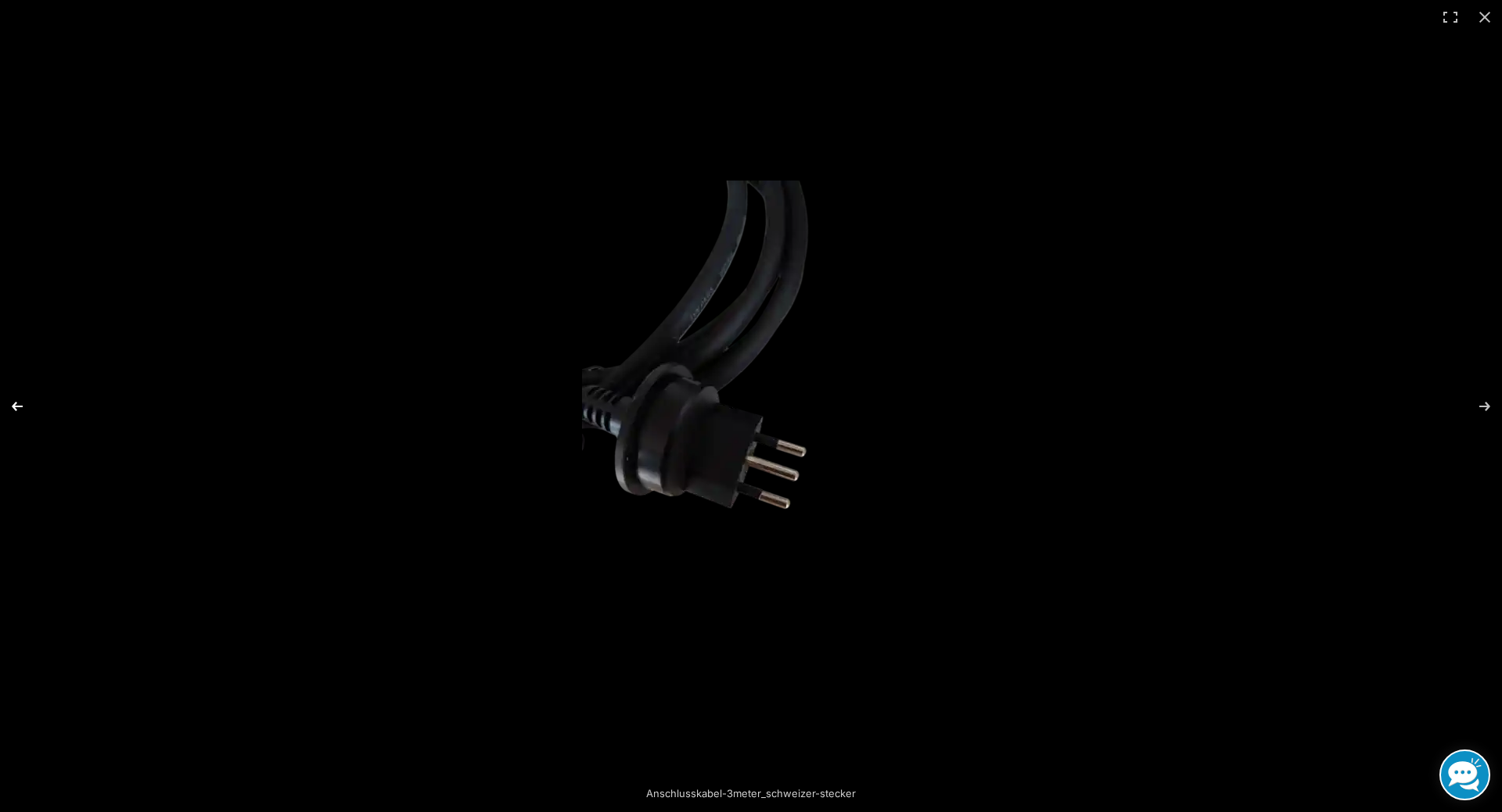
click at [16, 403] on button "Previous (arrow left)" at bounding box center [27, 406] width 55 height 78
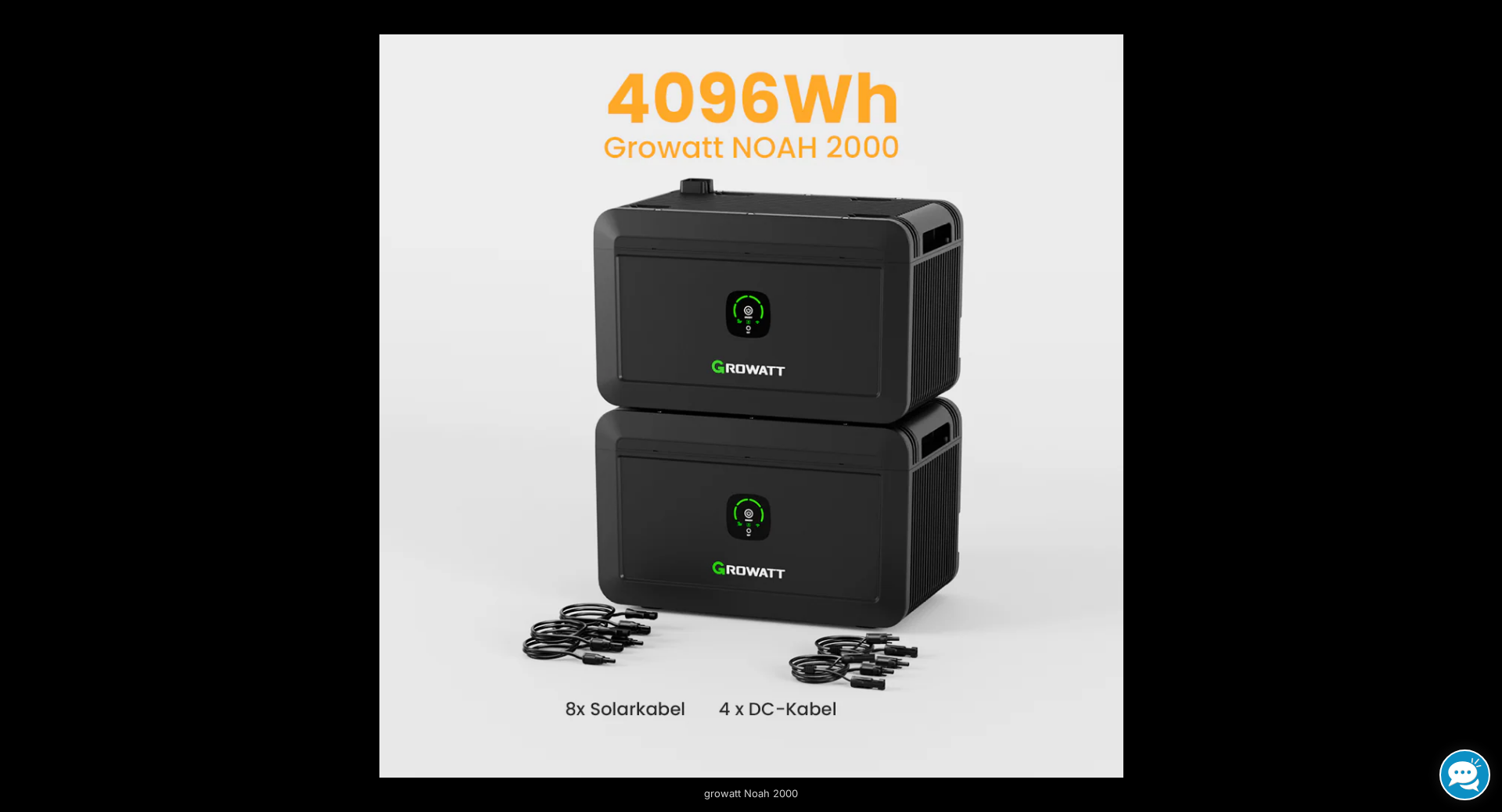
click at [16, 402] on button "Previous (arrow left)" at bounding box center [27, 406] width 55 height 78
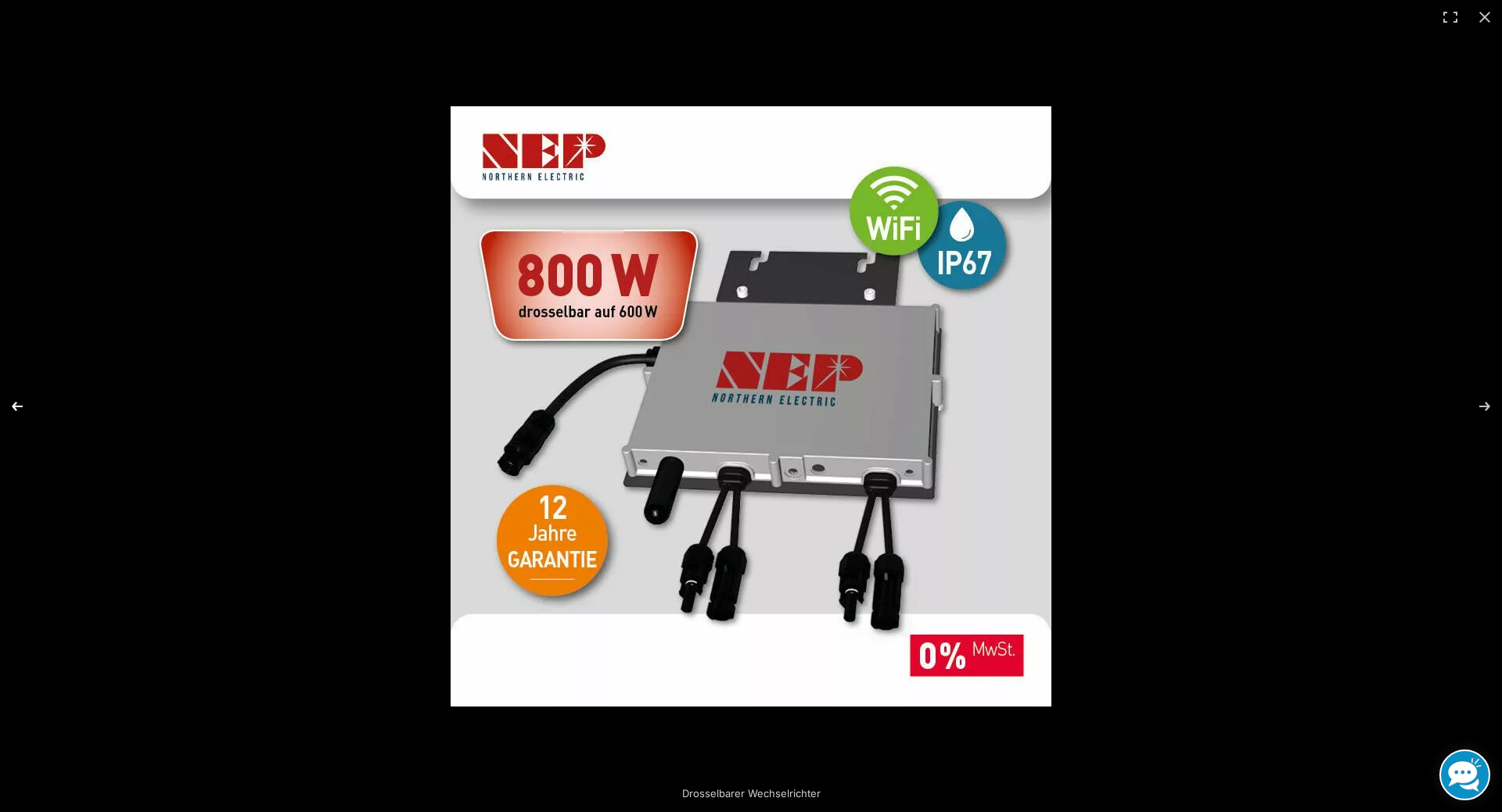
click at [20, 411] on button "Previous (arrow left)" at bounding box center [27, 406] width 55 height 78
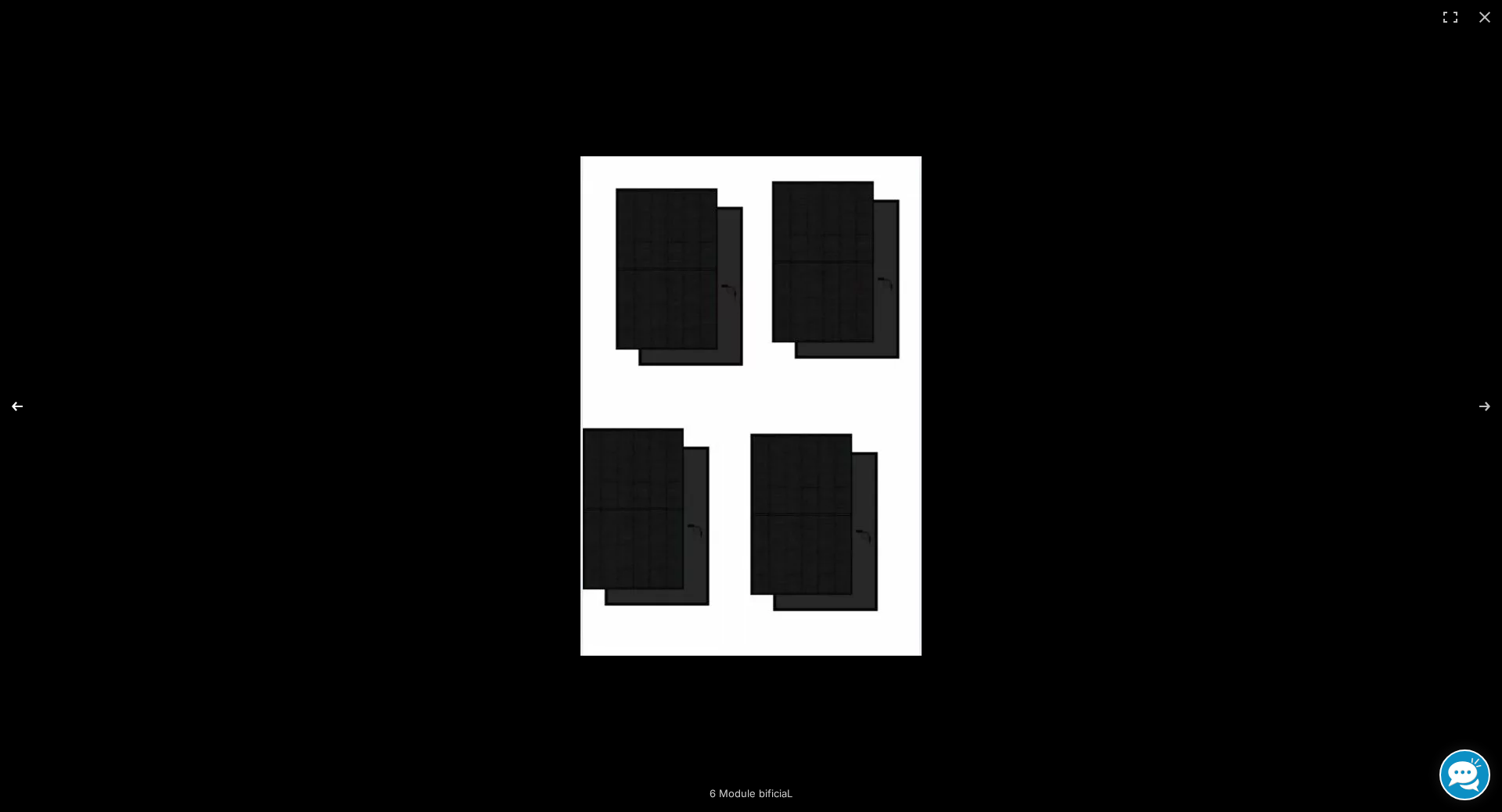
click at [21, 411] on button "Previous (arrow left)" at bounding box center [27, 406] width 55 height 78
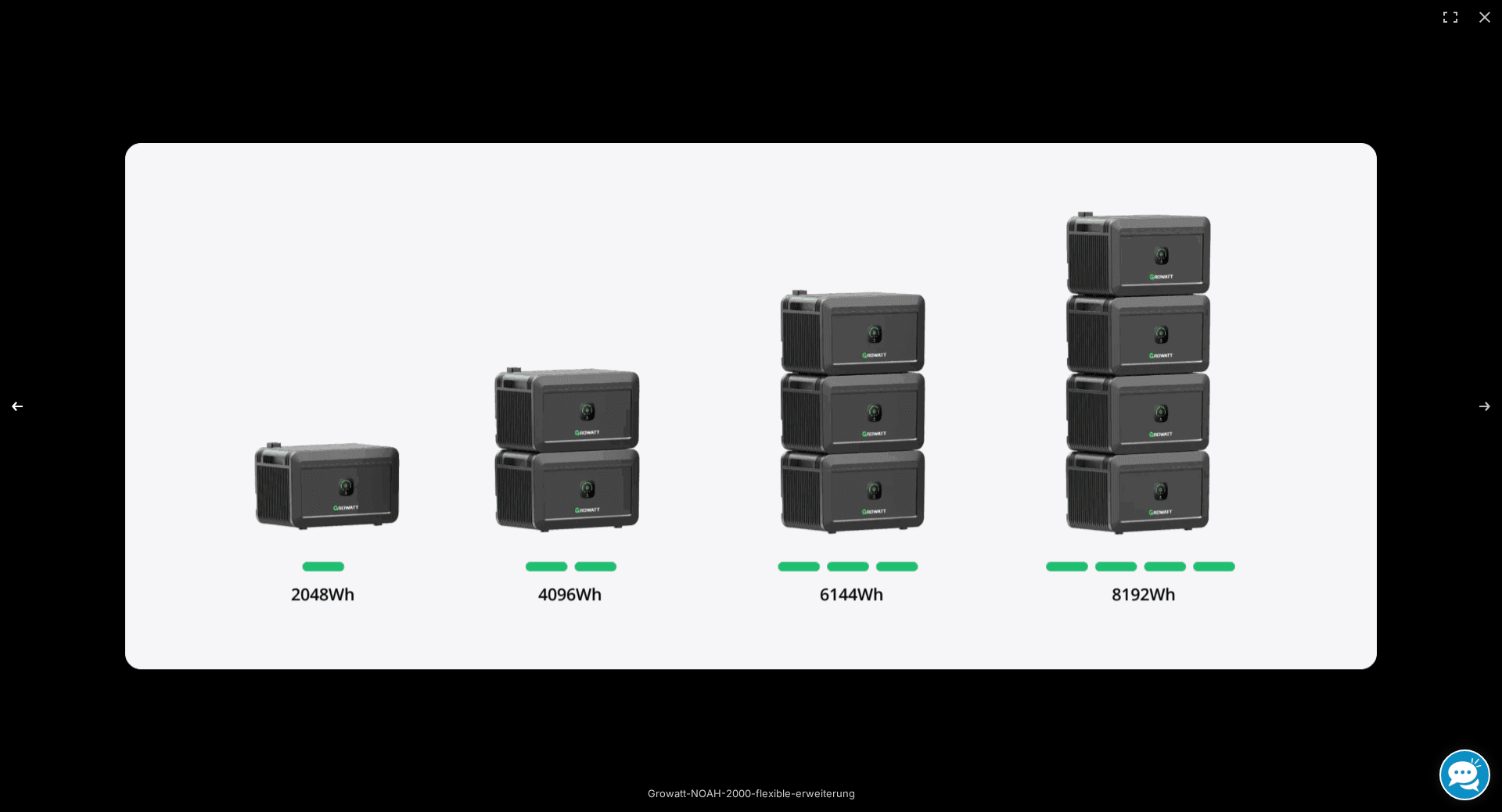
click at [21, 408] on button "Previous (arrow left)" at bounding box center [27, 406] width 55 height 78
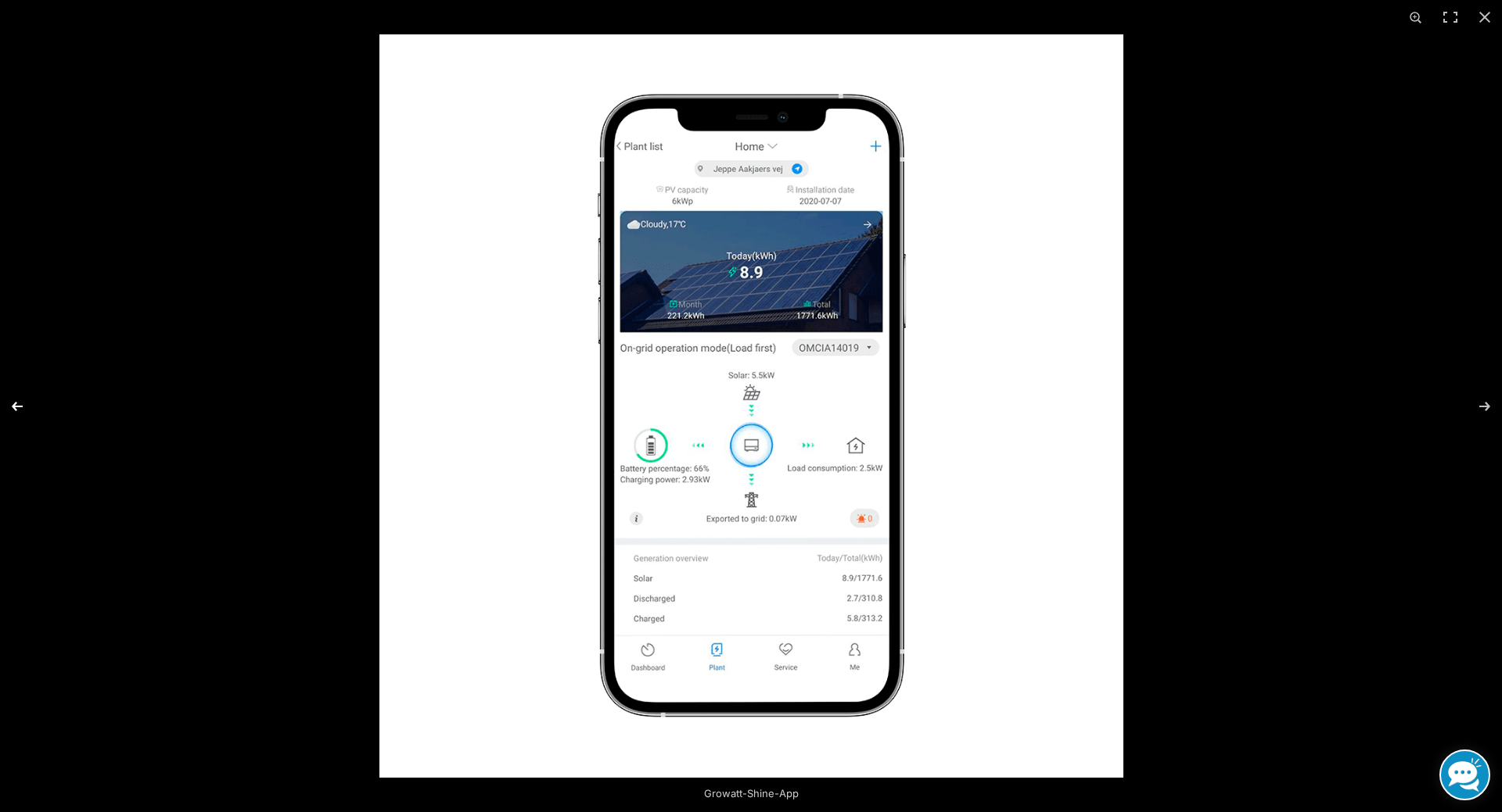
click at [21, 408] on button "Previous (arrow left)" at bounding box center [27, 406] width 55 height 78
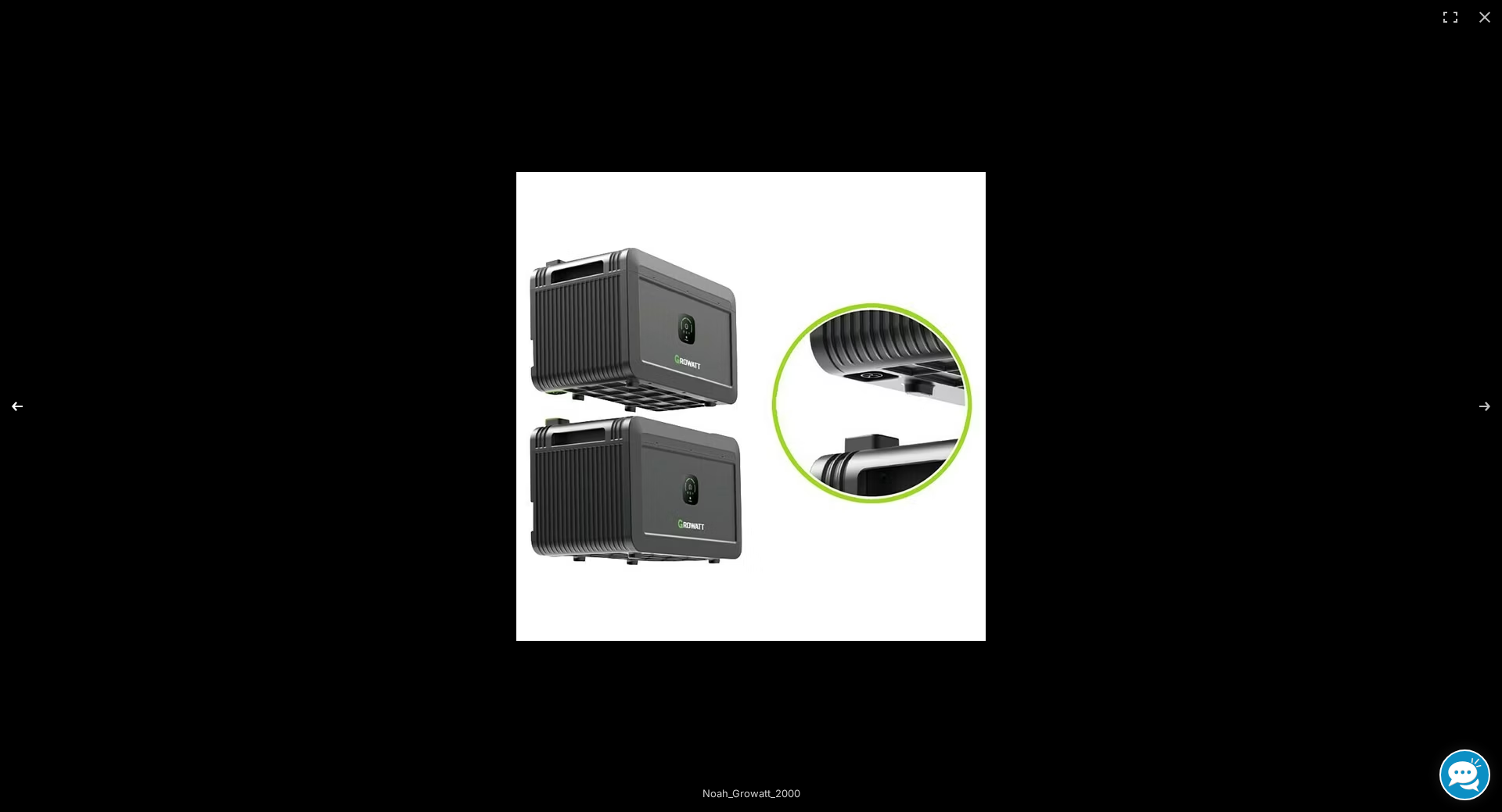
click at [21, 406] on button "Previous (arrow left)" at bounding box center [27, 406] width 55 height 78
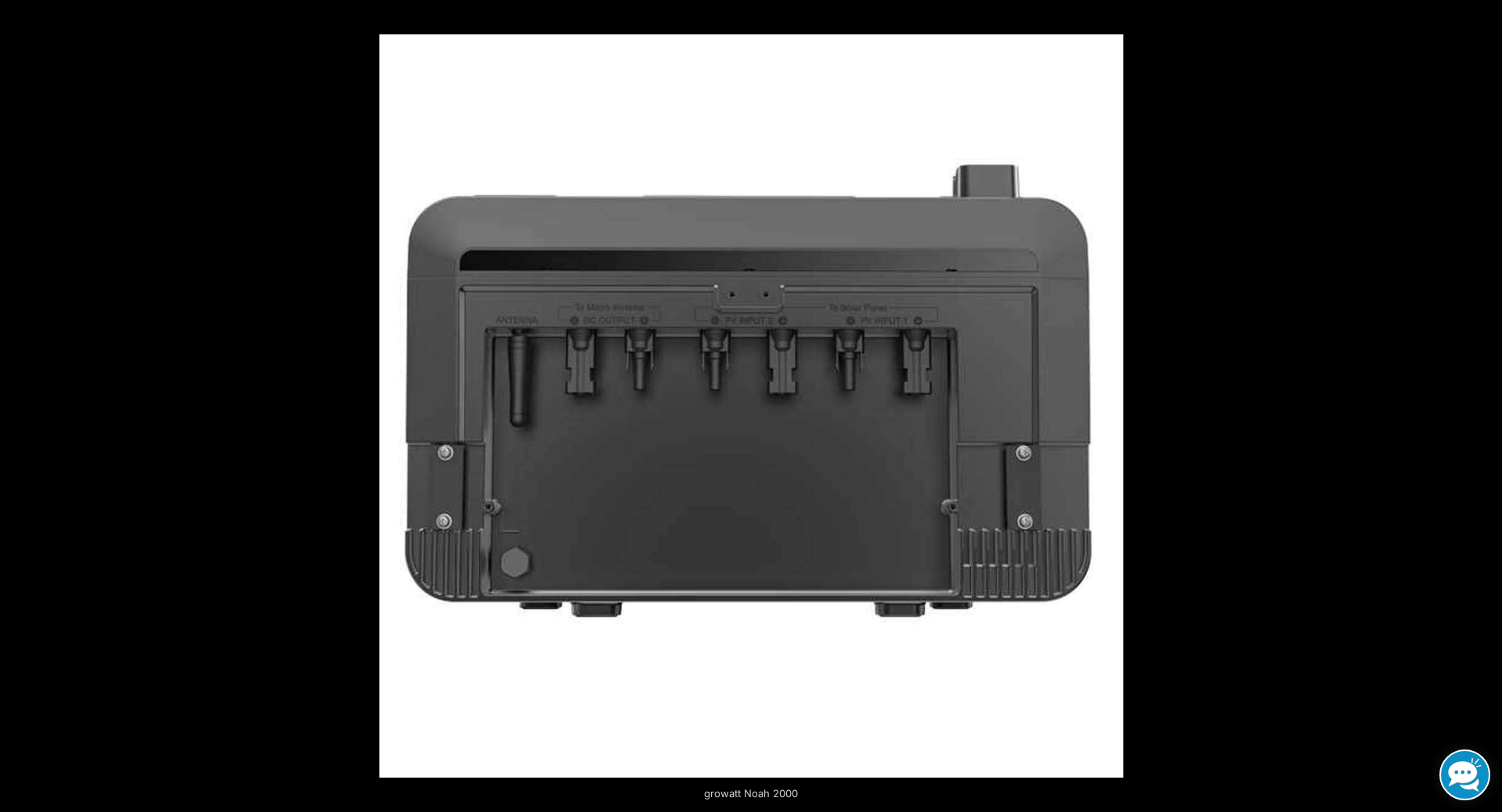
click at [21, 406] on button "Previous (arrow left)" at bounding box center [27, 406] width 55 height 78
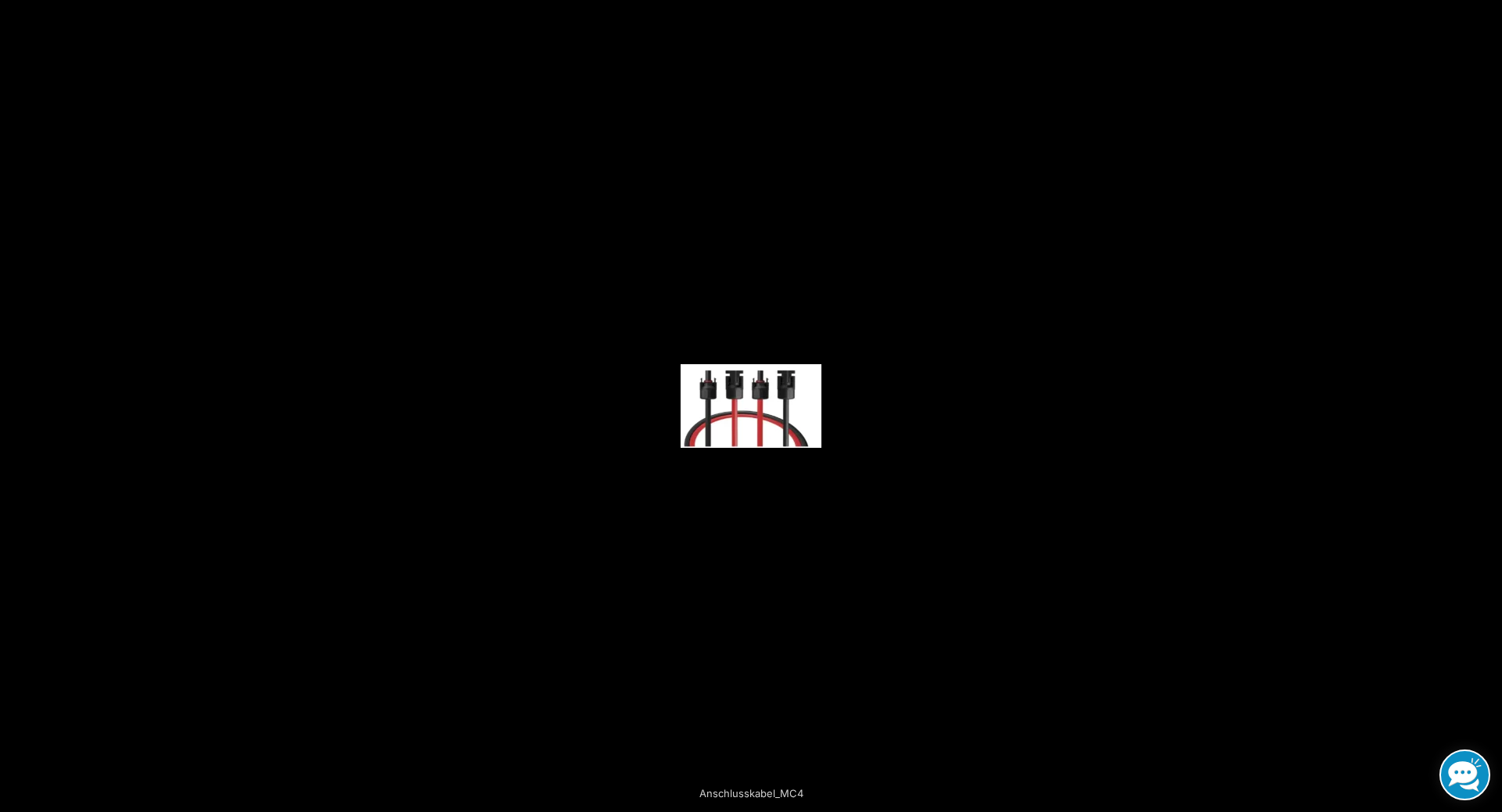
click at [21, 406] on button "Previous (arrow left)" at bounding box center [27, 406] width 55 height 78
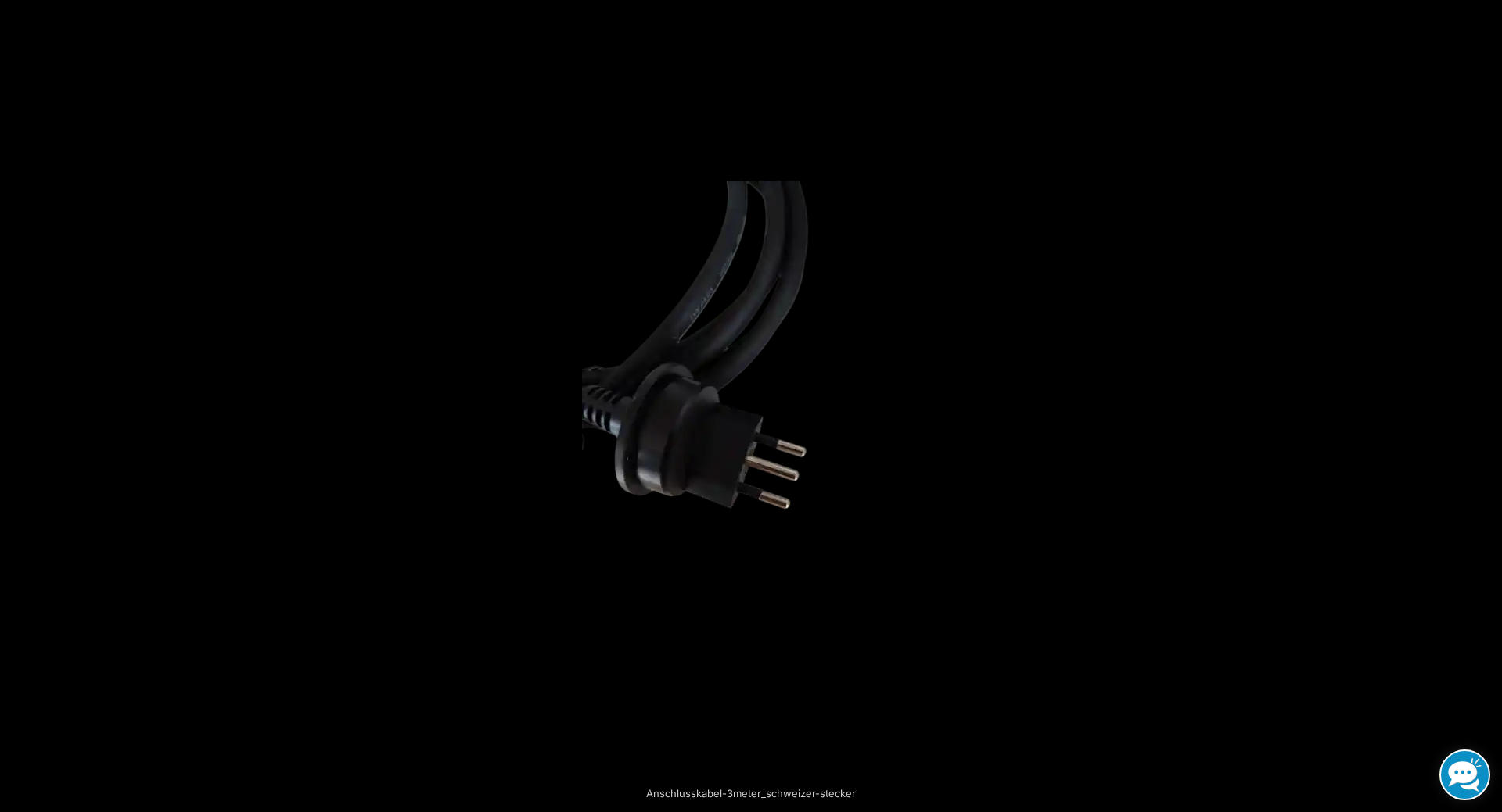
click at [21, 406] on button "Previous (arrow left)" at bounding box center [27, 406] width 55 height 78
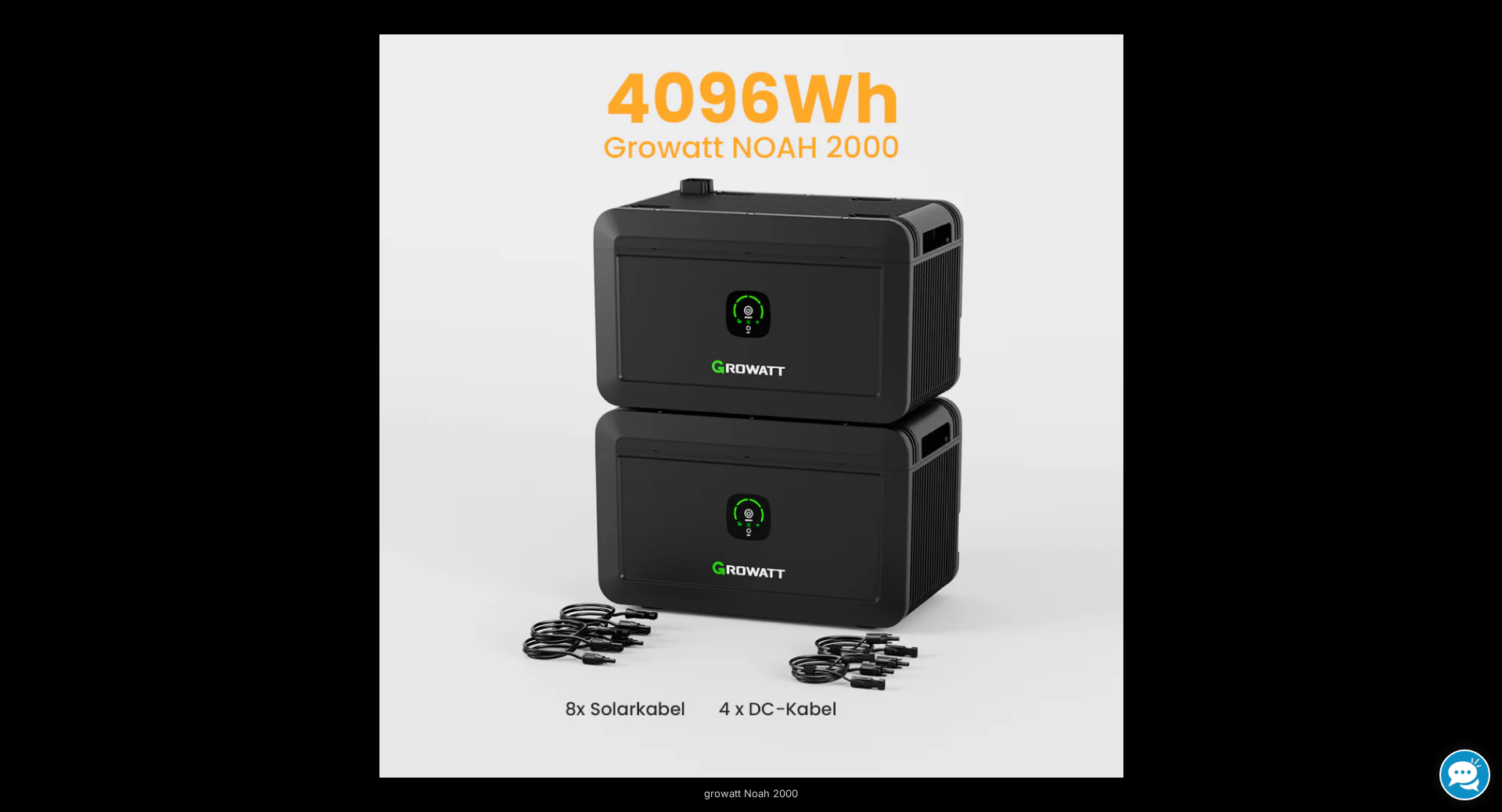
click at [21, 406] on button "Previous (arrow left)" at bounding box center [27, 406] width 55 height 78
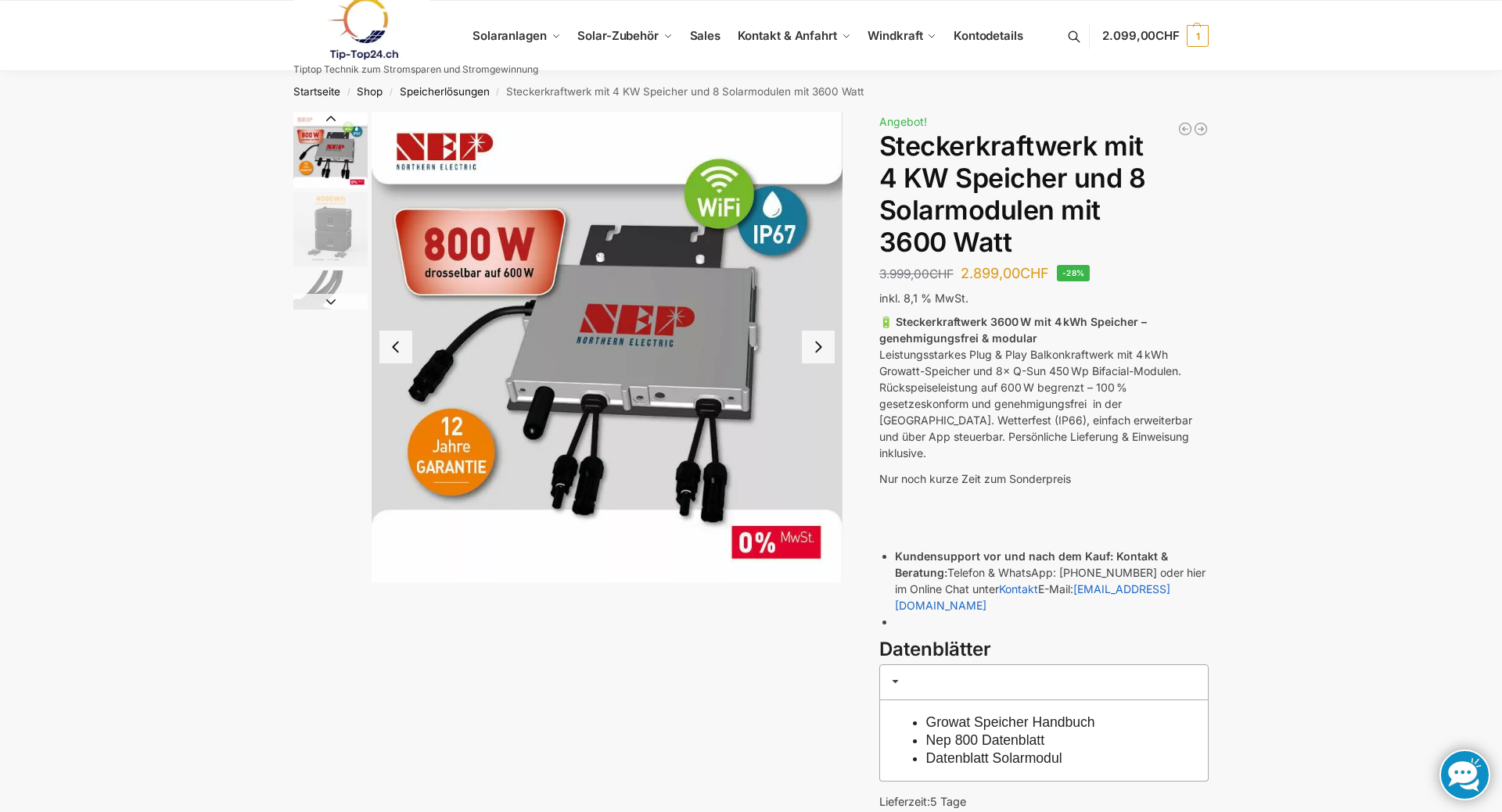
scroll to position [319, 0]
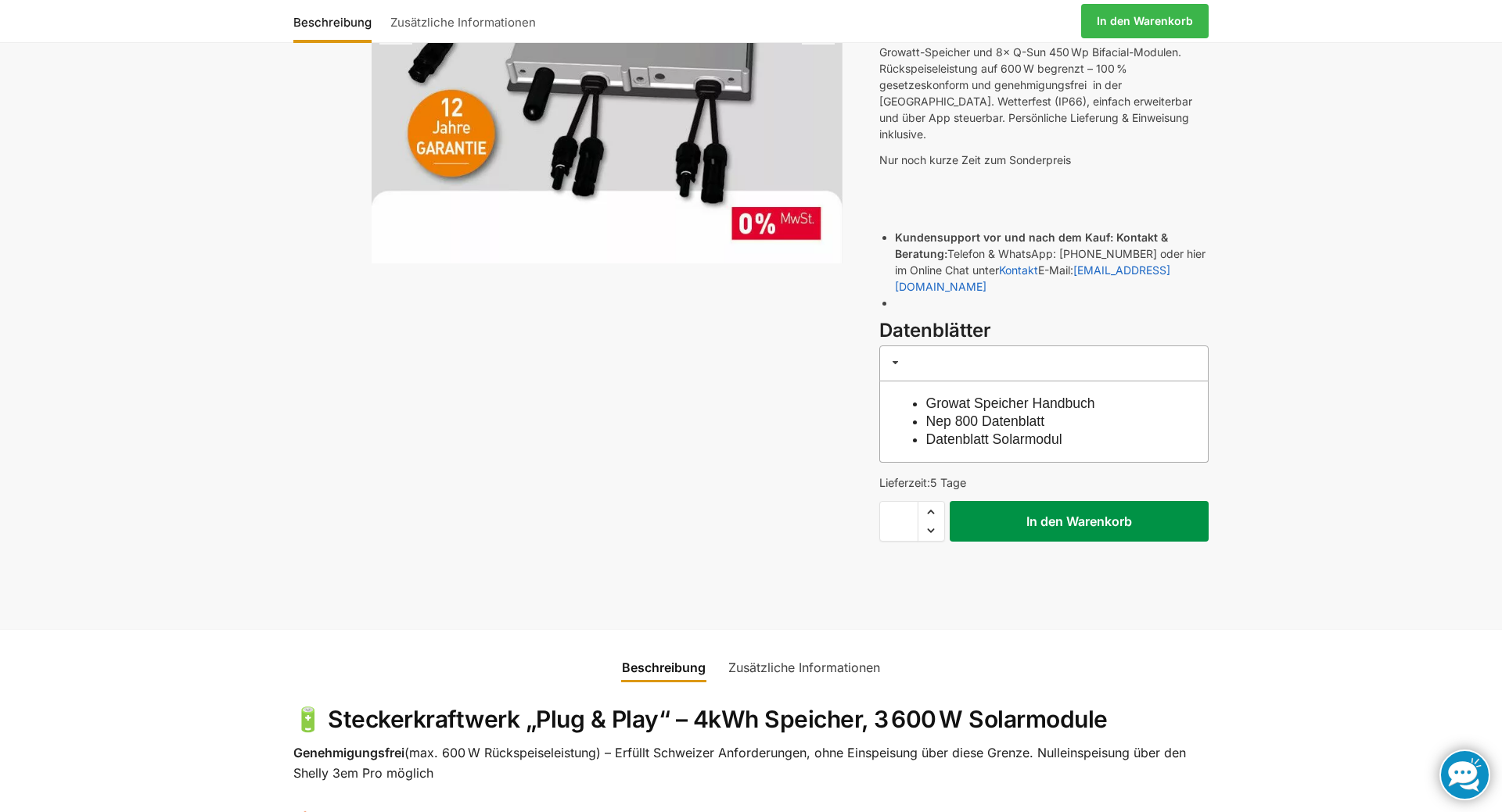
click at [1032, 501] on button "In den Warenkorb" at bounding box center [1079, 521] width 259 height 40
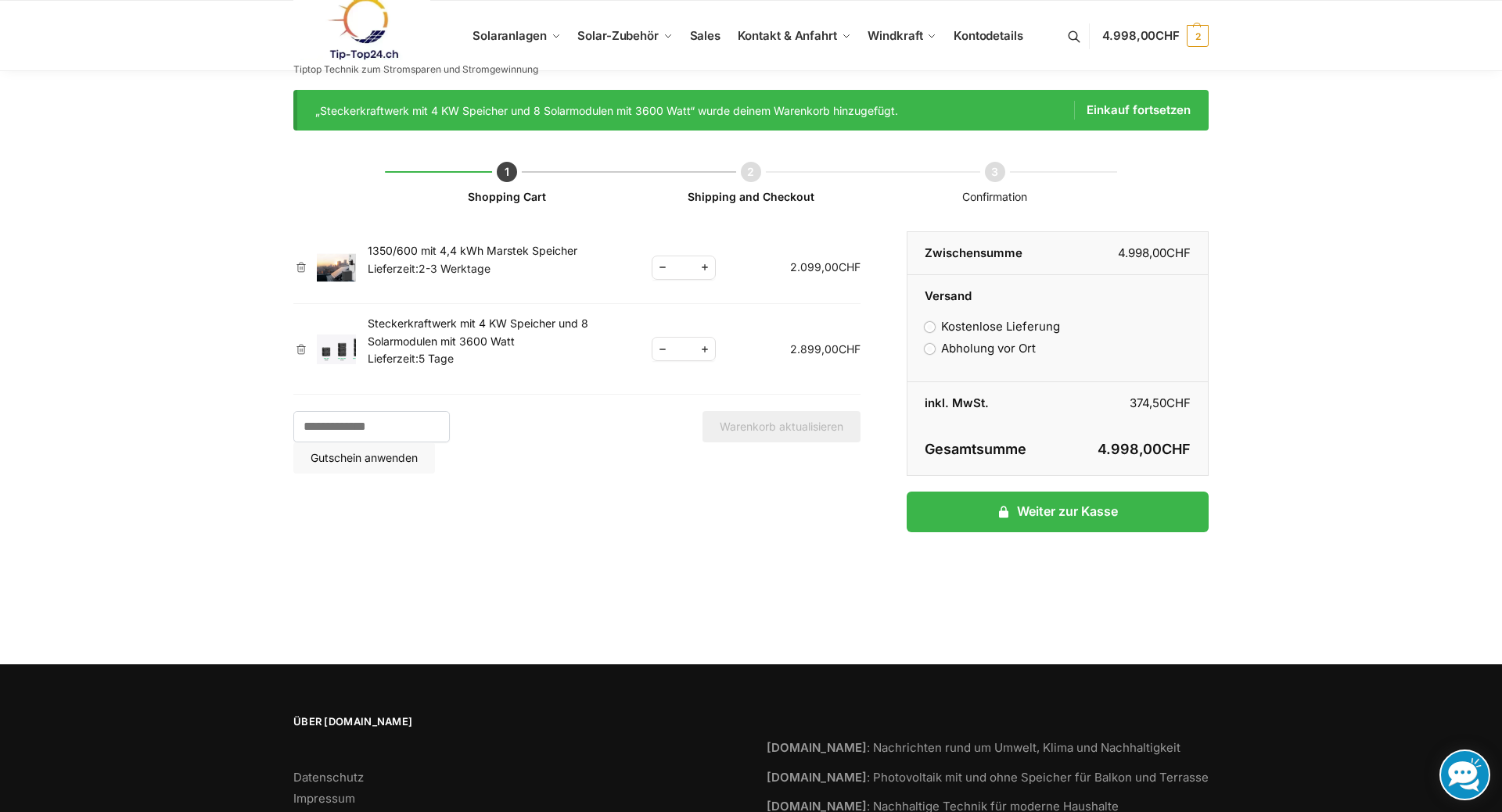
click at [298, 347] on link "×" at bounding box center [301, 348] width 15 height 11
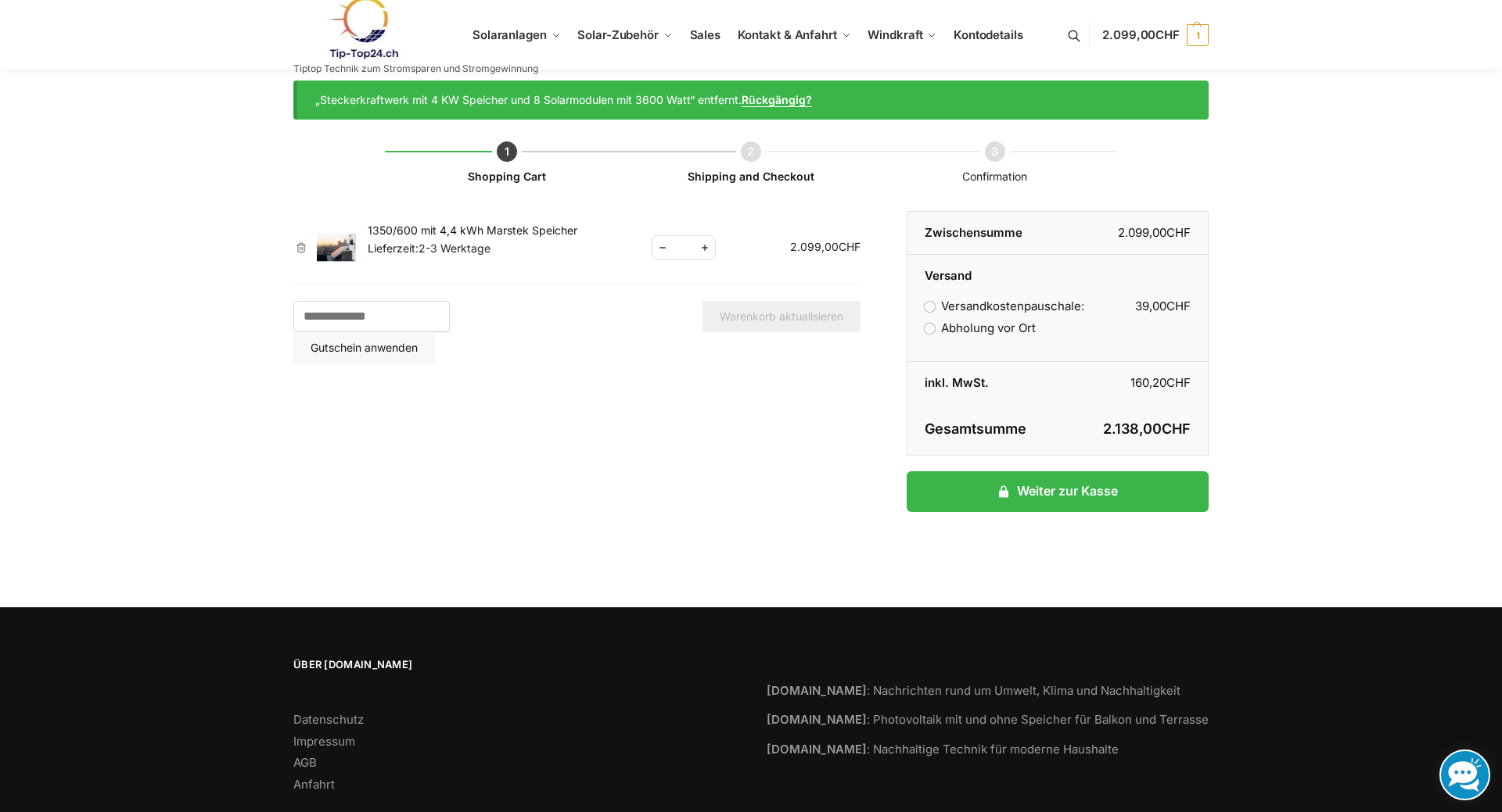
scroll to position [18, 0]
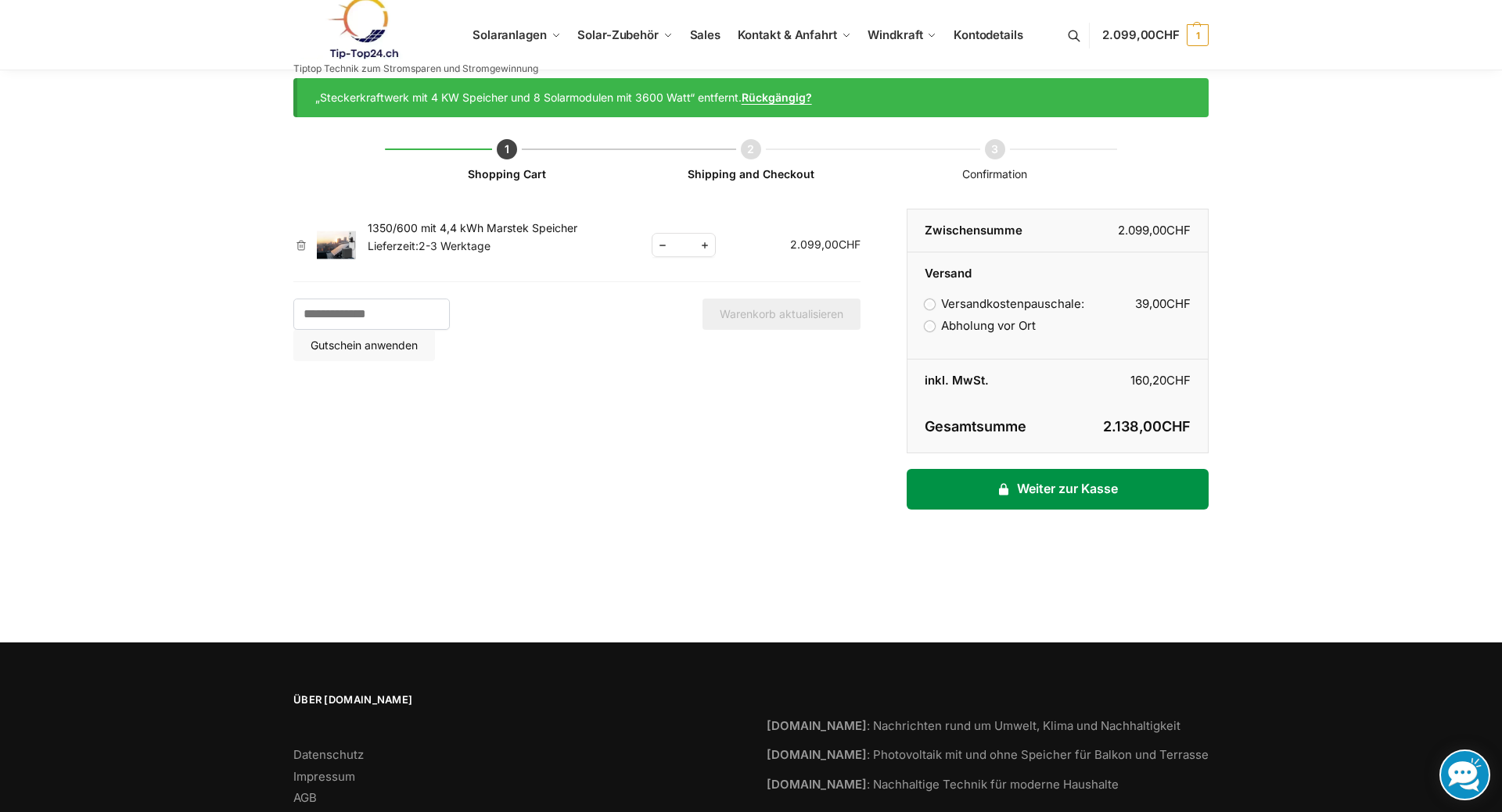
click at [1067, 490] on link "Weiter zur Kasse" at bounding box center [1057, 490] width 302 height 40
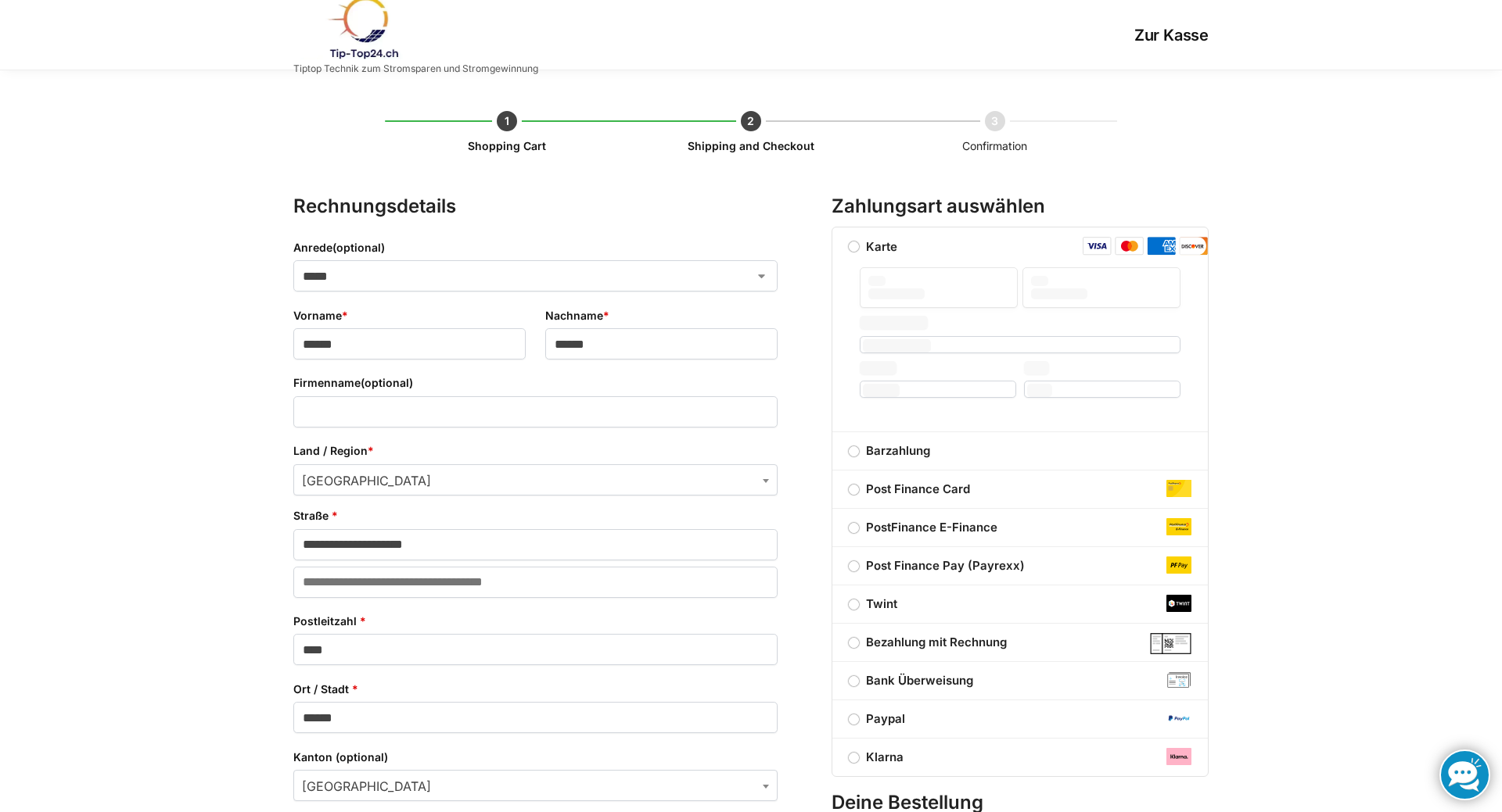
select select "**"
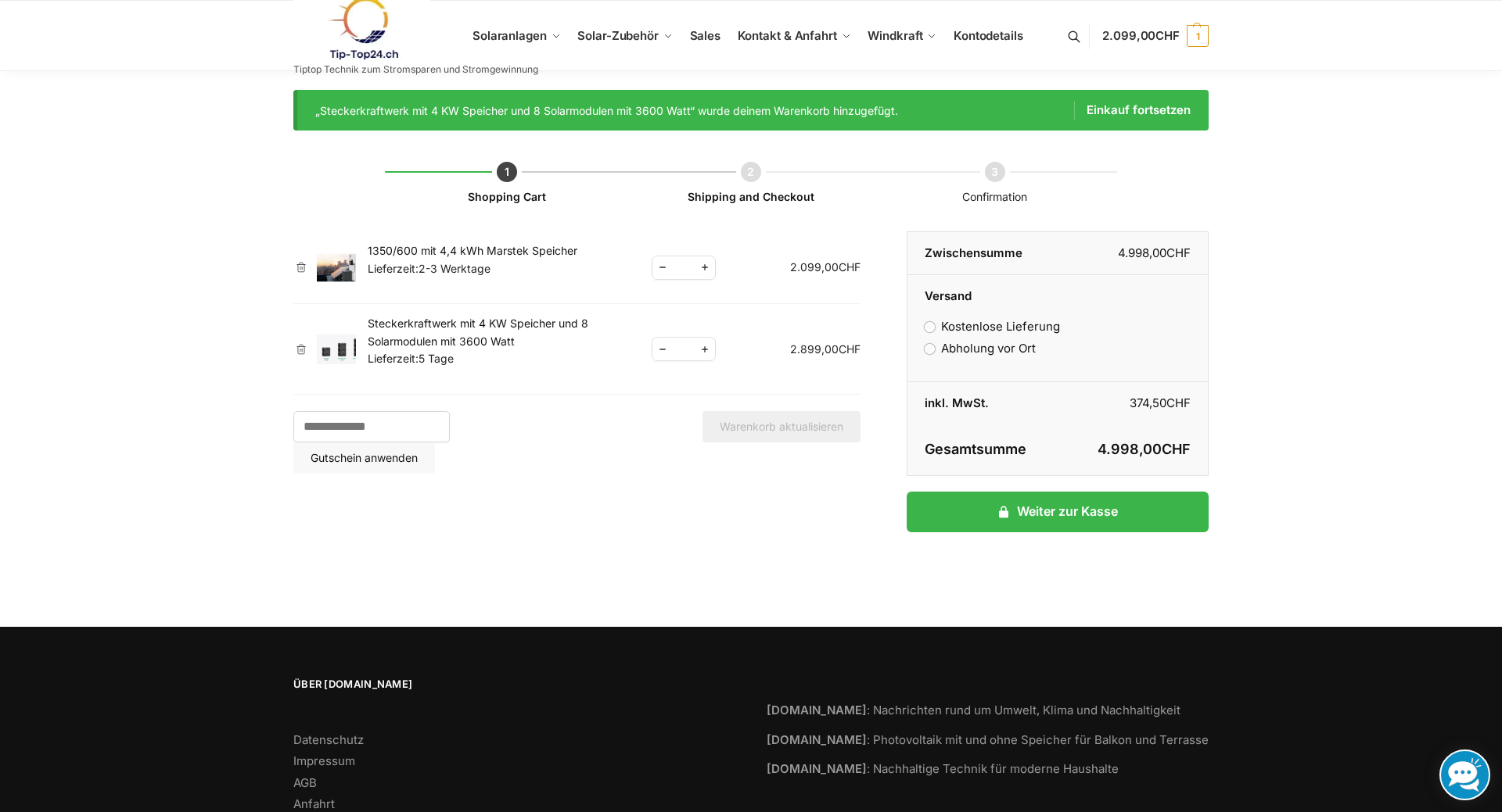
scroll to position [18, 0]
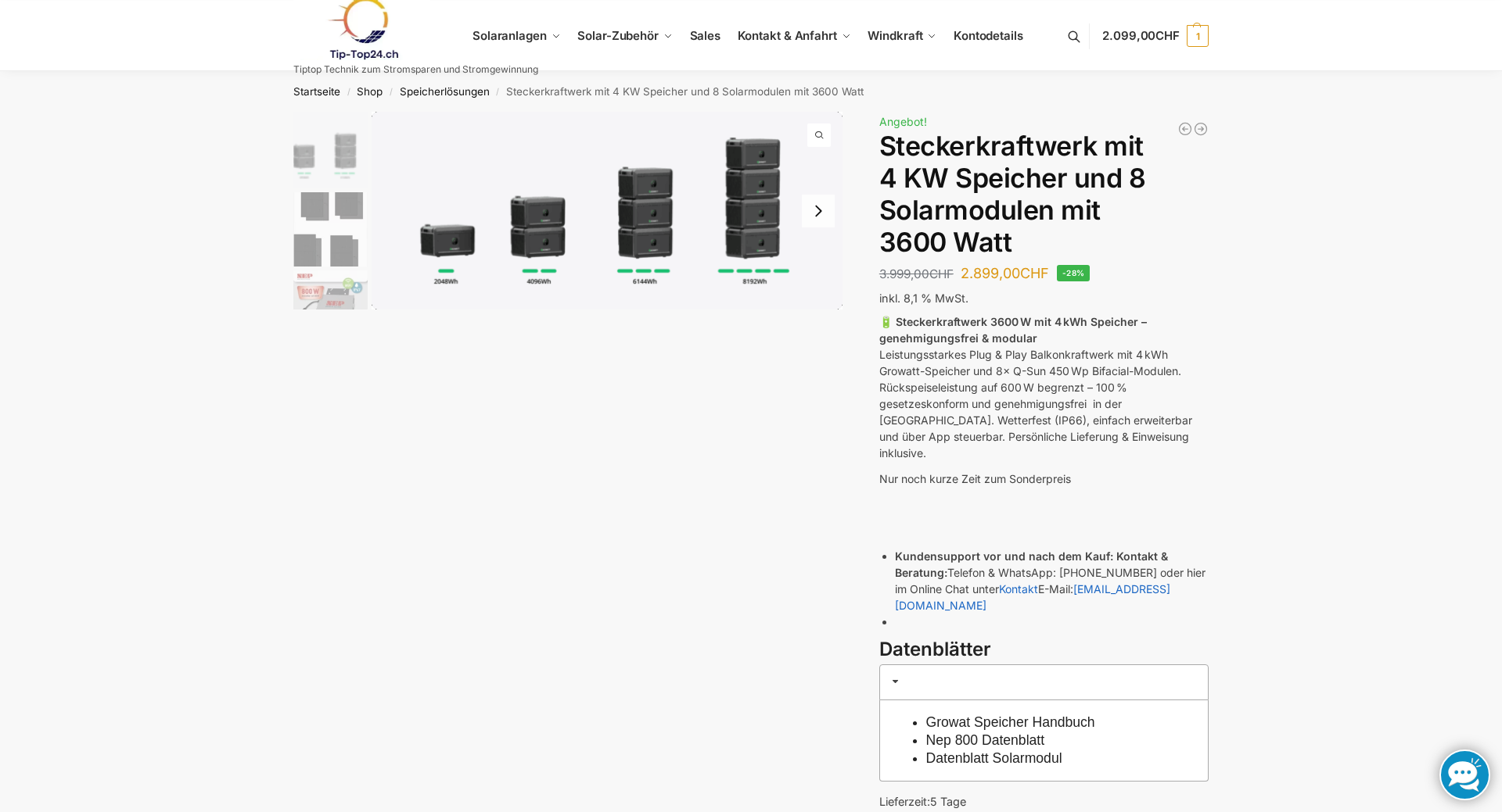
scroll to position [319, 0]
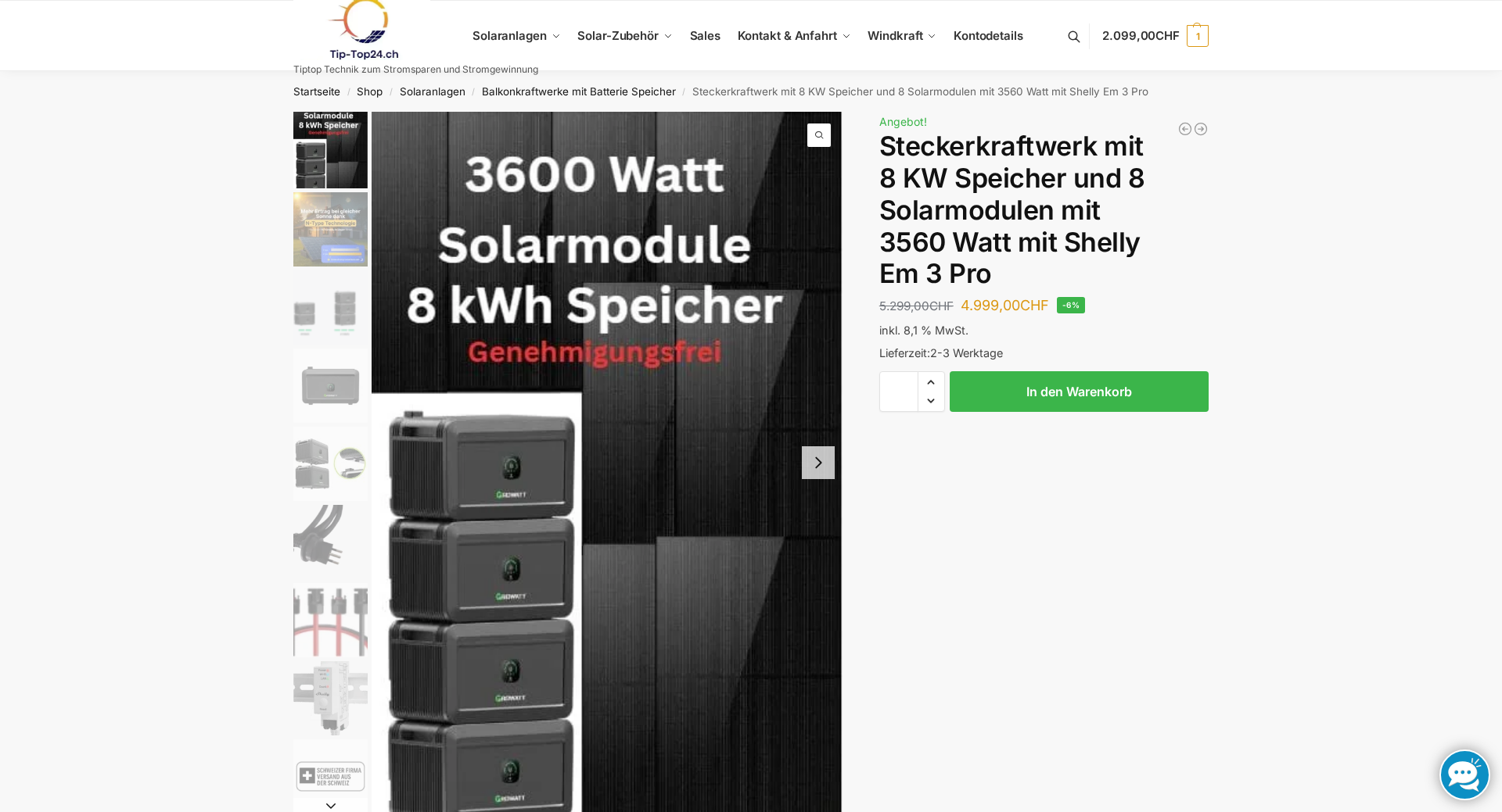
click at [522, 33] on link at bounding box center [415, 29] width 245 height 63
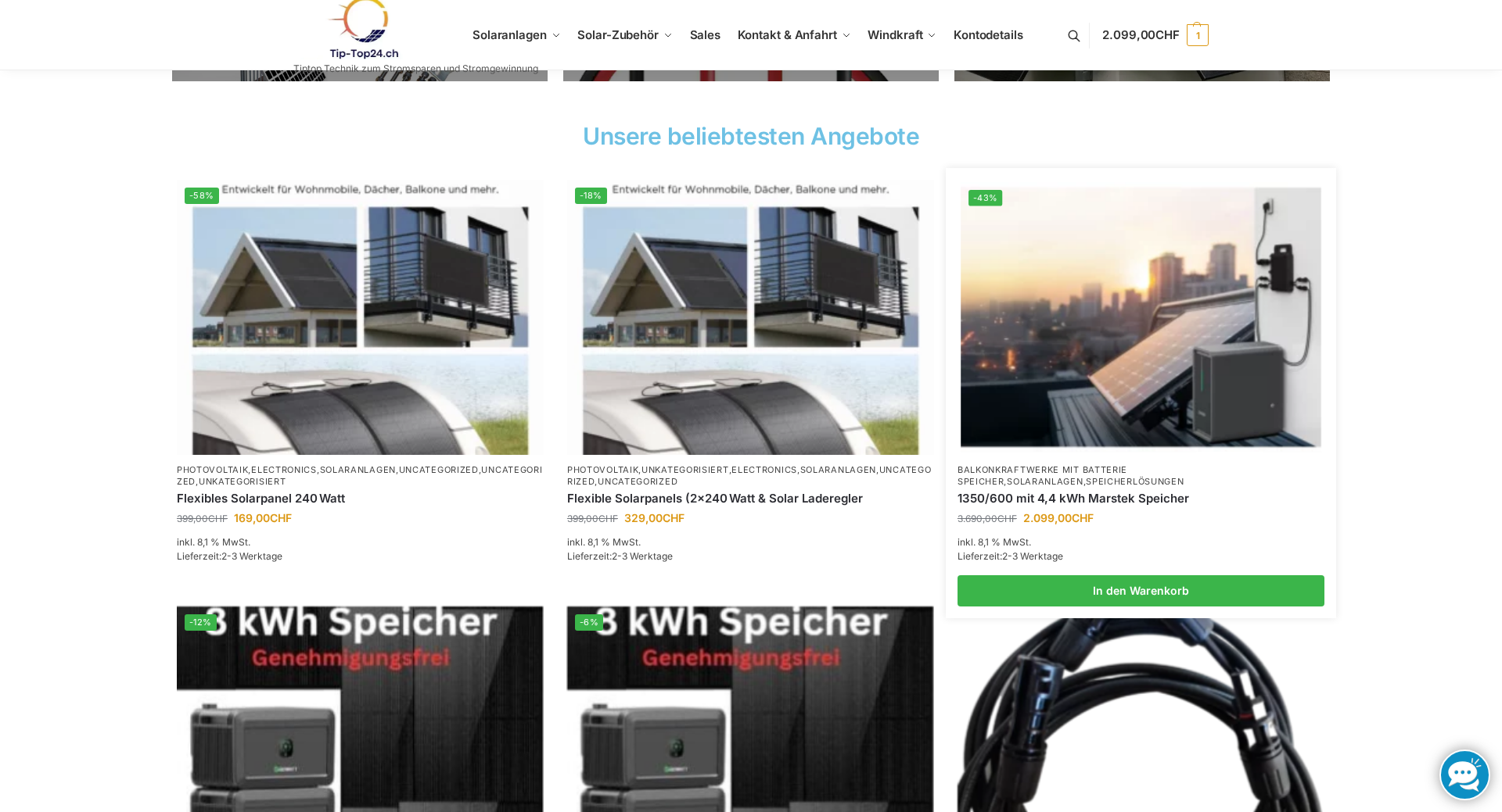
scroll to position [559, 0]
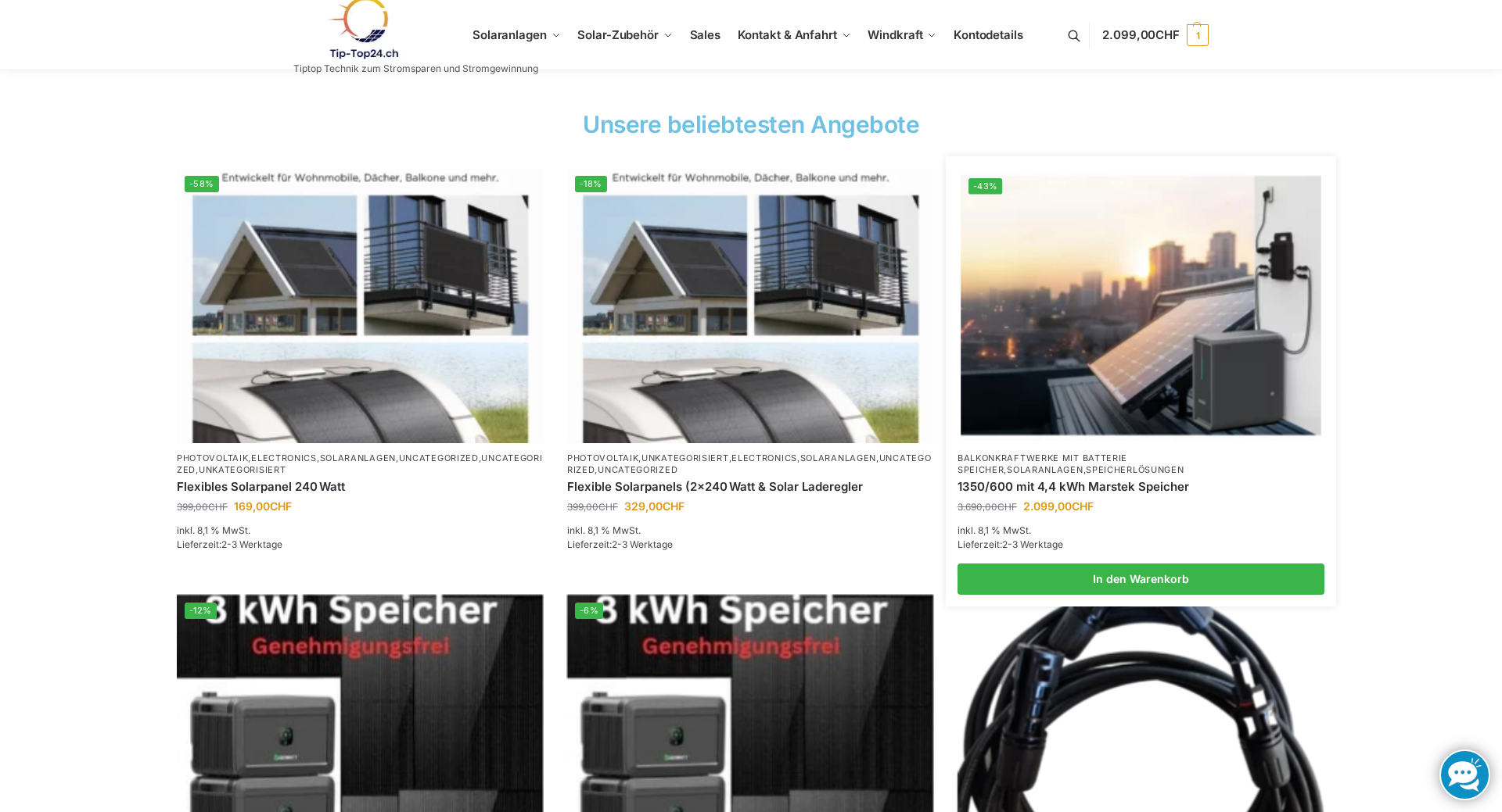
click at [1181, 357] on img at bounding box center [1140, 305] width 360 height 270
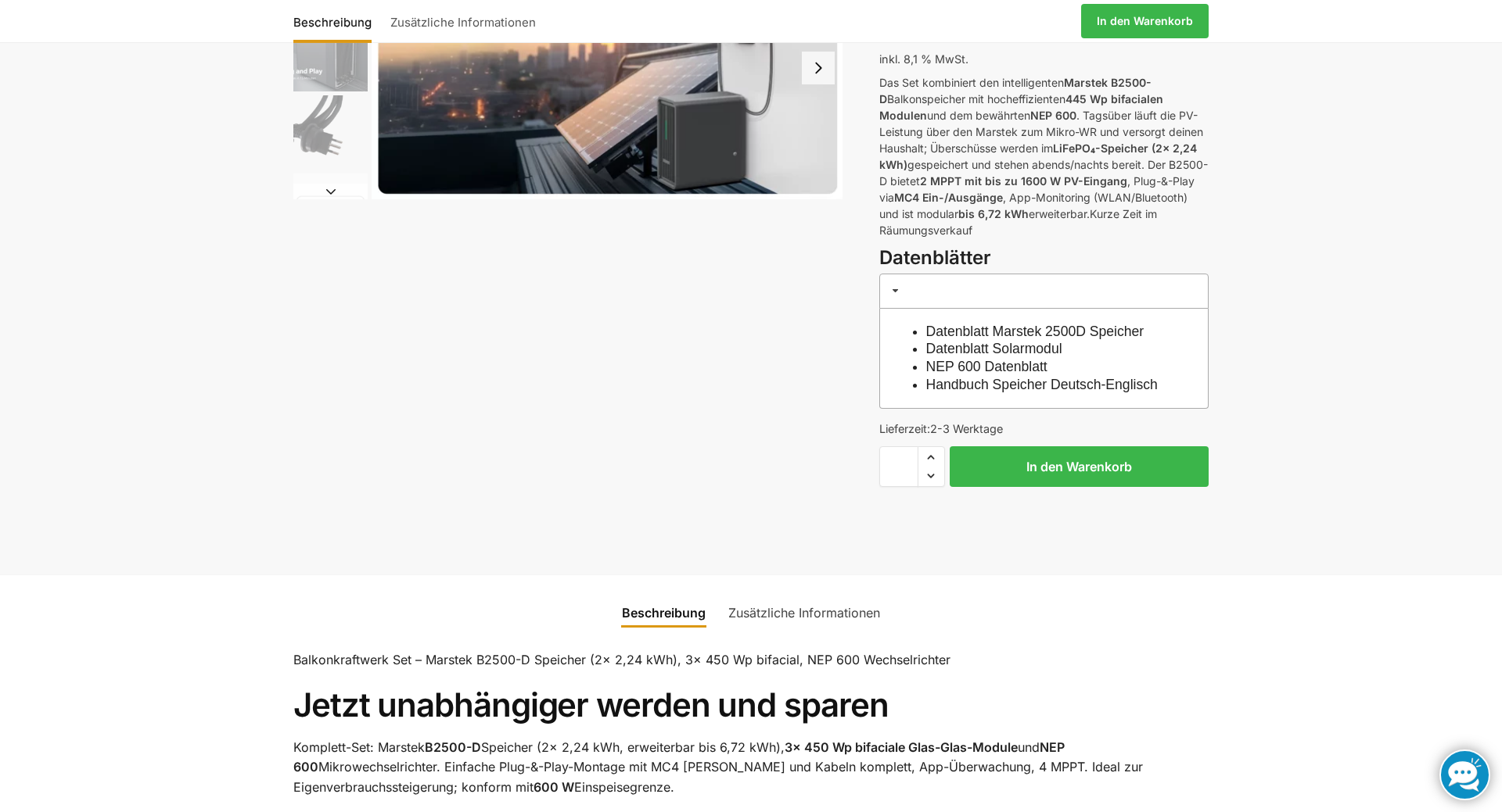
scroll to position [159, 0]
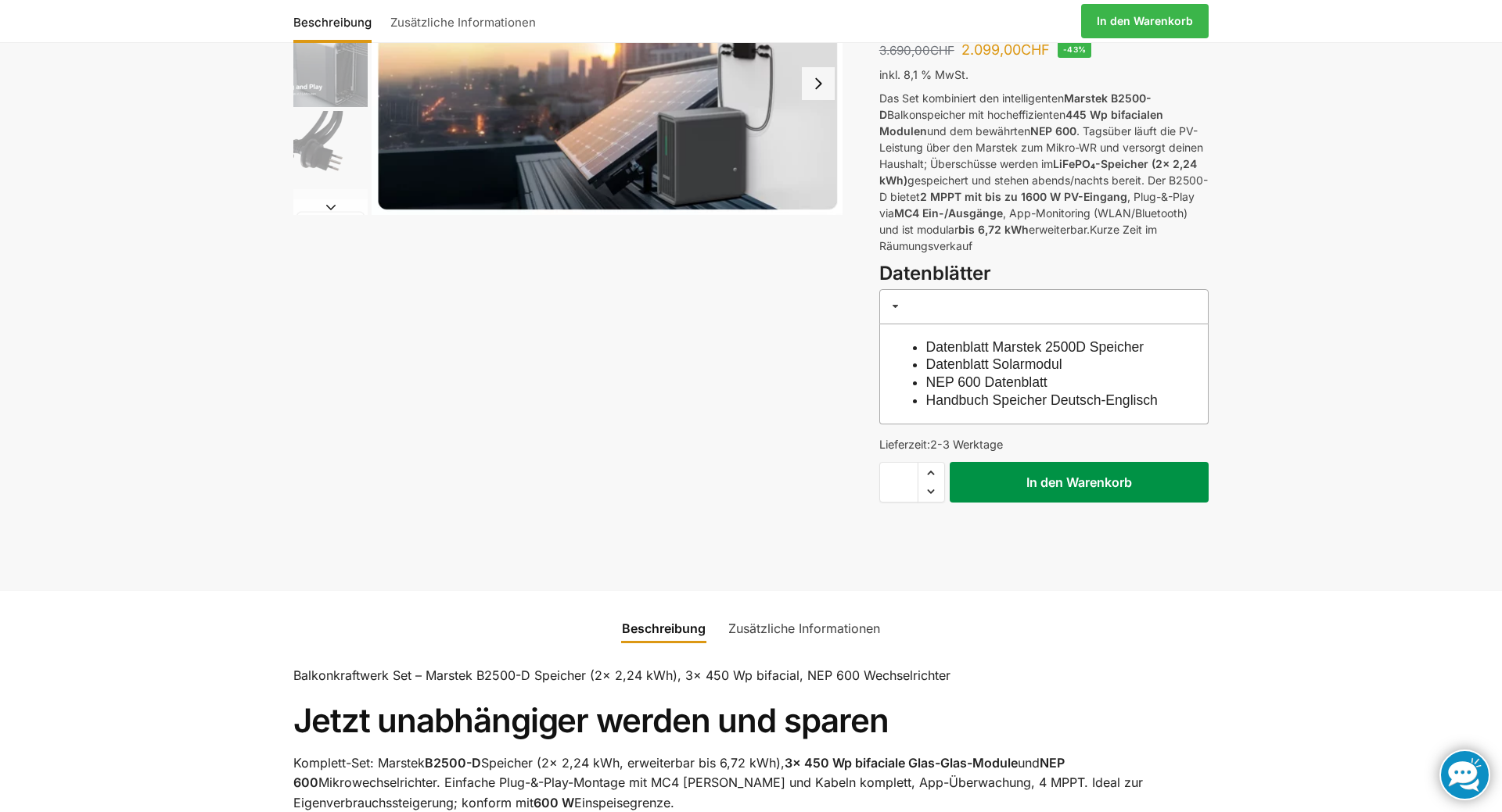
click at [1088, 493] on button "In den Warenkorb" at bounding box center [1079, 482] width 259 height 40
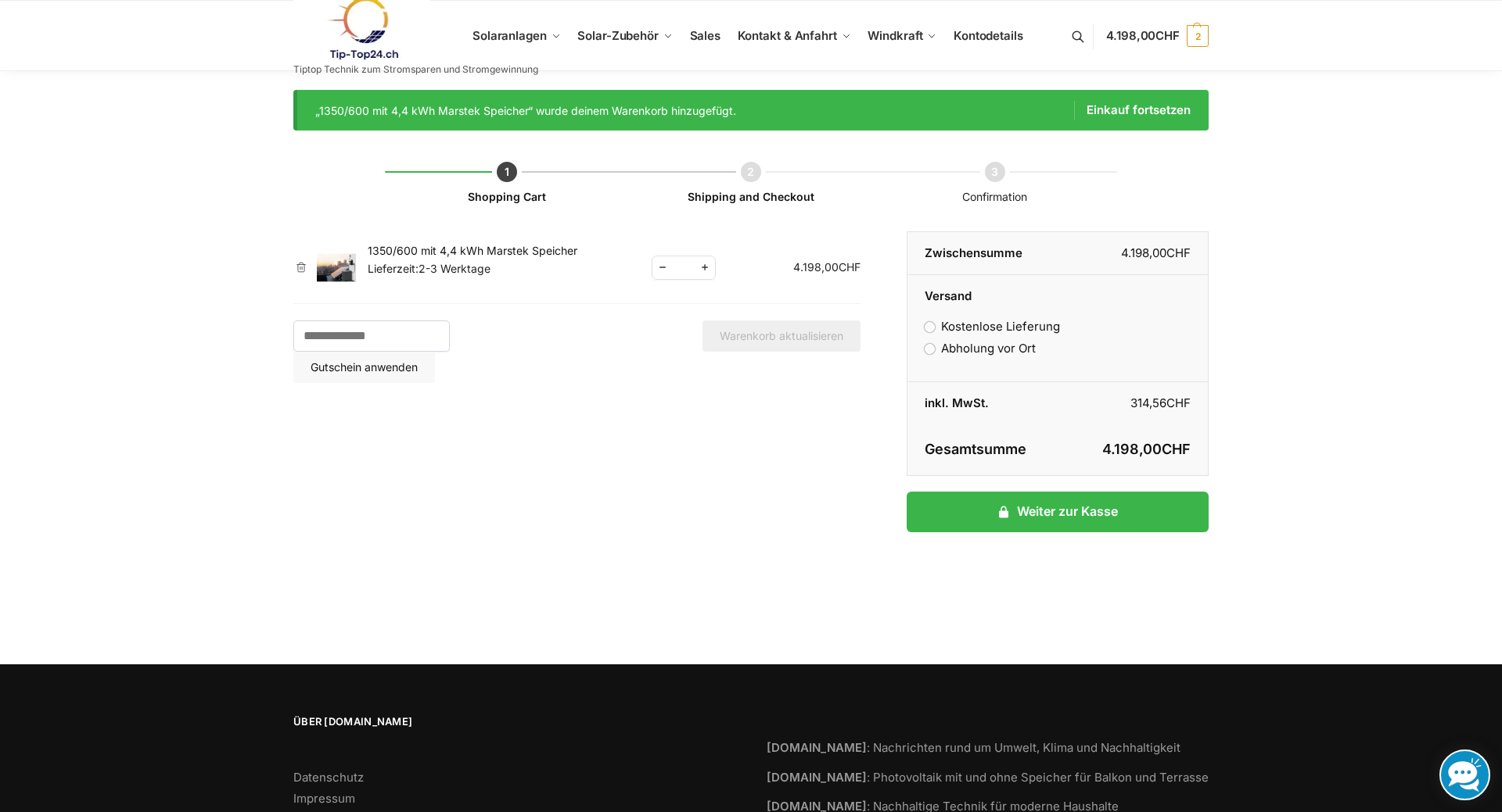
drag, startPoint x: 659, startPoint y: 266, endPoint x: 708, endPoint y: 403, distance: 145.5
click at [708, 403] on div "Shopping Cart Shipping and Checkout Confirmation Artikel entfernen Vorschaubild…" at bounding box center [750, 378] width 915 height 496
click at [665, 270] on span "Reduce quantity" at bounding box center [662, 268] width 20 height 19
type input "*"
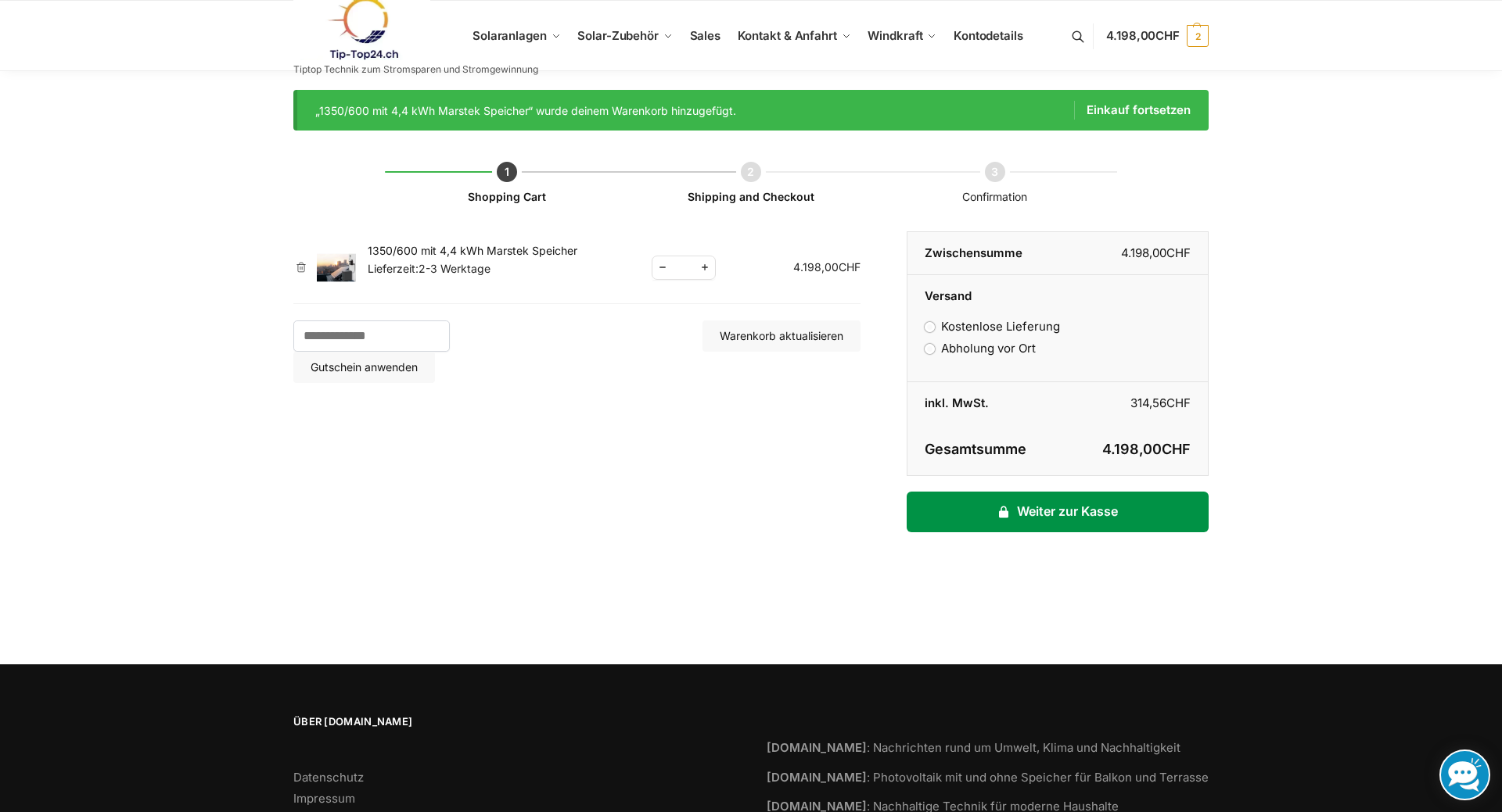
click at [1041, 506] on link "Weiter zur Kasse" at bounding box center [1057, 512] width 302 height 40
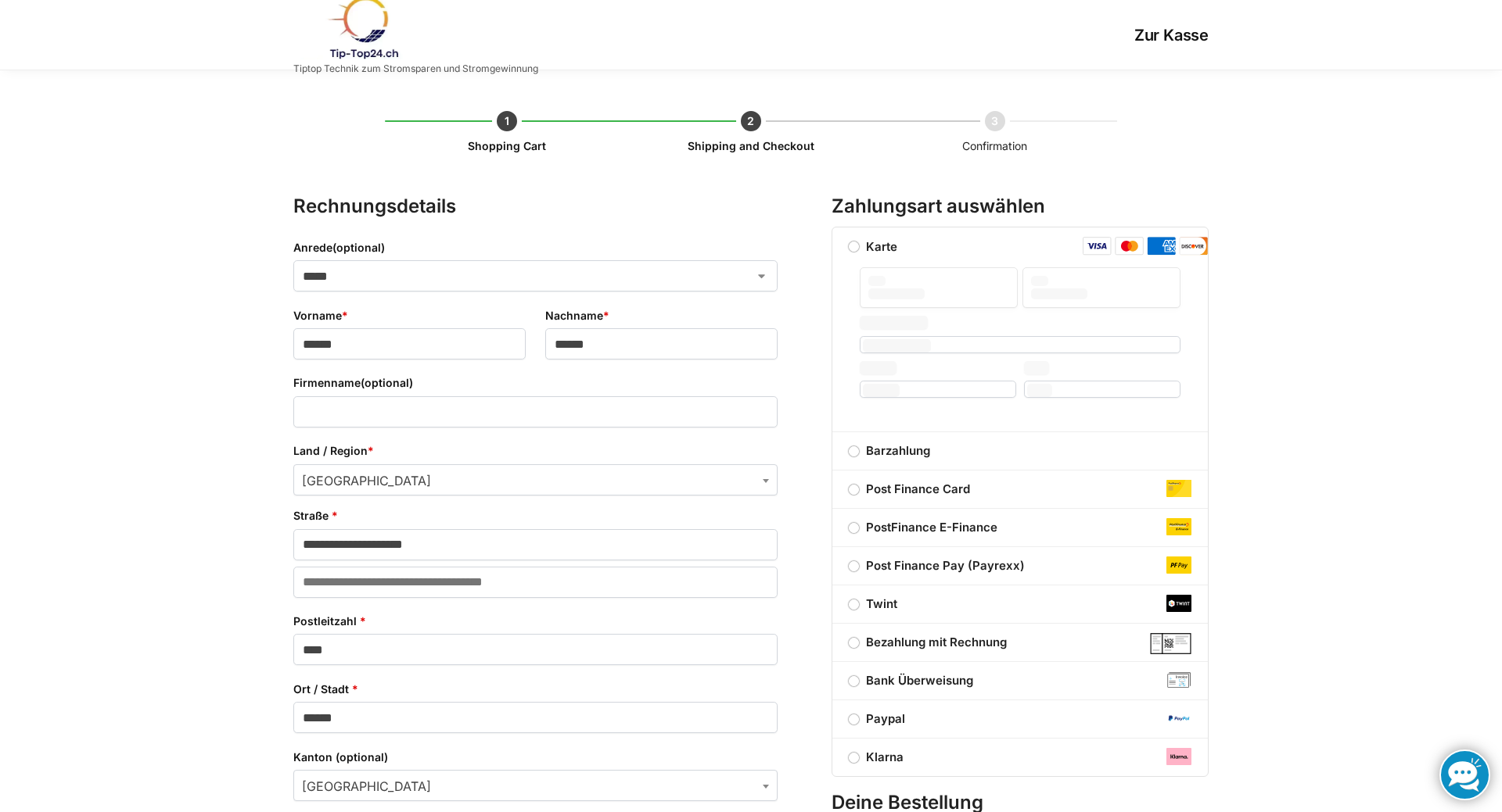
select select "**"
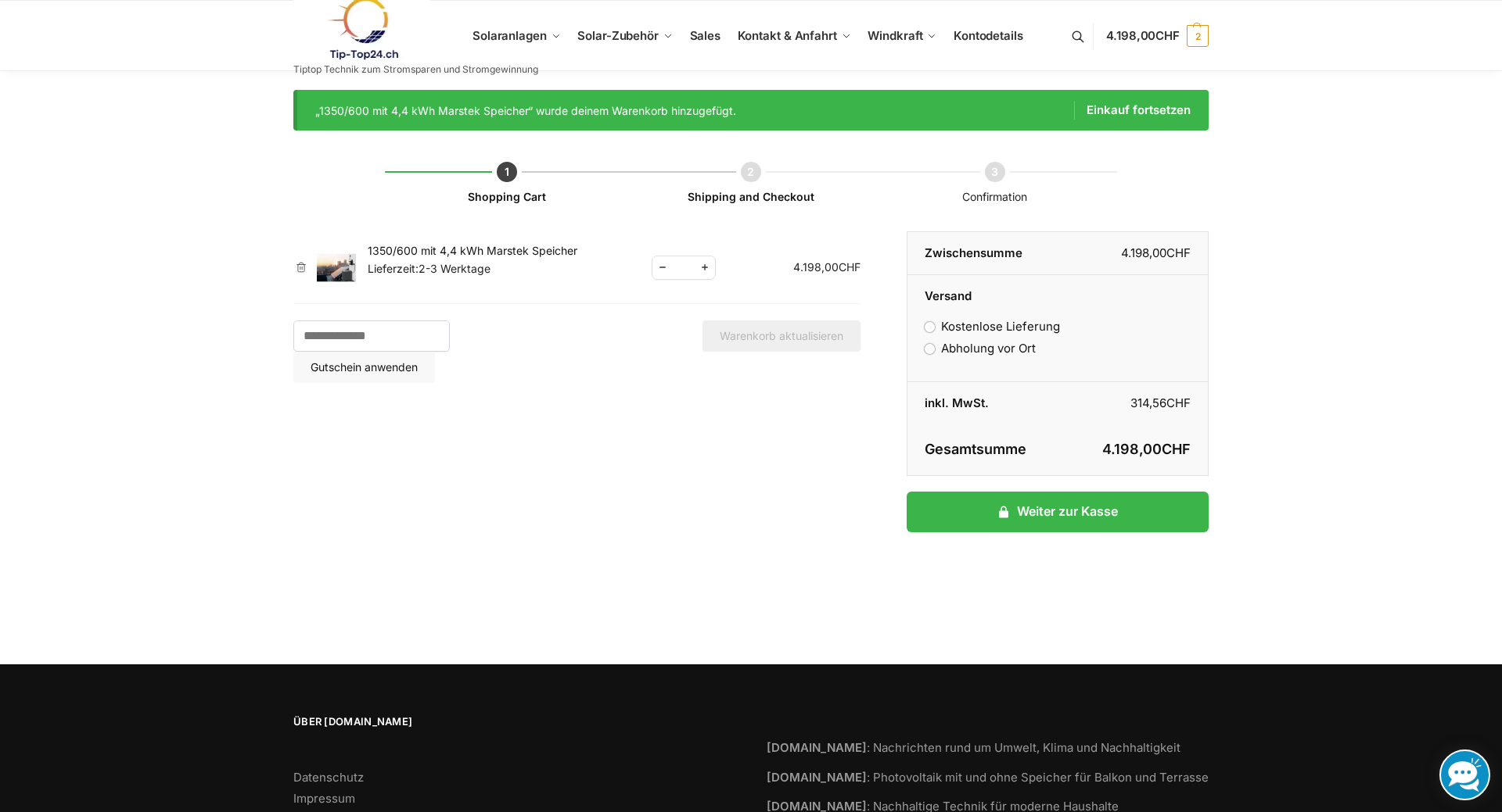
click at [663, 269] on span "Reduce quantity" at bounding box center [662, 268] width 20 height 19
type input "*"
click at [732, 337] on button "Warenkorb aktualisieren" at bounding box center [781, 336] width 158 height 32
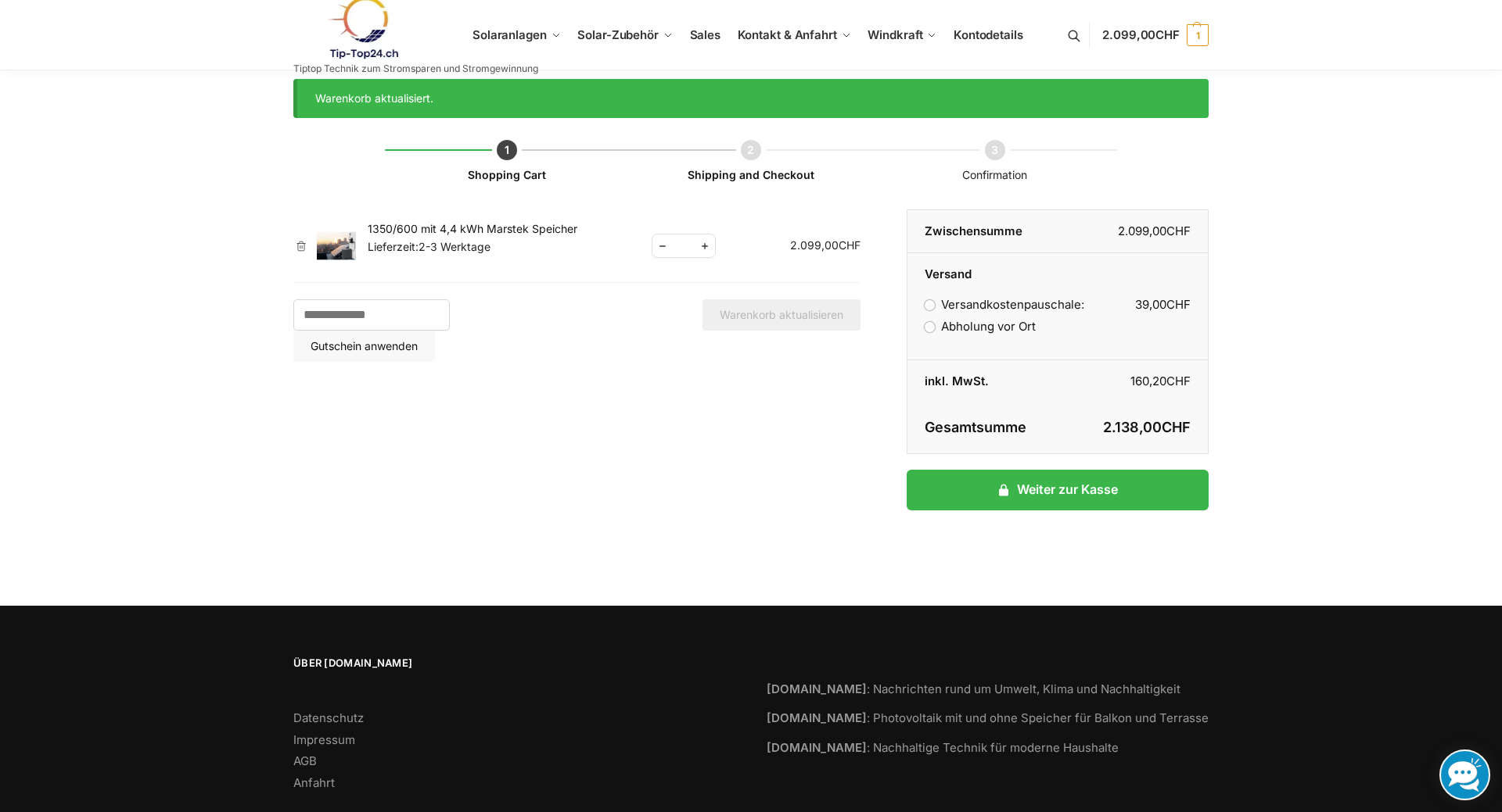
scroll to position [18, 0]
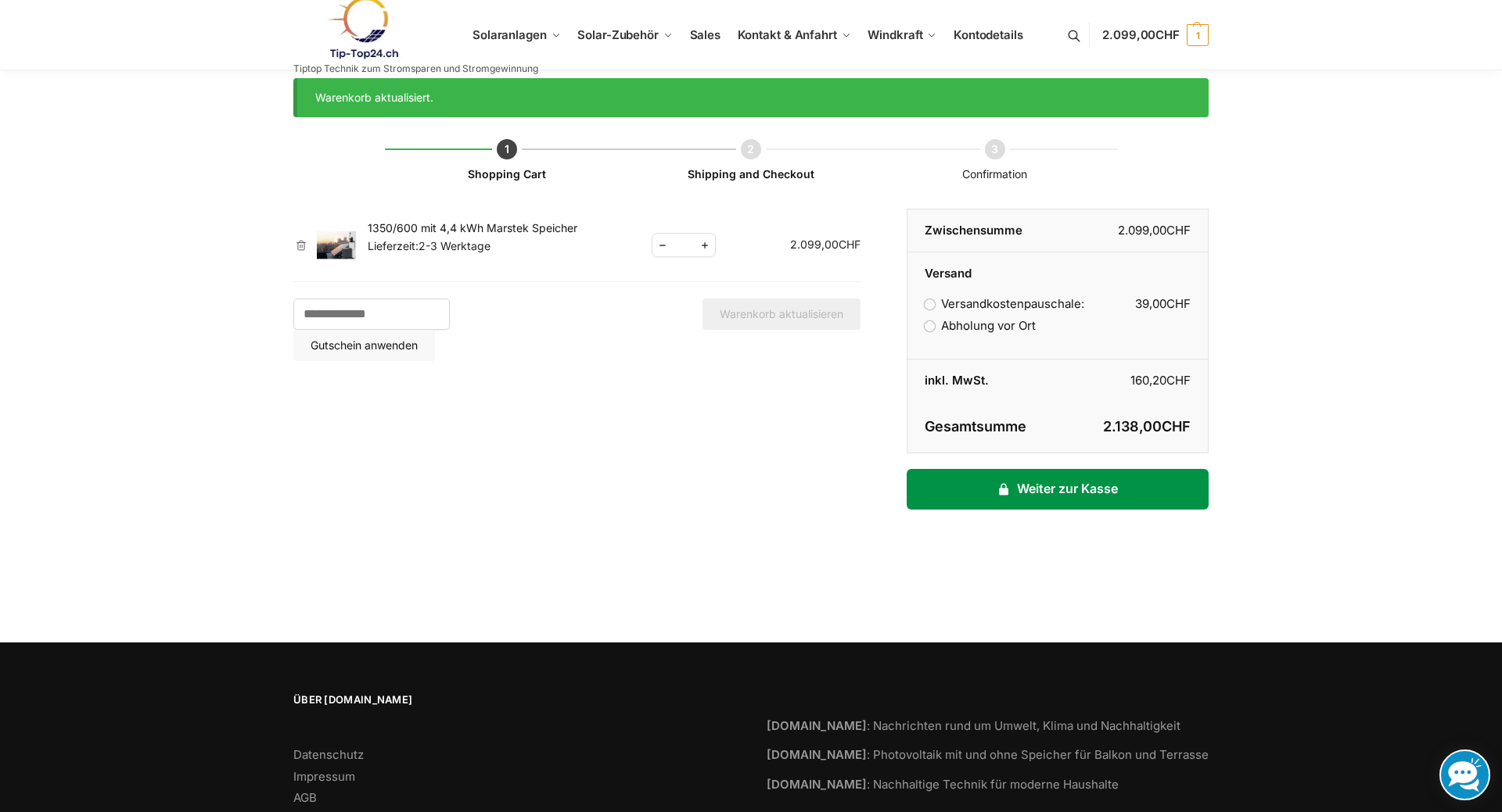
click at [1017, 493] on link "Weiter zur Kasse" at bounding box center [1057, 490] width 302 height 40
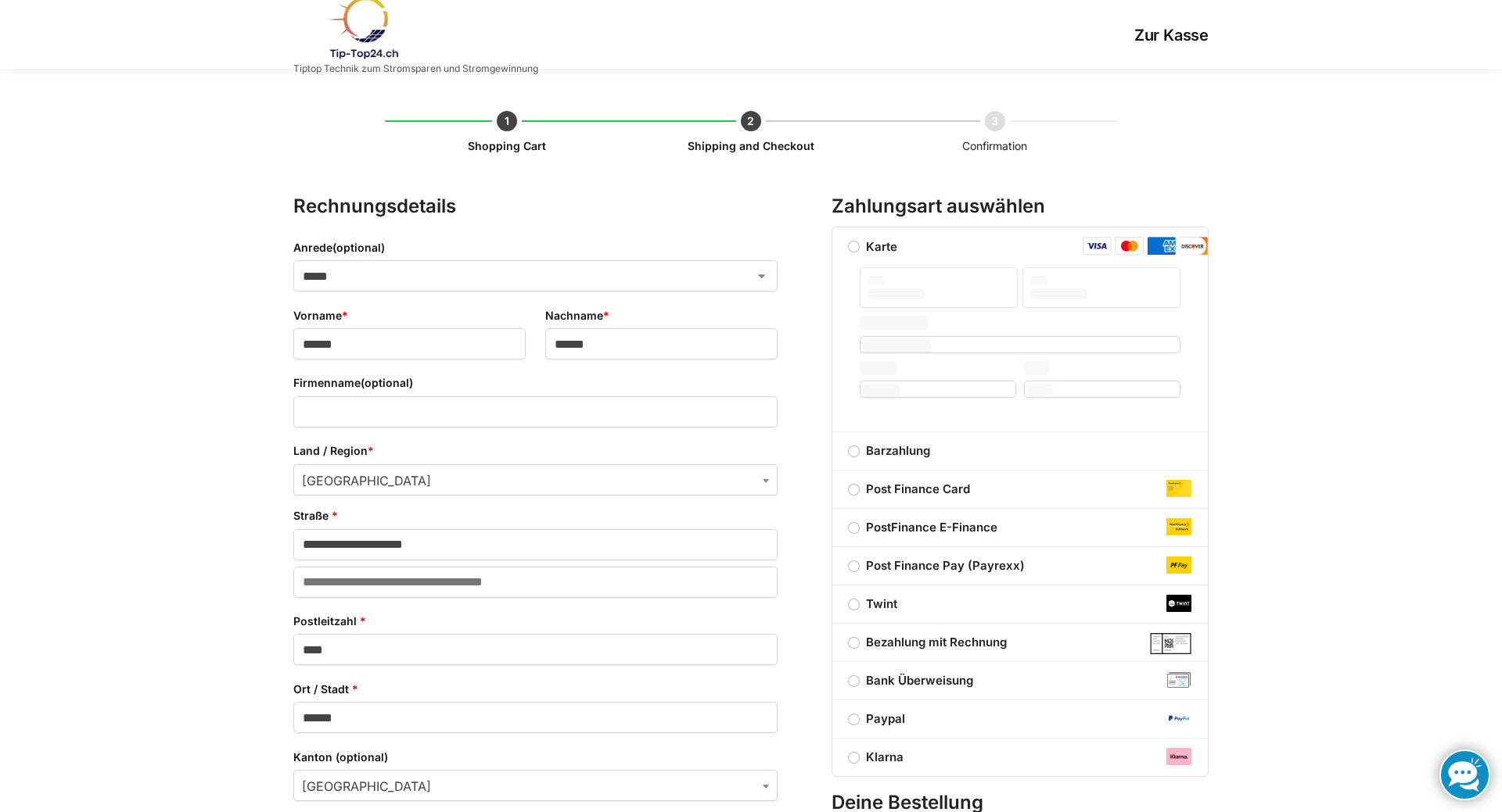
select select "**"
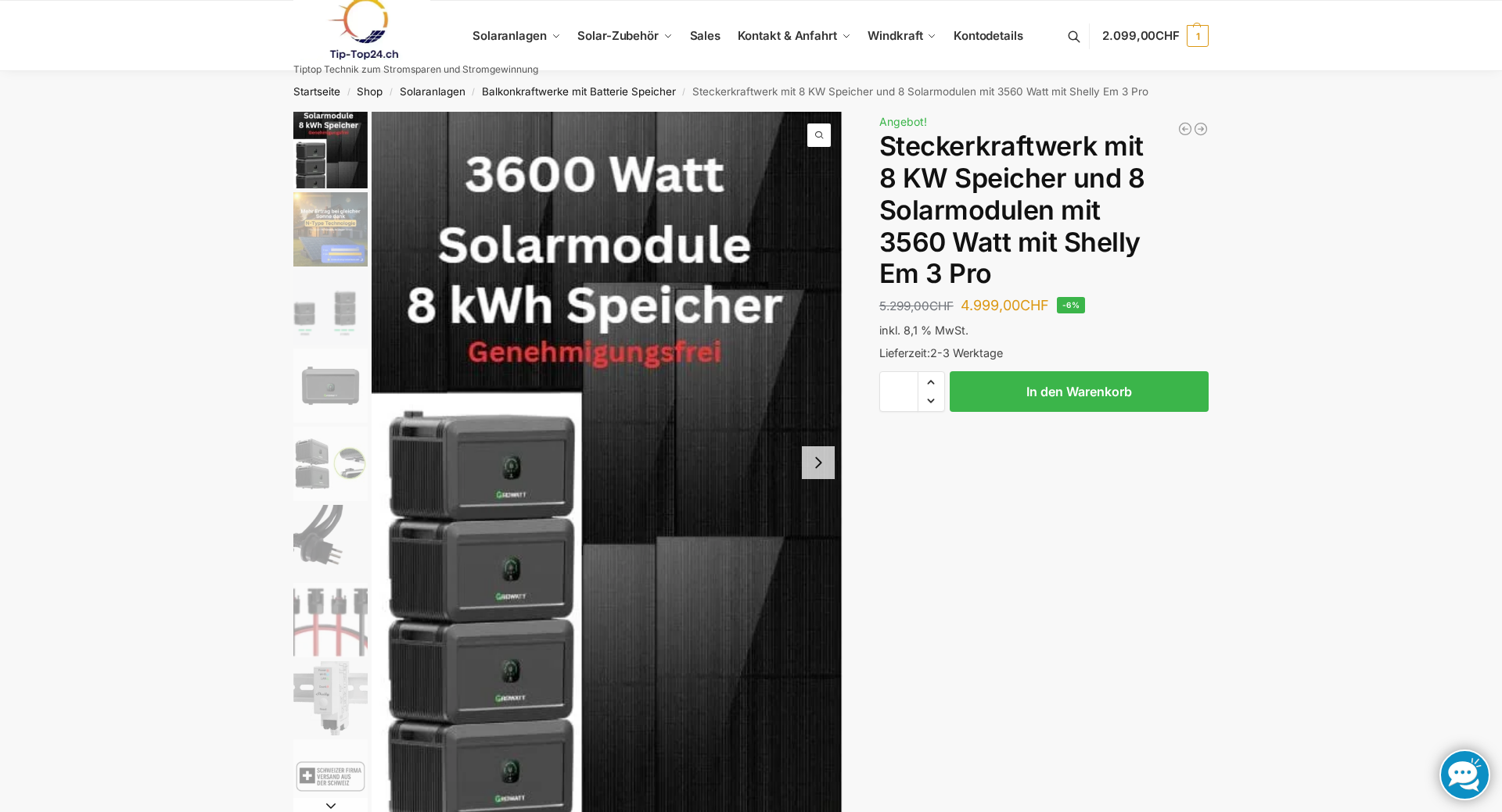
click at [501, 35] on link at bounding box center [415, 29] width 245 height 63
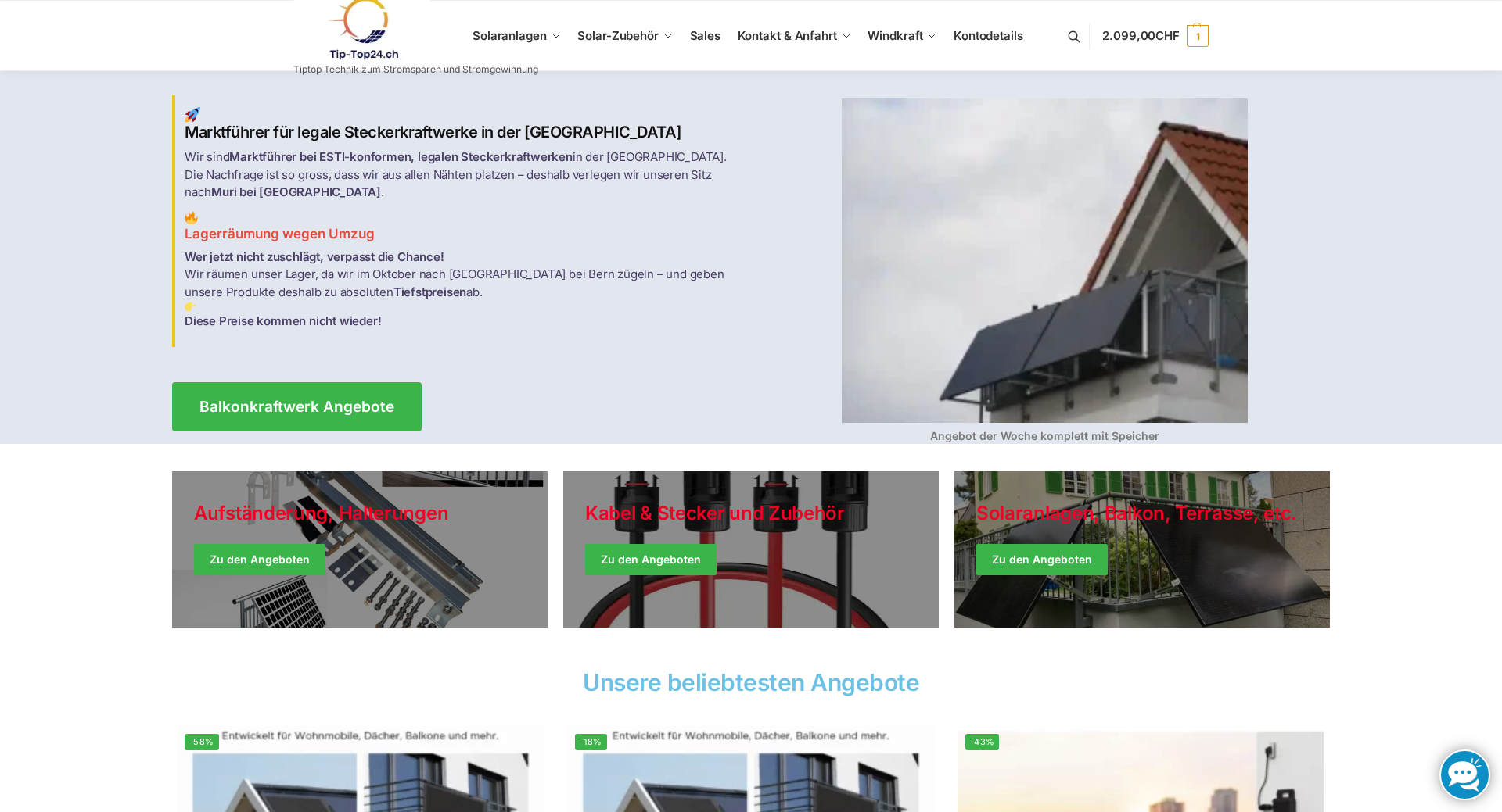
click at [1029, 339] on img at bounding box center [1044, 261] width 406 height 324
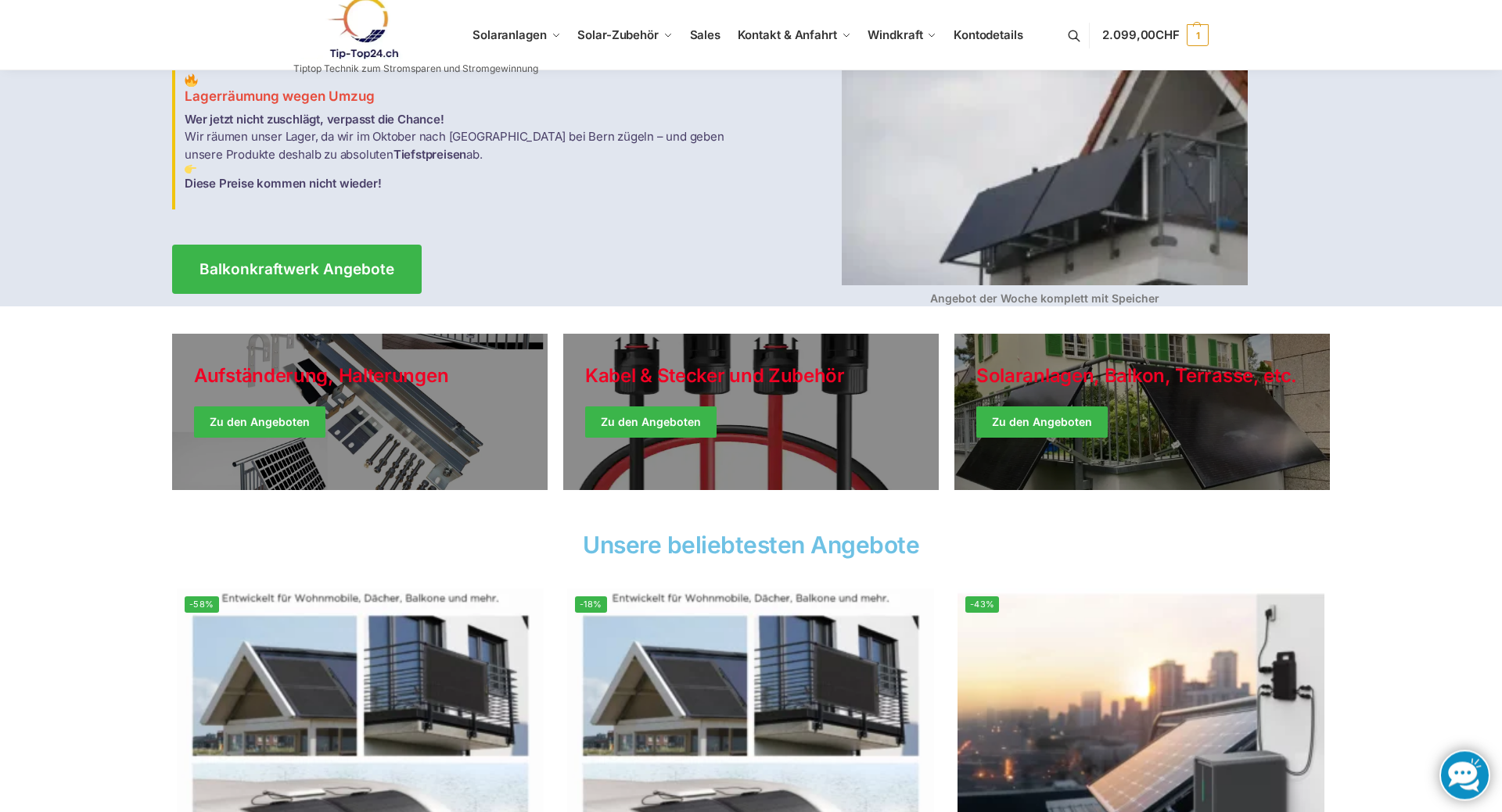
scroll to position [159, 0]
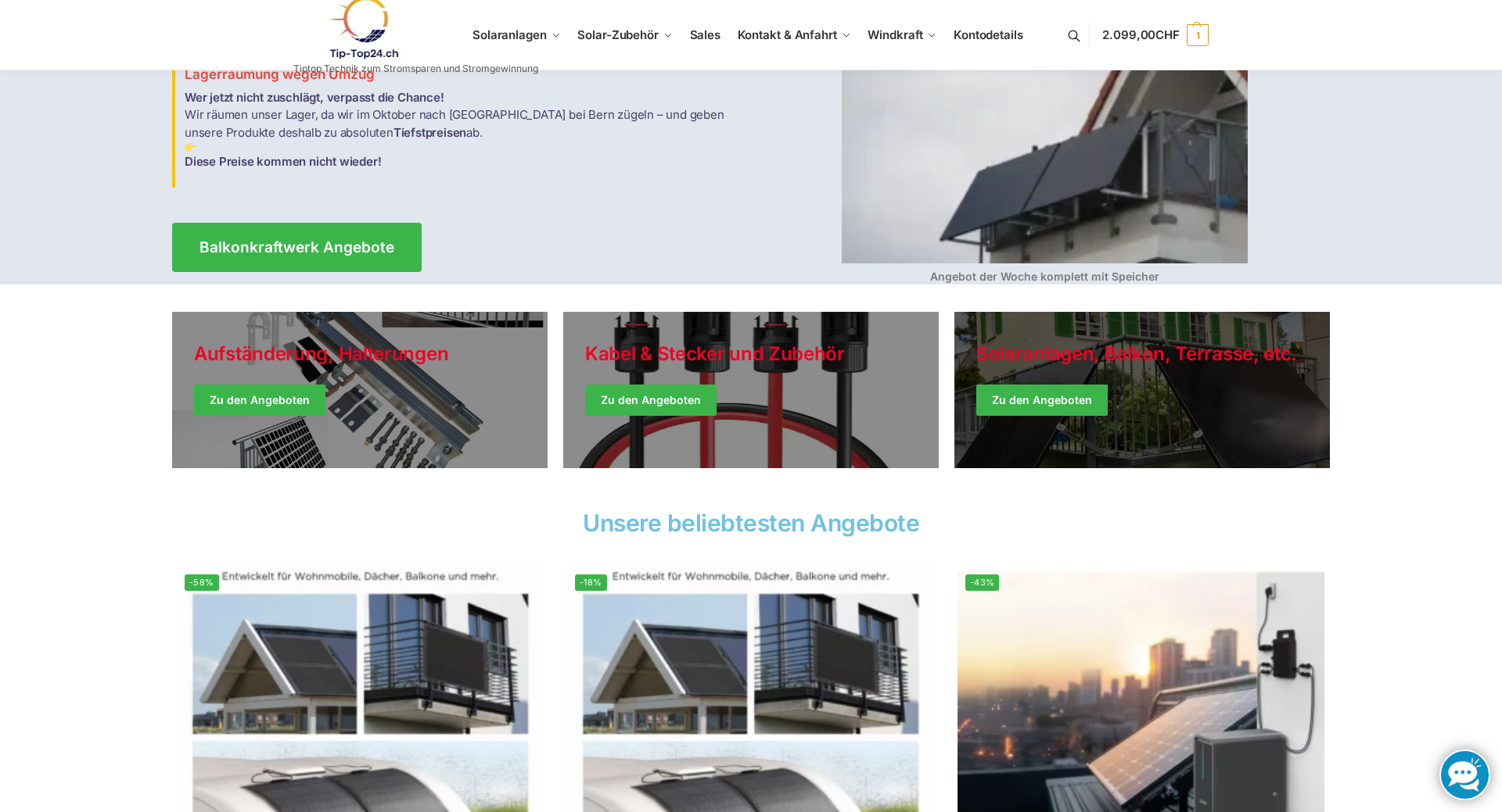
click at [1043, 400] on link "Winter Jackets" at bounding box center [1142, 390] width 376 height 156
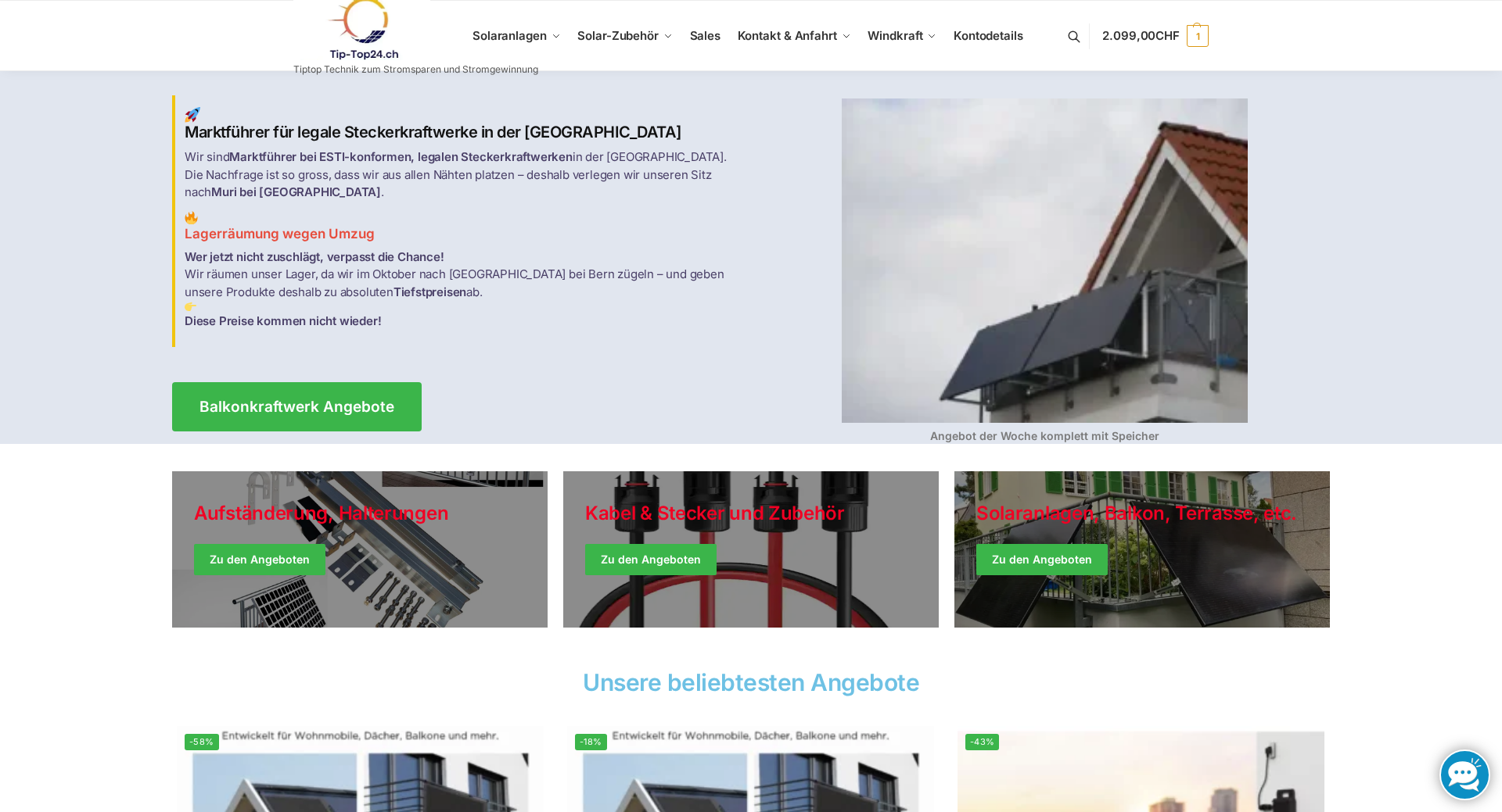
scroll to position [159, 0]
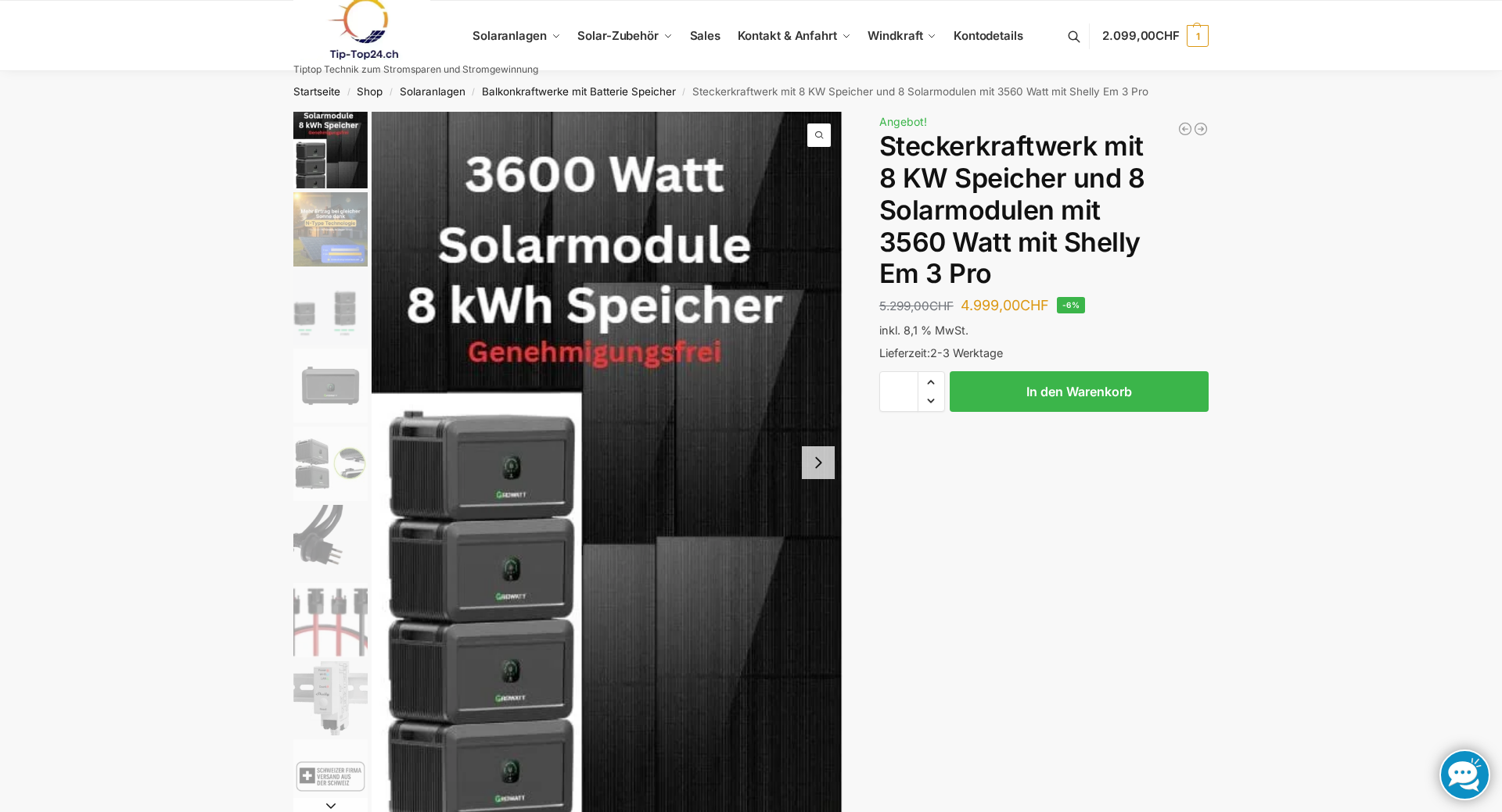
click at [521, 36] on link at bounding box center [415, 29] width 245 height 63
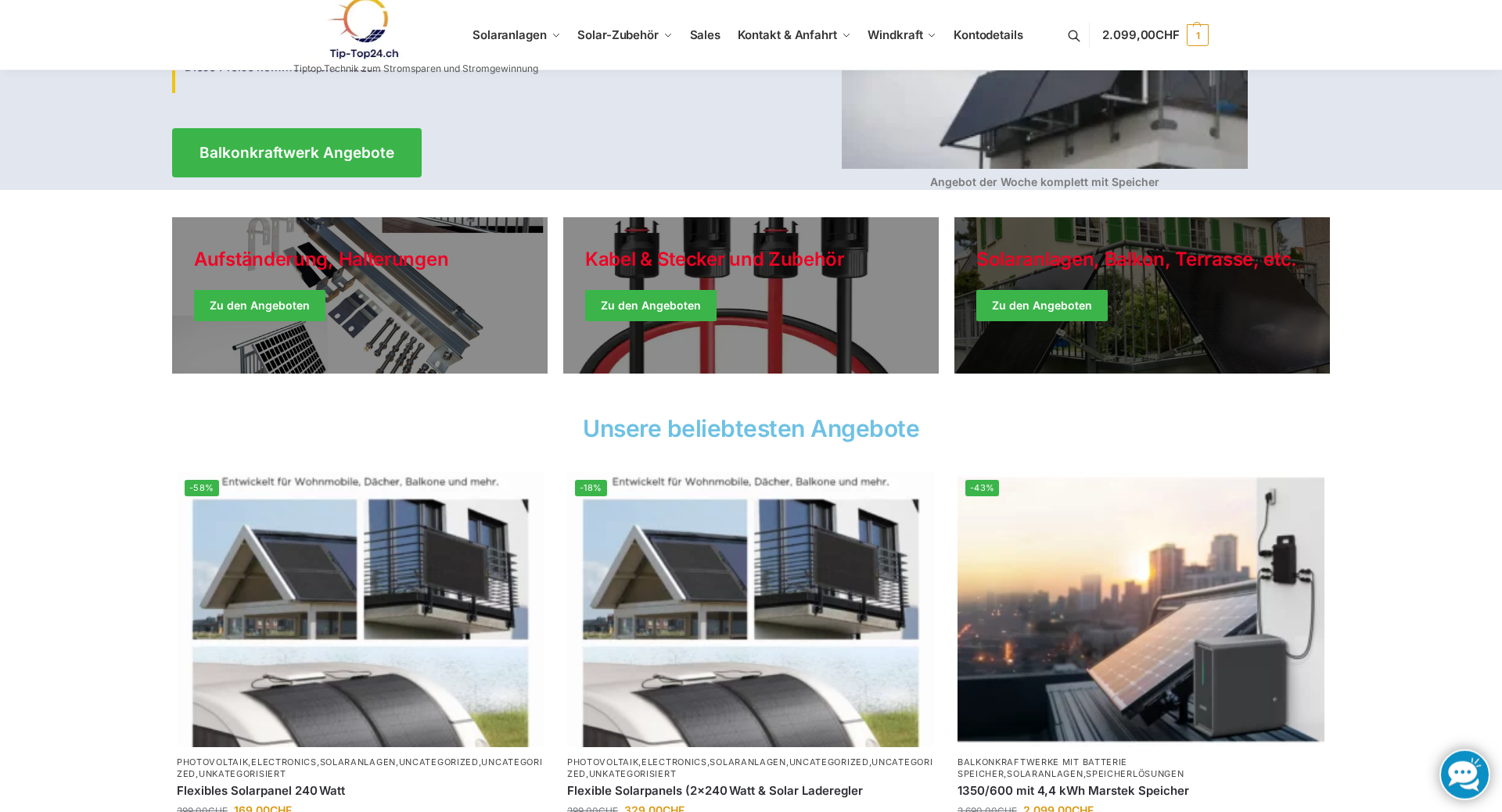
scroll to position [398, 0]
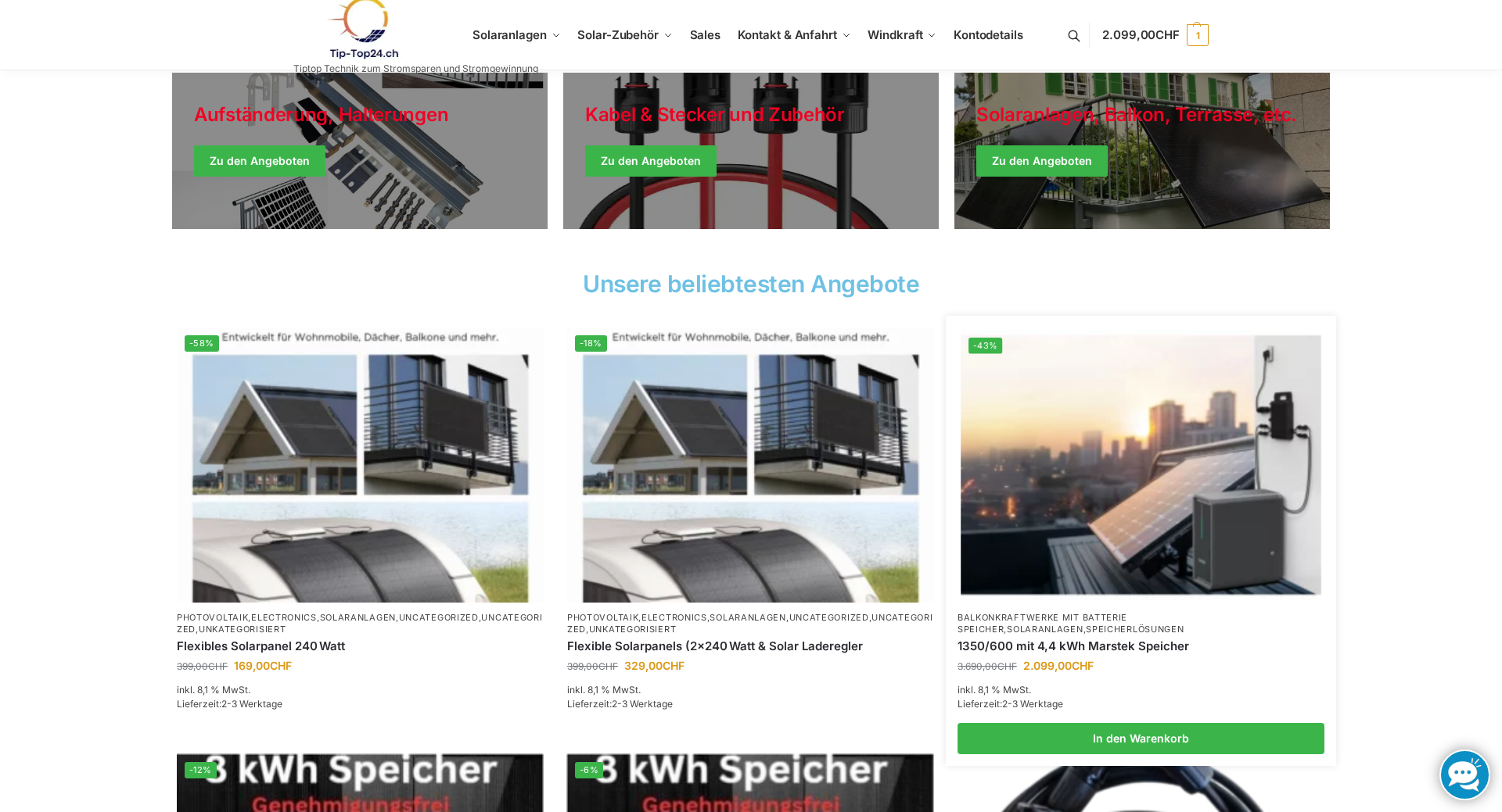
click at [1119, 501] on img at bounding box center [1140, 465] width 360 height 270
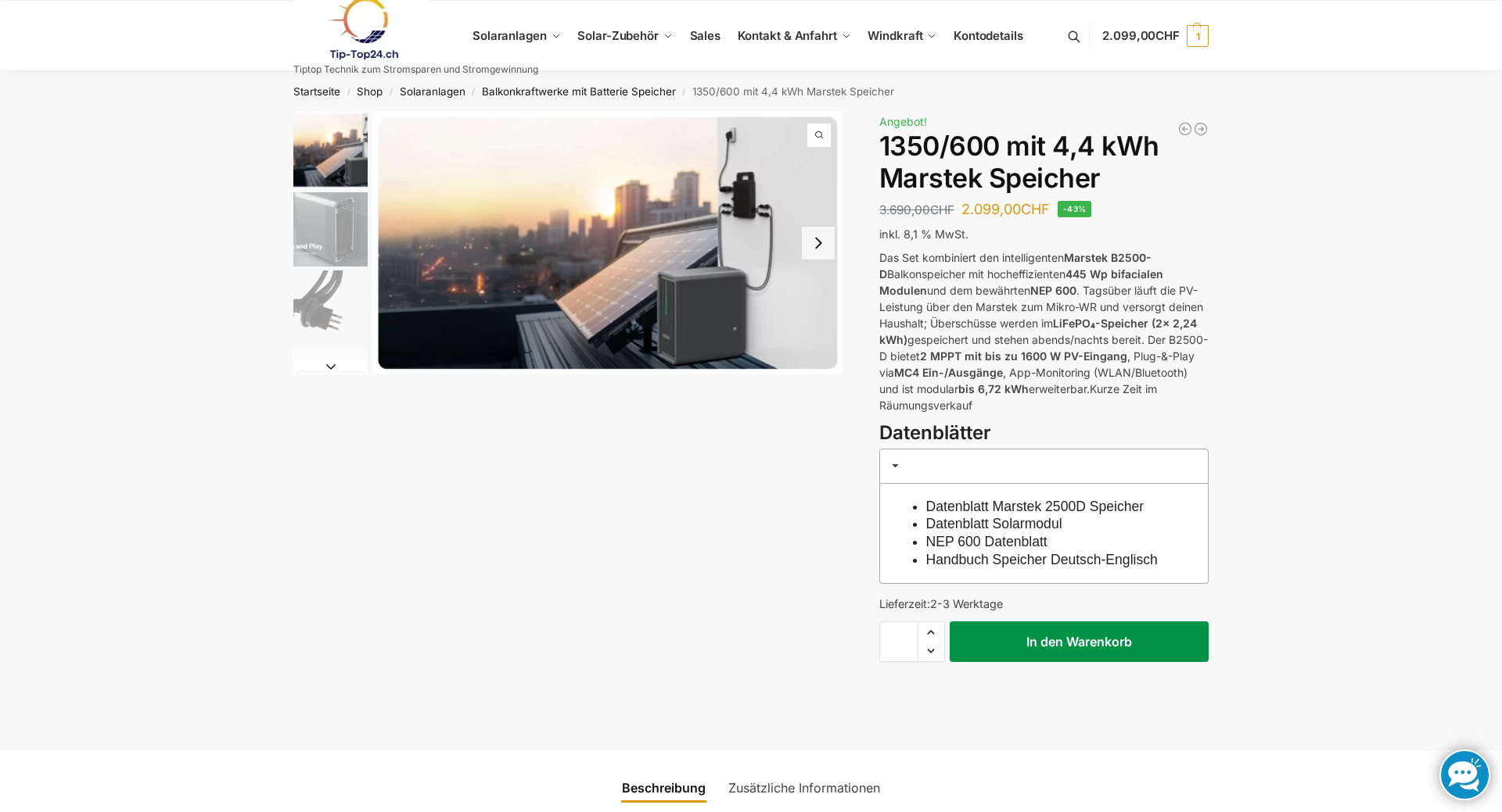
click at [1051, 652] on button "In den Warenkorb" at bounding box center [1079, 642] width 259 height 40
